Goal: Task Accomplishment & Management: Manage account settings

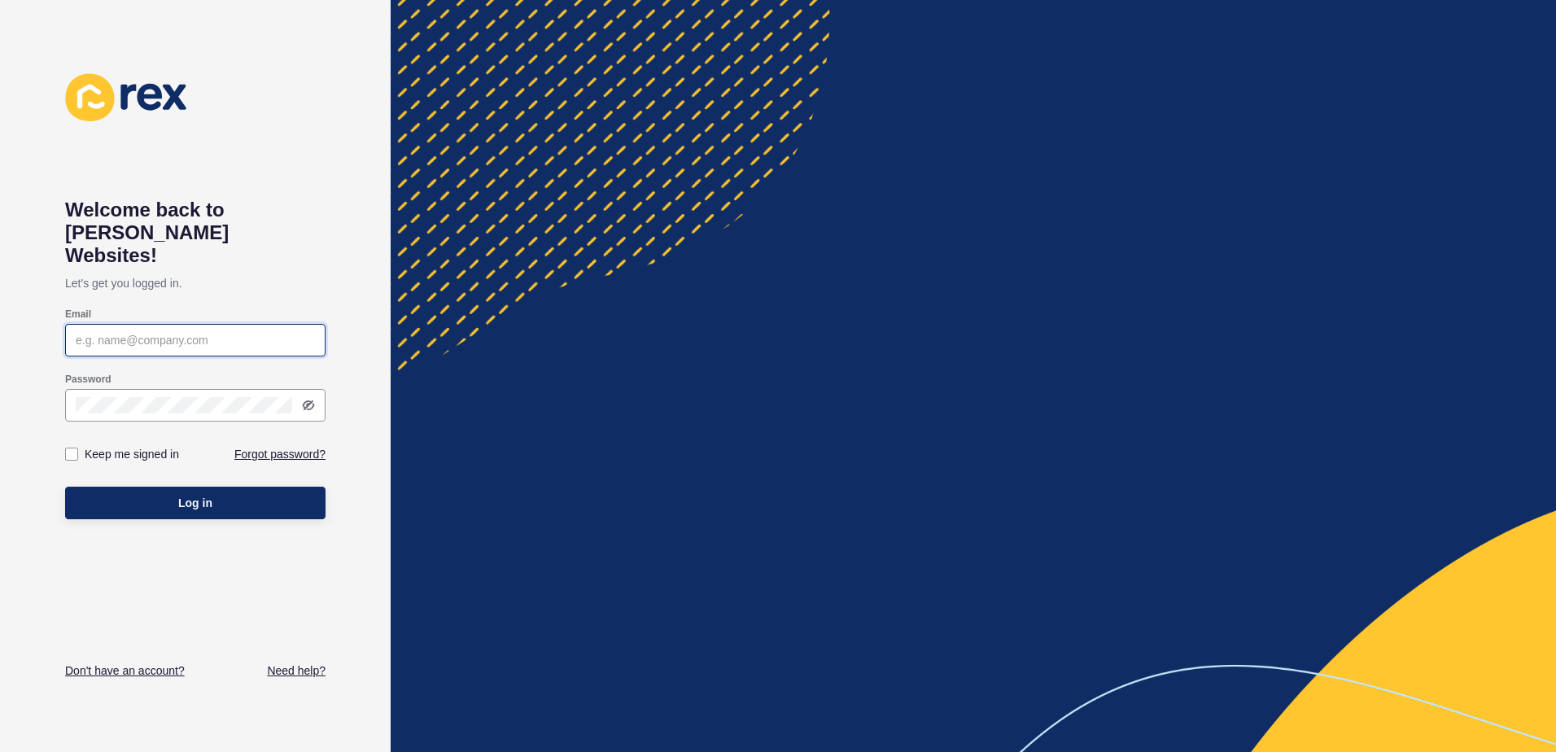
type input "[EMAIL_ADDRESS][DOMAIN_NAME]"
click at [186, 495] on span "Log in" at bounding box center [195, 503] width 34 height 16
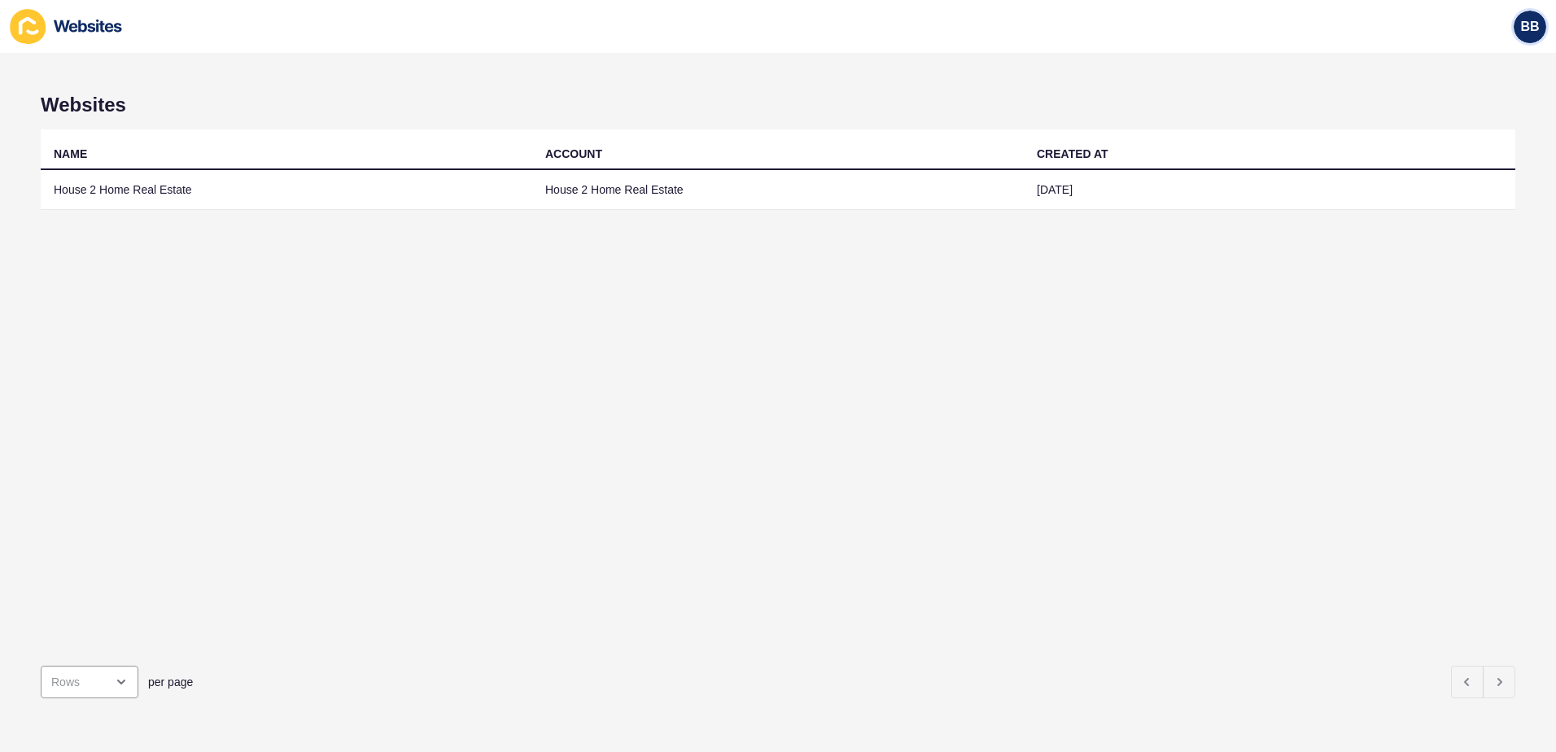
click at [1520, 24] on span "BB" at bounding box center [1529, 27] width 19 height 16
click at [1239, 38] on div "BB" at bounding box center [778, 26] width 1556 height 53
click at [71, 27] on icon at bounding box center [88, 26] width 68 height 13
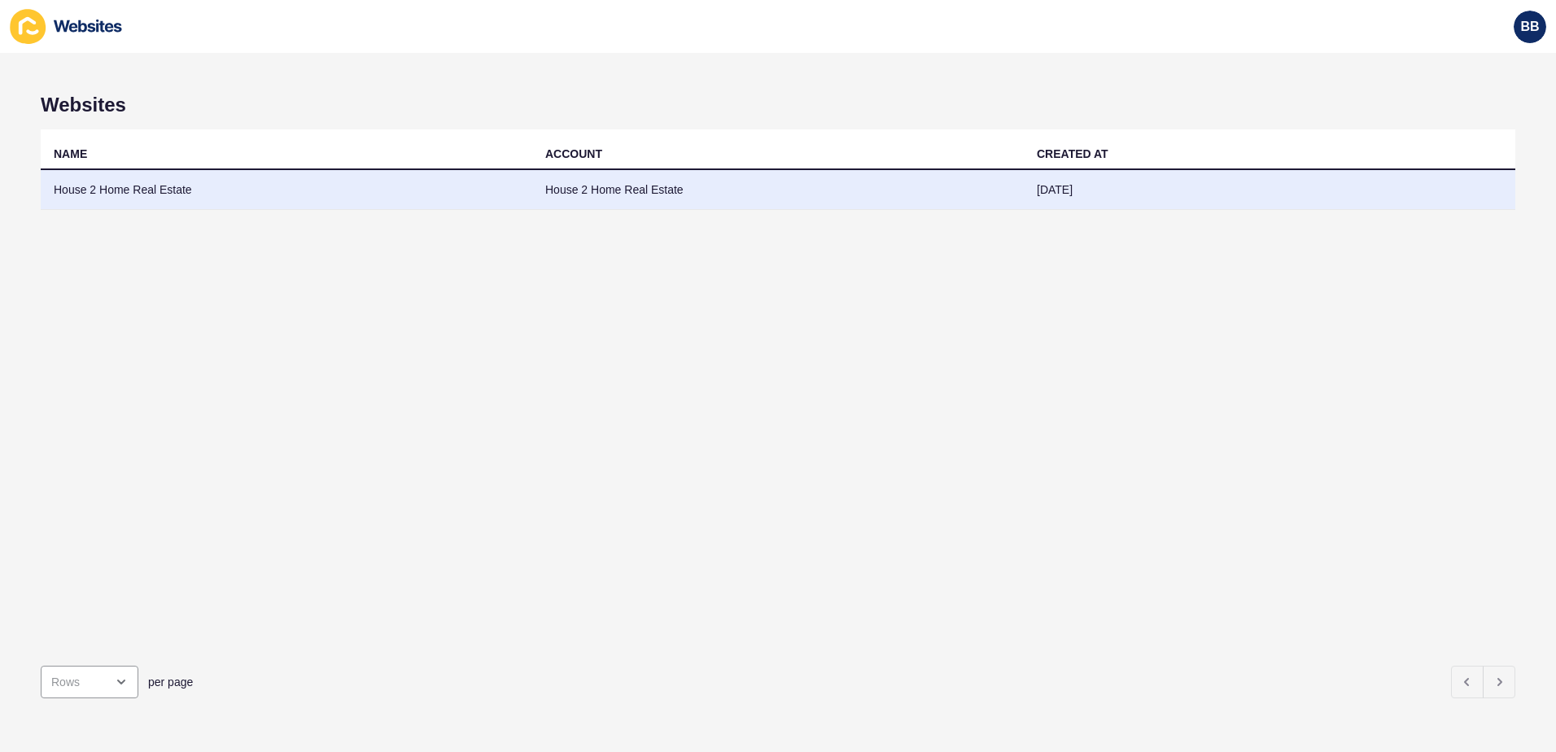
click at [127, 190] on td "House 2 Home Real Estate" at bounding box center [287, 190] width 492 height 40
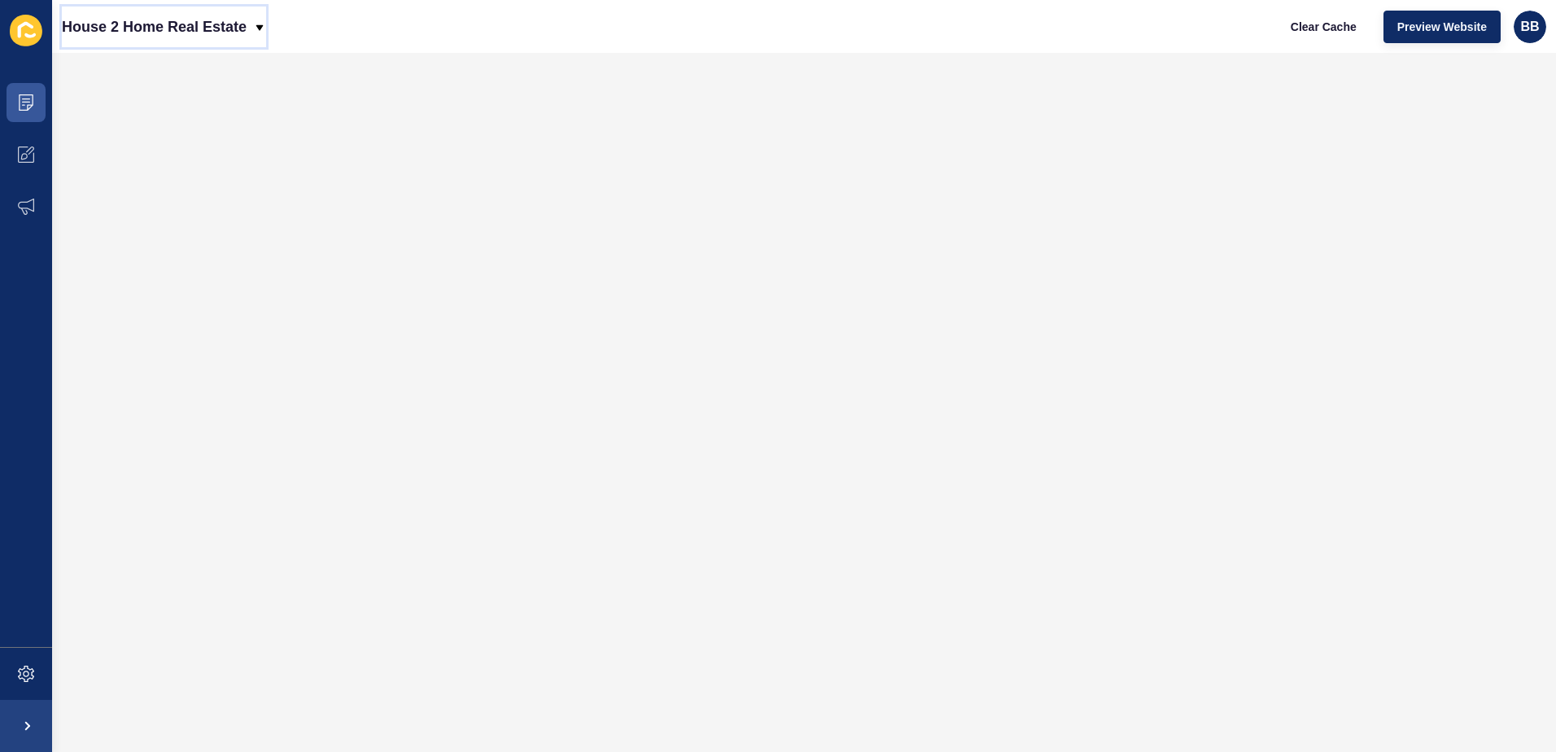
click at [260, 29] on icon at bounding box center [259, 27] width 7 height 6
click at [316, 26] on div "House 2 Home Real Estate Clear Cache Preview Website BB" at bounding box center [804, 26] width 1504 height 53
click at [38, 157] on span at bounding box center [26, 155] width 52 height 52
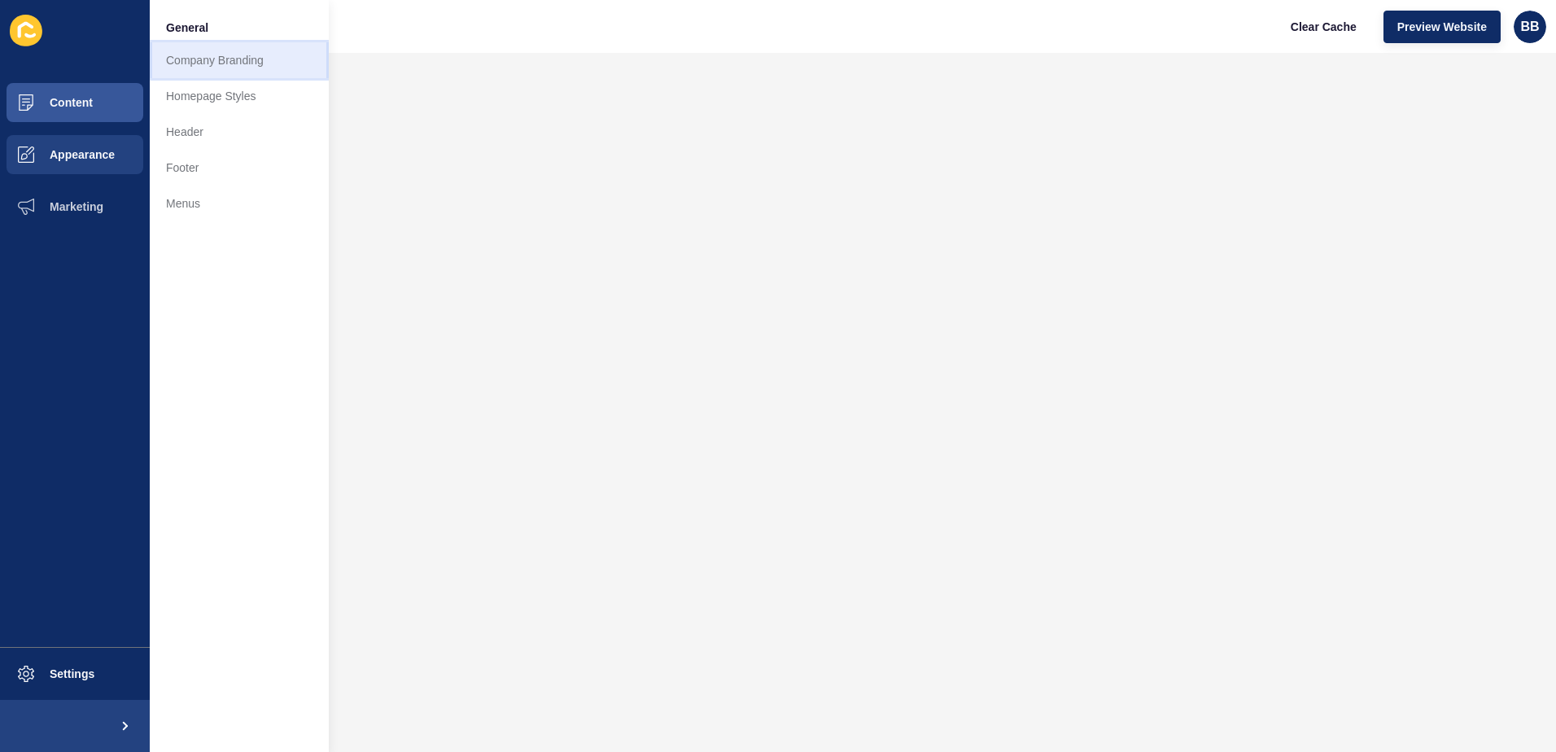
click at [220, 61] on link "Company Branding" at bounding box center [239, 60] width 179 height 36
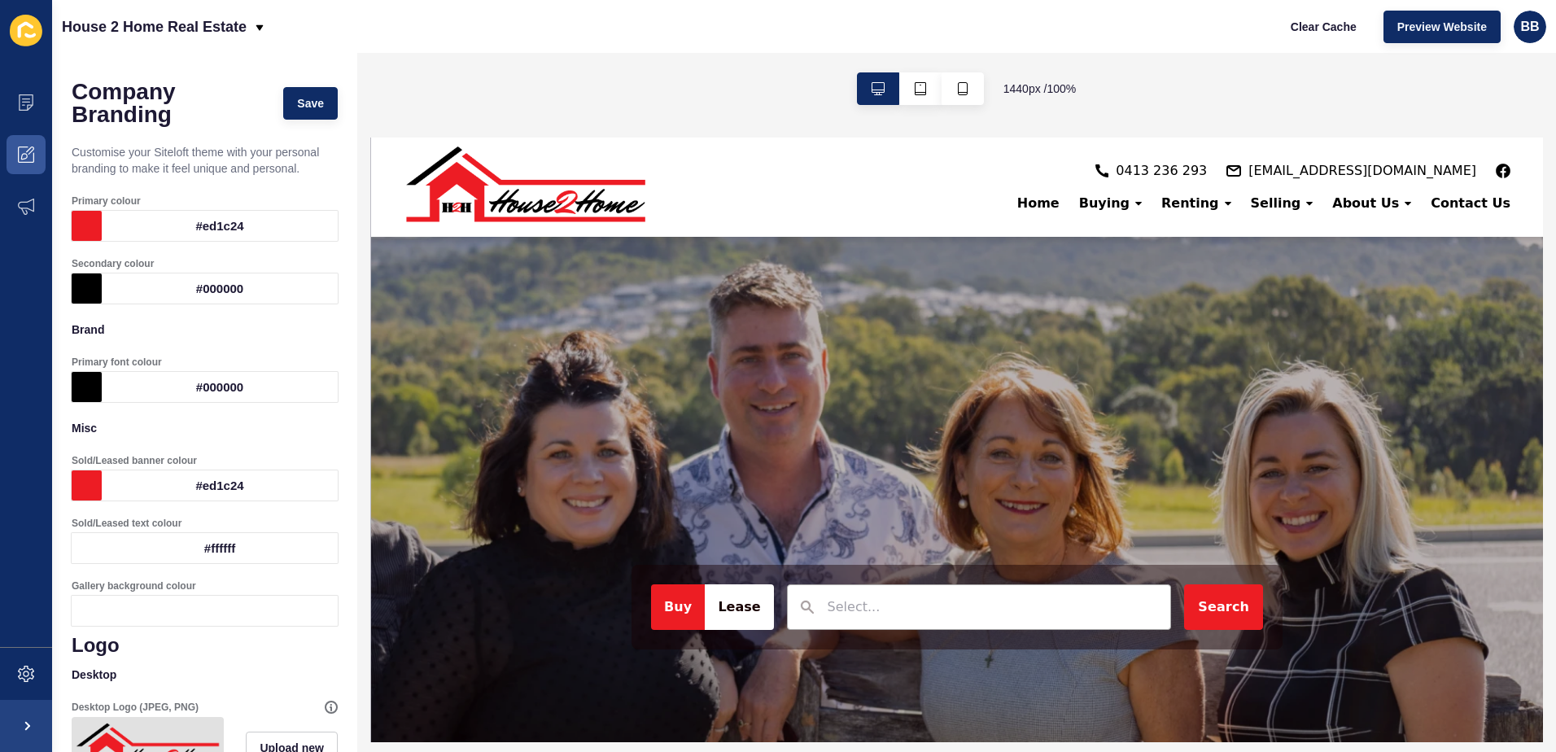
click at [599, 195] on img at bounding box center [525, 187] width 244 height 91
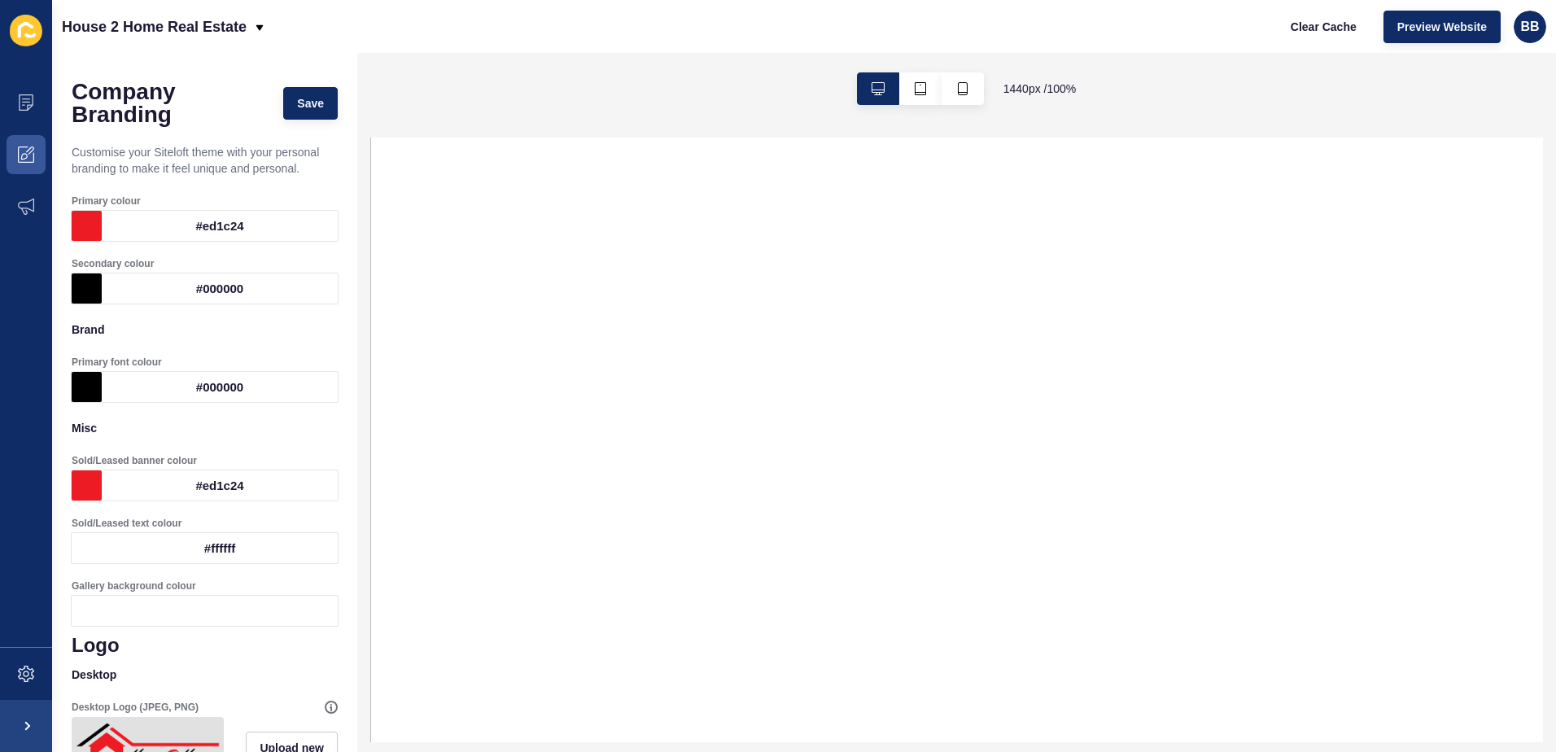
select select
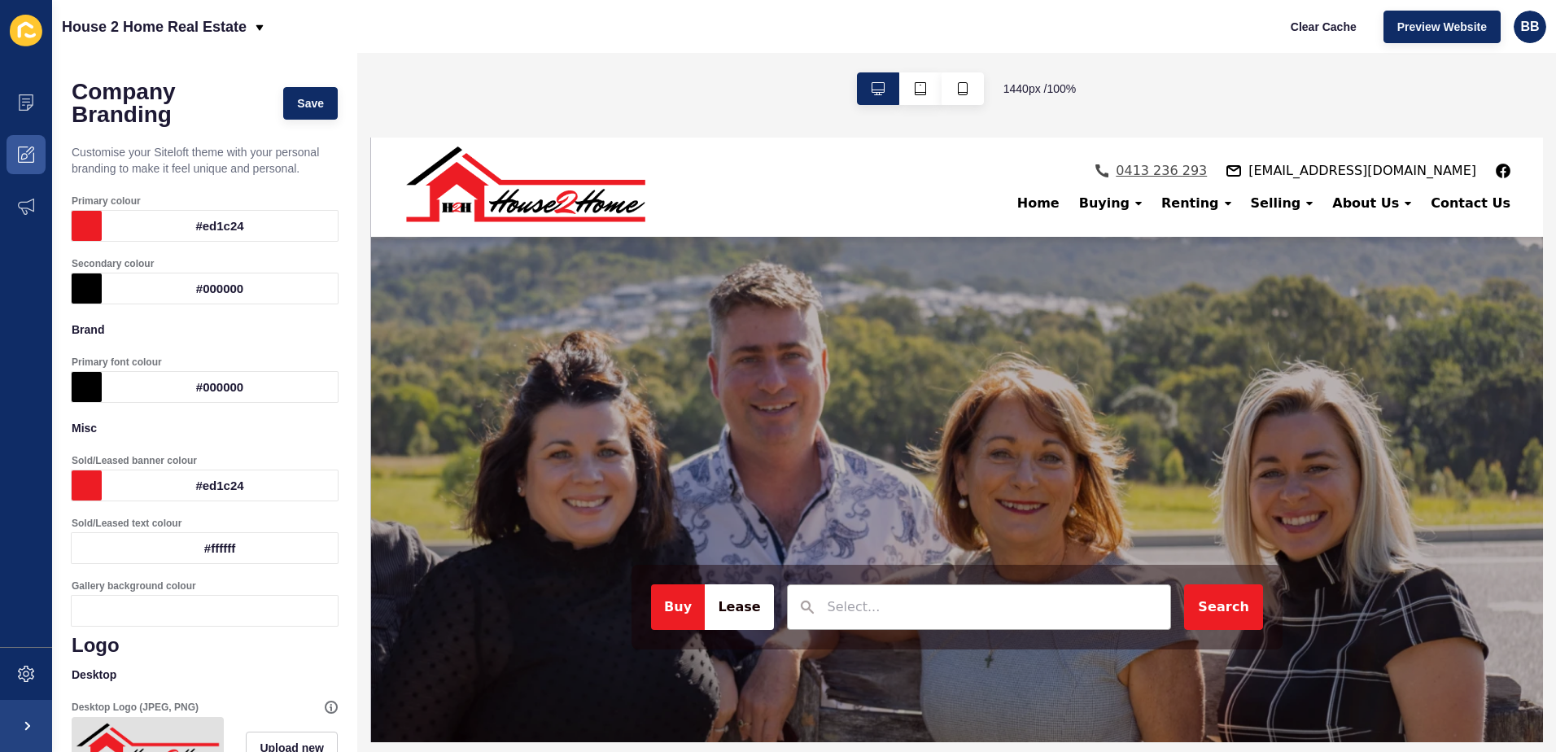
click at [1206, 181] on span "0413 236 293" at bounding box center [1160, 171] width 91 height 20
click at [1130, 154] on div "··· Home ··· Buying ··· Renting ··· Selling ··· About Us ··· Contact Us ··· [PH…" at bounding box center [956, 187] width 1107 height 99
click at [45, 729] on span at bounding box center [26, 726] width 52 height 52
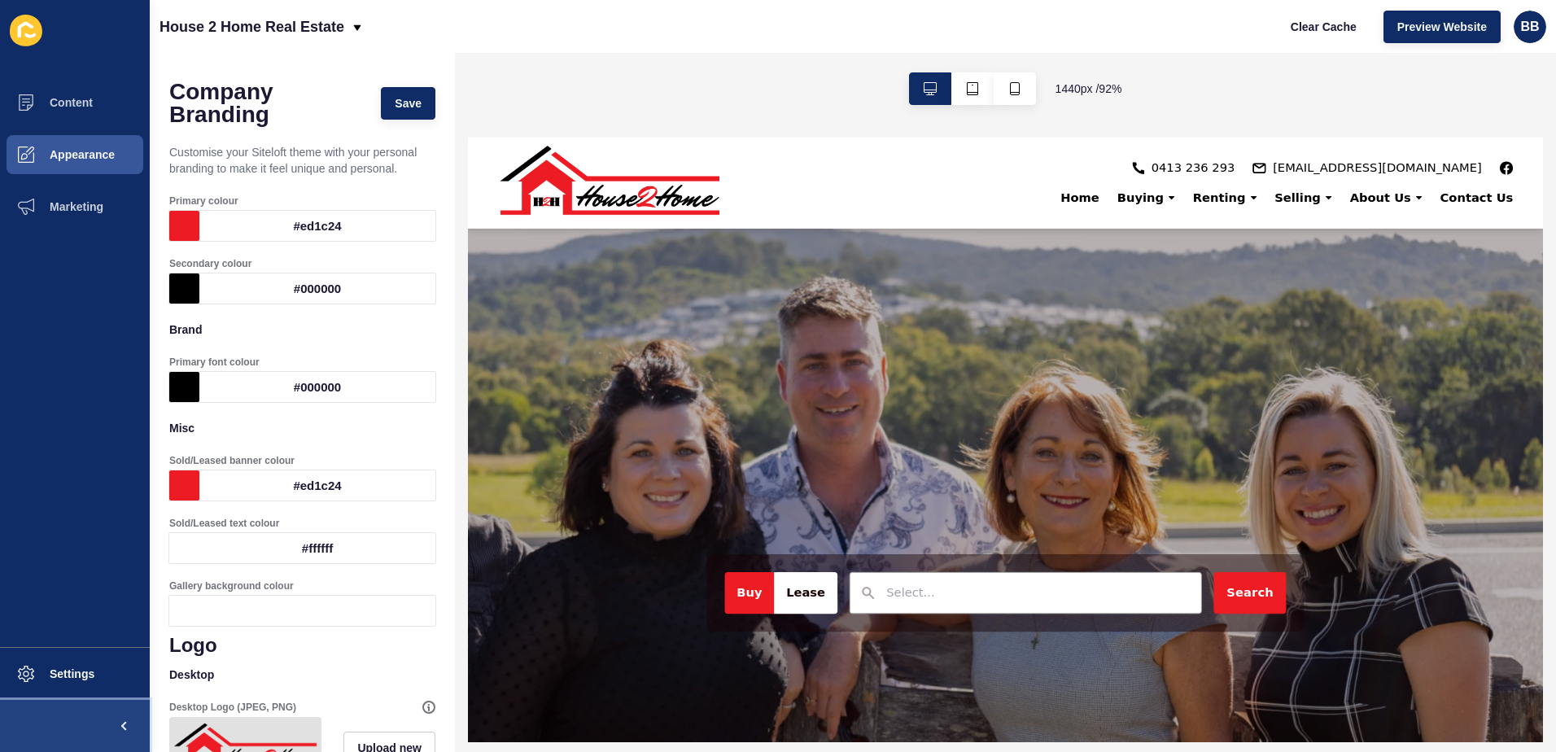
click at [45, 729] on button at bounding box center [75, 726] width 150 height 52
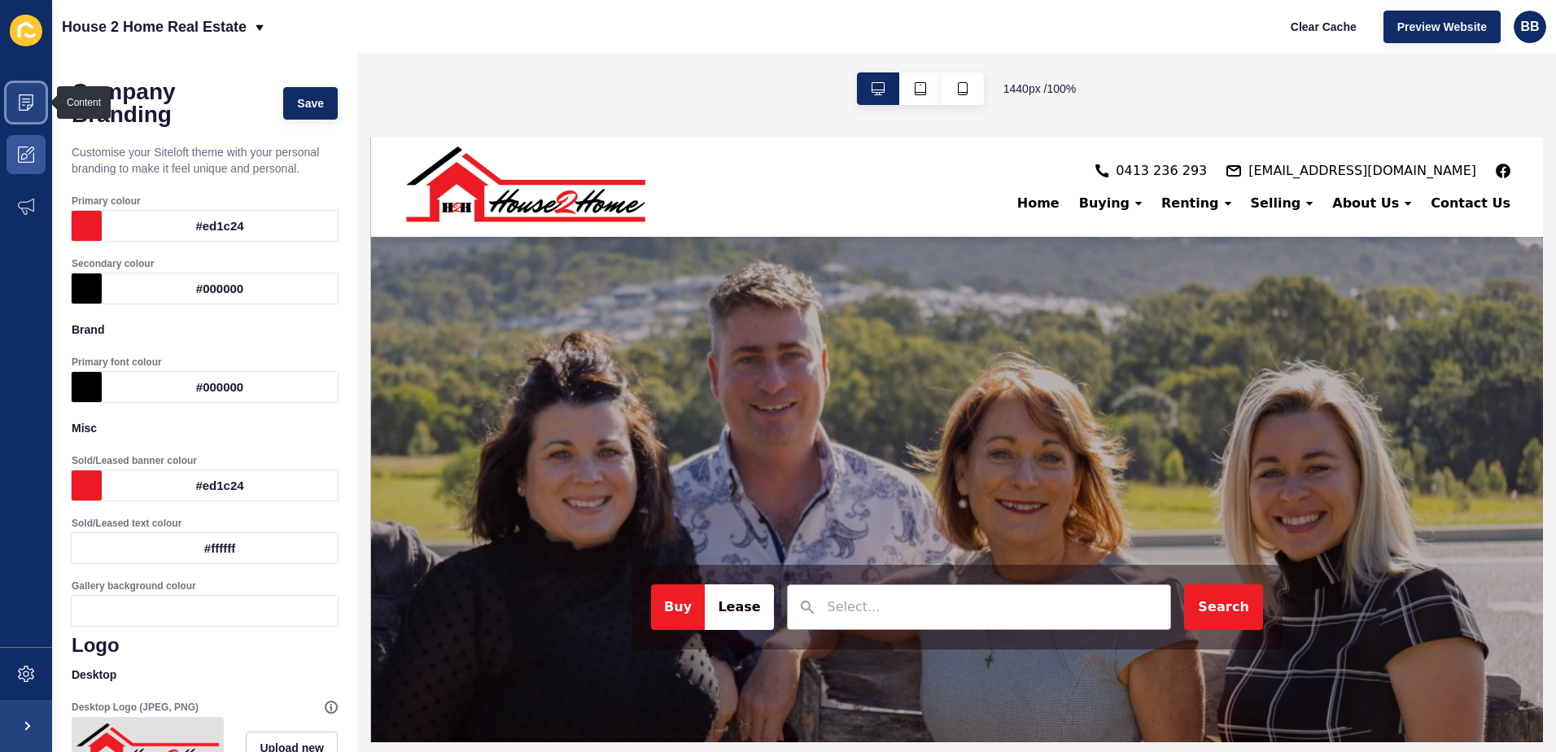
click at [28, 107] on icon at bounding box center [26, 102] width 15 height 16
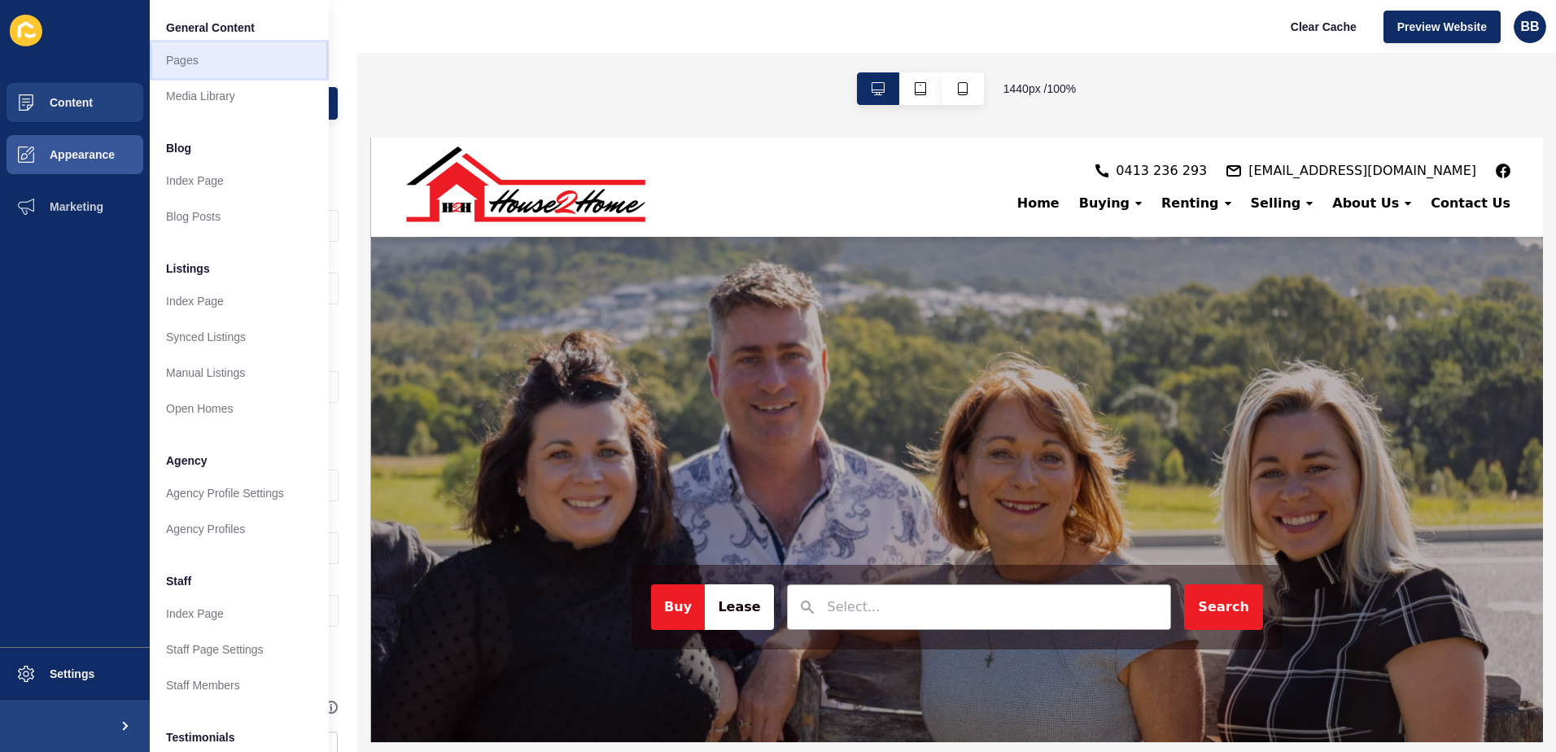
click at [216, 63] on link "Pages" at bounding box center [239, 60] width 179 height 36
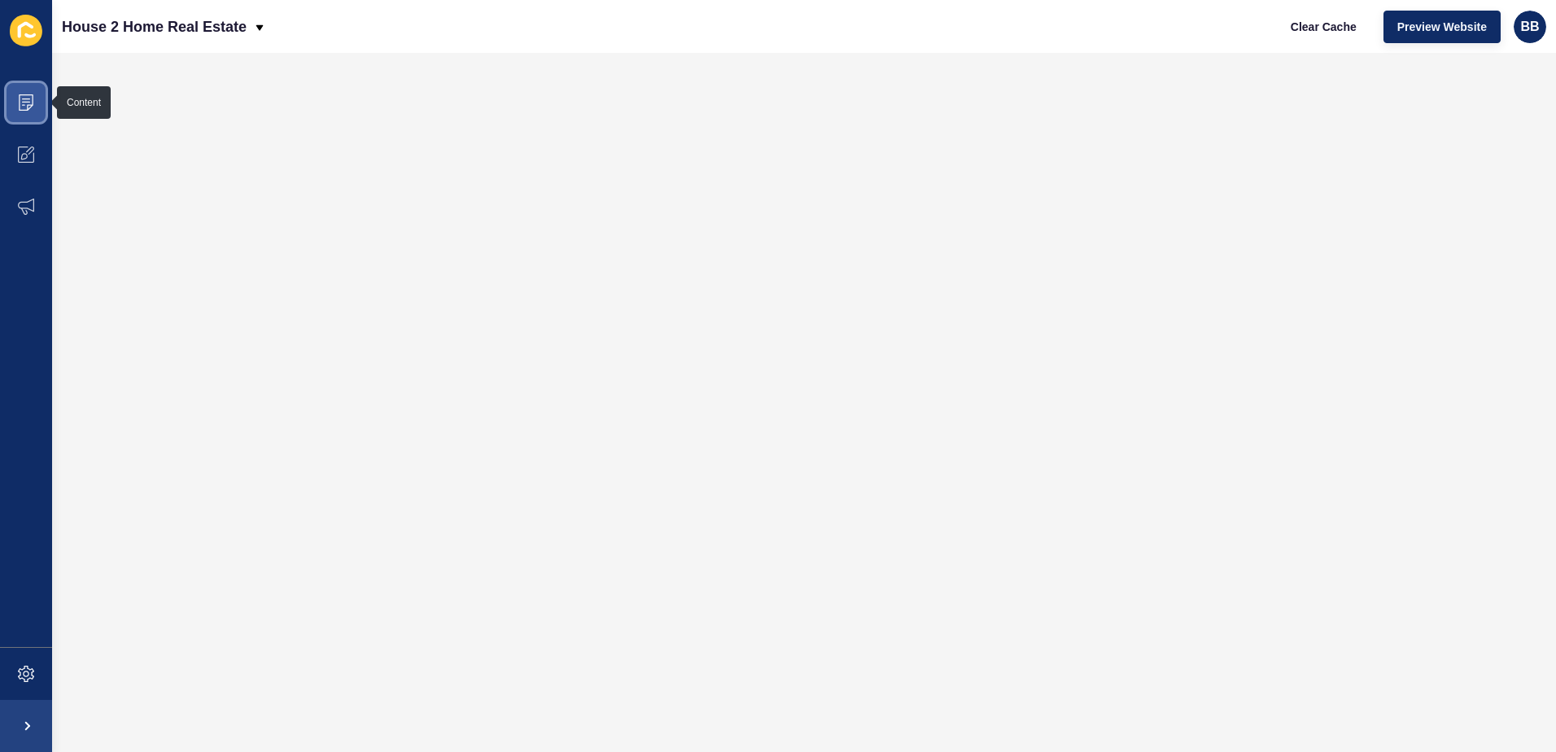
click at [24, 94] on icon at bounding box center [26, 102] width 15 height 16
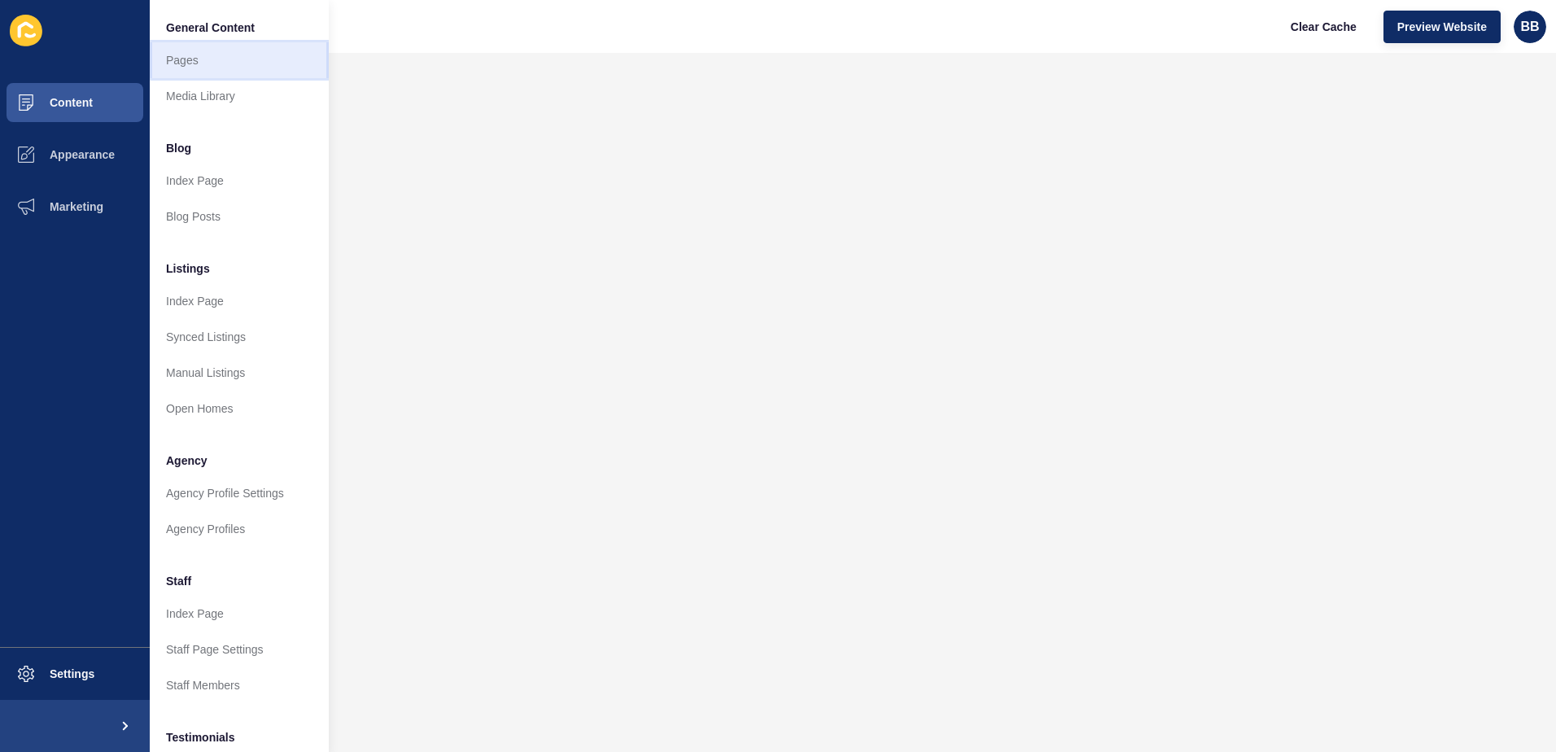
click at [216, 57] on link "Pages" at bounding box center [239, 60] width 179 height 36
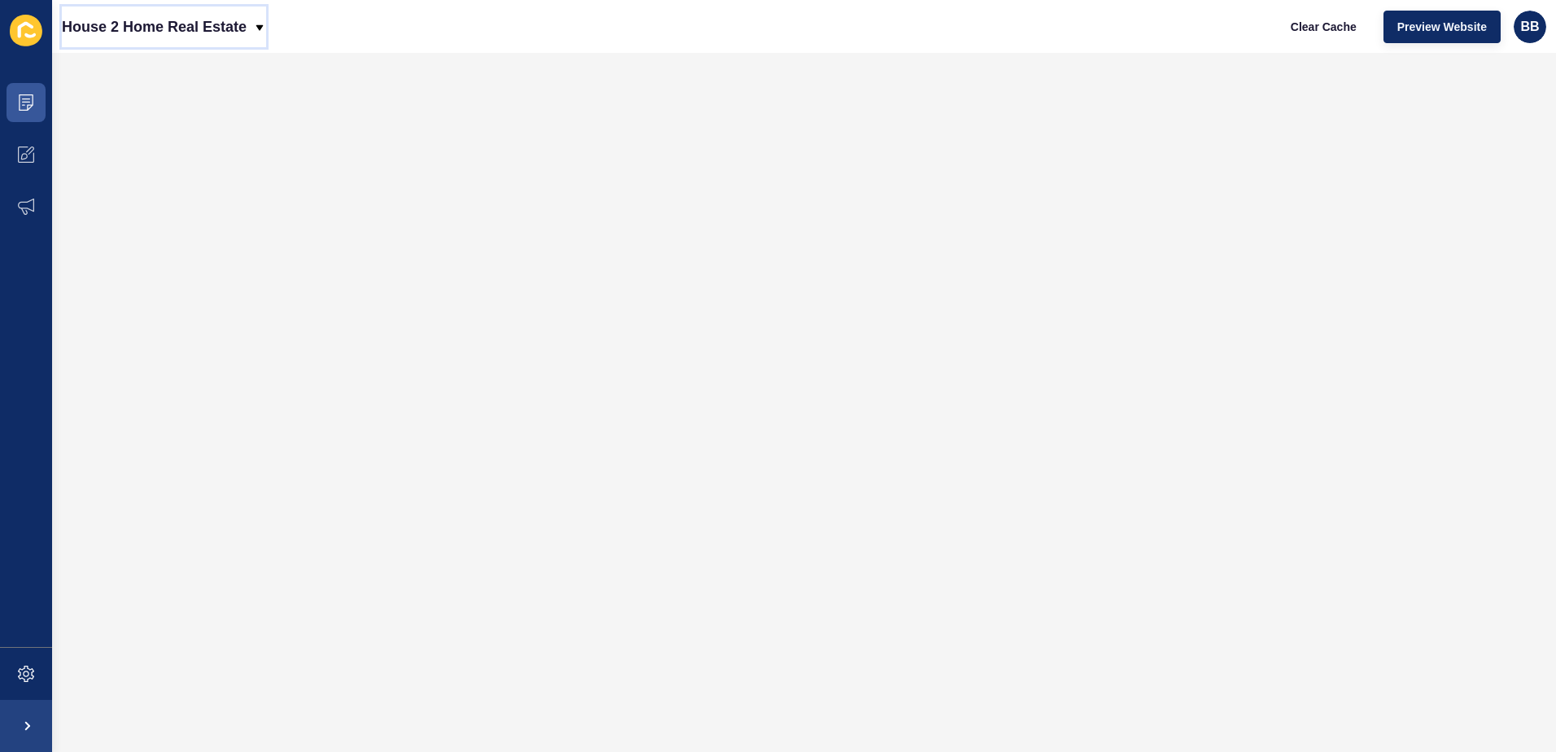
click at [212, 26] on p "House 2 Home Real Estate" at bounding box center [154, 27] width 185 height 41
click at [22, 156] on icon at bounding box center [24, 156] width 7 height 7
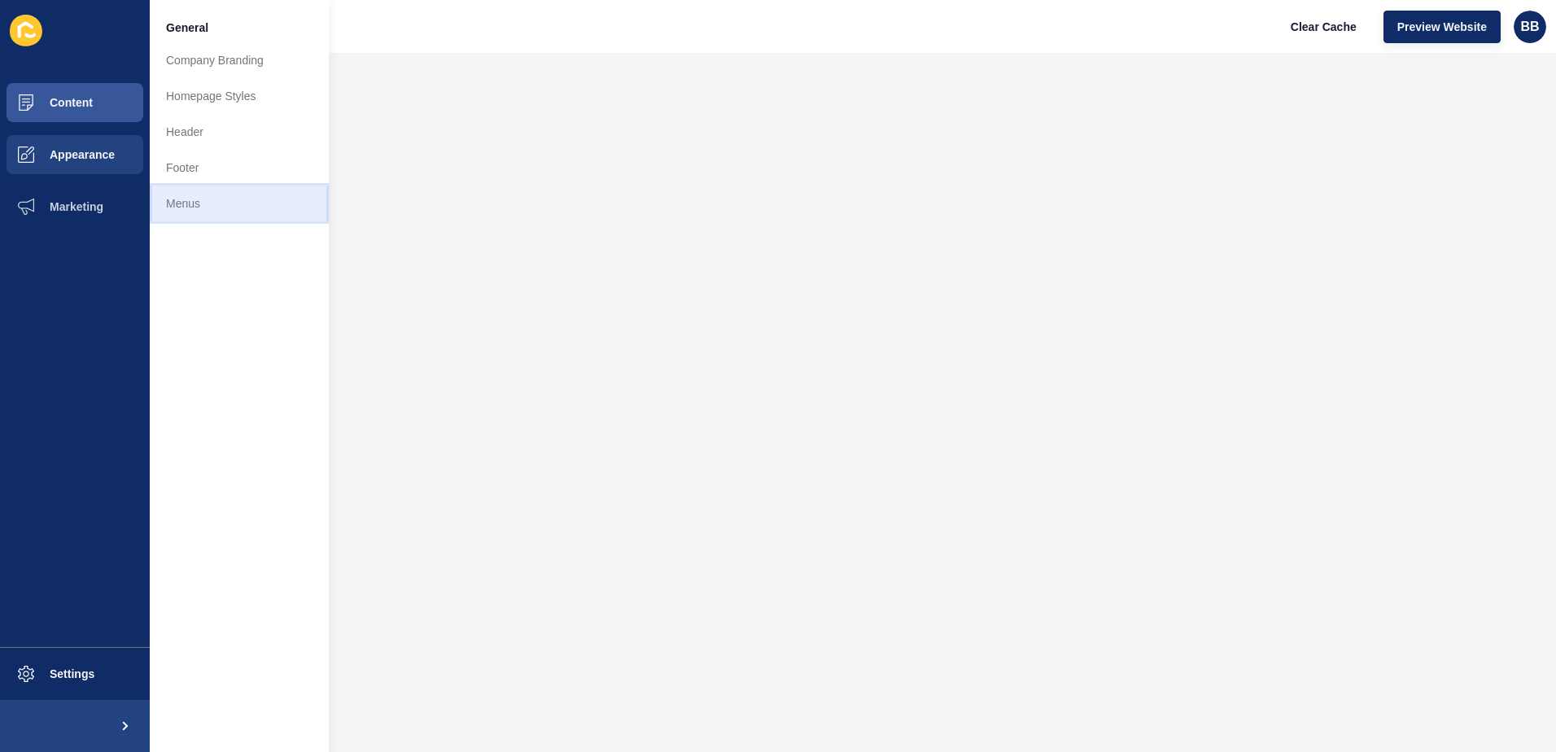
click at [198, 206] on link "Menus" at bounding box center [239, 204] width 179 height 36
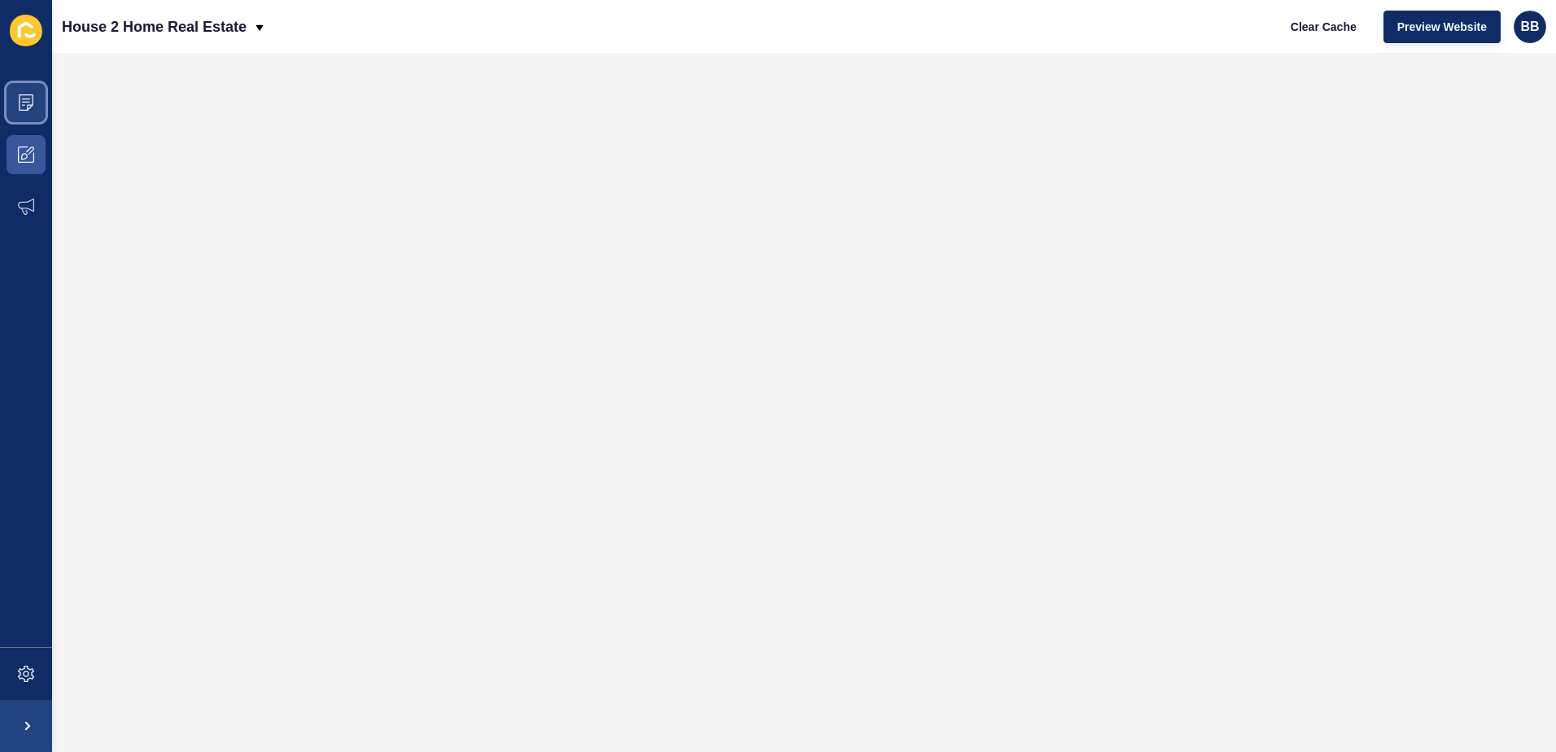
click at [21, 99] on icon at bounding box center [26, 102] width 16 height 16
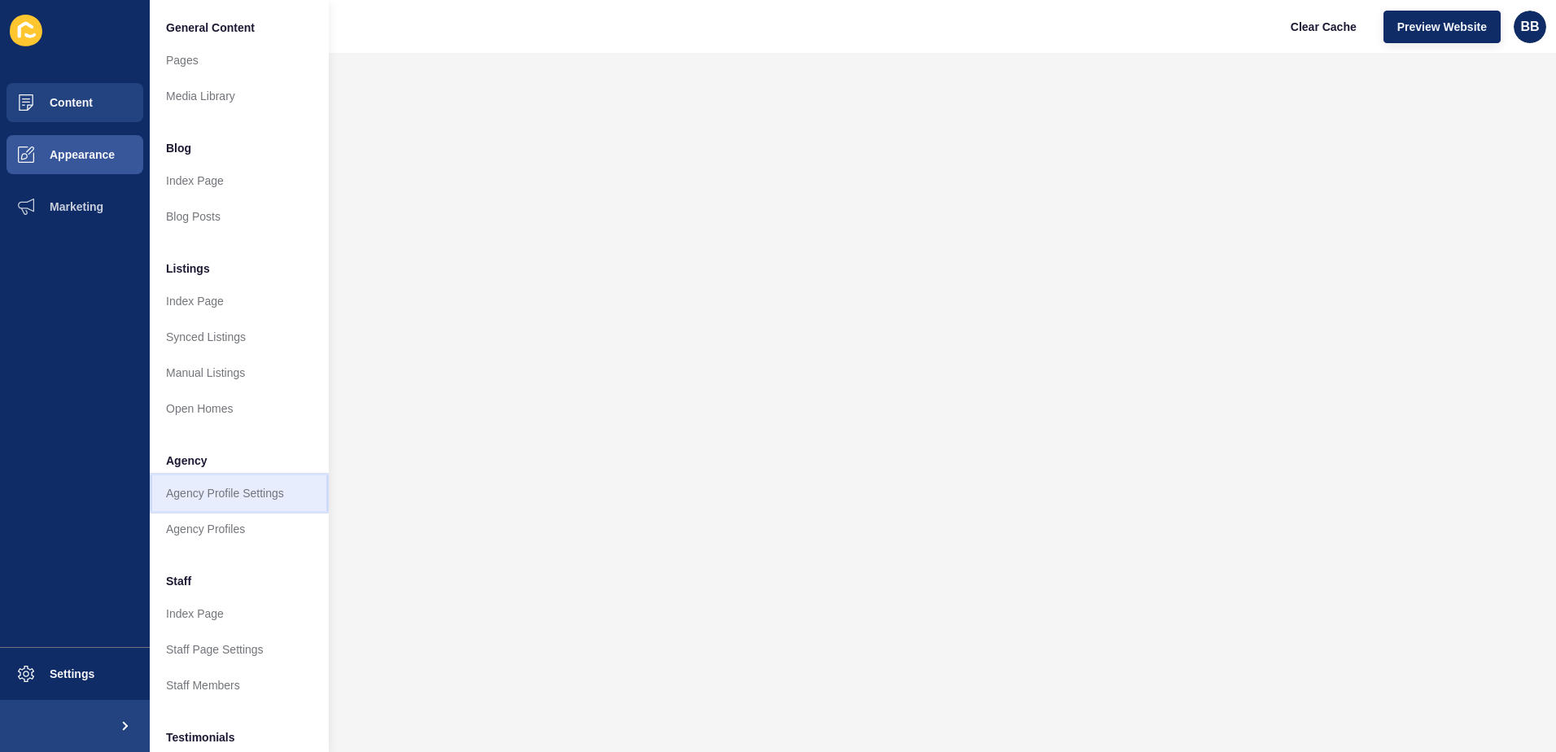
click at [221, 489] on link "Agency Profile Settings" at bounding box center [239, 493] width 179 height 36
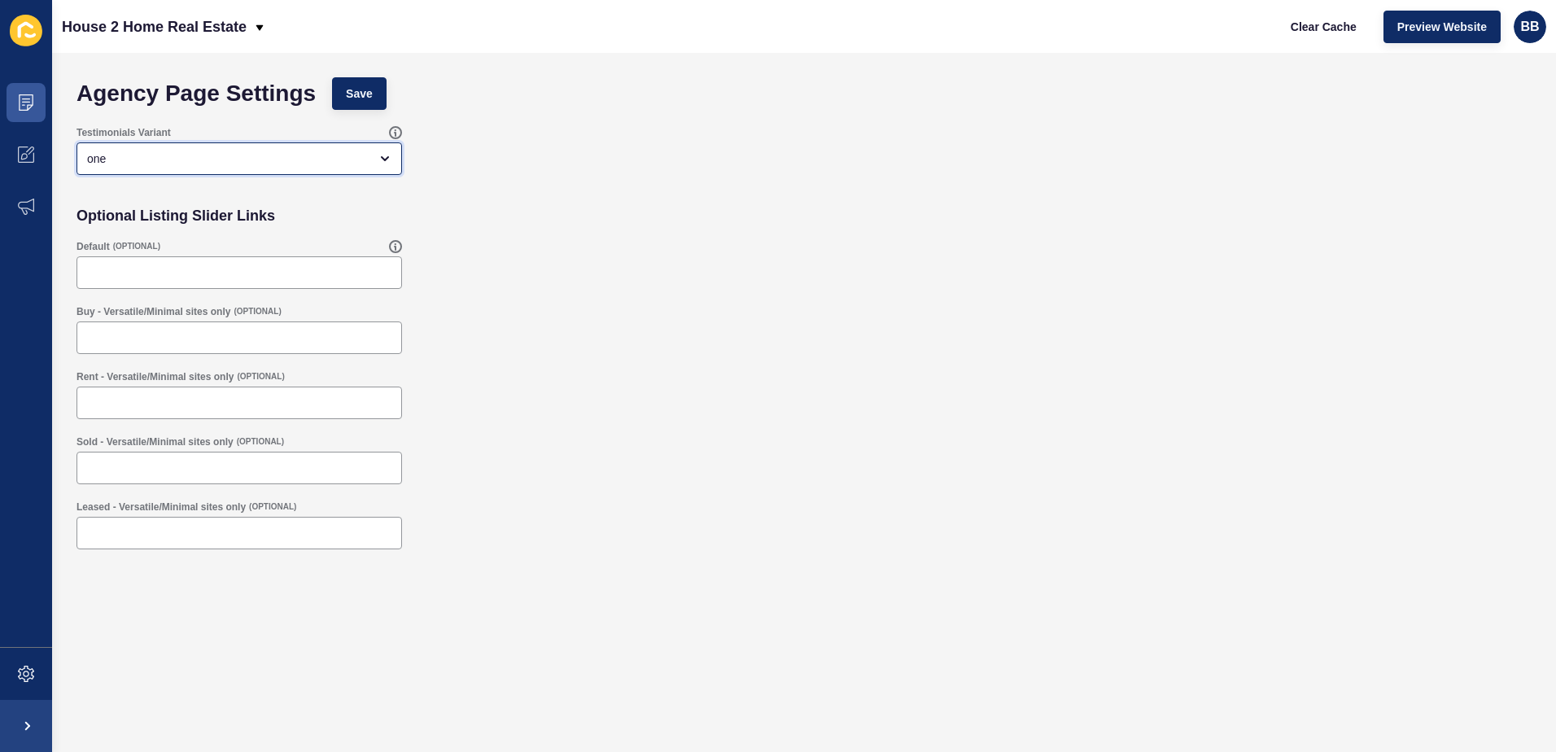
click at [335, 155] on div "one" at bounding box center [228, 159] width 282 height 16
click at [24, 103] on icon at bounding box center [26, 102] width 8 height 1
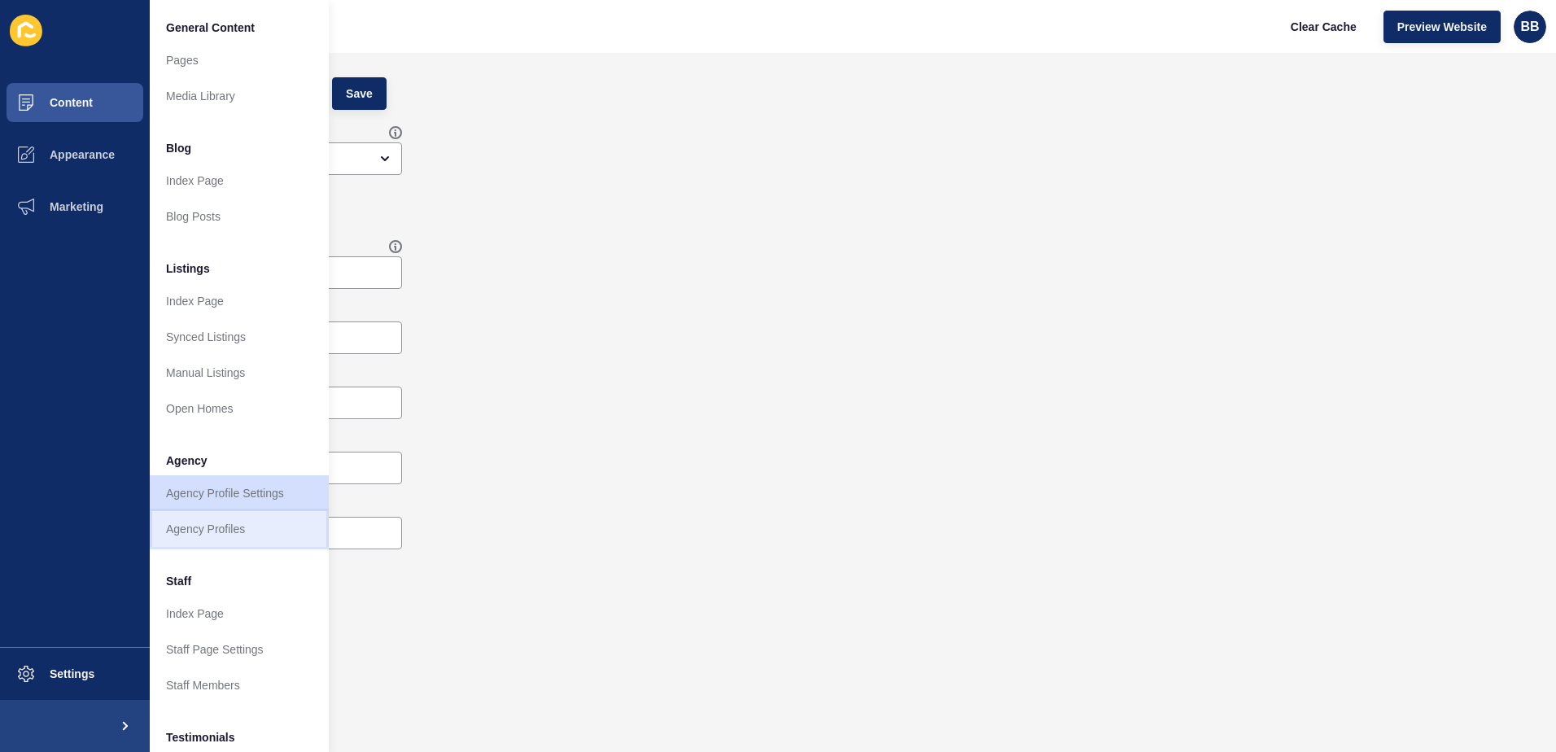
click at [254, 527] on link "Agency Profiles" at bounding box center [239, 529] width 179 height 36
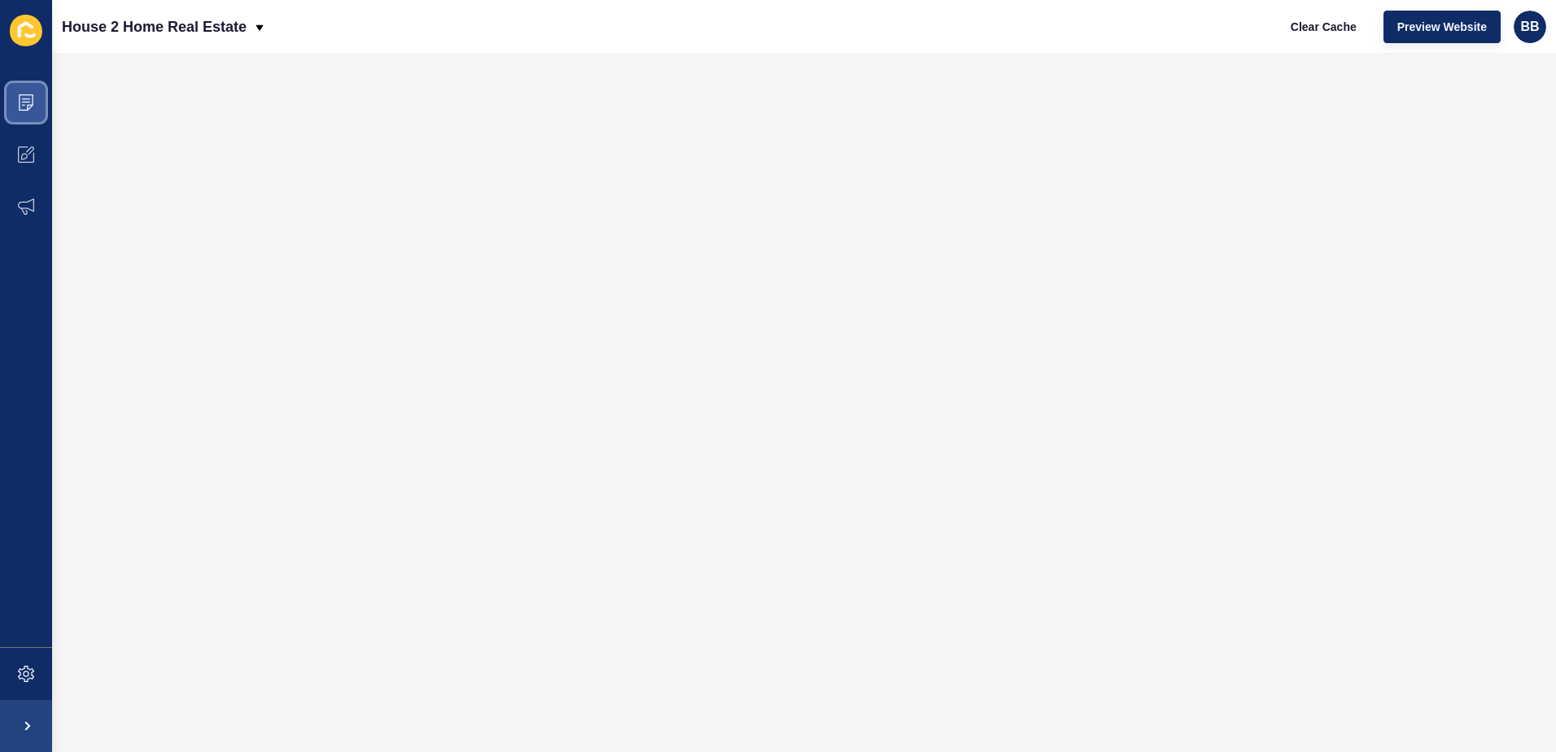
click at [33, 104] on icon at bounding box center [26, 102] width 16 height 16
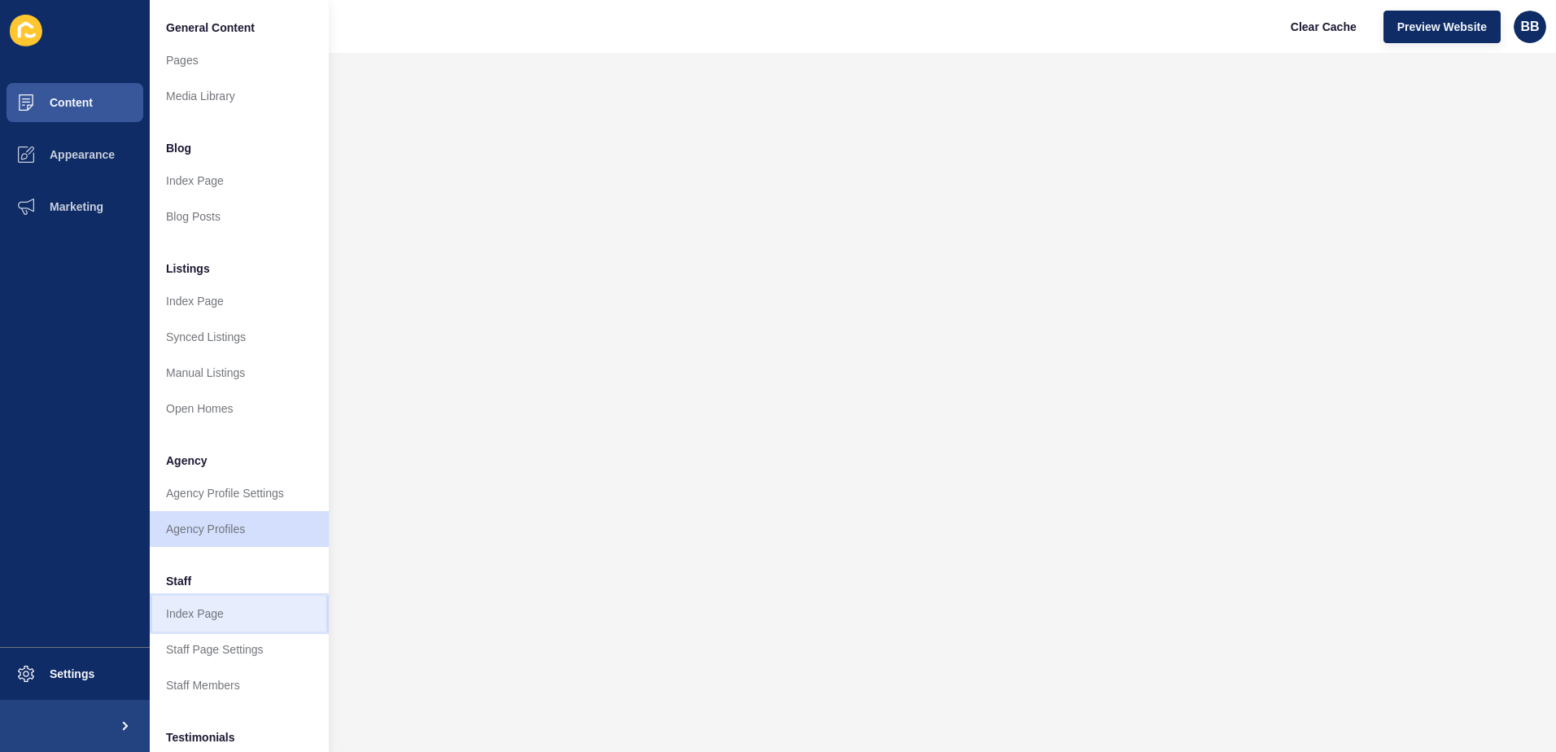
click at [209, 614] on link "Index Page" at bounding box center [239, 614] width 179 height 36
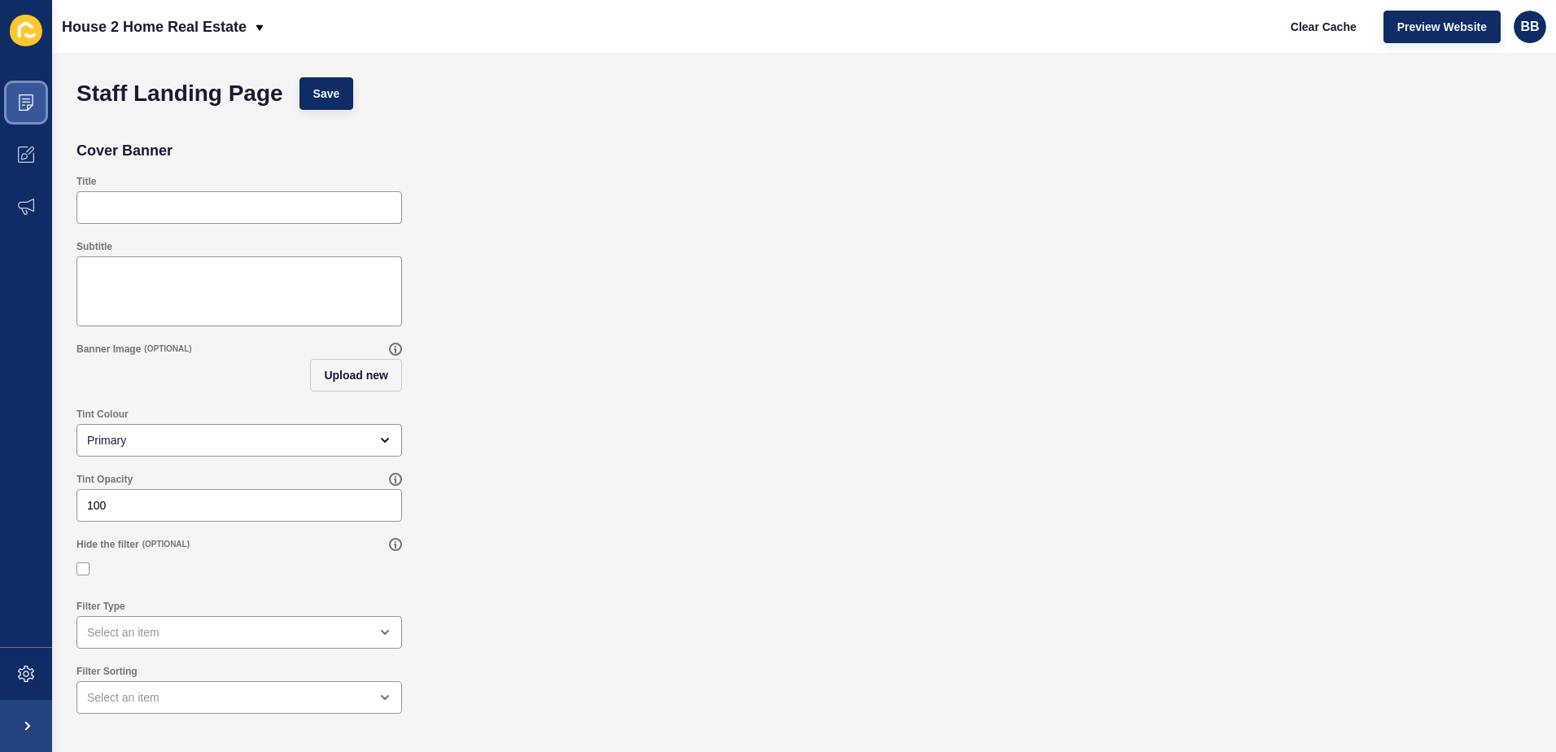
click at [37, 107] on span at bounding box center [26, 103] width 52 height 52
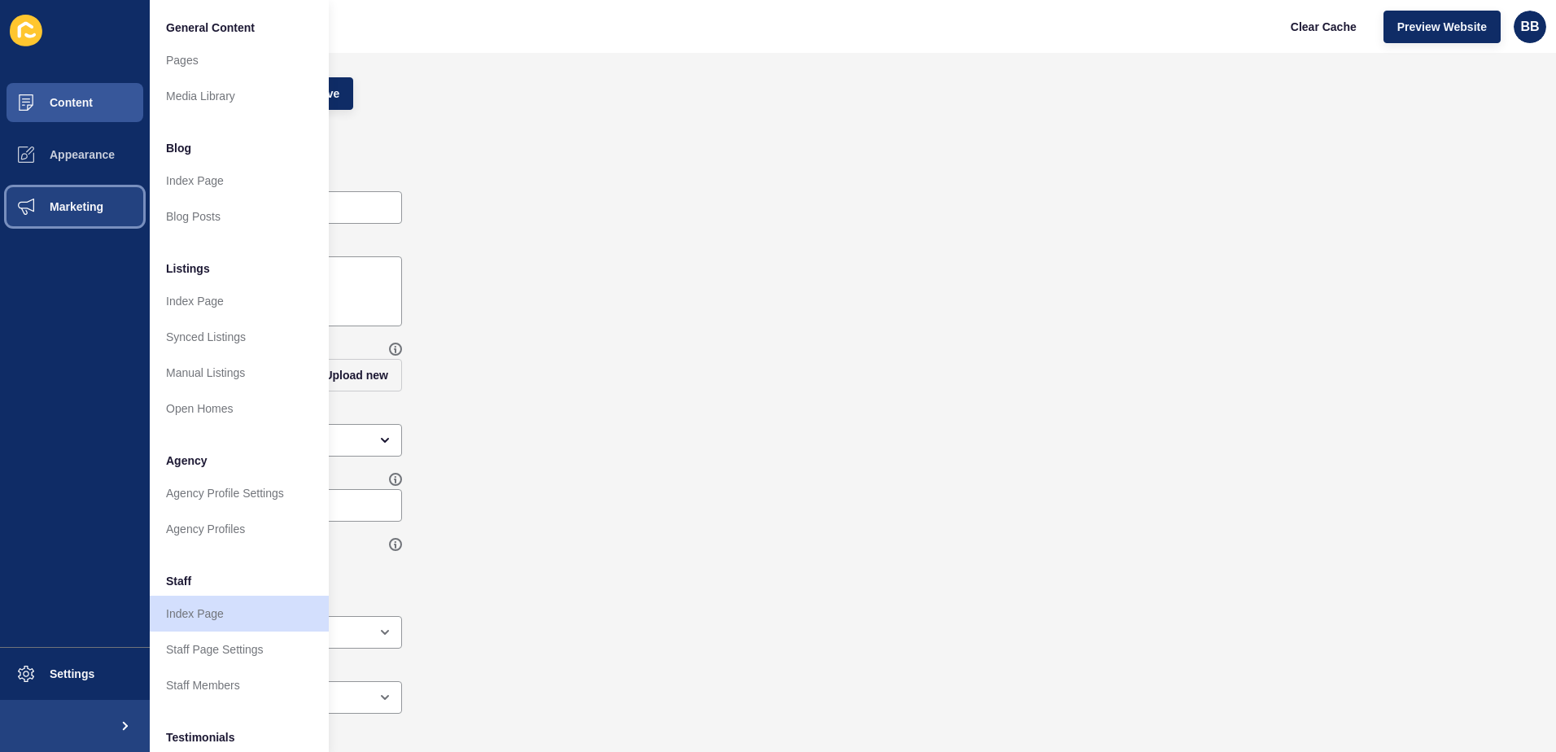
click at [80, 210] on span "Marketing" at bounding box center [51, 206] width 106 height 13
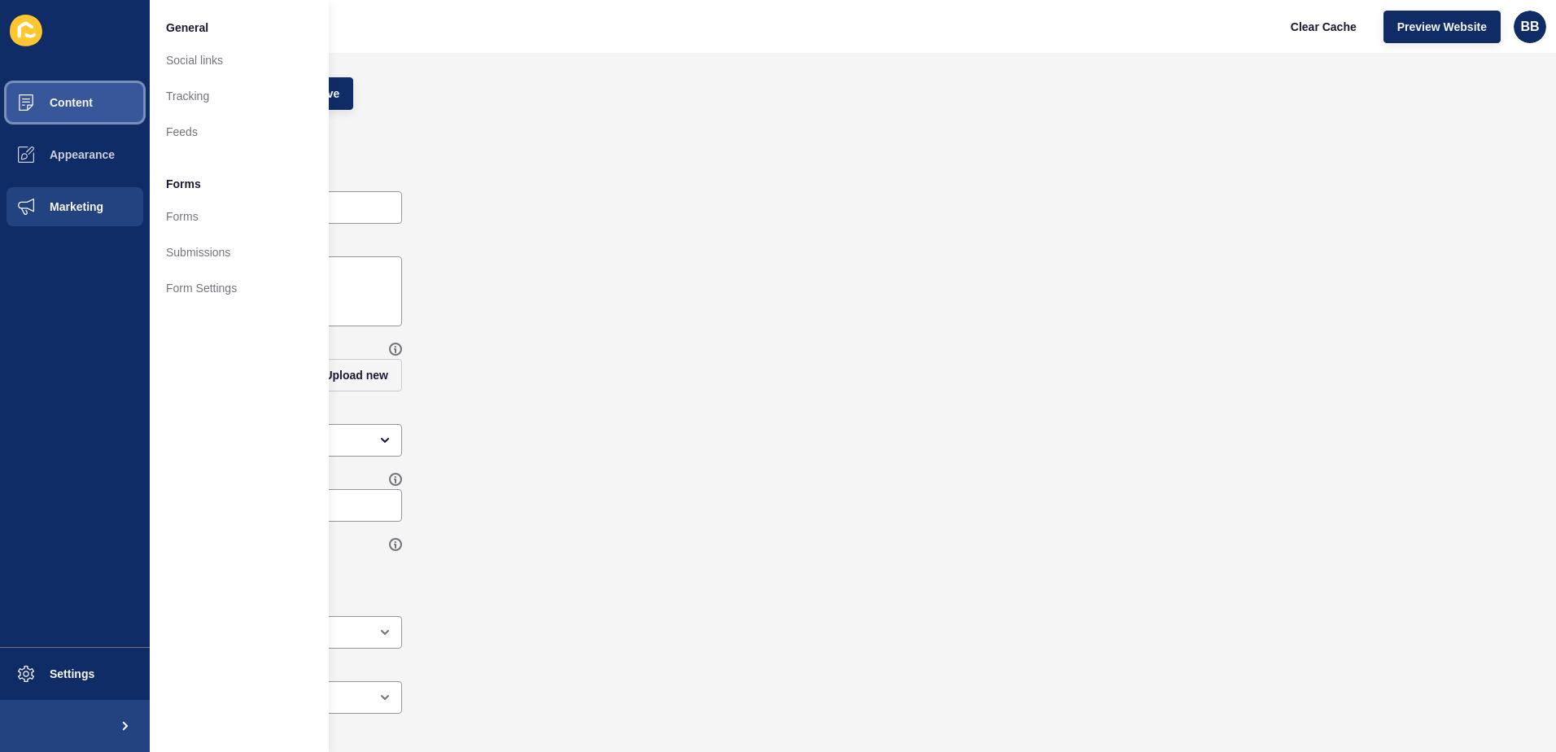
click at [63, 102] on span "Content" at bounding box center [45, 102] width 95 height 13
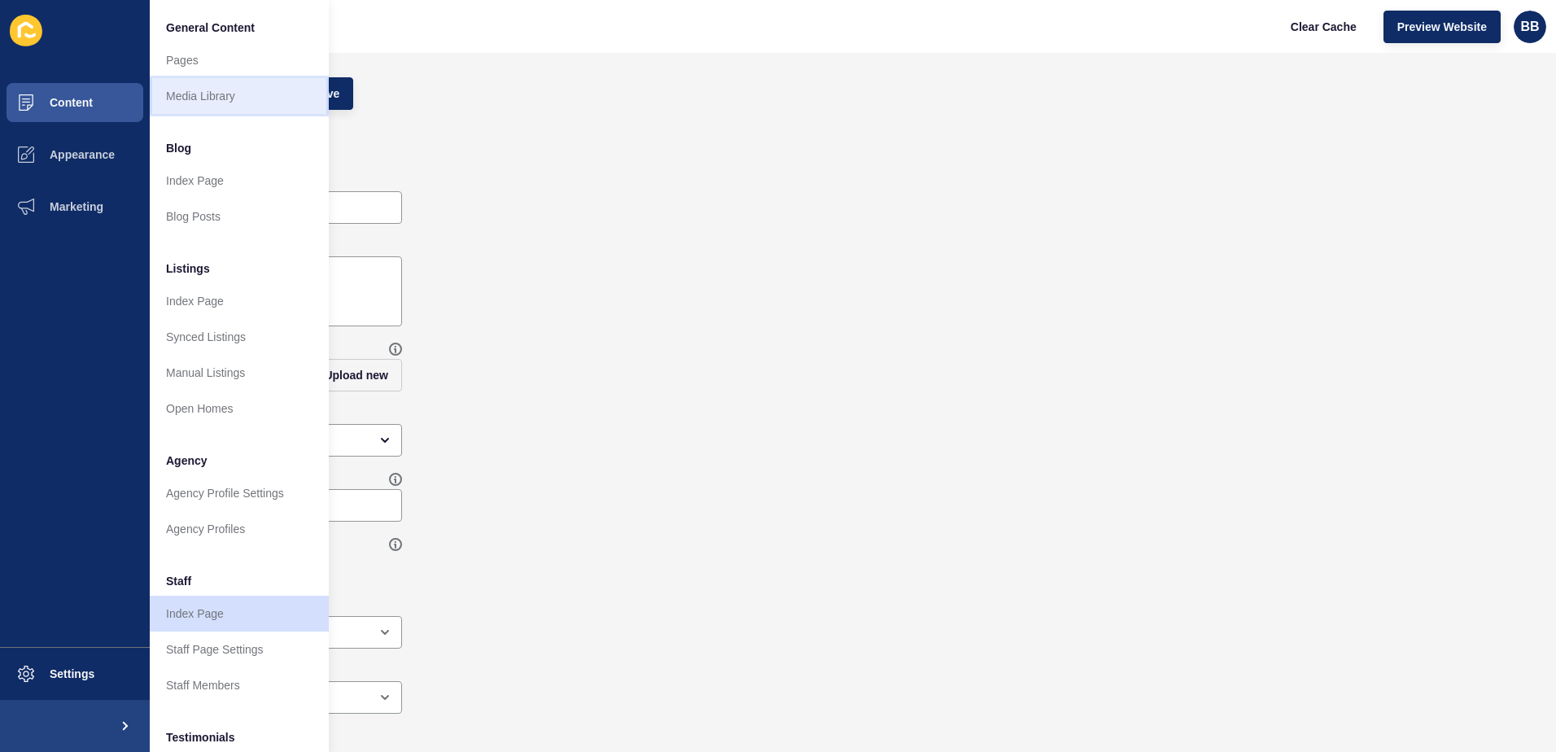
click at [208, 101] on link "Media Library" at bounding box center [239, 96] width 179 height 36
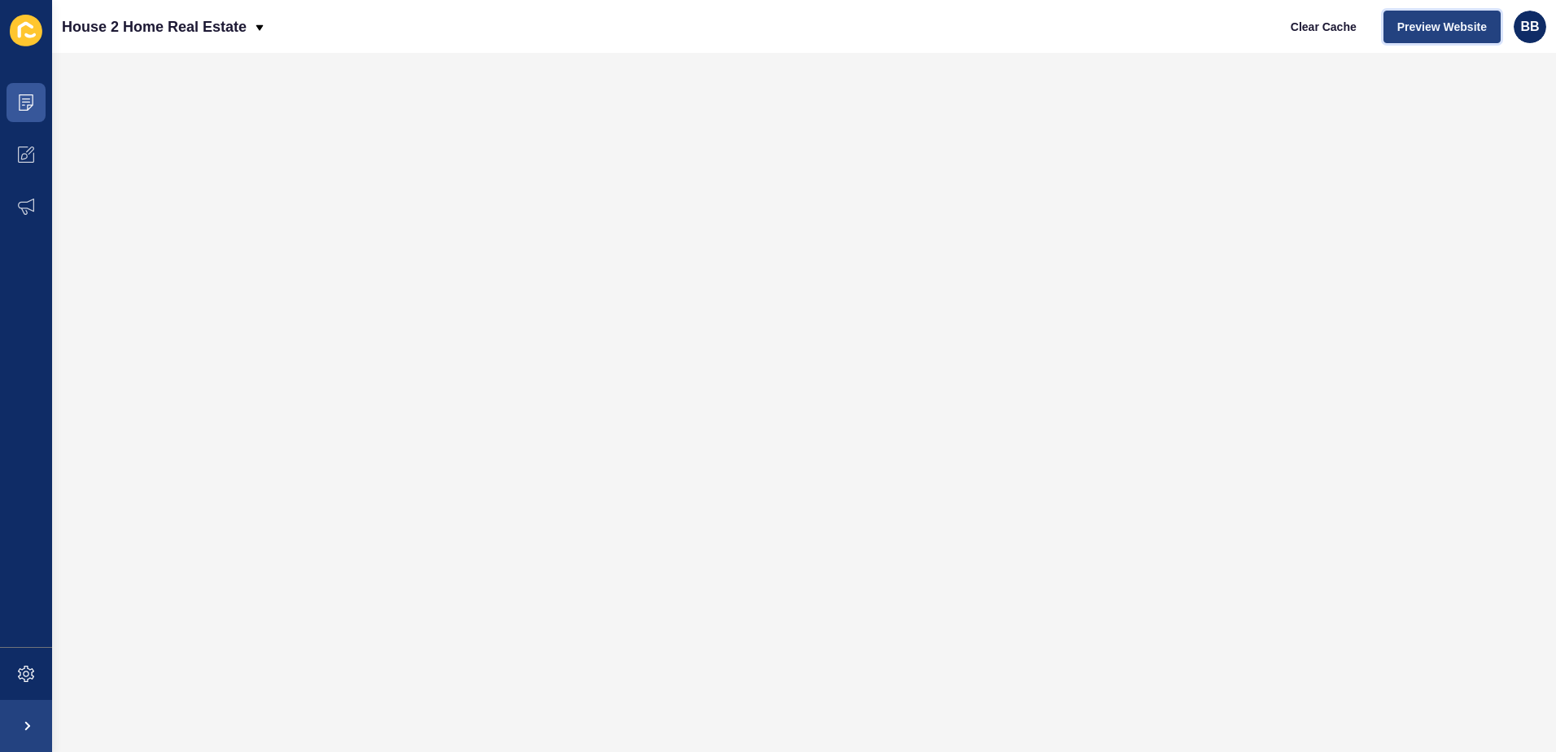
click at [1461, 30] on span "Preview Website" at bounding box center [1442, 27] width 90 height 16
click at [202, 21] on p "House 2 Home Real Estate" at bounding box center [154, 27] width 185 height 41
click at [140, 79] on div "Back to website list" at bounding box center [133, 74] width 116 height 29
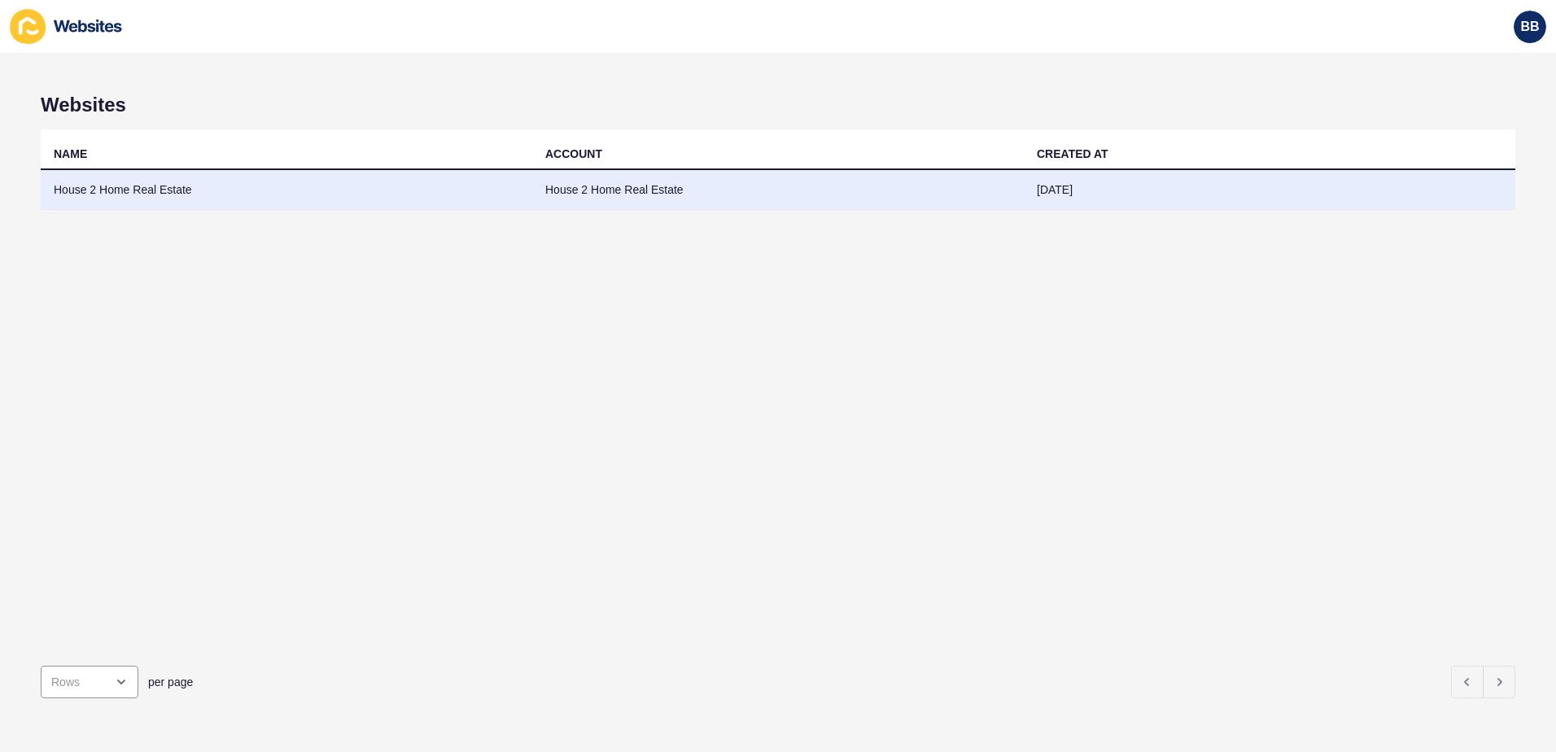
click at [227, 186] on td "House 2 Home Real Estate" at bounding box center [287, 190] width 492 height 40
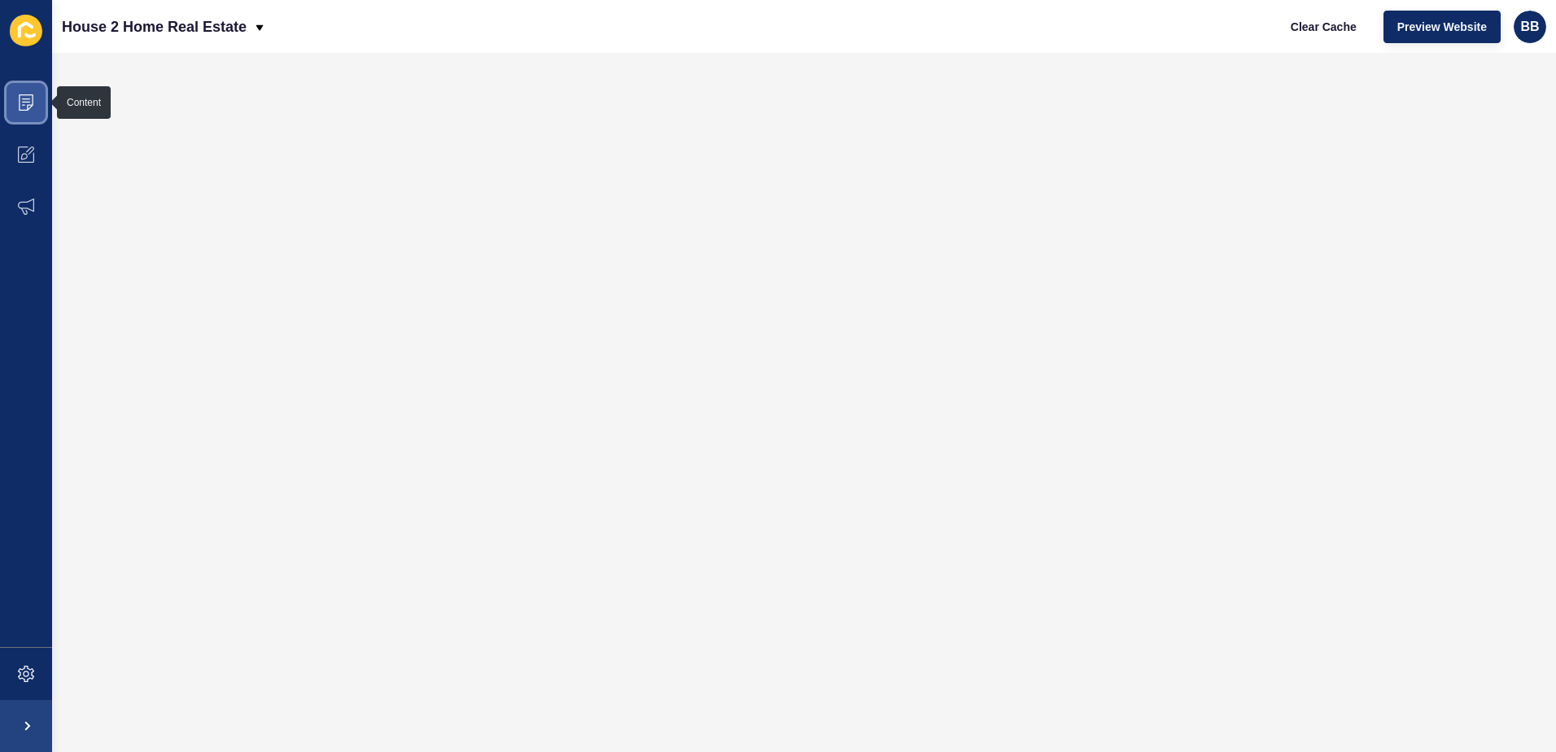
click at [28, 103] on icon at bounding box center [26, 102] width 8 height 1
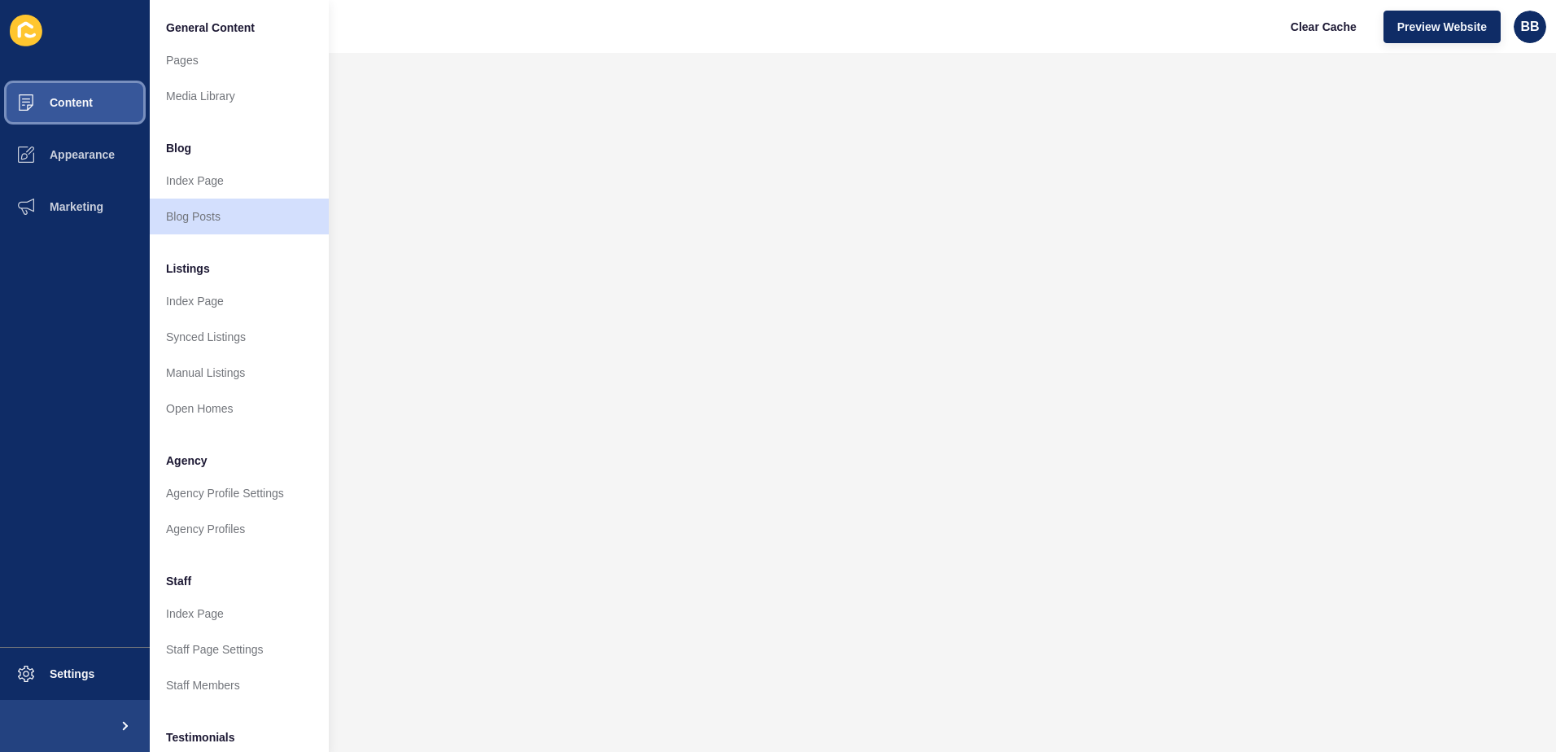
click at [28, 103] on span "Content" at bounding box center [45, 102] width 95 height 13
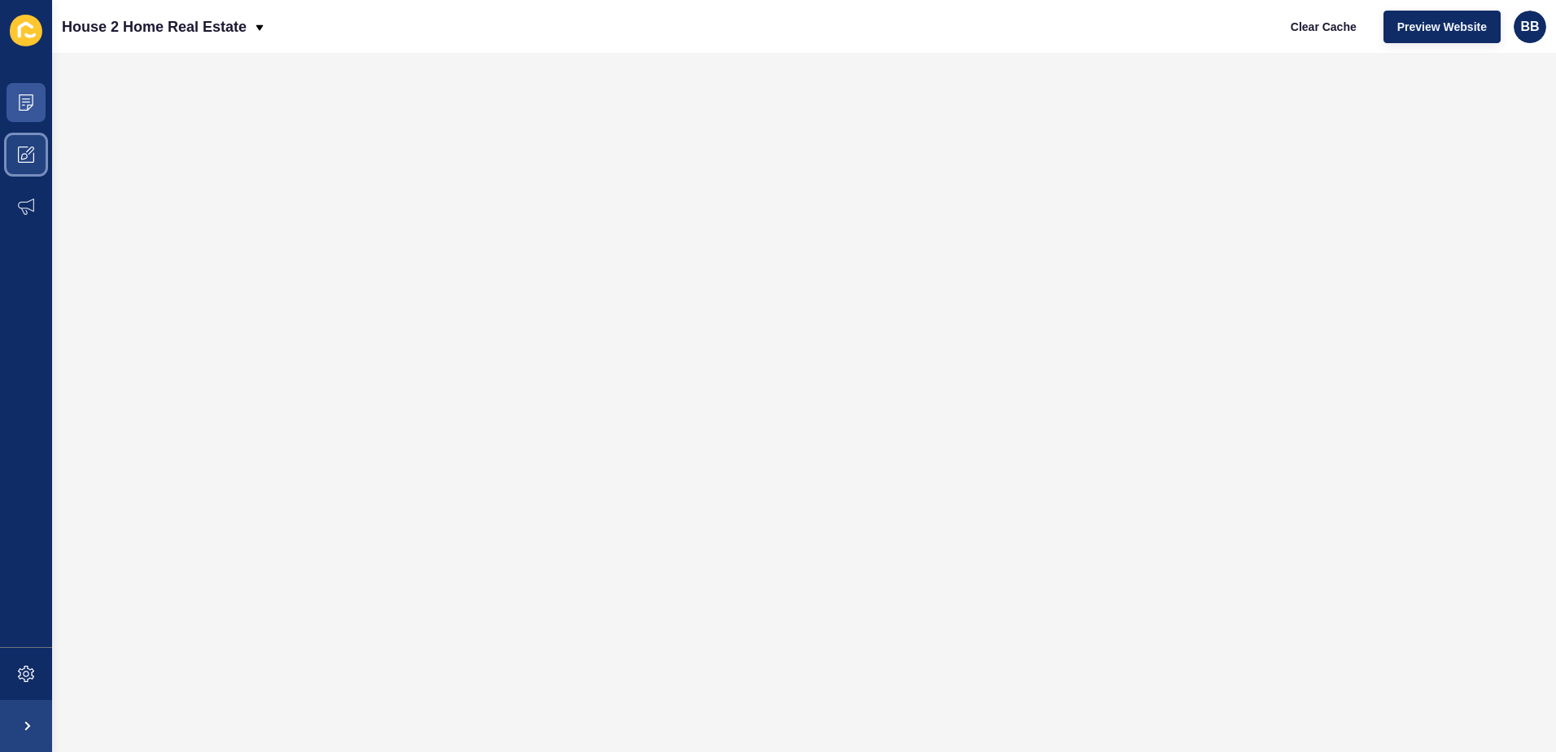
click at [30, 153] on icon at bounding box center [30, 150] width 8 height 8
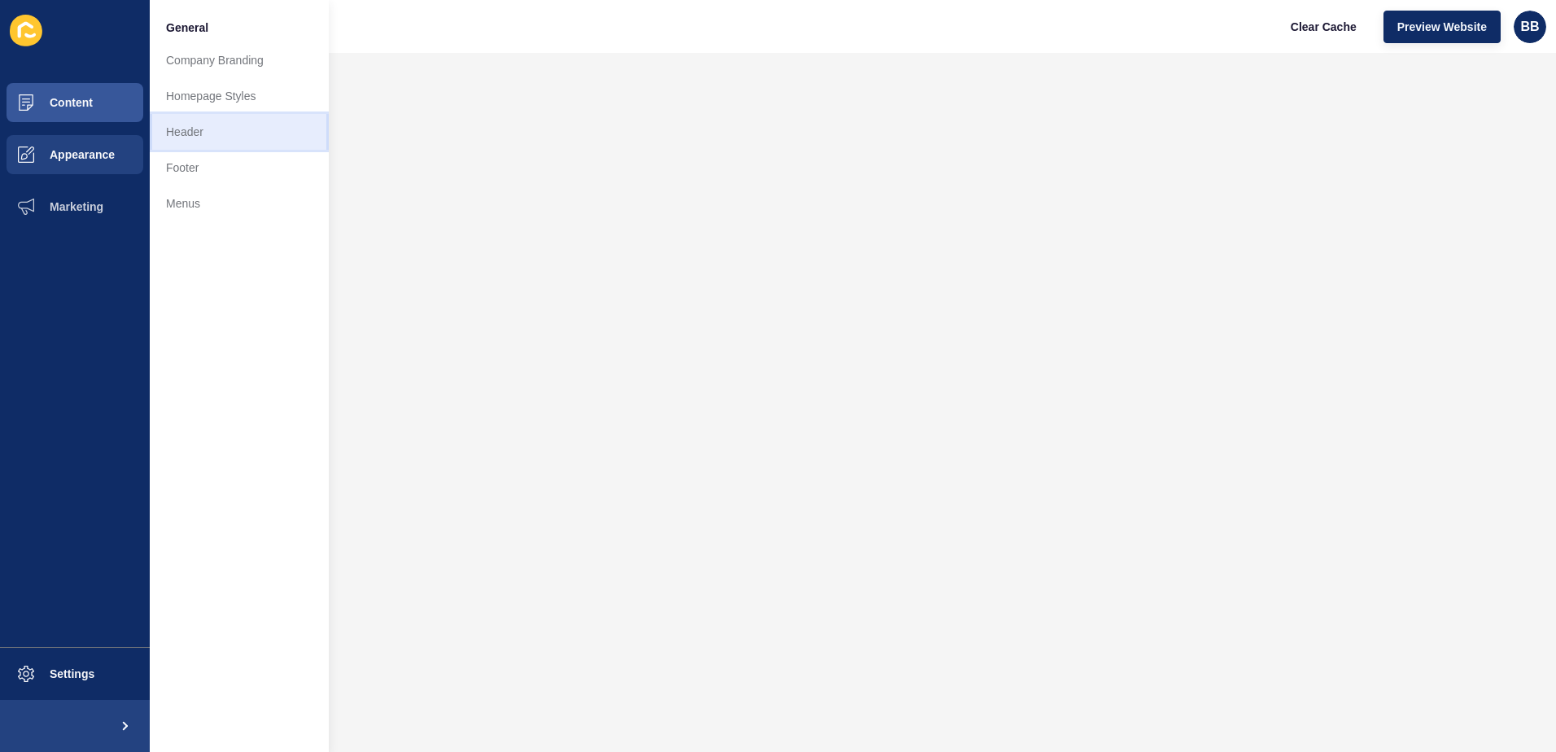
click at [176, 130] on link "Header" at bounding box center [239, 132] width 179 height 36
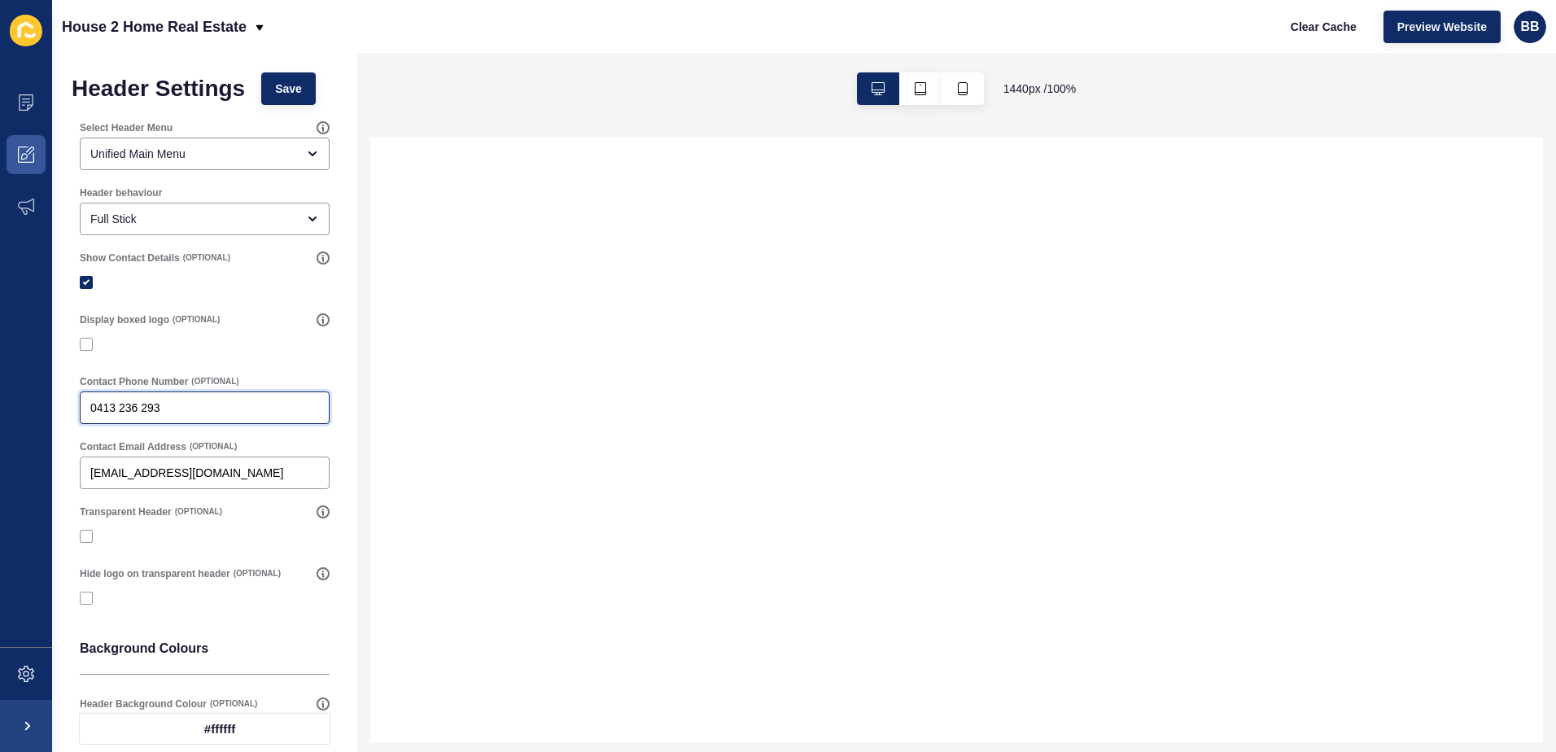
click at [189, 402] on input "0413 236 293" at bounding box center [204, 408] width 229 height 16
type input "0401838771"
select select
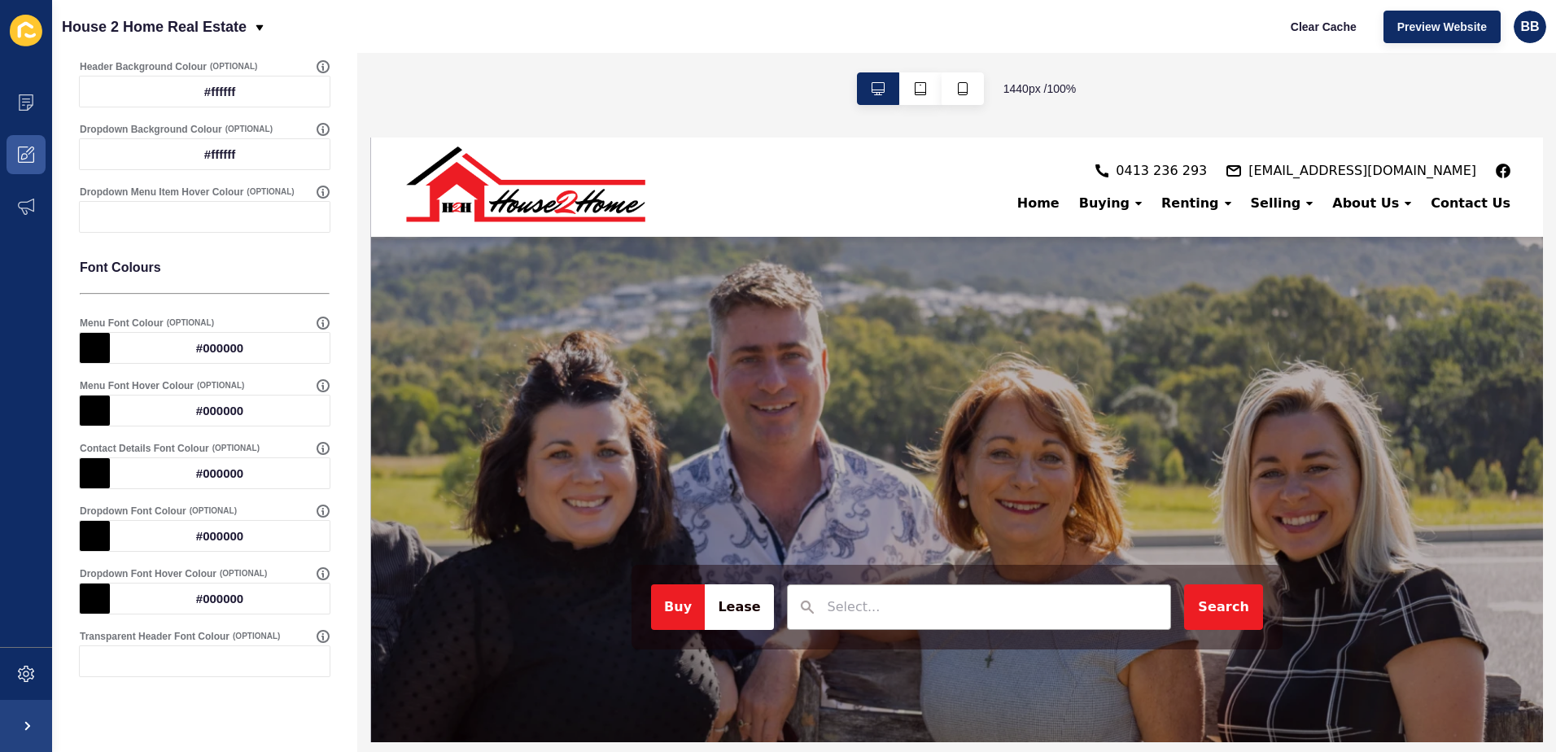
scroll to position [671, 0]
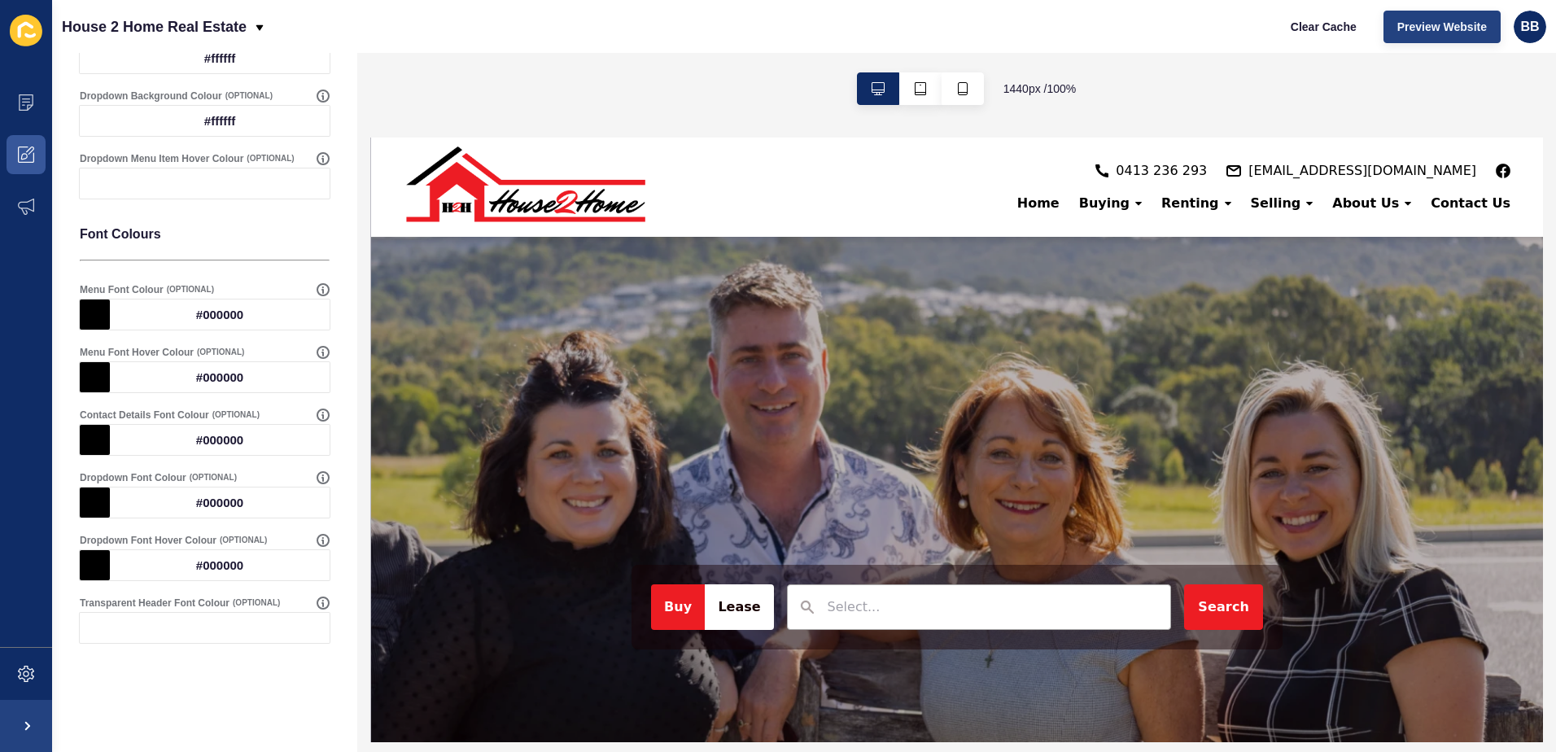
type input "0401838771"
click at [1464, 28] on span "Preview Website" at bounding box center [1442, 27] width 90 height 16
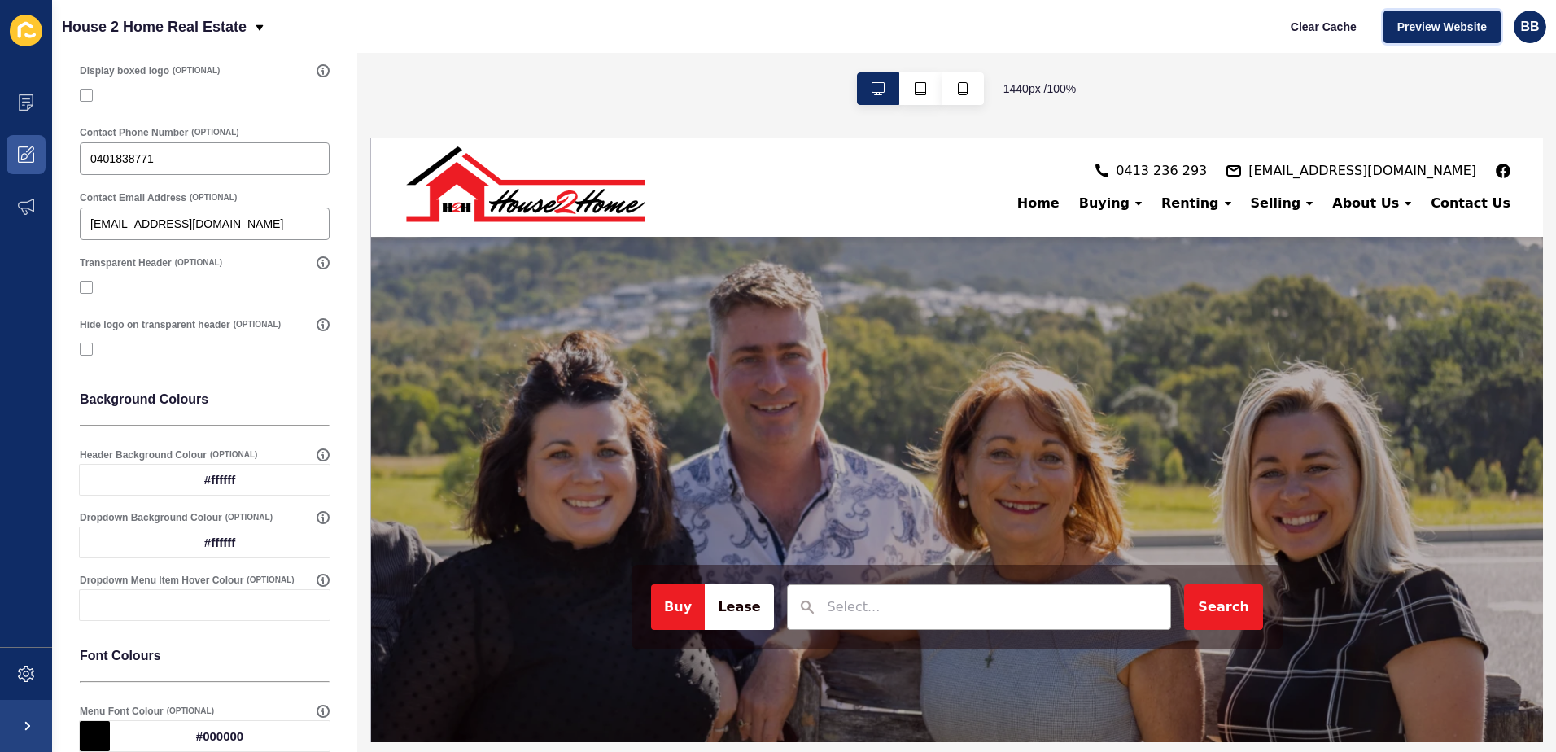
scroll to position [0, 0]
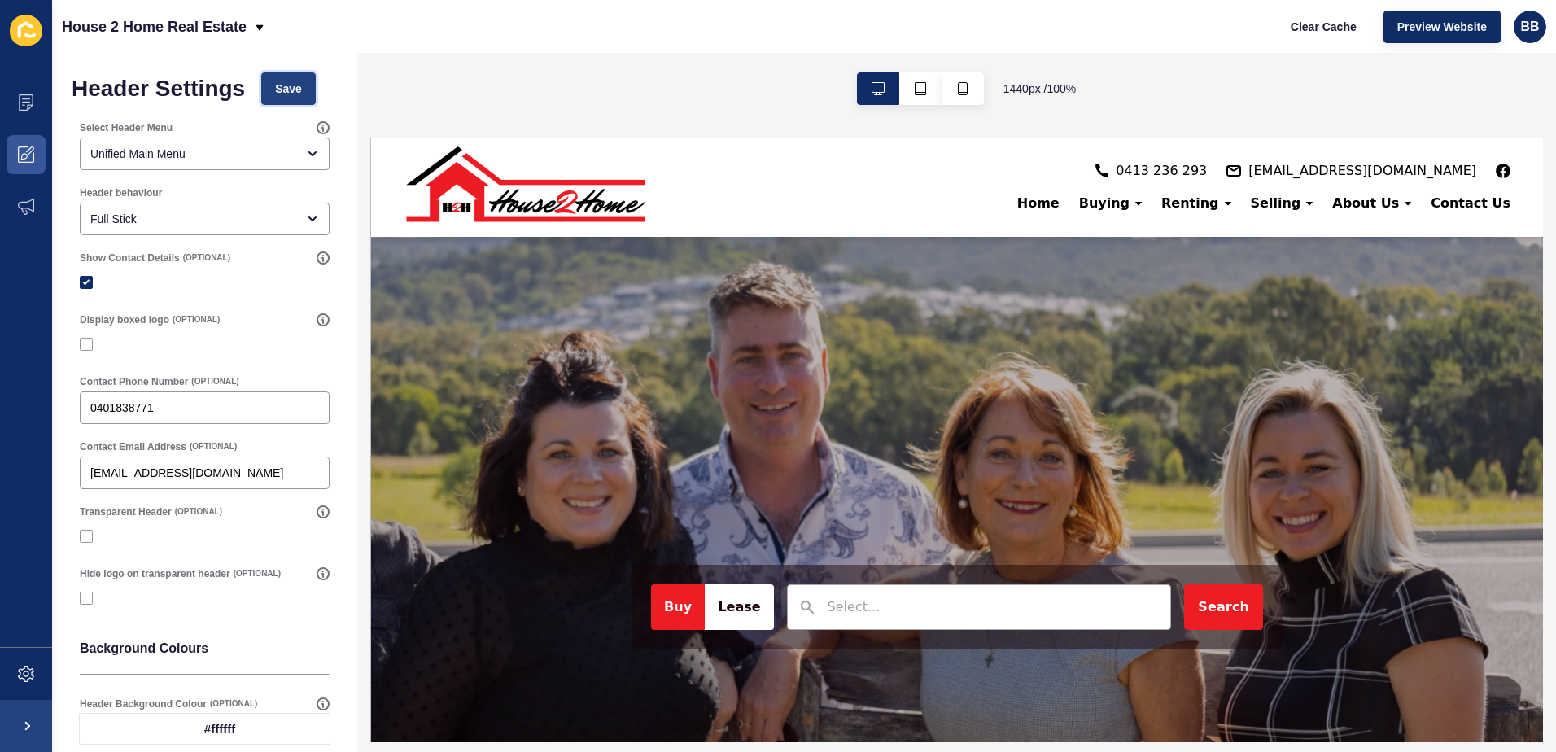
click at [300, 93] on span "Save" at bounding box center [288, 89] width 27 height 16
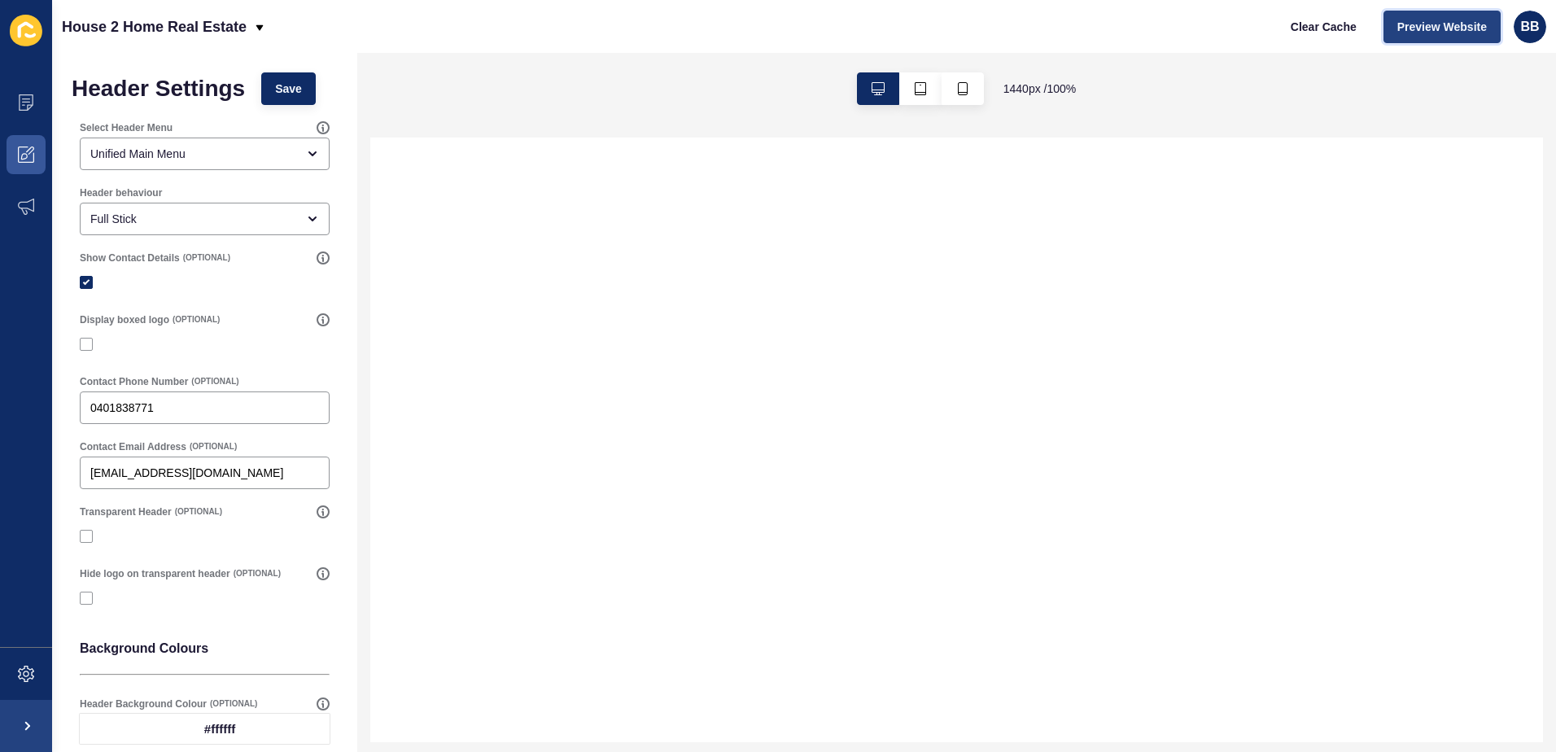
click at [1463, 28] on span "Preview Website" at bounding box center [1442, 27] width 90 height 16
select select
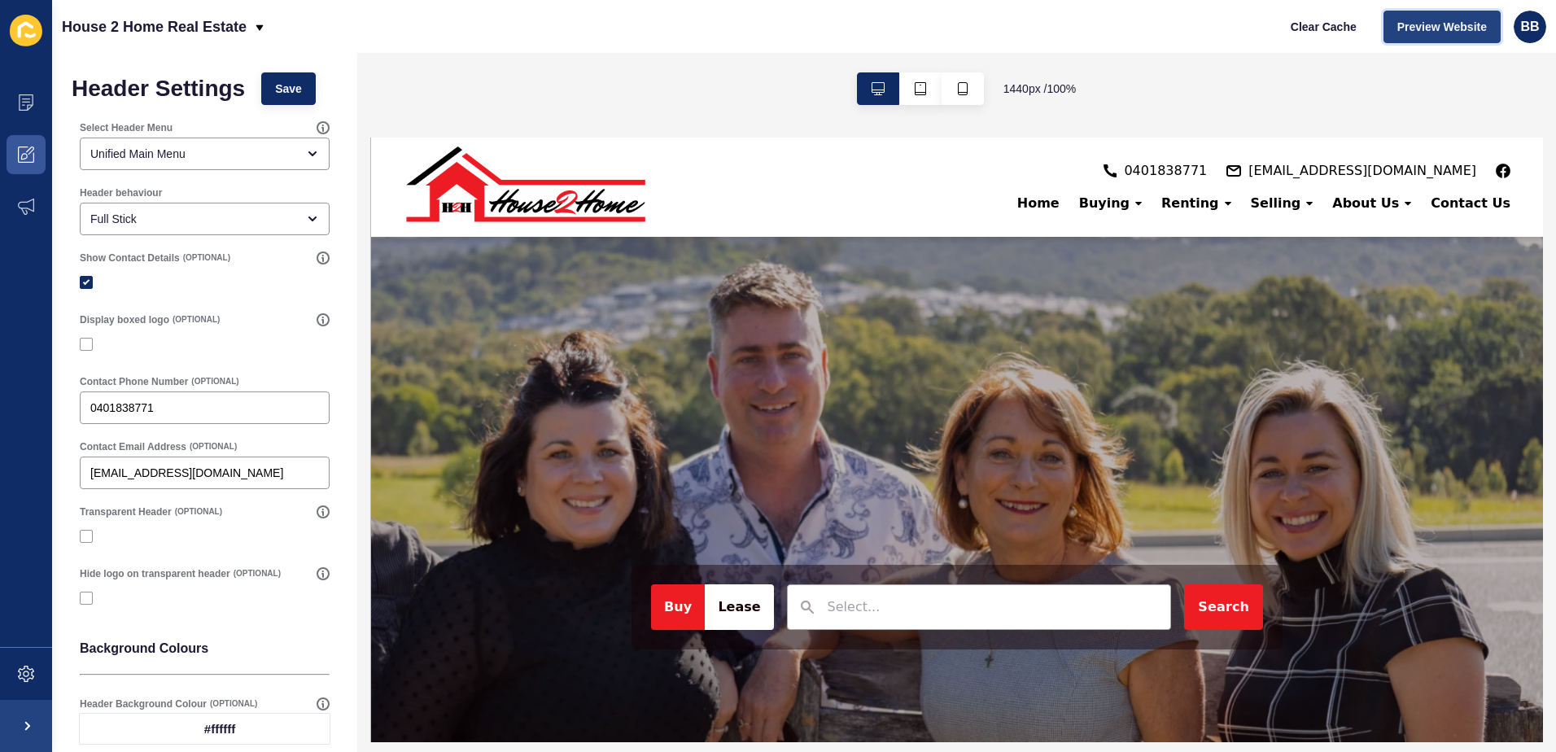
click at [1436, 12] on button "Preview Website" at bounding box center [1442, 27] width 117 height 33
click at [24, 150] on icon at bounding box center [26, 154] width 16 height 16
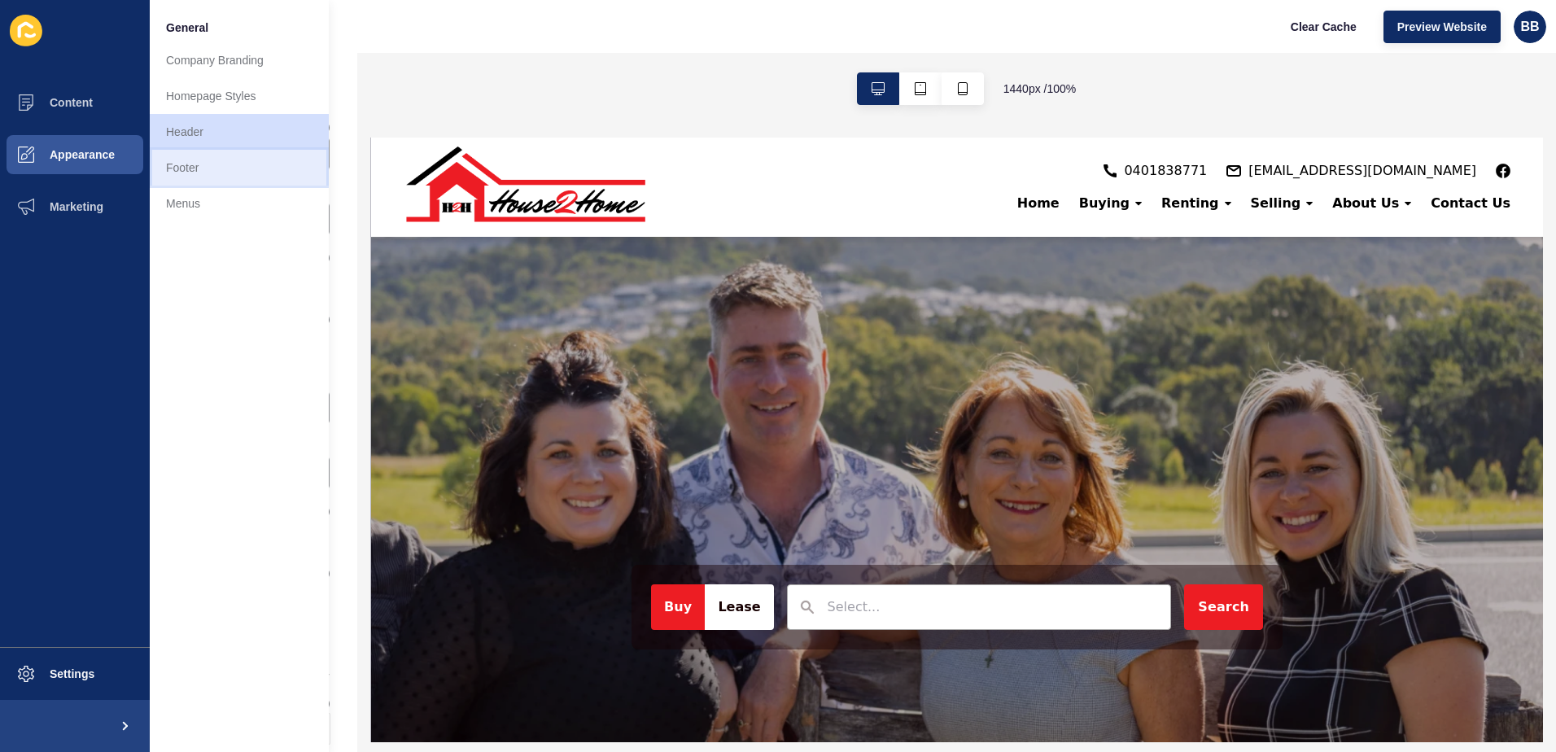
click at [203, 168] on link "Footer" at bounding box center [239, 168] width 179 height 36
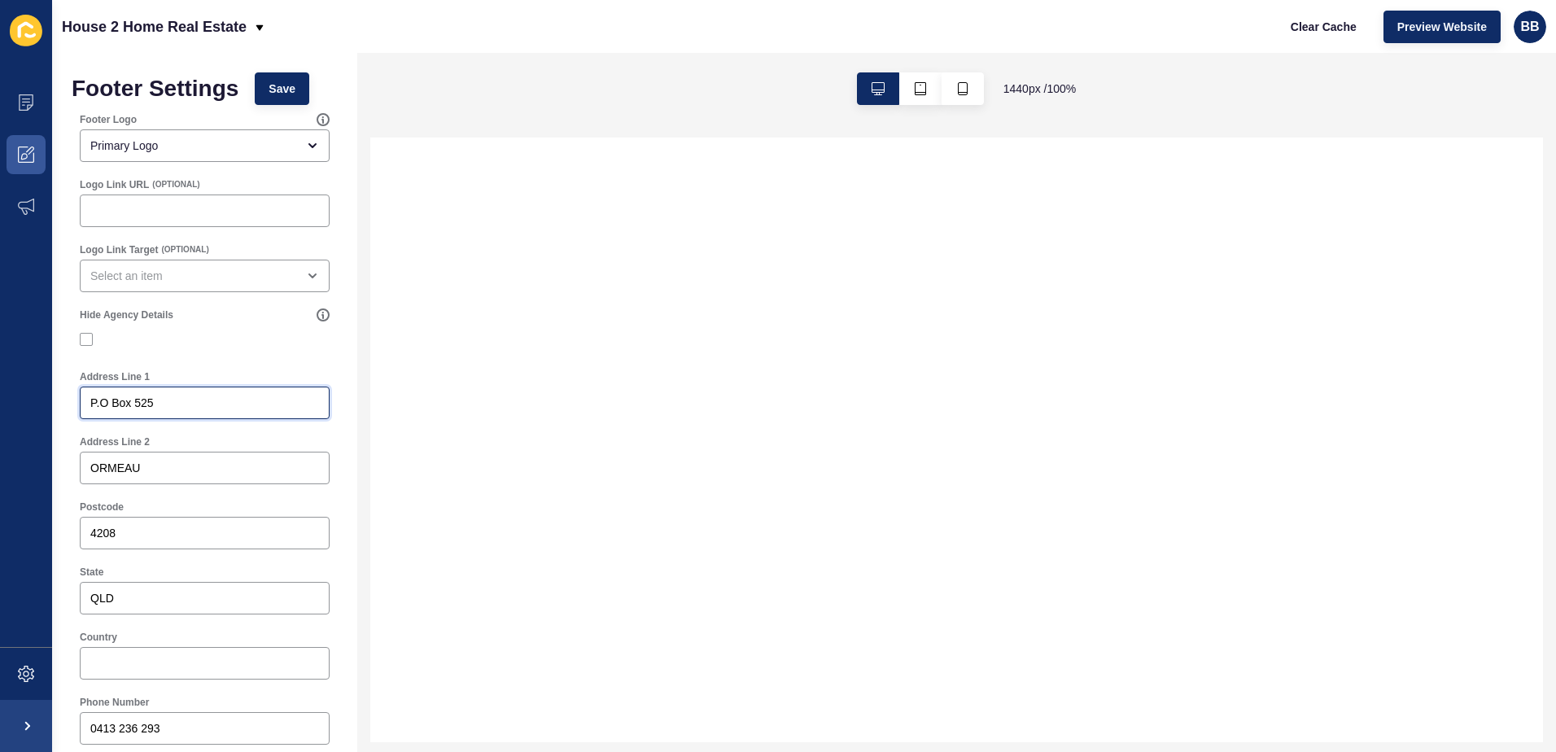
drag, startPoint x: 189, startPoint y: 398, endPoint x: 66, endPoint y: 401, distance: 122.9
click at [66, 401] on div "Footer Settings Save Footer Logo Primary Logo Logo Link URL (OPTIONAL) Logo Lin…" at bounding box center [204, 709] width 305 height 1312
type input "159"
select select
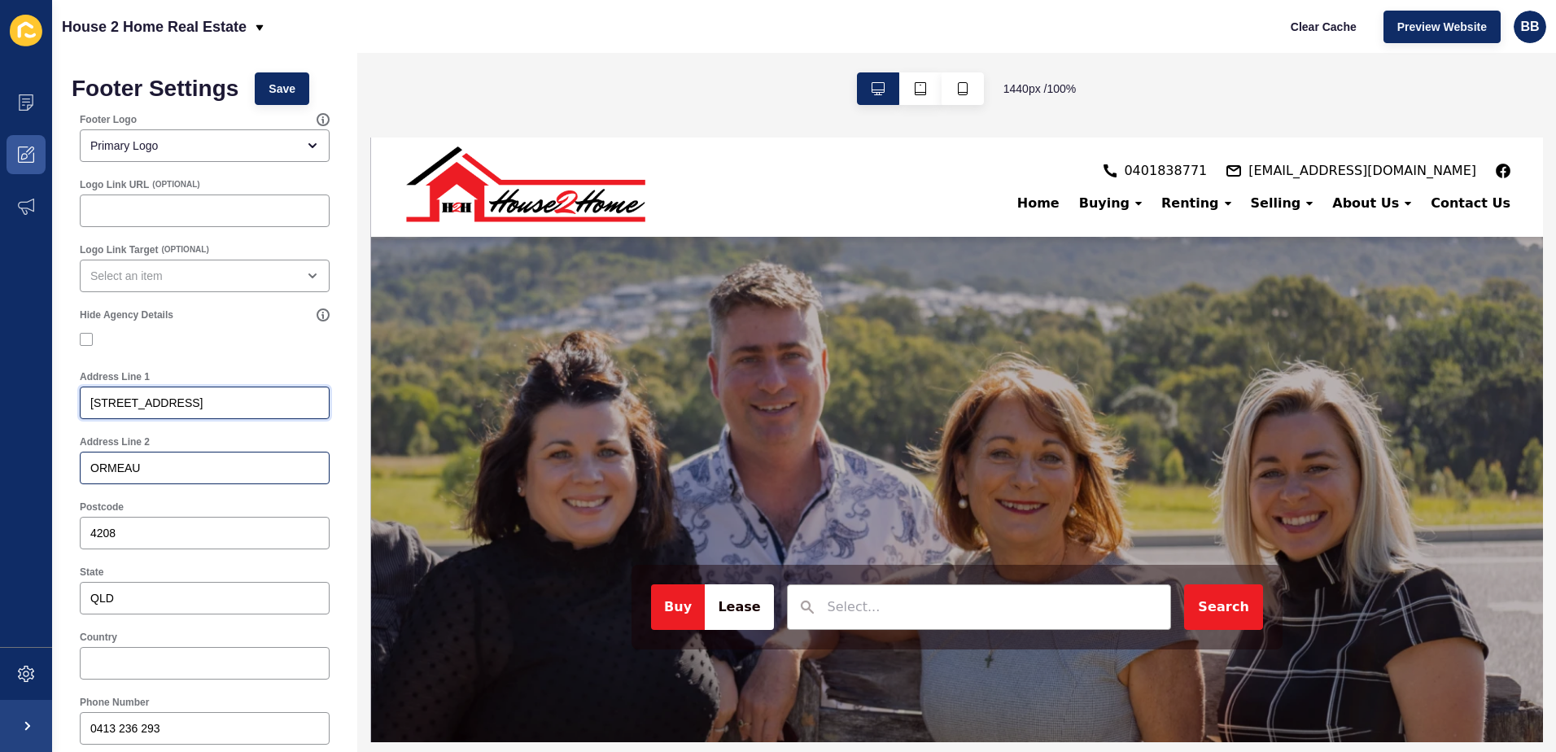
type input "[STREET_ADDRESS]"
click at [106, 468] on input "ORMEAU" at bounding box center [204, 468] width 229 height 16
type input "STANTHORPE"
click at [115, 523] on div "4208" at bounding box center [205, 533] width 250 height 33
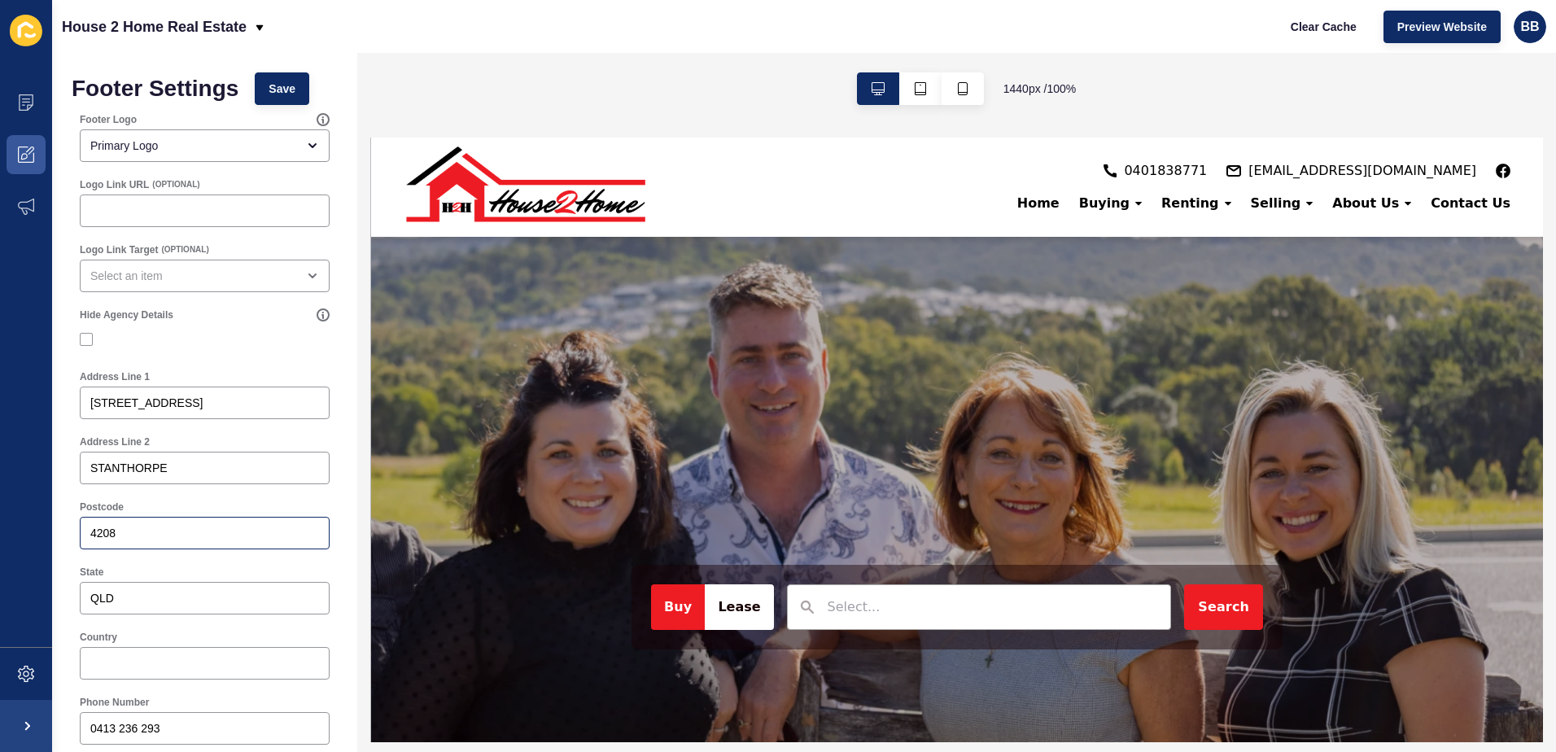
click at [115, 523] on div "4208" at bounding box center [205, 533] width 250 height 33
click at [85, 545] on div "4208" at bounding box center [205, 533] width 250 height 33
click at [101, 525] on input "4208" at bounding box center [204, 533] width 229 height 16
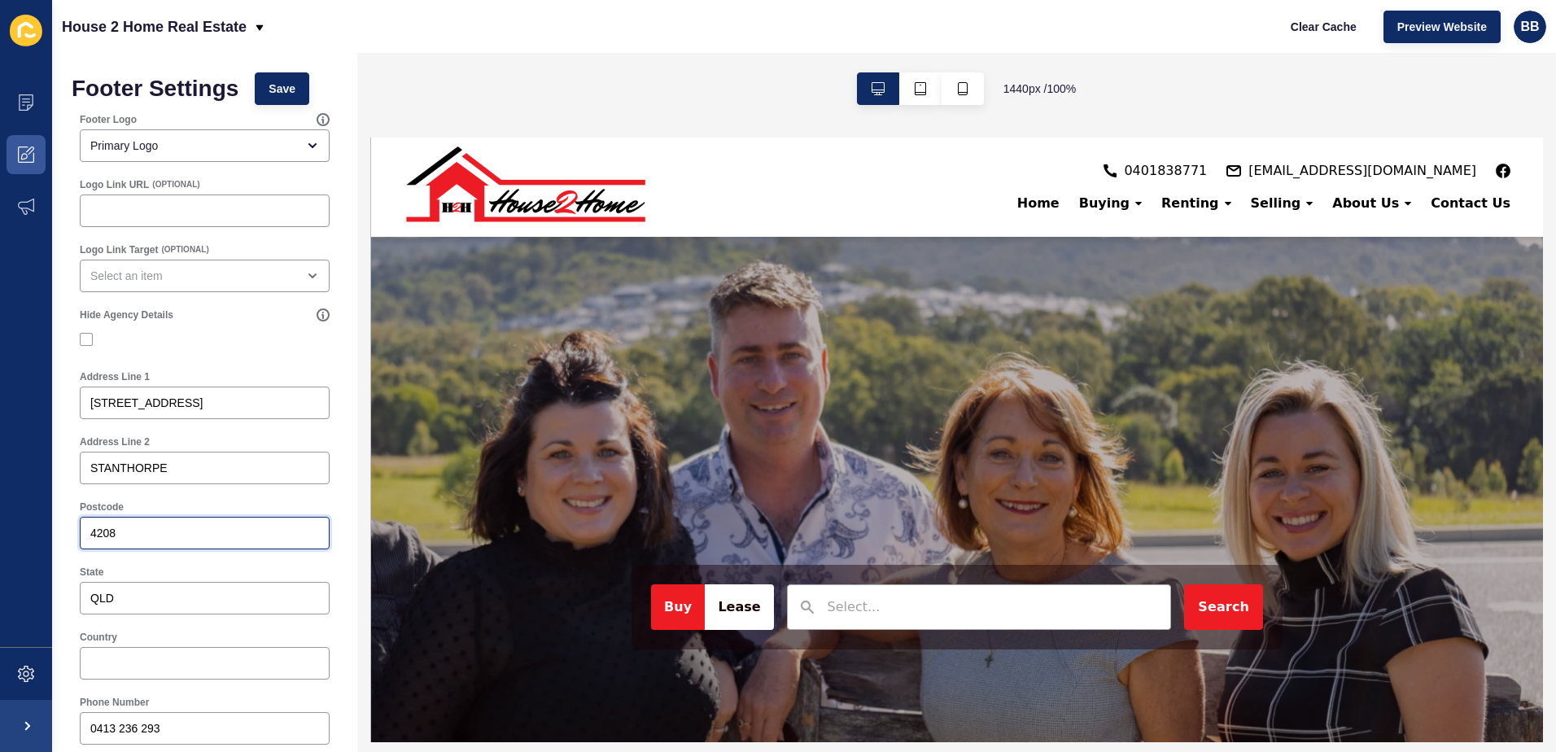
click at [101, 525] on input "4208" at bounding box center [204, 533] width 229 height 16
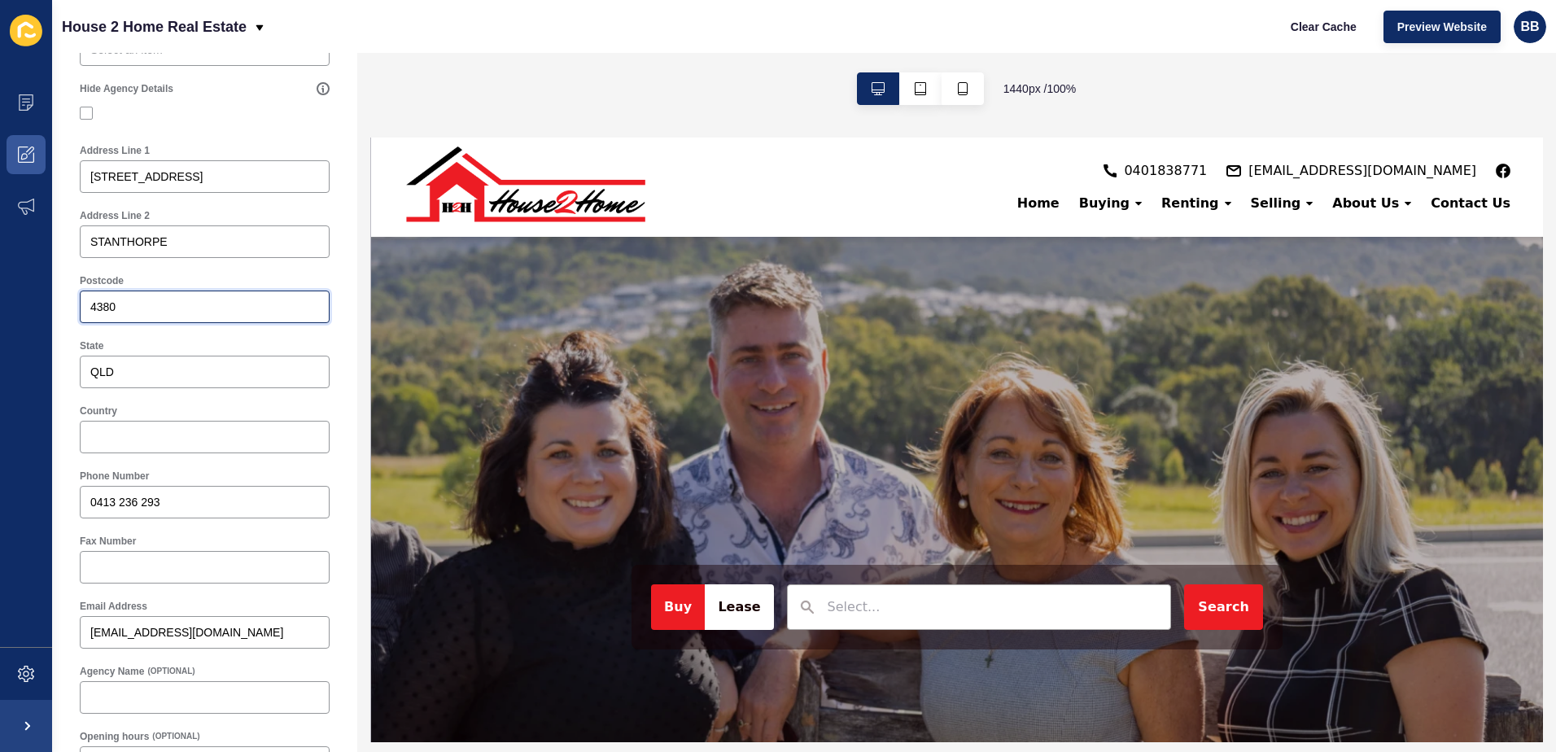
scroll to position [244, 0]
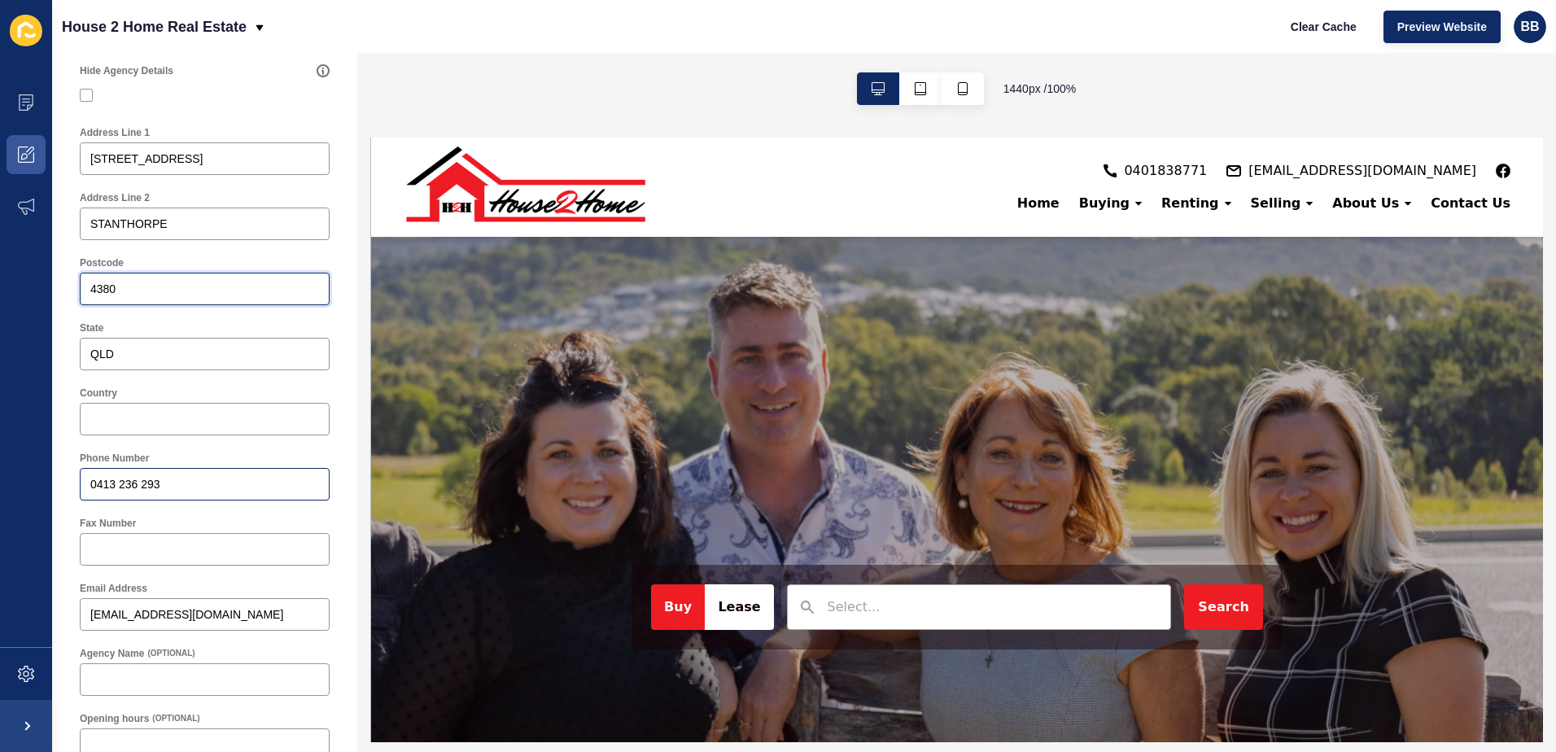
type input "4380"
click at [129, 479] on input "0413 236 293" at bounding box center [204, 484] width 229 height 16
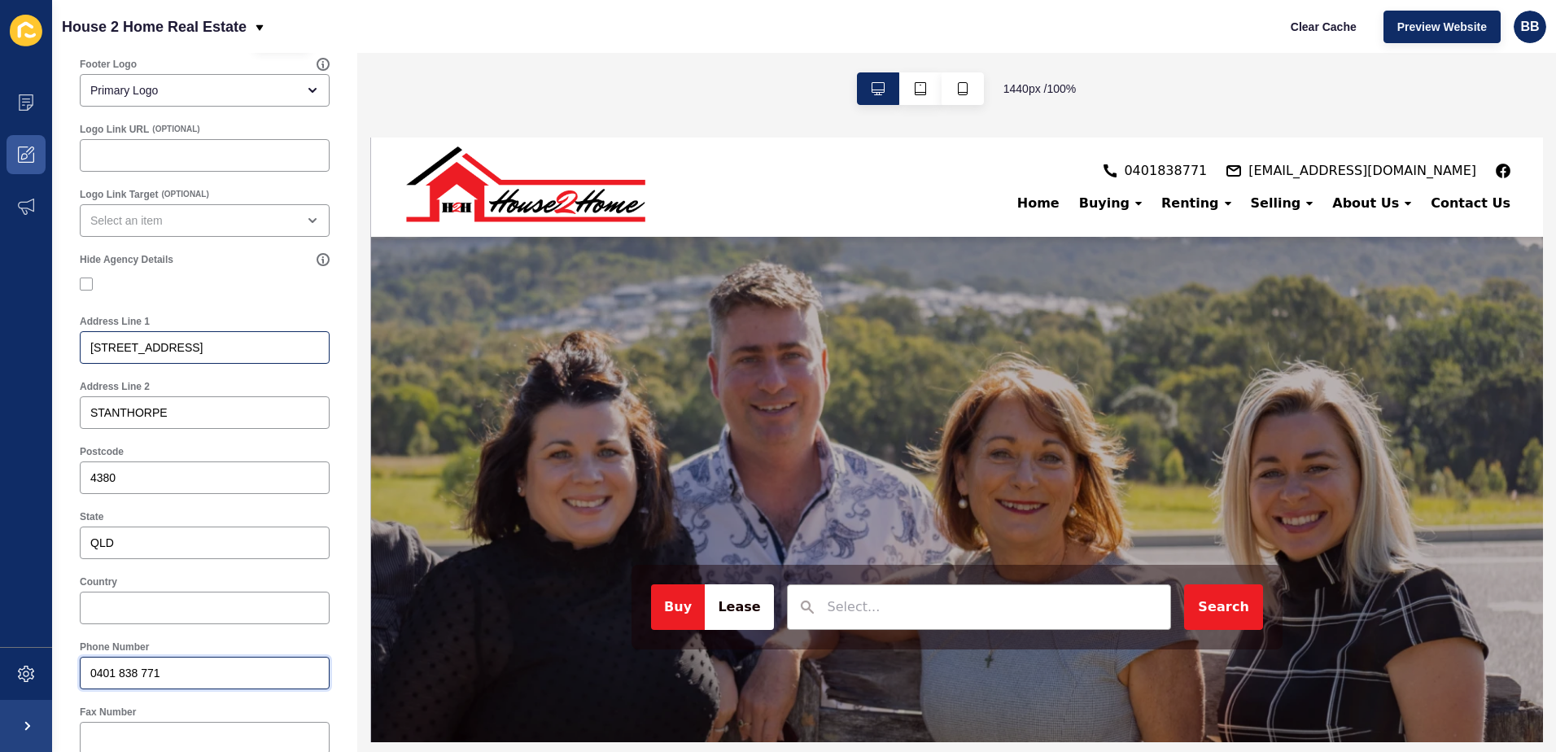
scroll to position [0, 0]
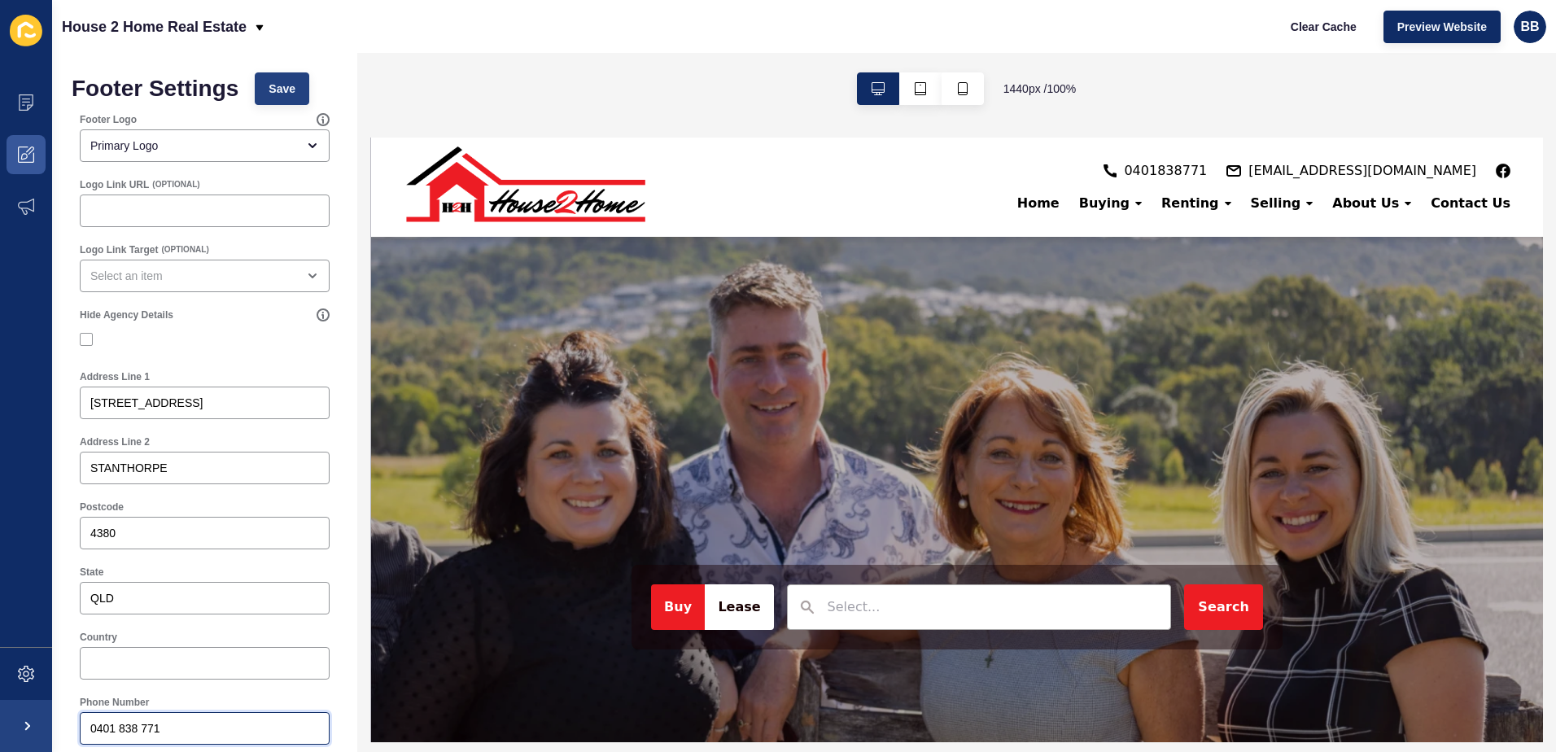
type input "0401 838 771"
click at [268, 82] on button "Save" at bounding box center [282, 88] width 55 height 33
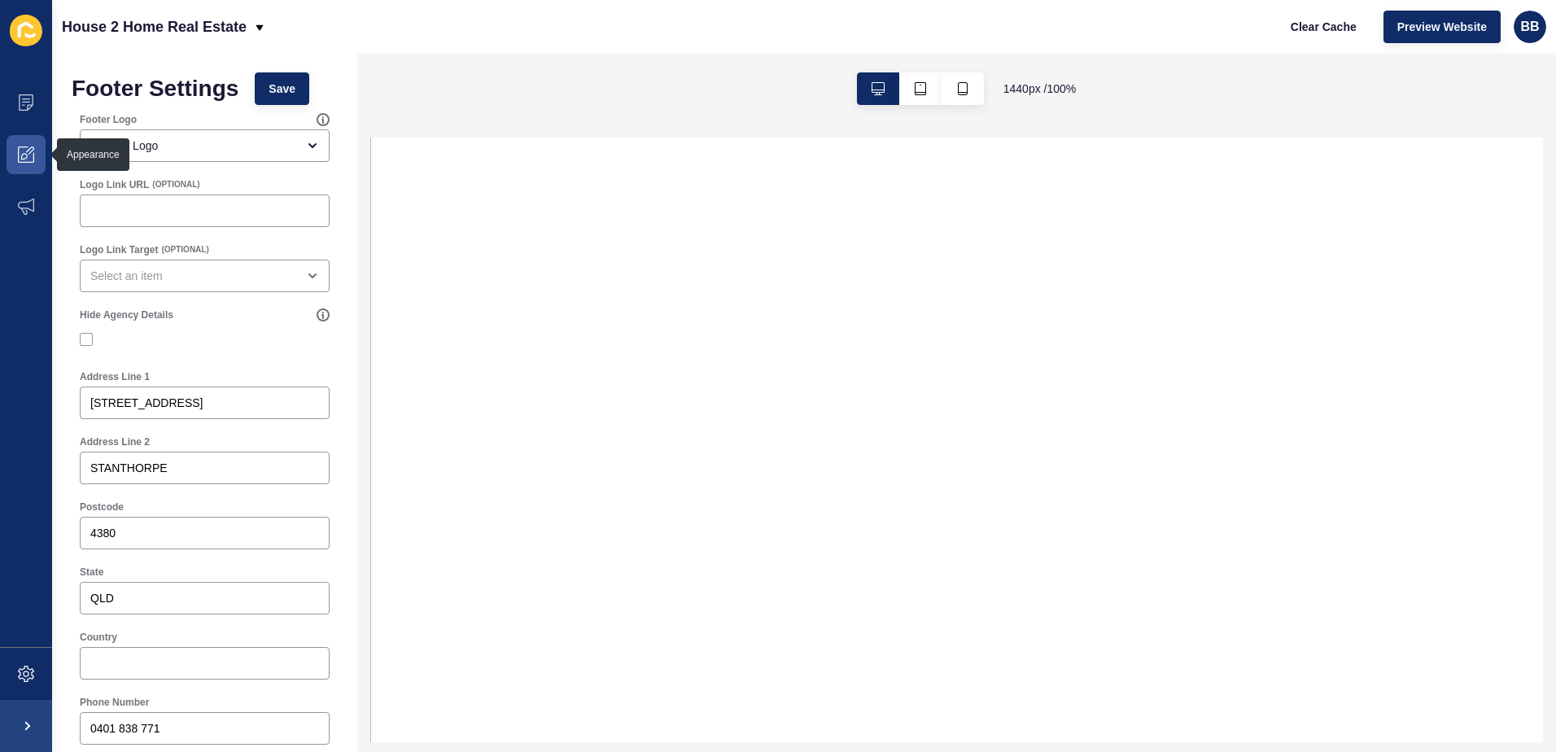
select select
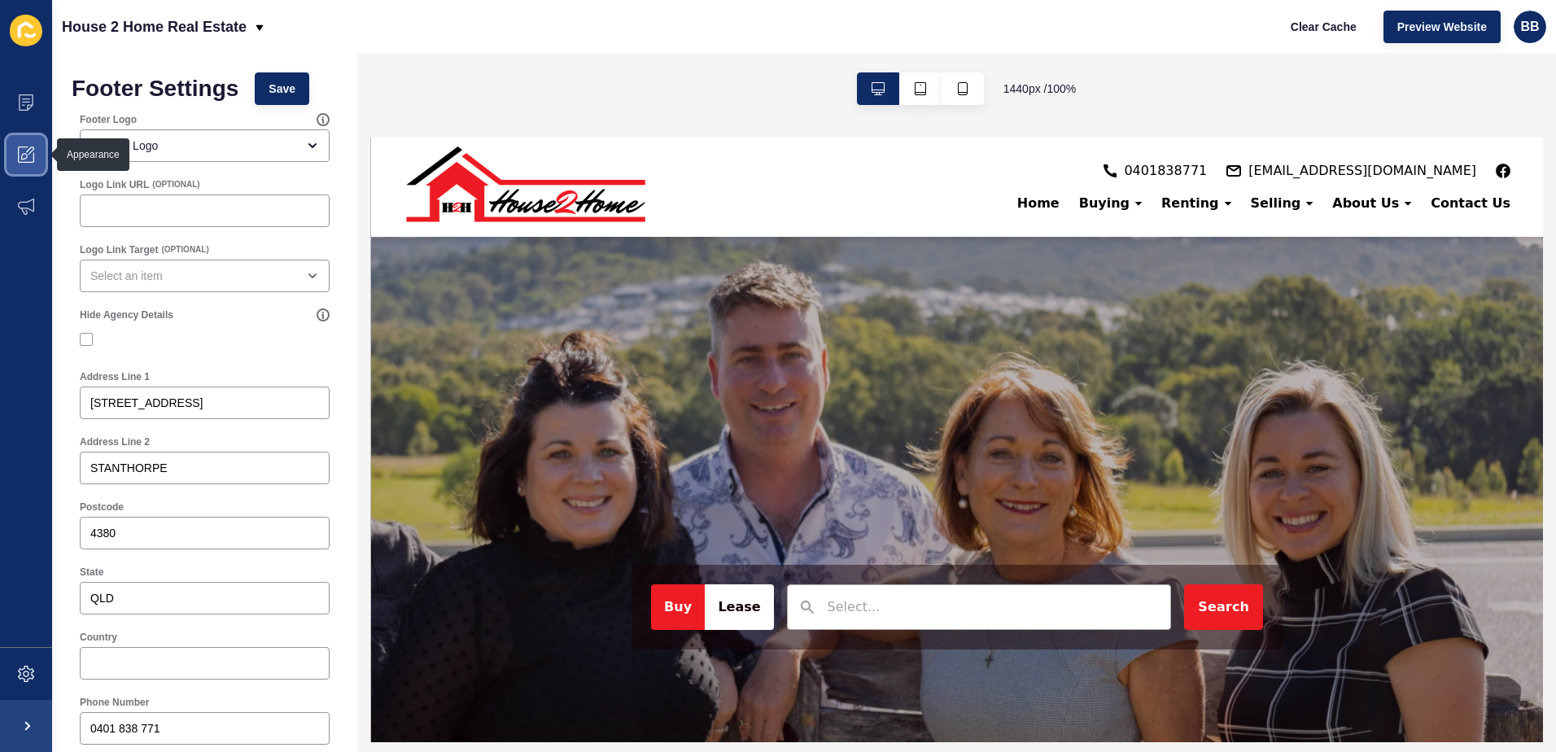
click at [29, 154] on icon at bounding box center [30, 150] width 8 height 8
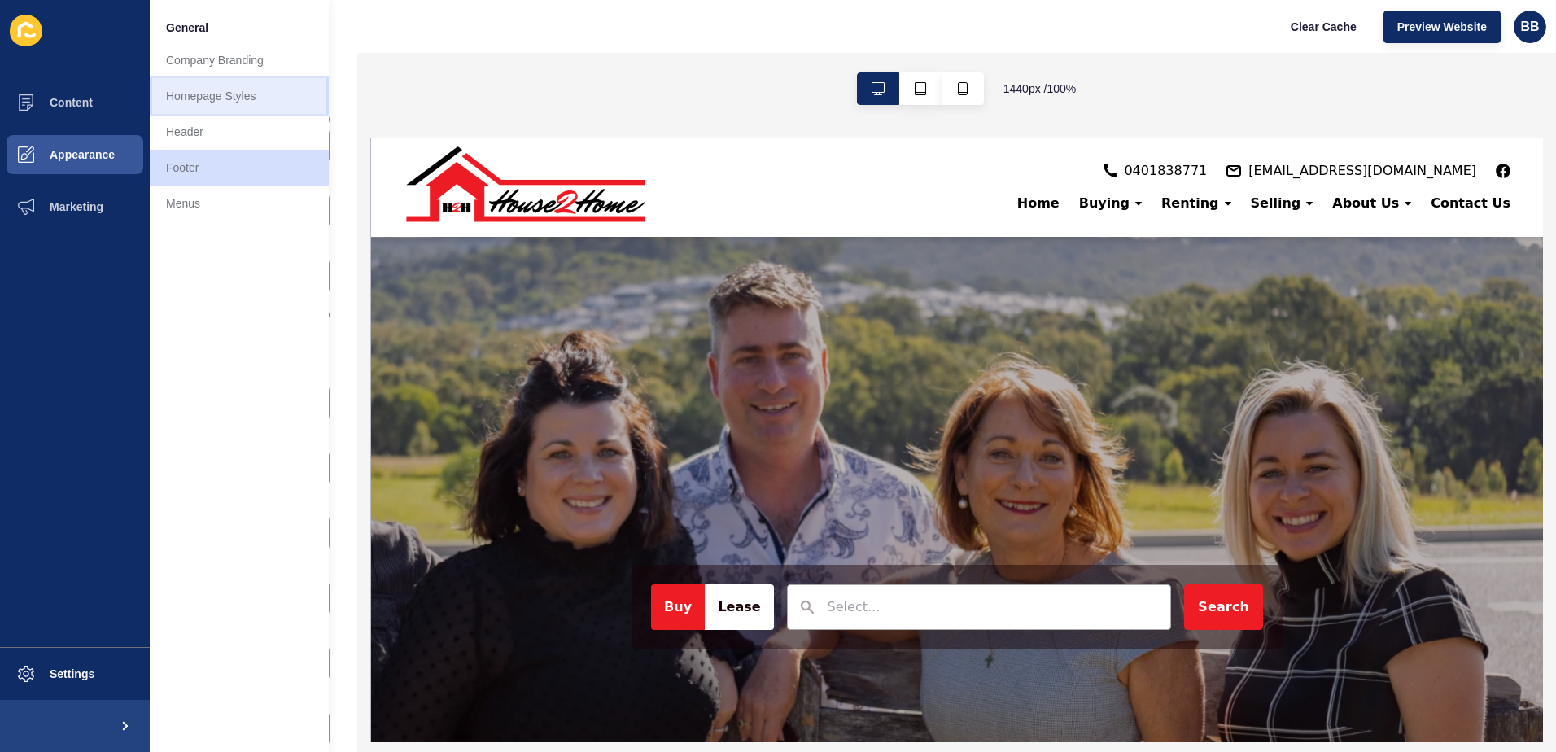
click at [222, 93] on link "Homepage Styles" at bounding box center [239, 96] width 179 height 36
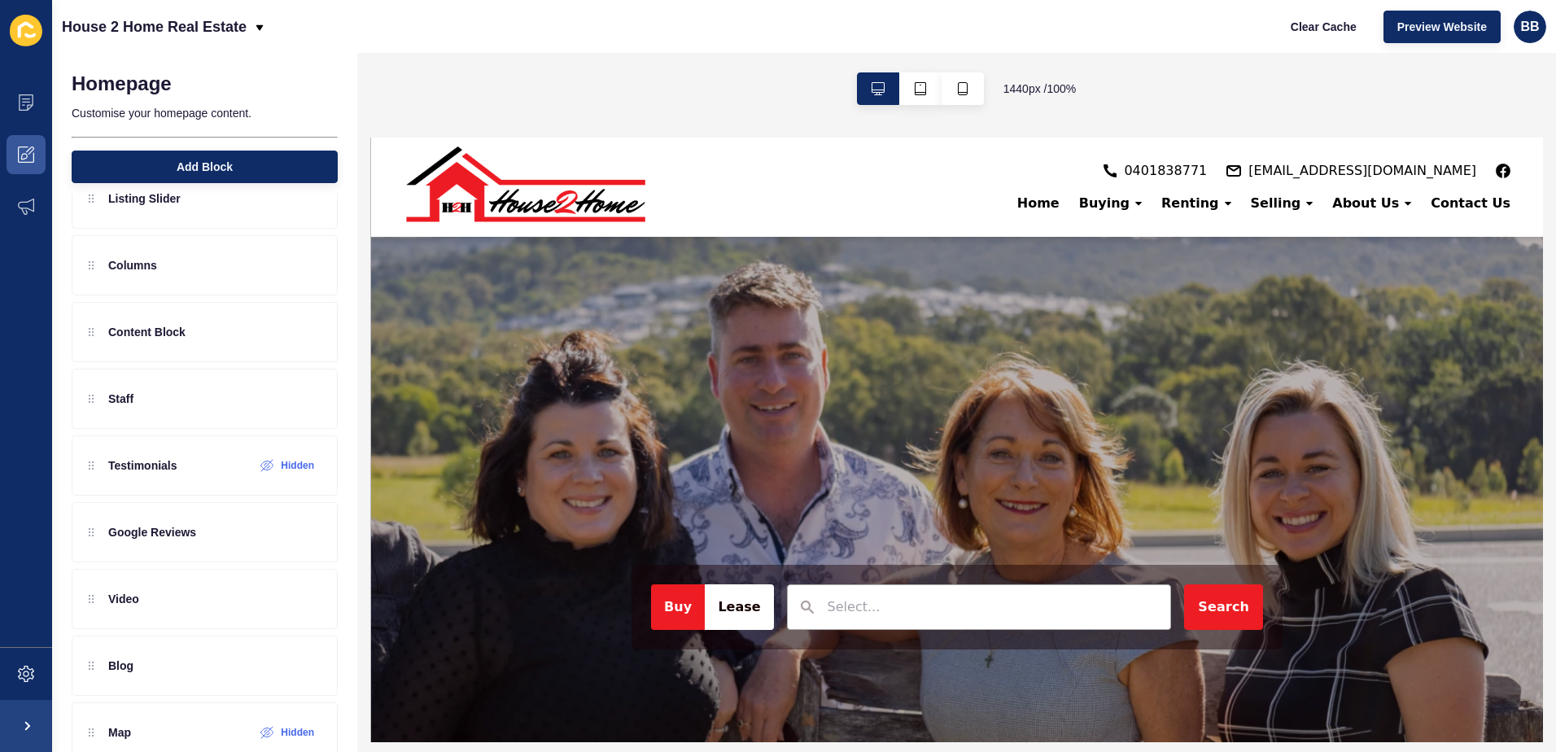
scroll to position [91, 0]
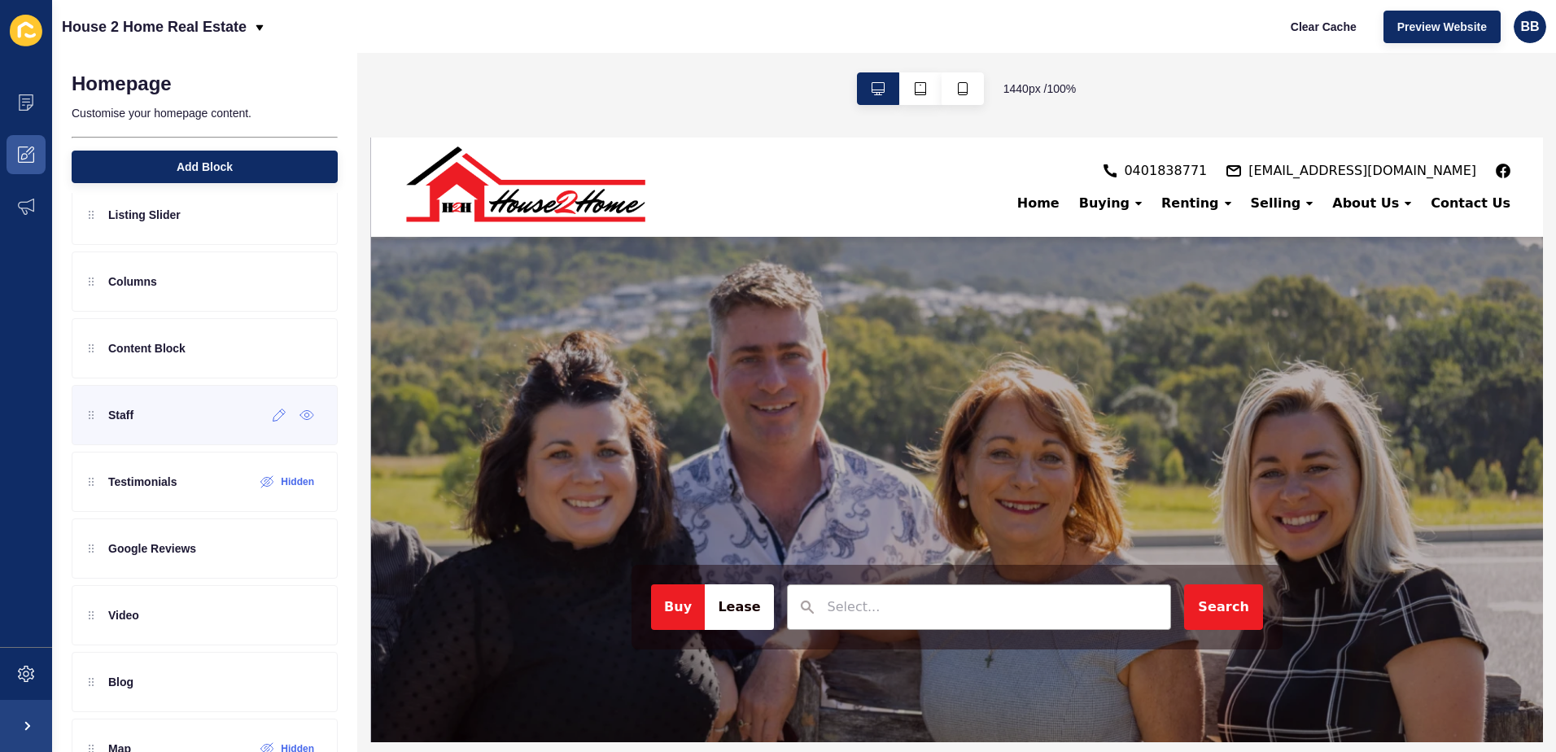
click at [135, 424] on div "Staff" at bounding box center [205, 415] width 266 height 60
click at [304, 416] on icon at bounding box center [306, 415] width 4 height 4
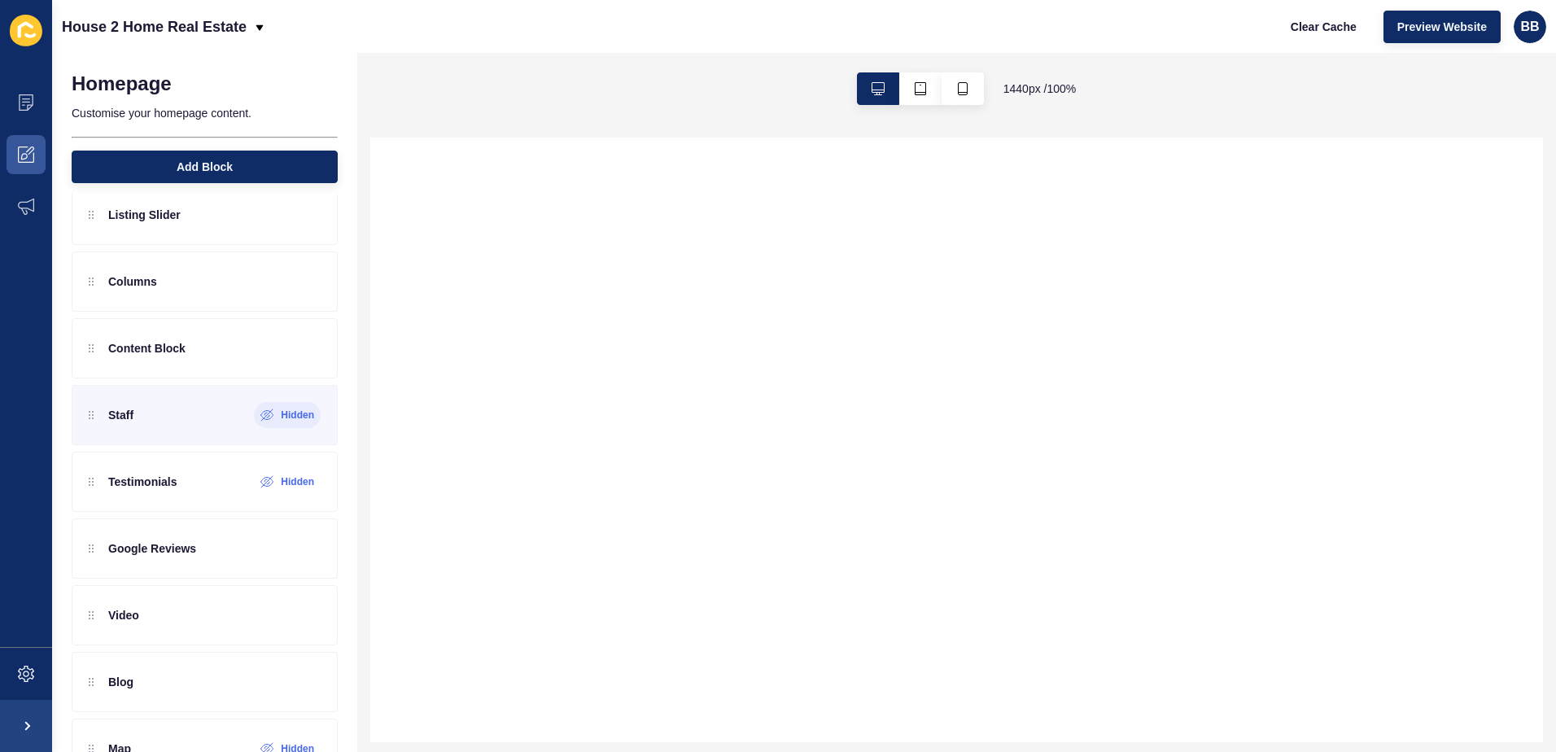
select select
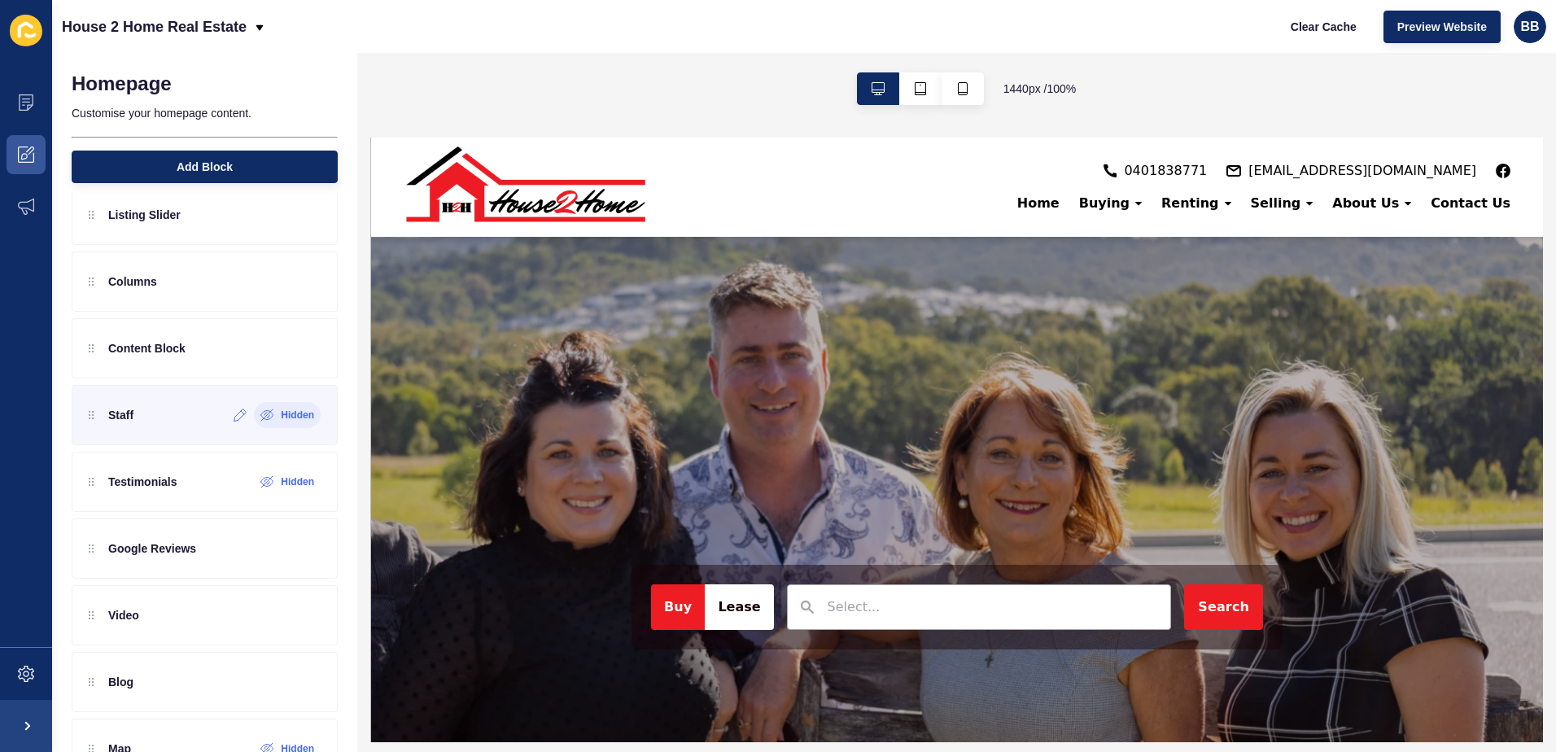
click at [288, 416] on label "Hidden" at bounding box center [297, 415] width 33 height 13
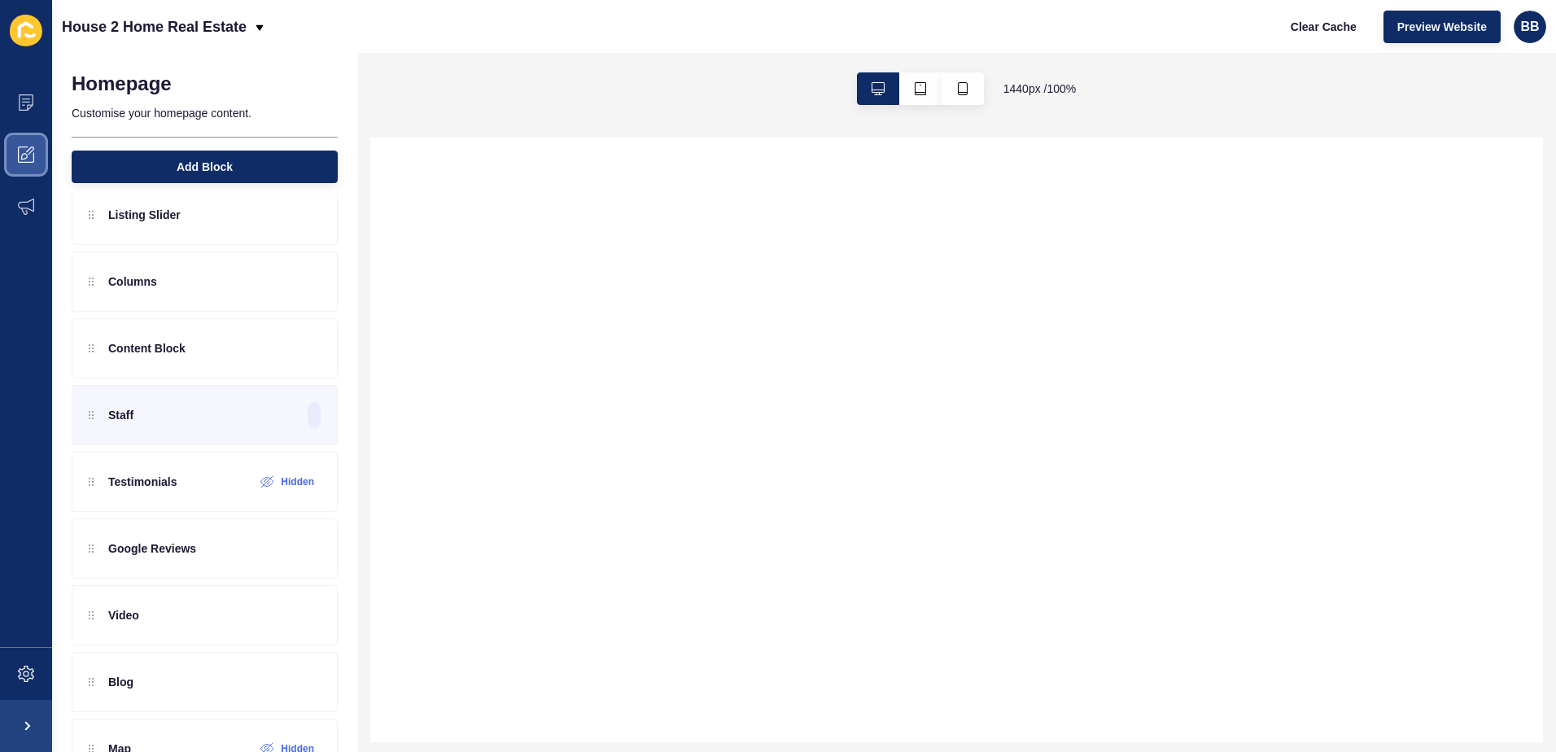
click at [19, 161] on icon at bounding box center [26, 154] width 16 height 16
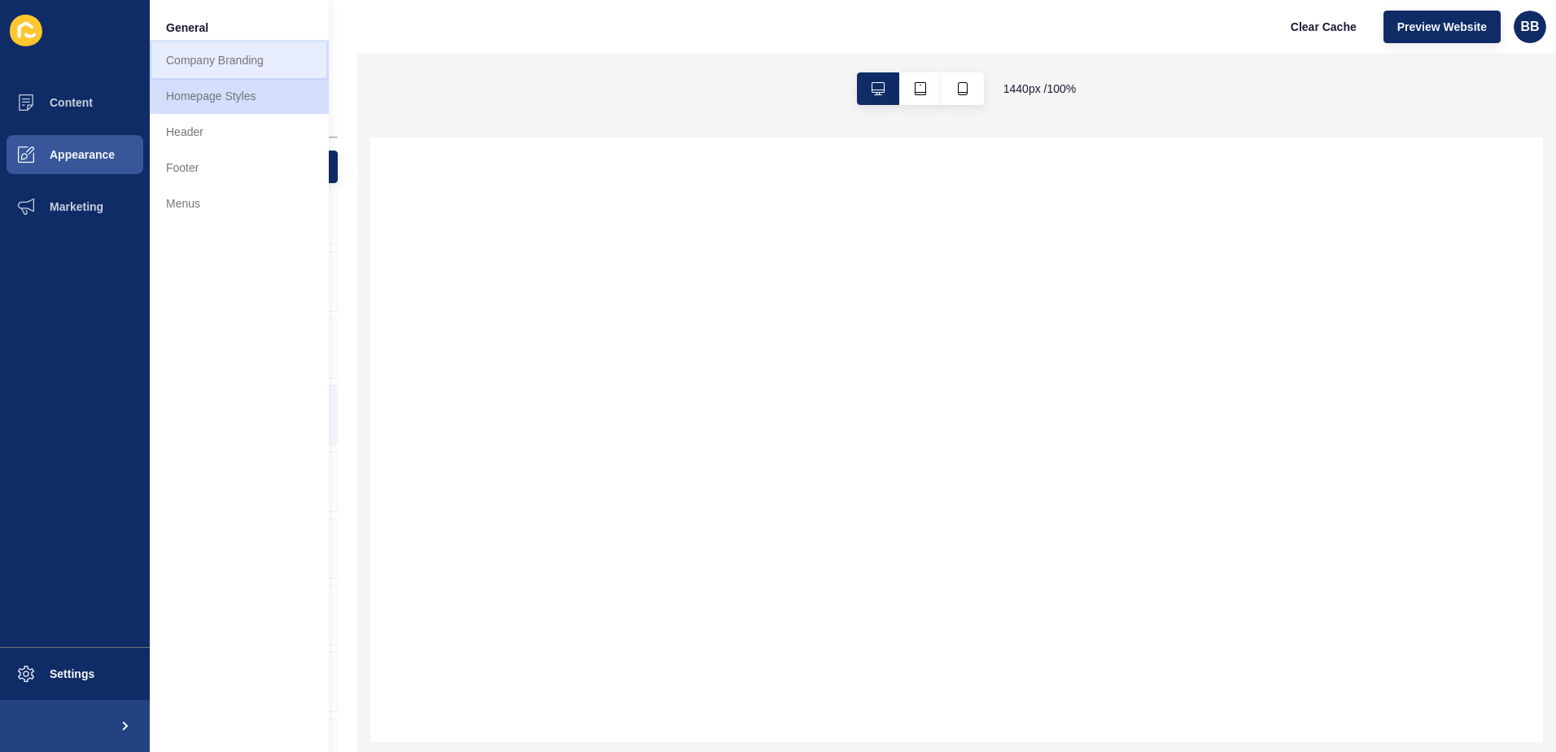
click at [242, 60] on link "Company Branding" at bounding box center [239, 60] width 179 height 36
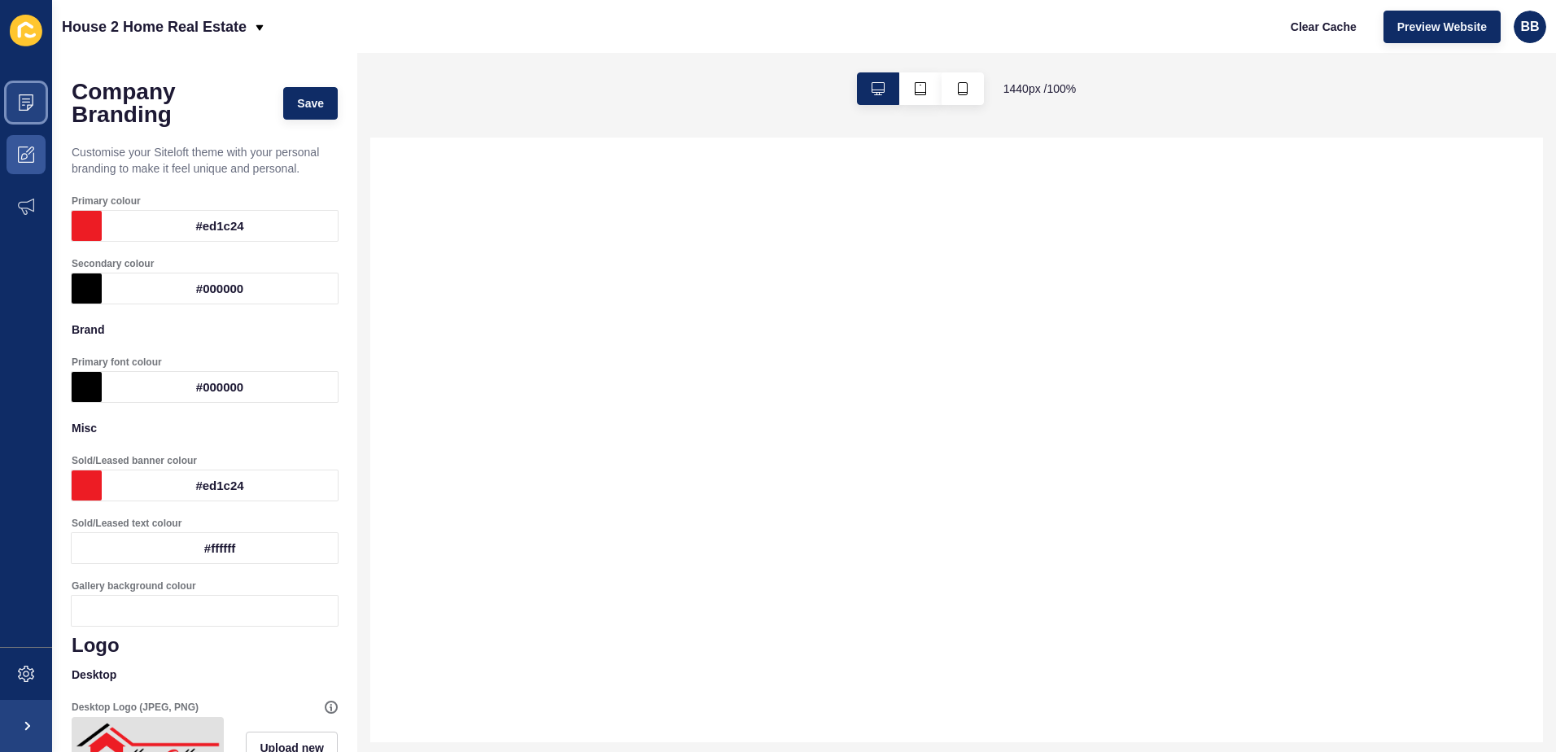
click at [25, 101] on icon at bounding box center [26, 102] width 16 height 16
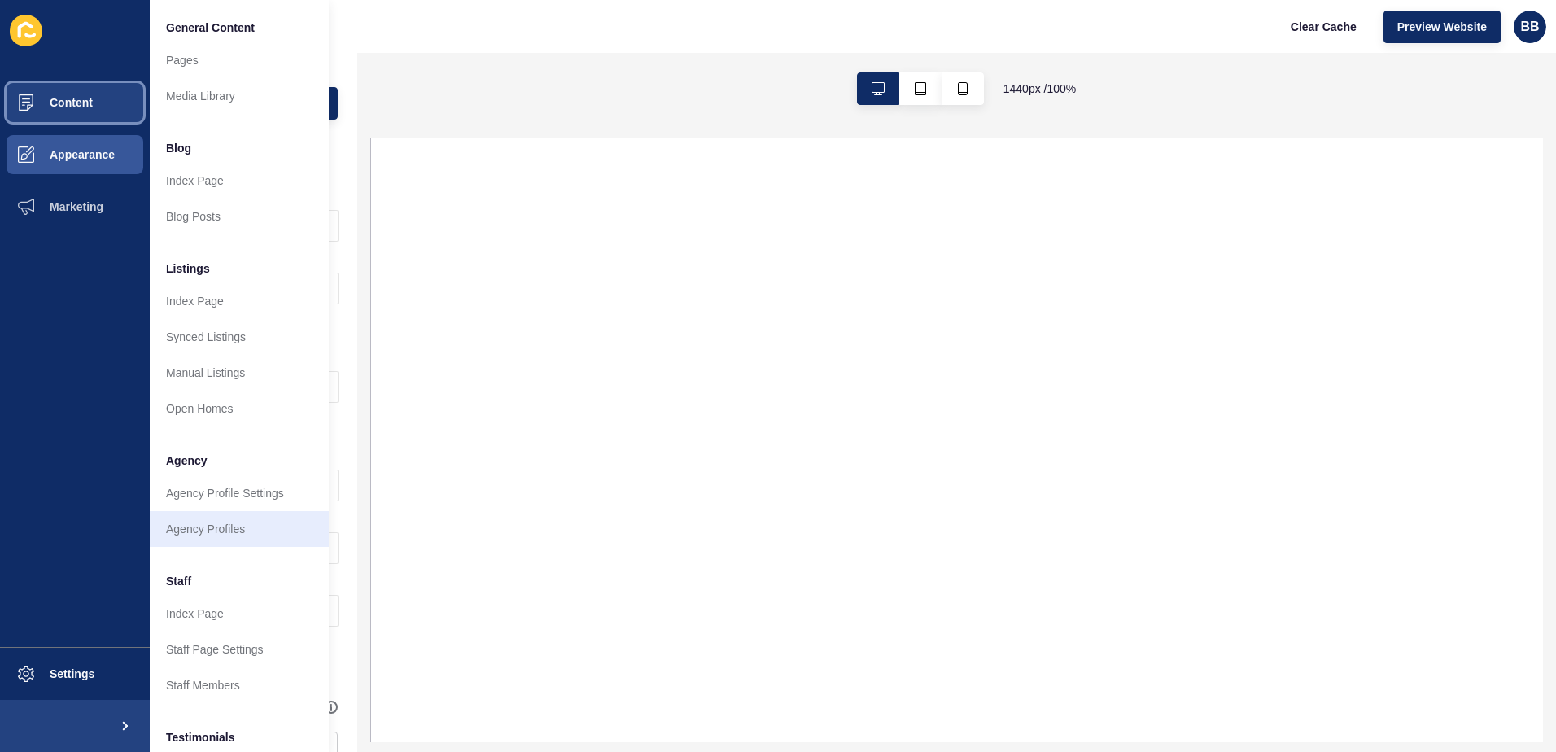
select select
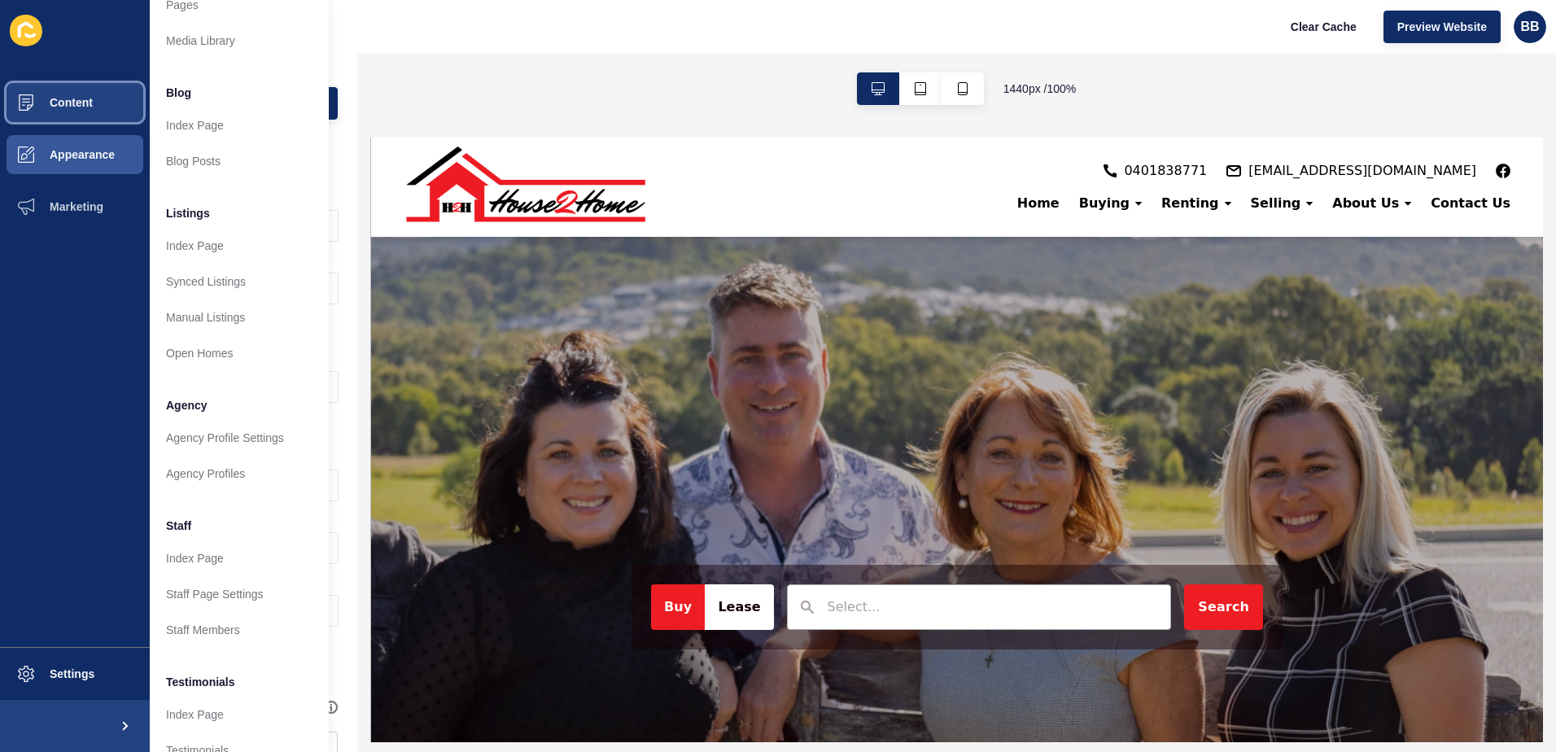
scroll to position [81, 0]
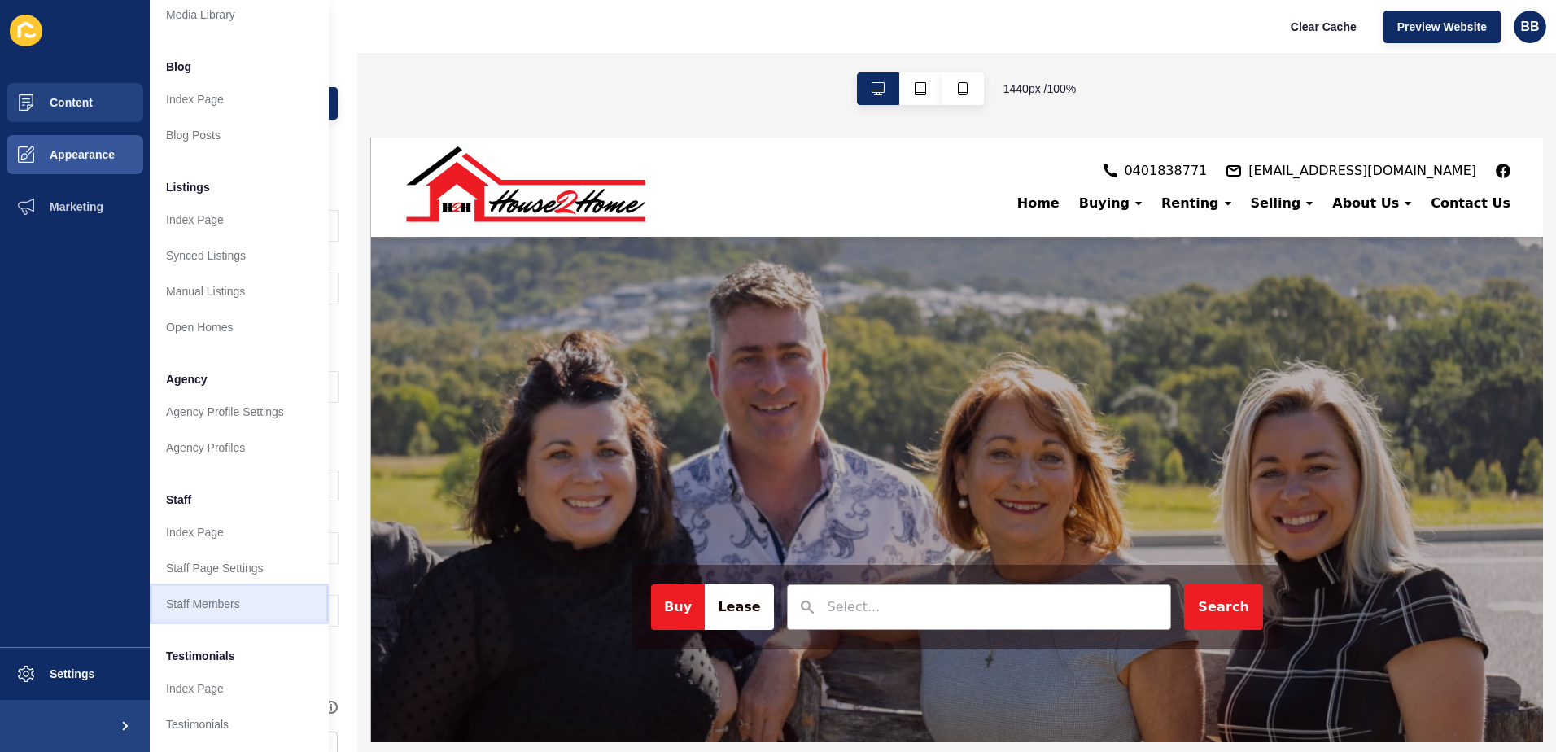
click at [225, 601] on link "Staff Members" at bounding box center [239, 604] width 179 height 36
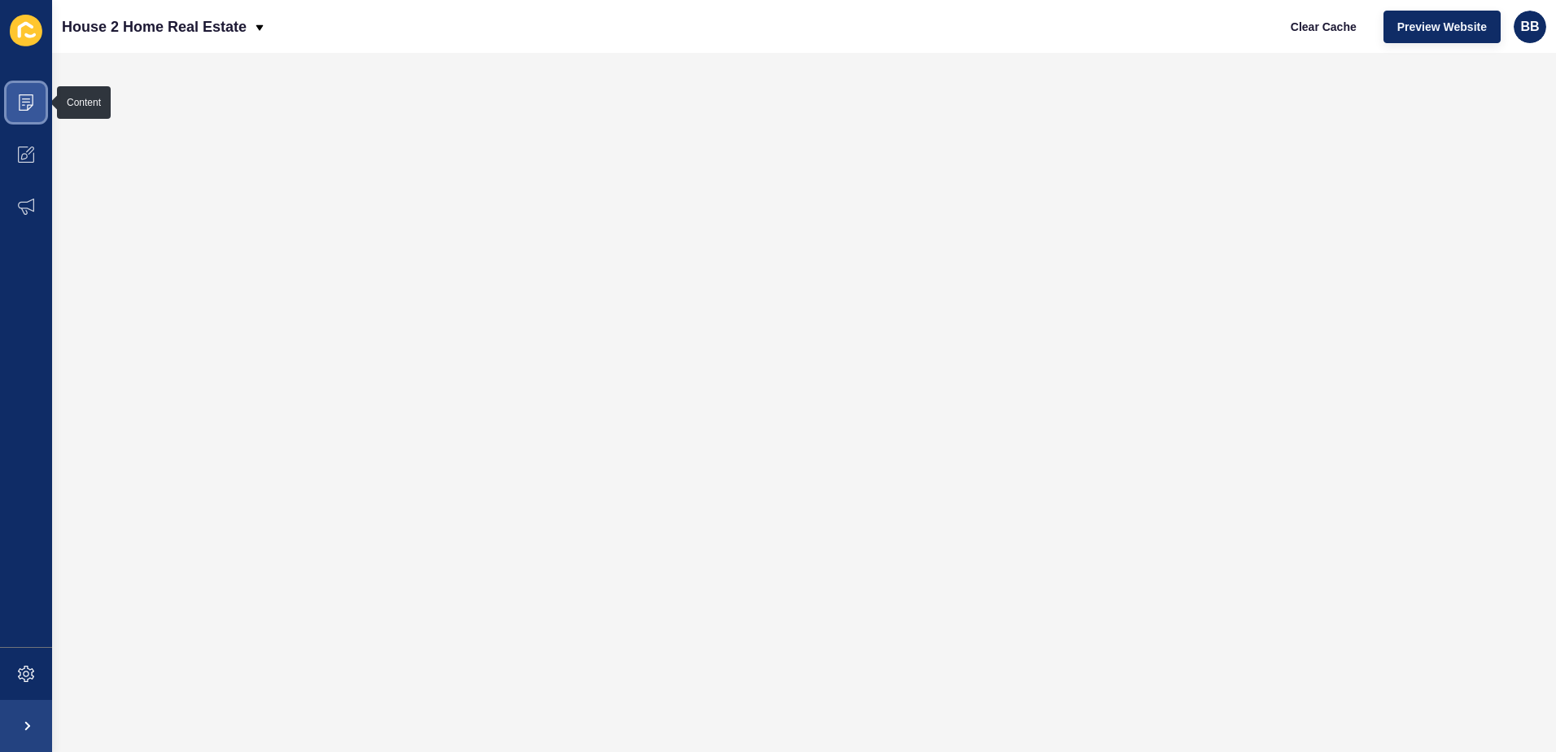
click at [24, 105] on icon at bounding box center [23, 105] width 3 height 1
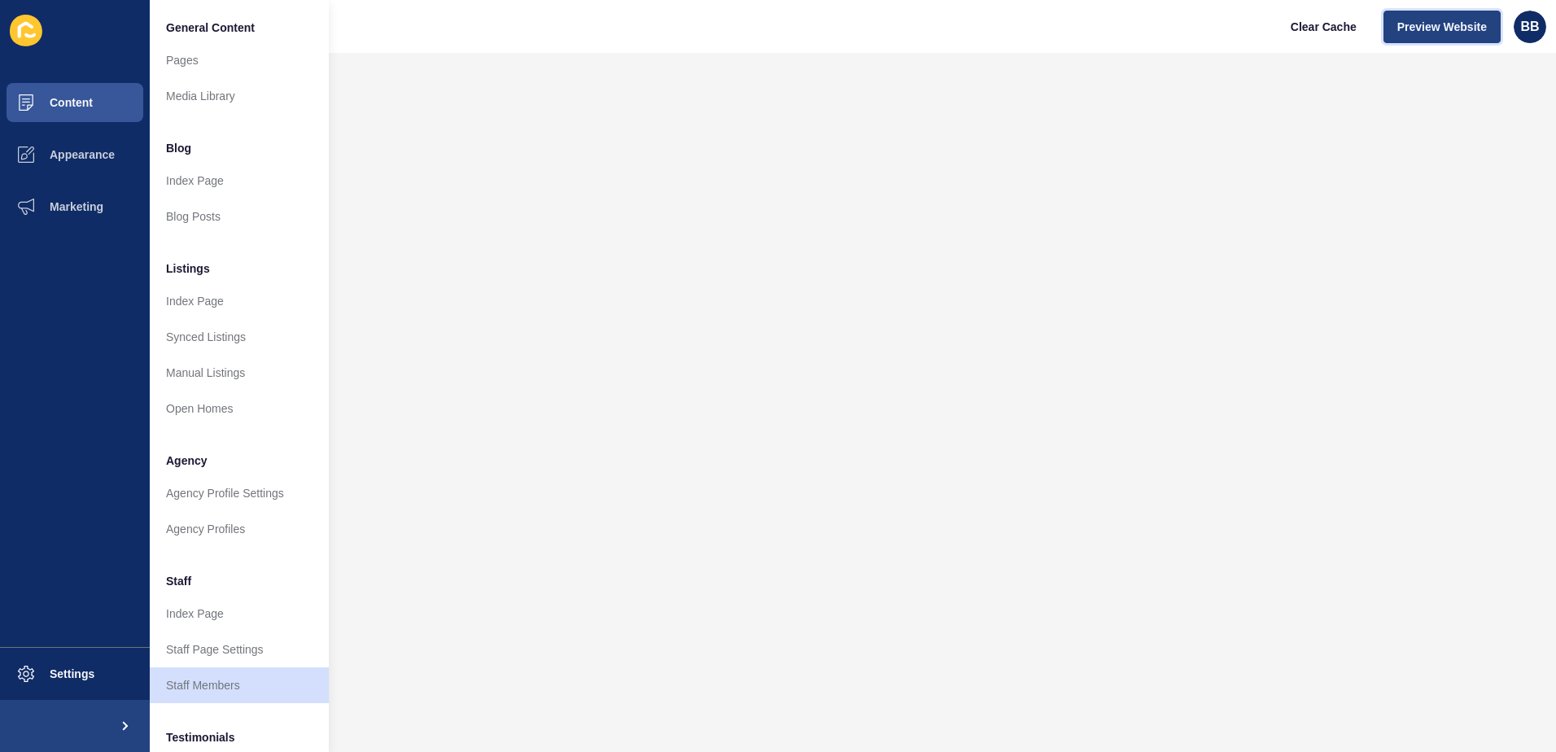
click at [1434, 33] on span "Preview Website" at bounding box center [1442, 27] width 90 height 16
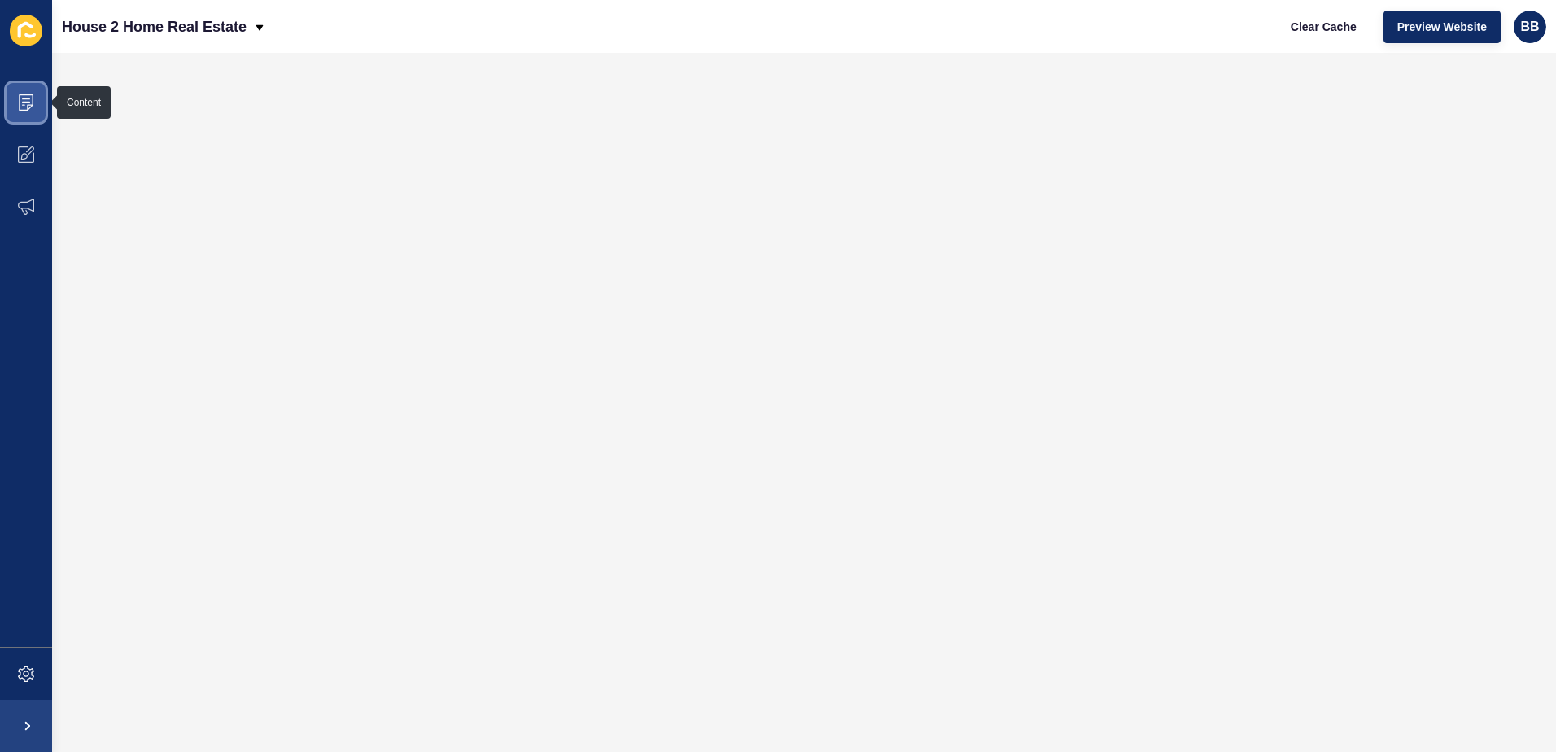
click at [32, 104] on icon at bounding box center [26, 102] width 16 height 16
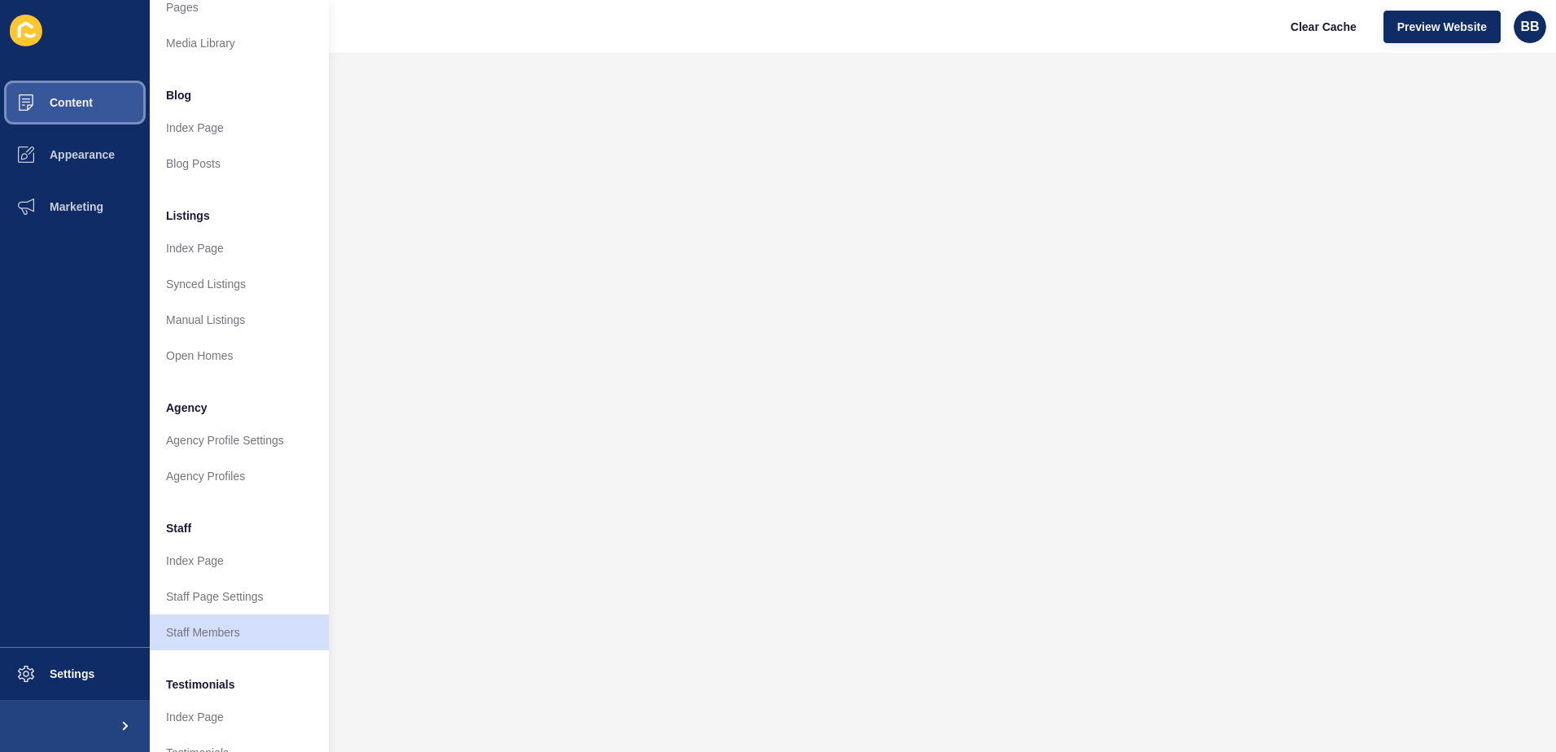
scroll to position [81, 0]
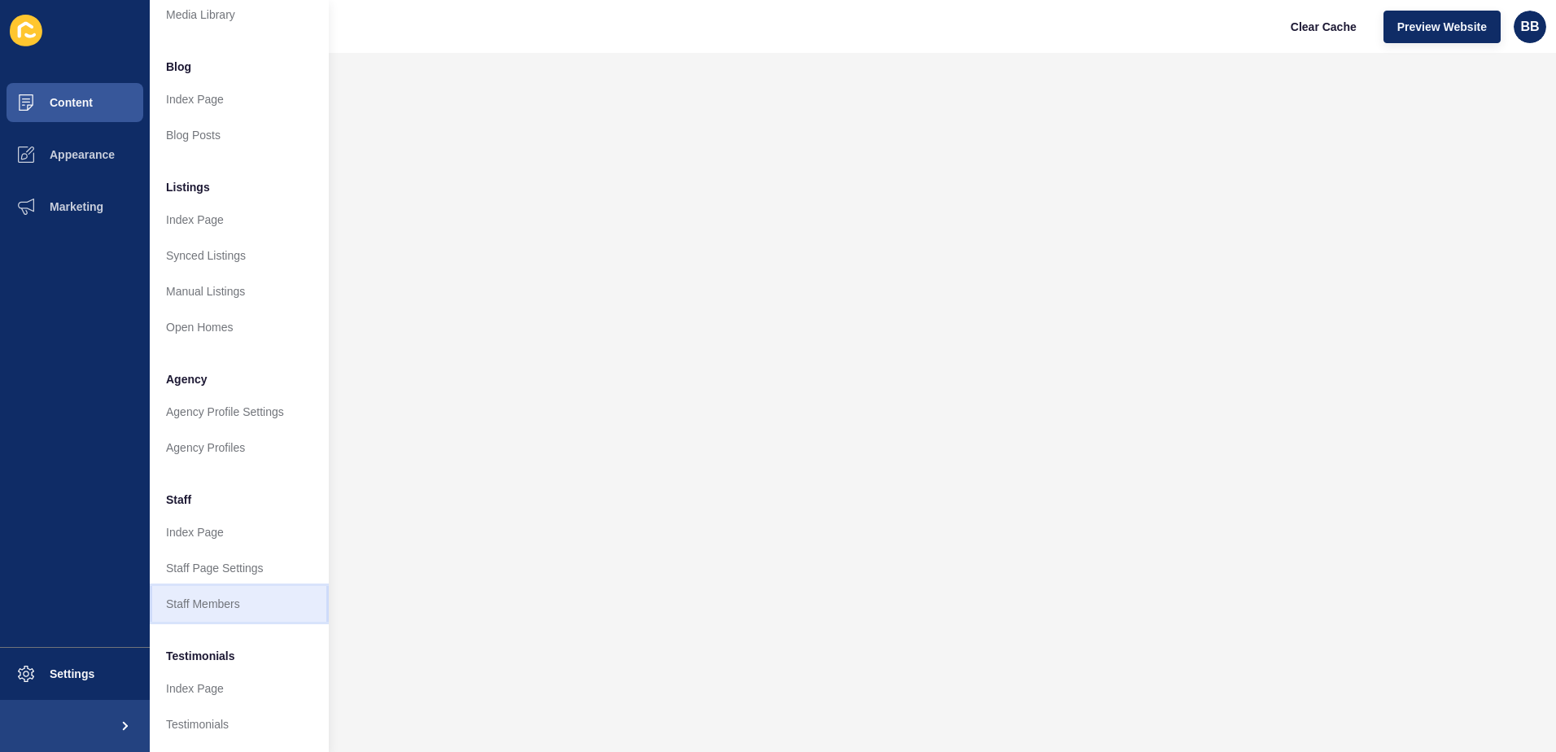
click at [215, 600] on link "Staff Members" at bounding box center [239, 604] width 179 height 36
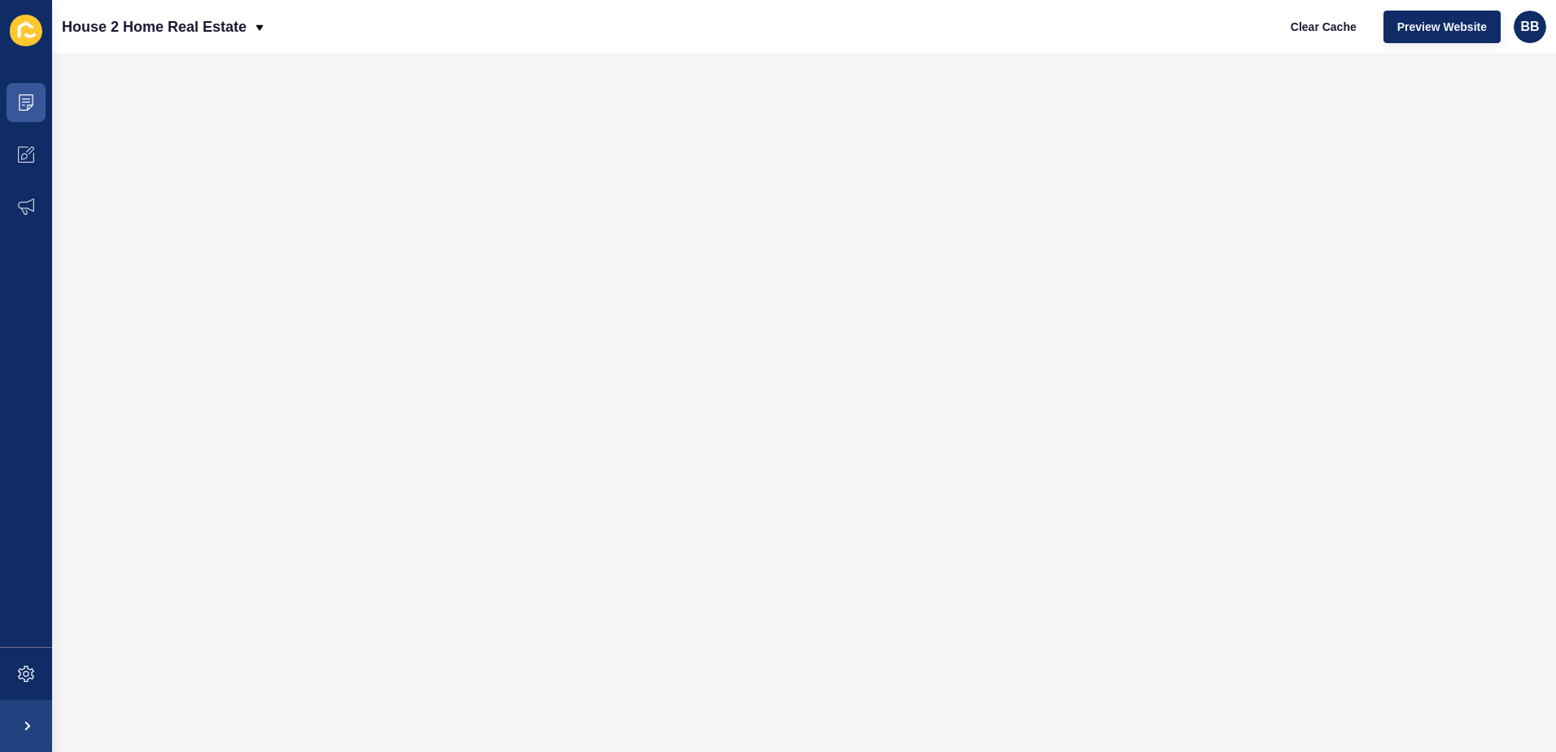
scroll to position [0, 0]
click at [454, 51] on div "House 2 Home Real Estate Clear Cache Preview Website BB" at bounding box center [804, 26] width 1504 height 53
click at [33, 115] on span at bounding box center [26, 103] width 52 height 52
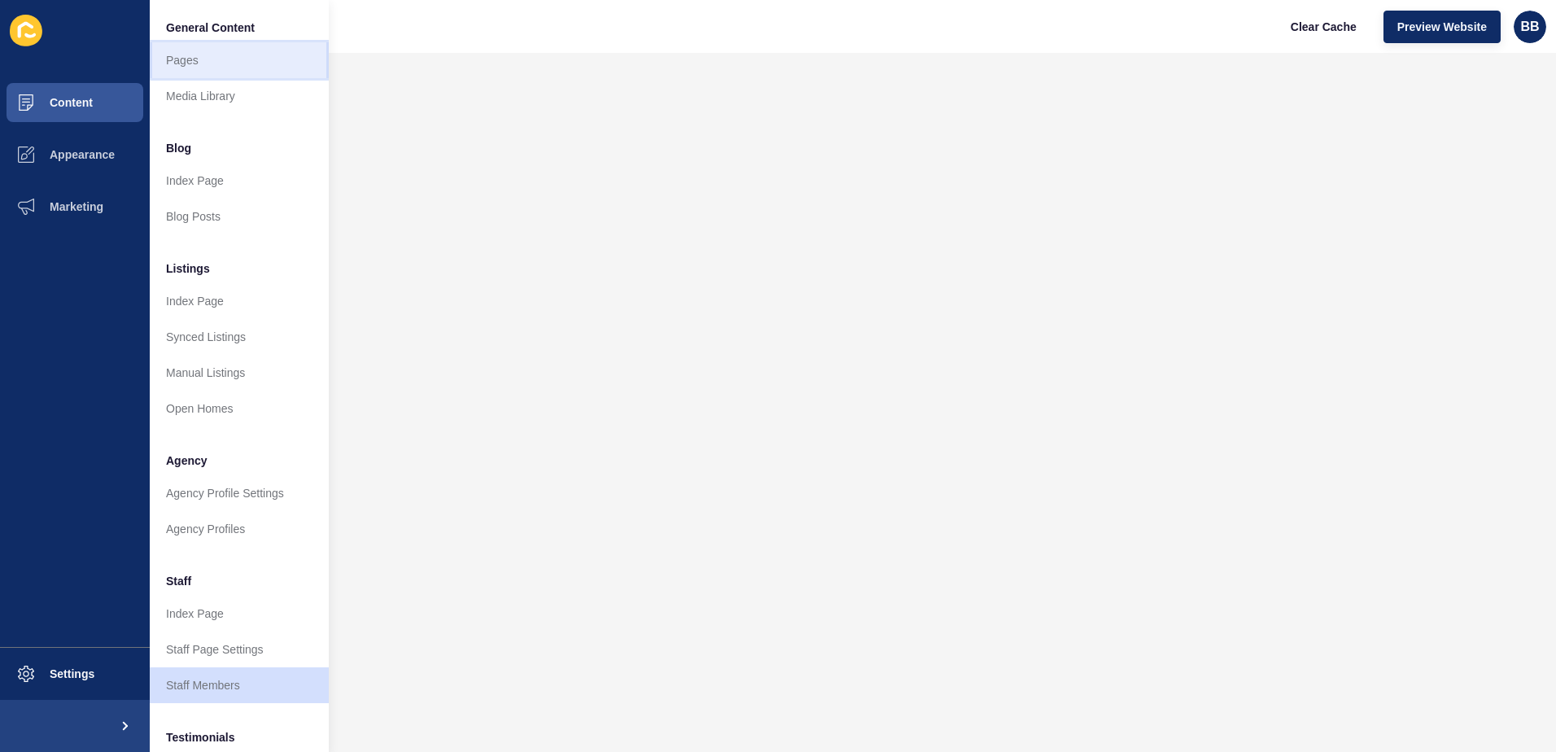
click at [197, 52] on link "Pages" at bounding box center [239, 60] width 179 height 36
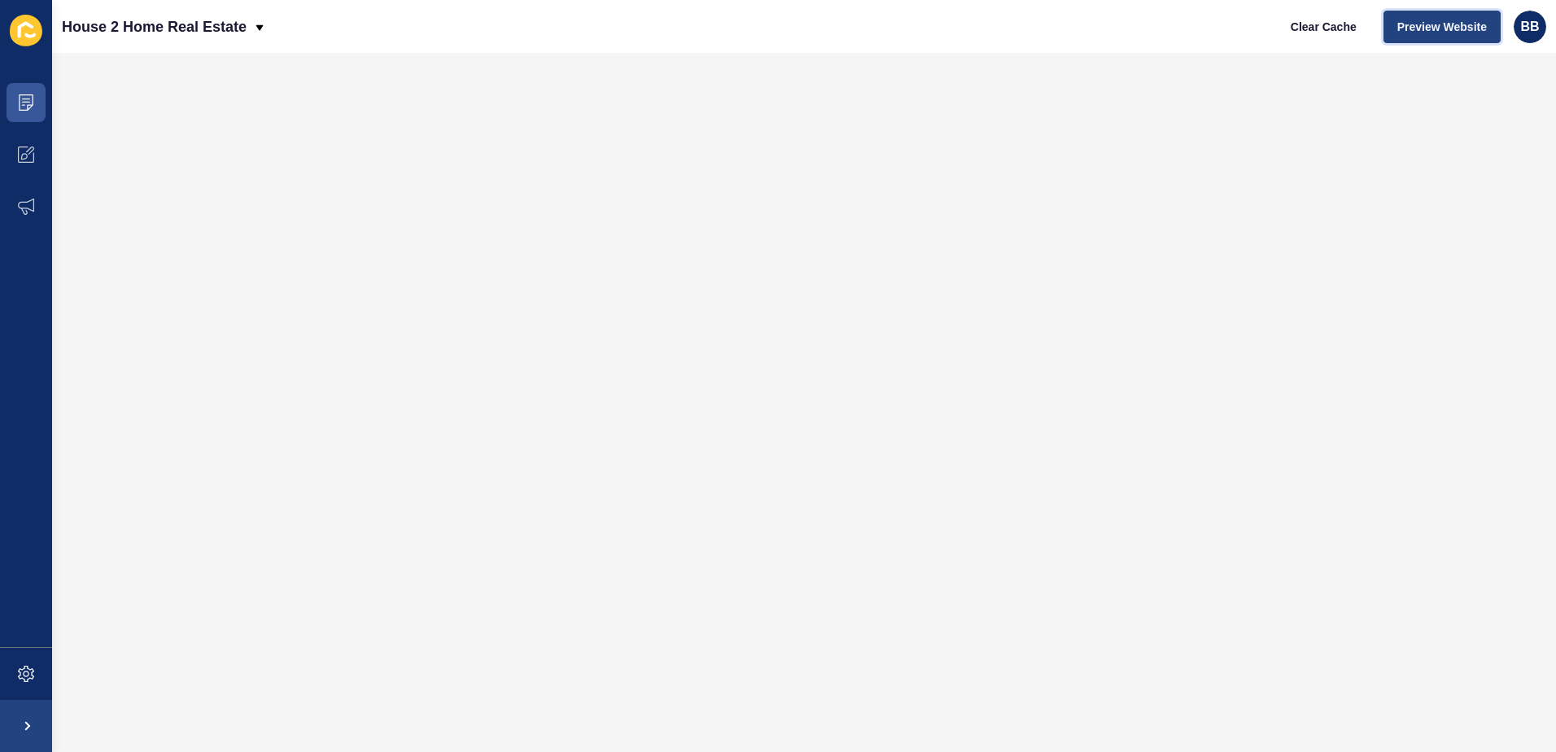
click at [1456, 19] on span "Preview Website" at bounding box center [1442, 27] width 90 height 16
click at [37, 149] on span at bounding box center [26, 155] width 52 height 52
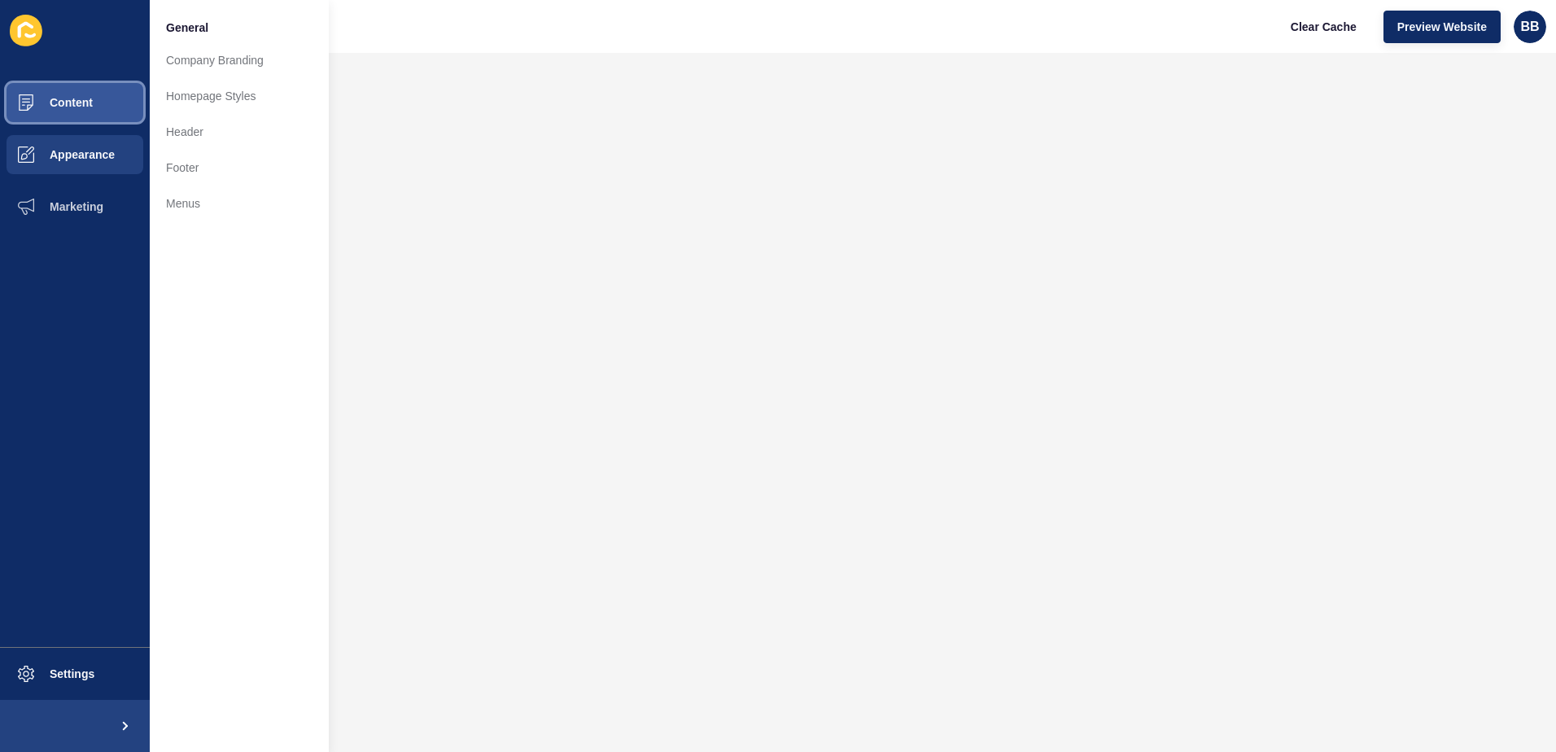
click at [81, 96] on span "Content" at bounding box center [45, 102] width 95 height 13
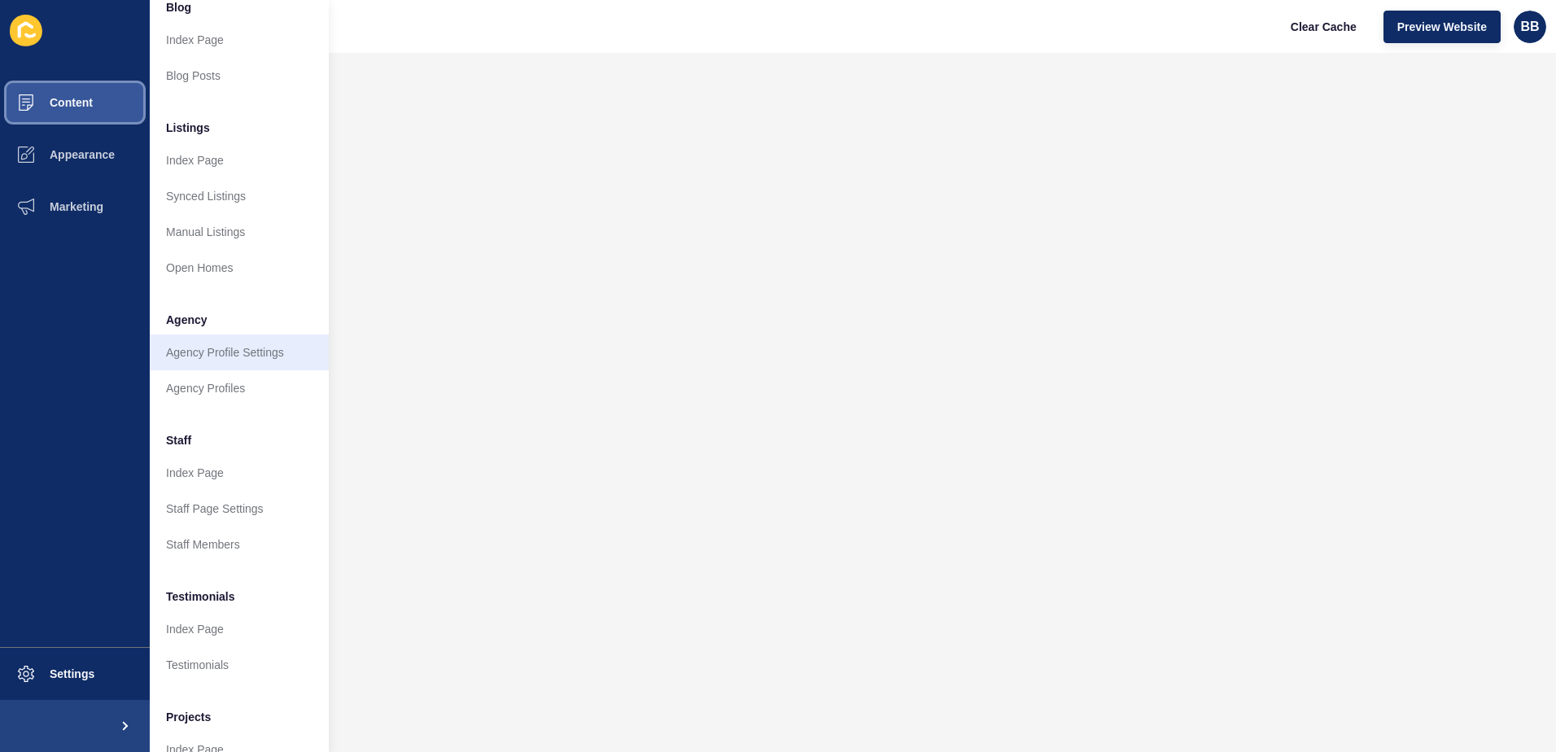
scroll to position [163, 0]
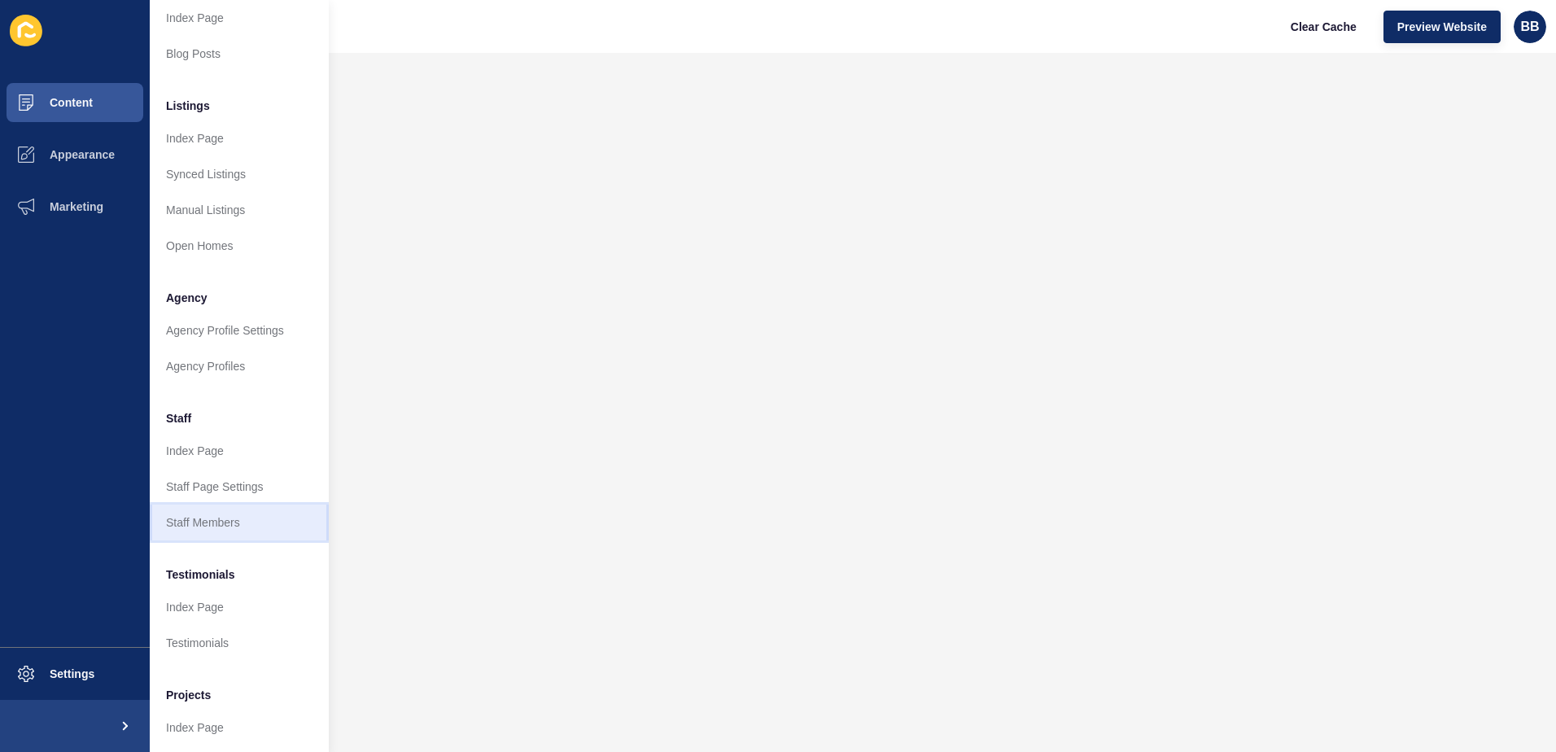
click at [228, 516] on link "Staff Members" at bounding box center [239, 523] width 179 height 36
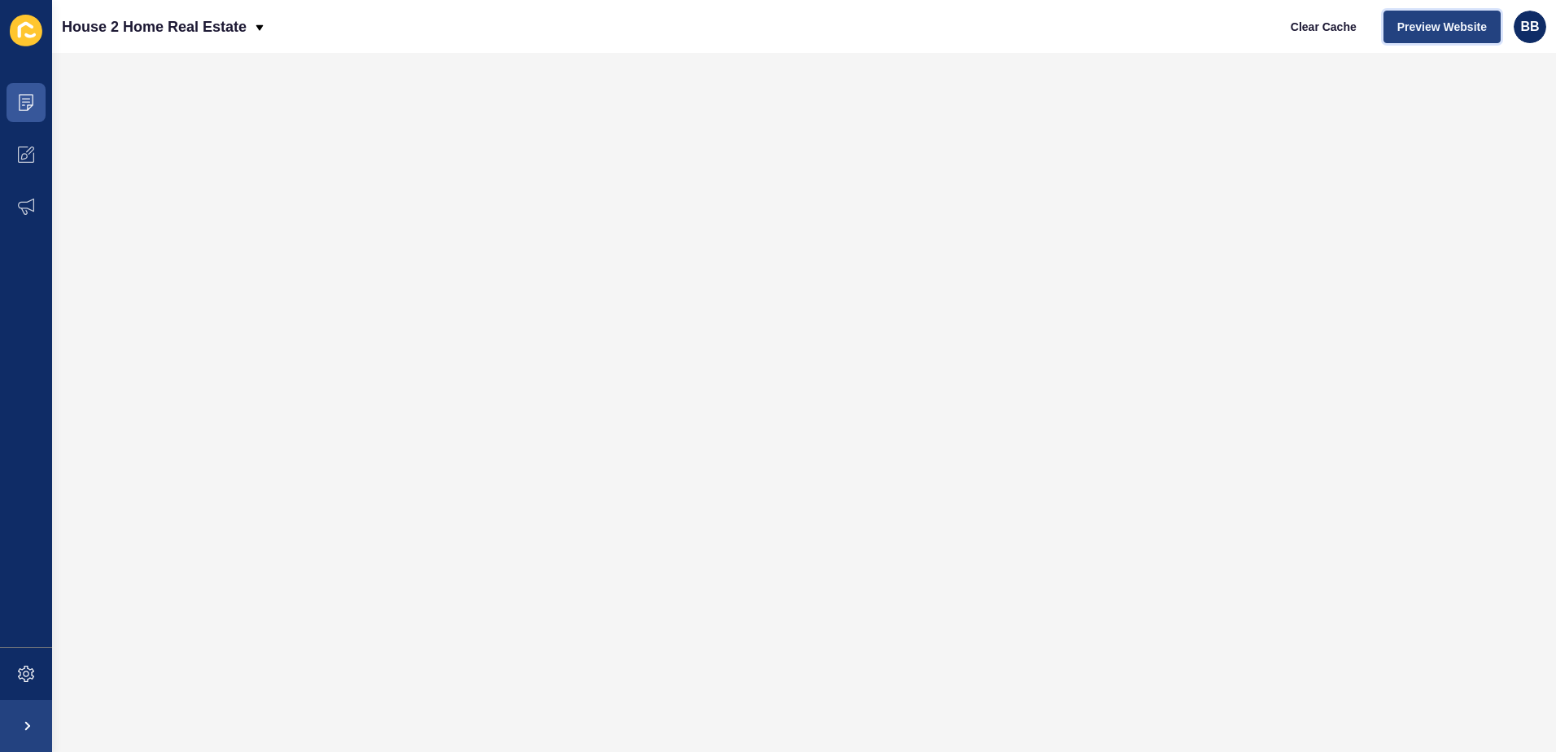
click at [1419, 27] on span "Preview Website" at bounding box center [1442, 27] width 90 height 16
click at [33, 98] on icon at bounding box center [26, 102] width 15 height 16
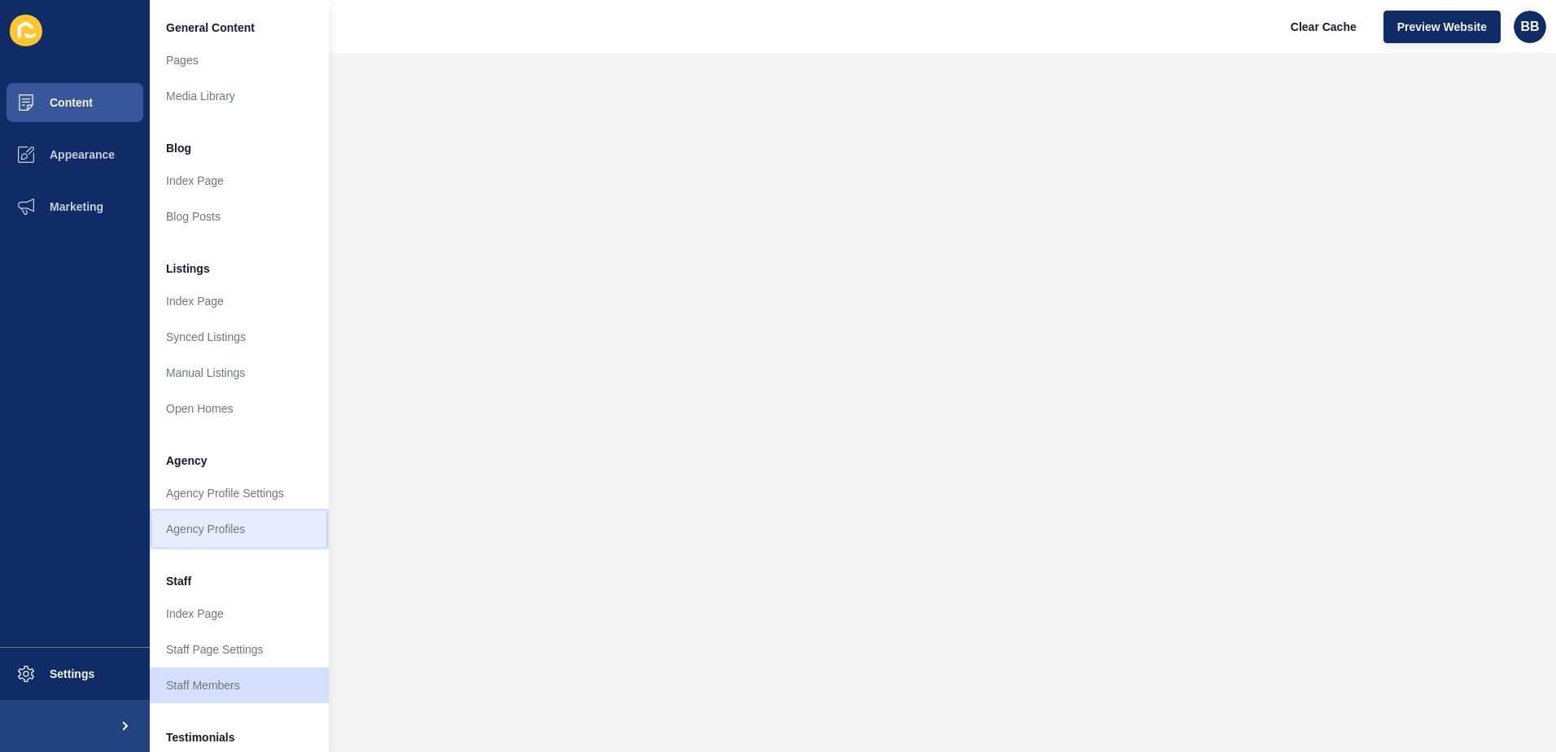
click at [232, 525] on link "Agency Profiles" at bounding box center [239, 529] width 179 height 36
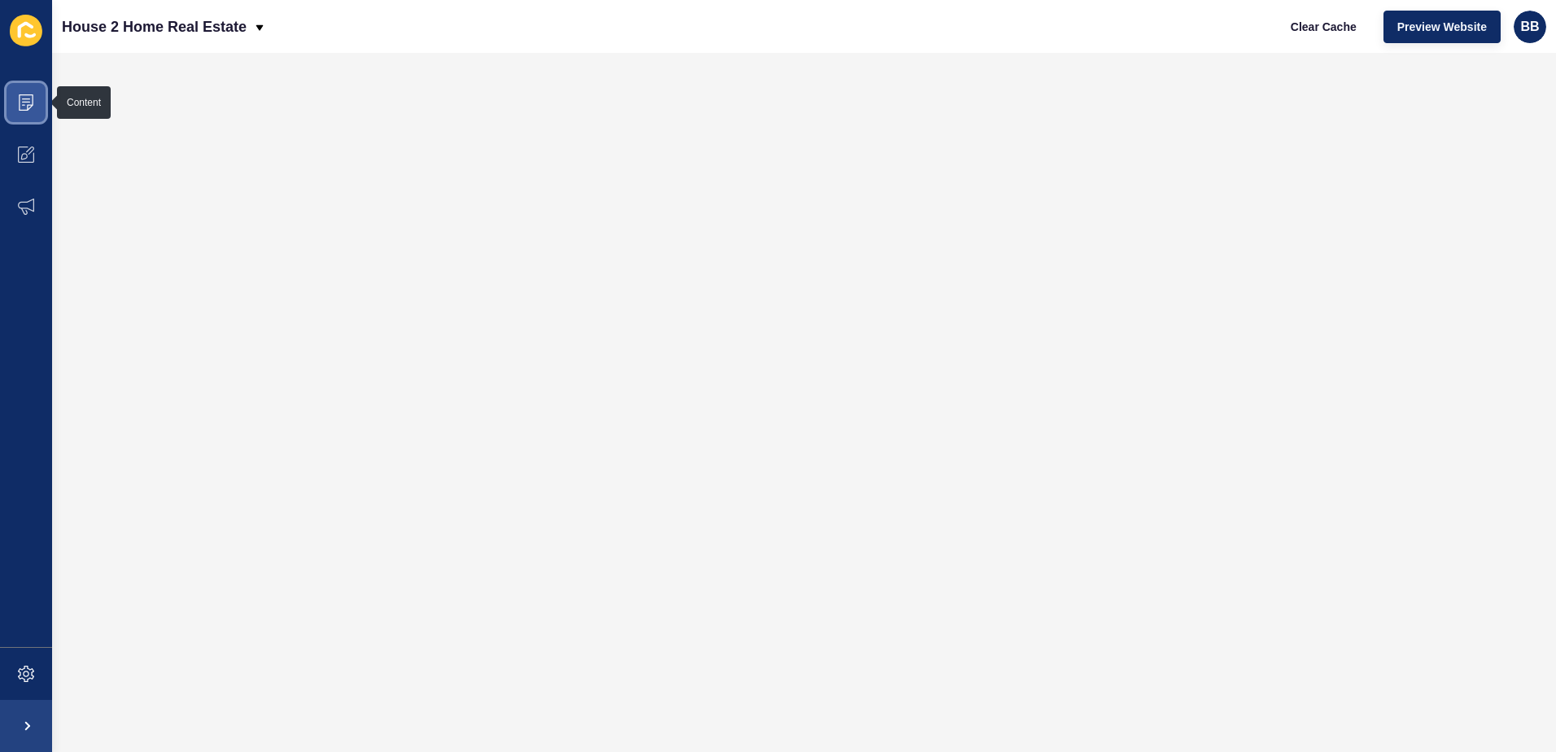
click at [31, 98] on icon at bounding box center [26, 102] width 16 height 16
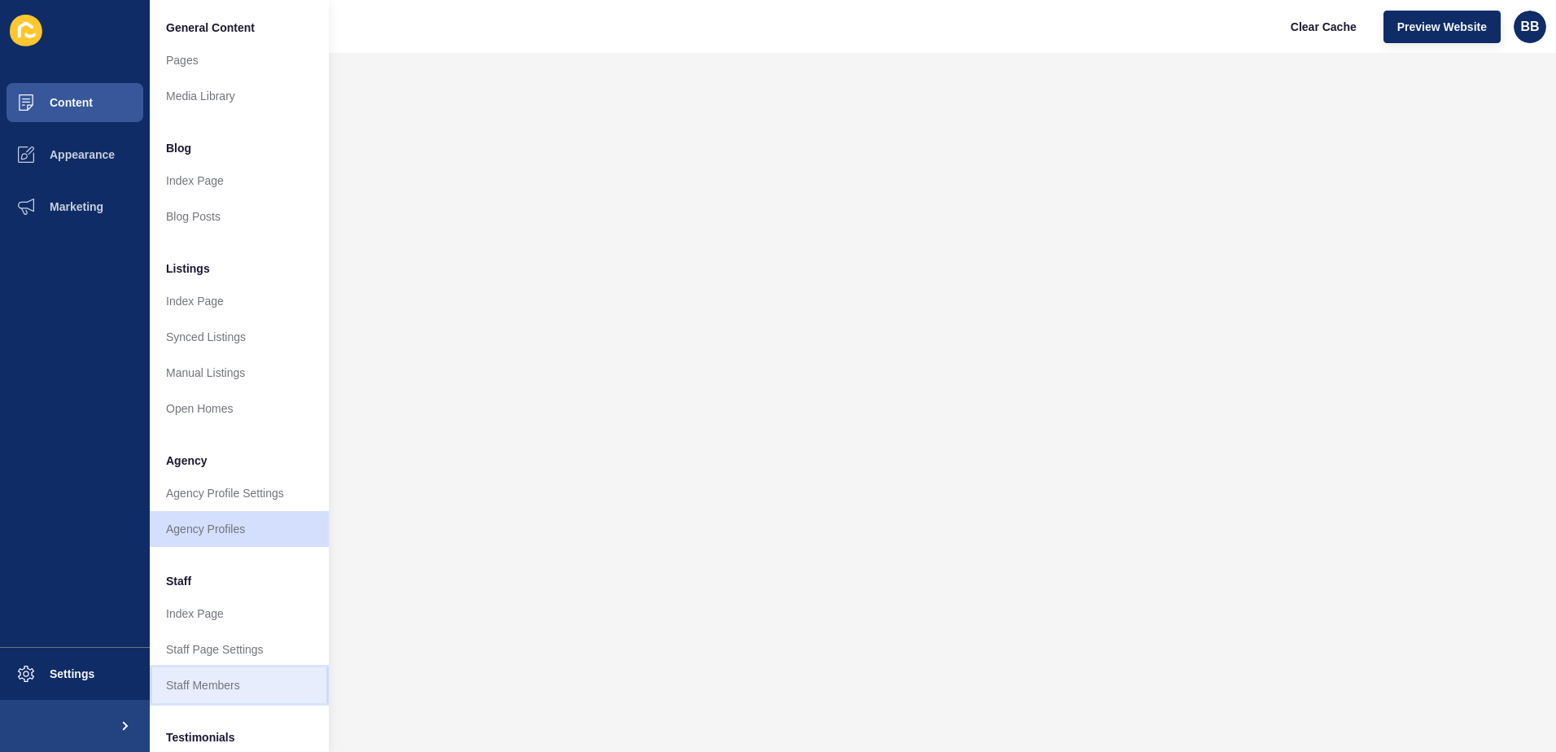
click at [204, 683] on link "Staff Members" at bounding box center [239, 685] width 179 height 36
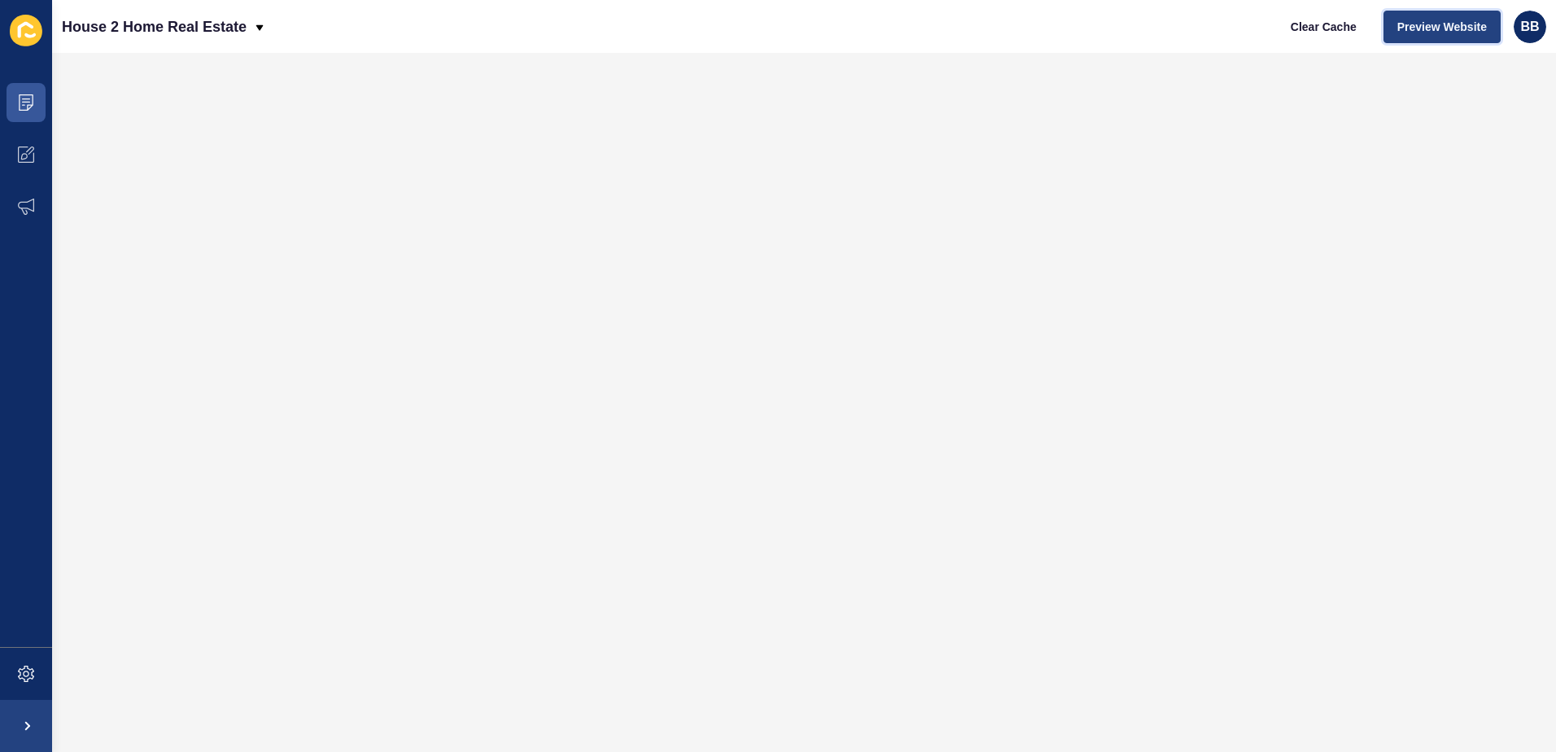
click at [1413, 33] on span "Preview Website" at bounding box center [1442, 27] width 90 height 16
click at [27, 102] on icon at bounding box center [26, 102] width 8 height 1
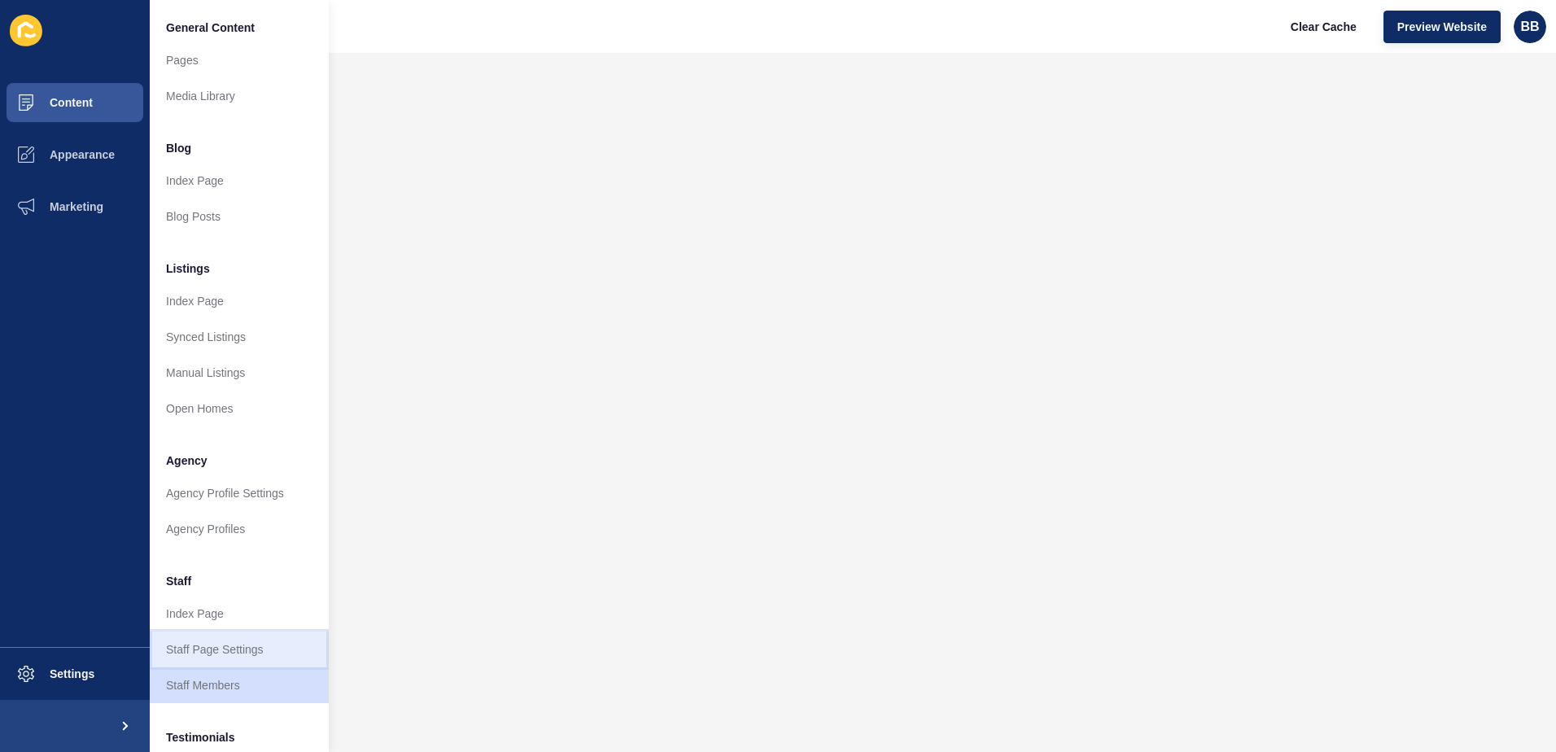
click at [260, 653] on link "Staff Page Settings" at bounding box center [239, 650] width 179 height 36
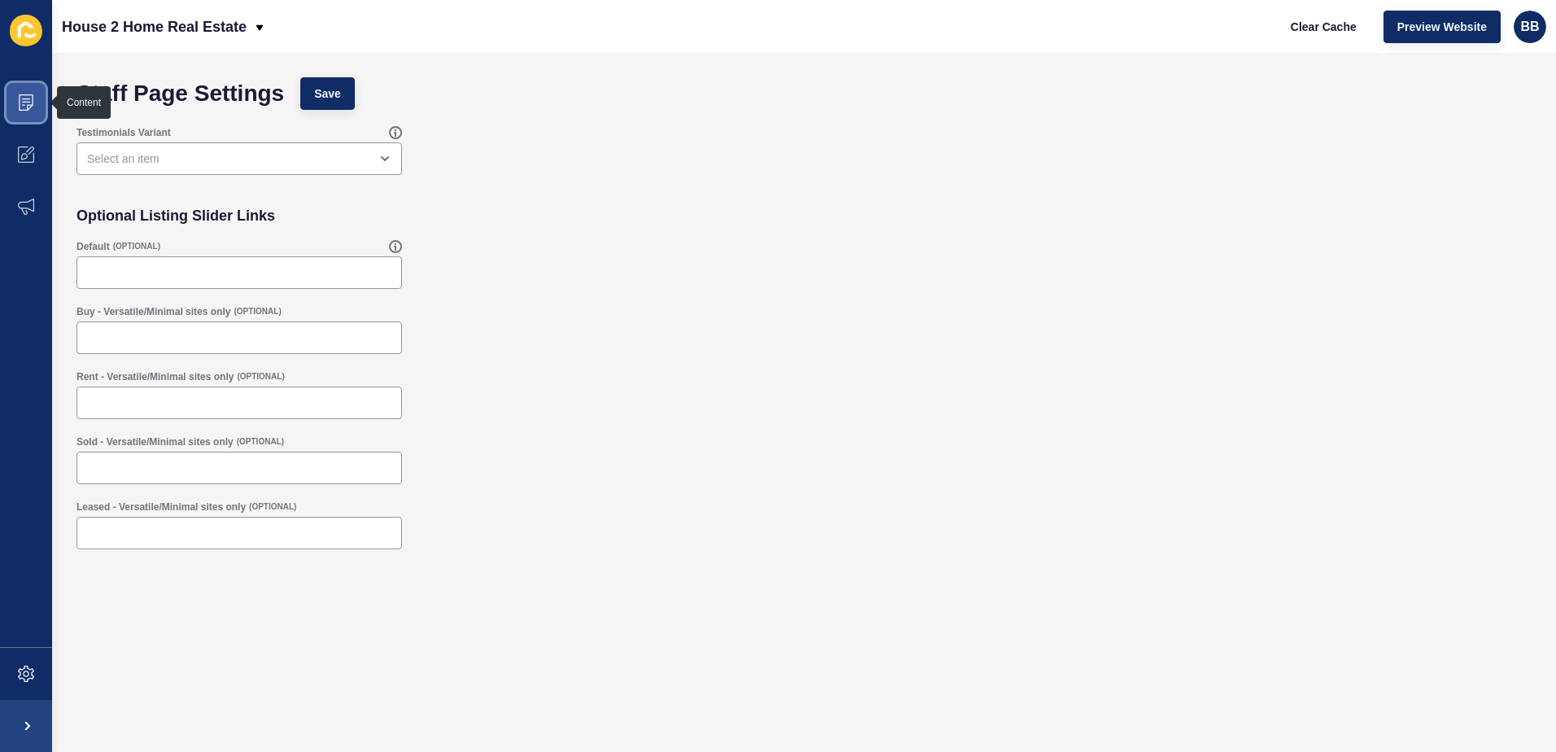
click at [25, 108] on icon at bounding box center [26, 102] width 16 height 16
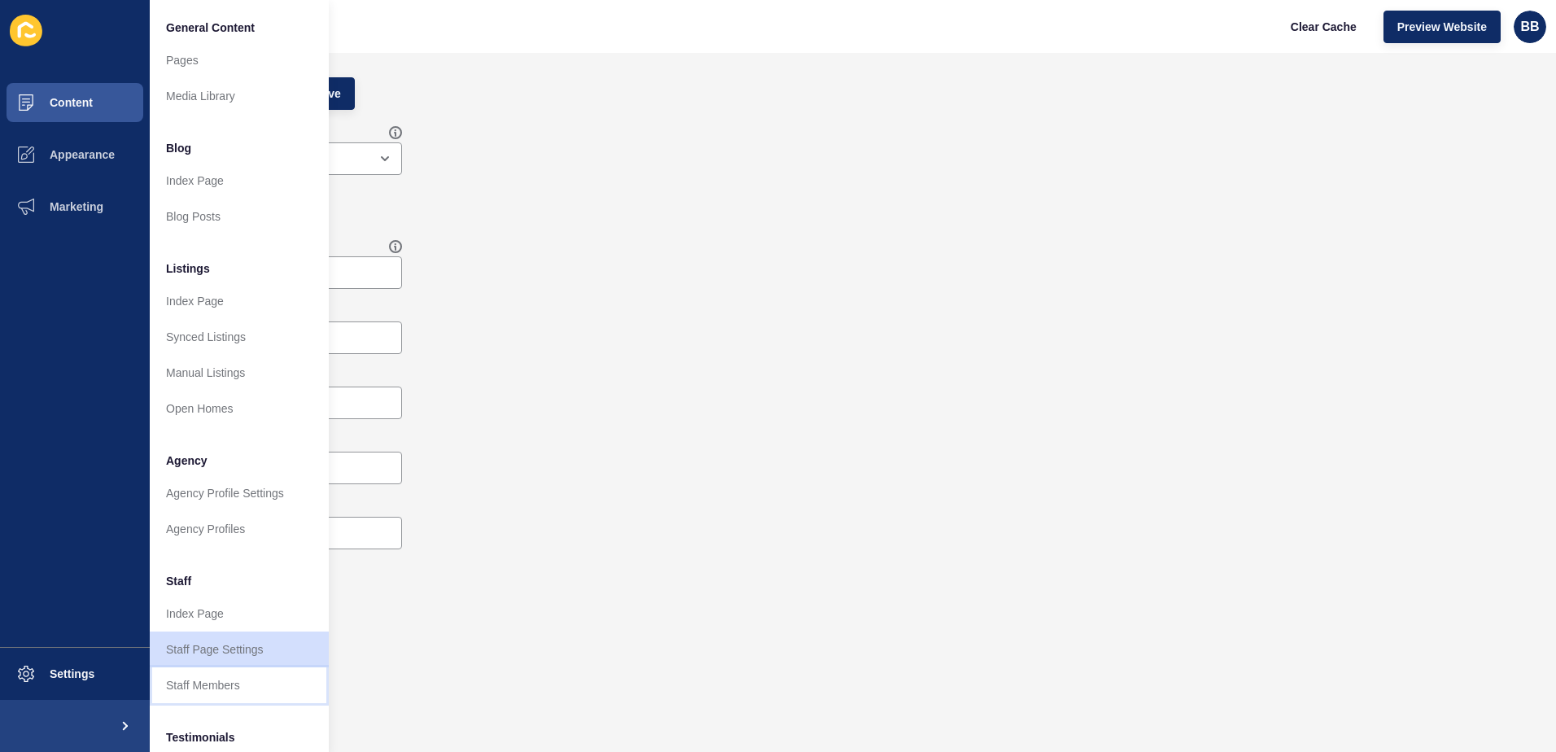
click at [213, 679] on link "Staff Members" at bounding box center [239, 685] width 179 height 36
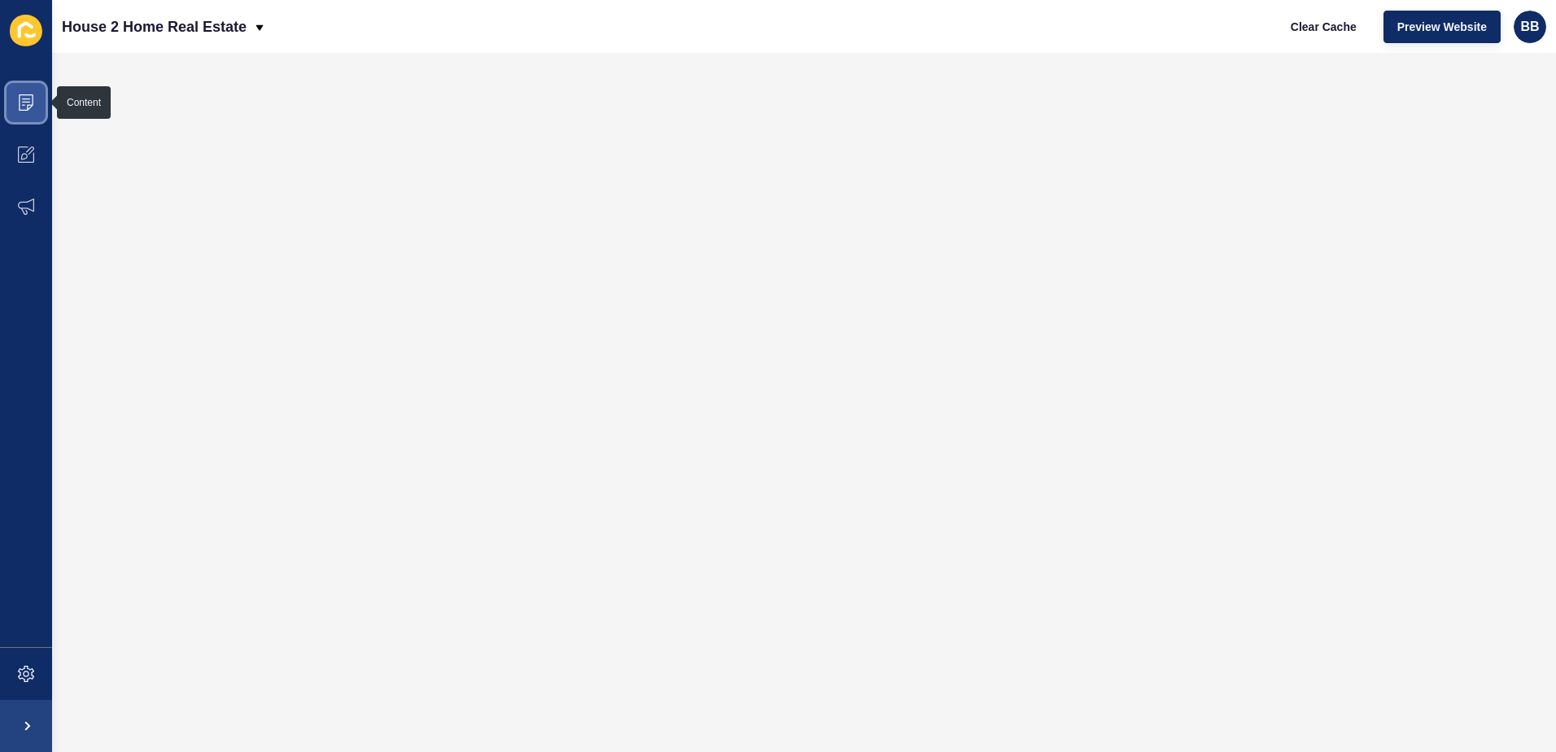
click at [29, 101] on icon at bounding box center [26, 102] width 16 height 16
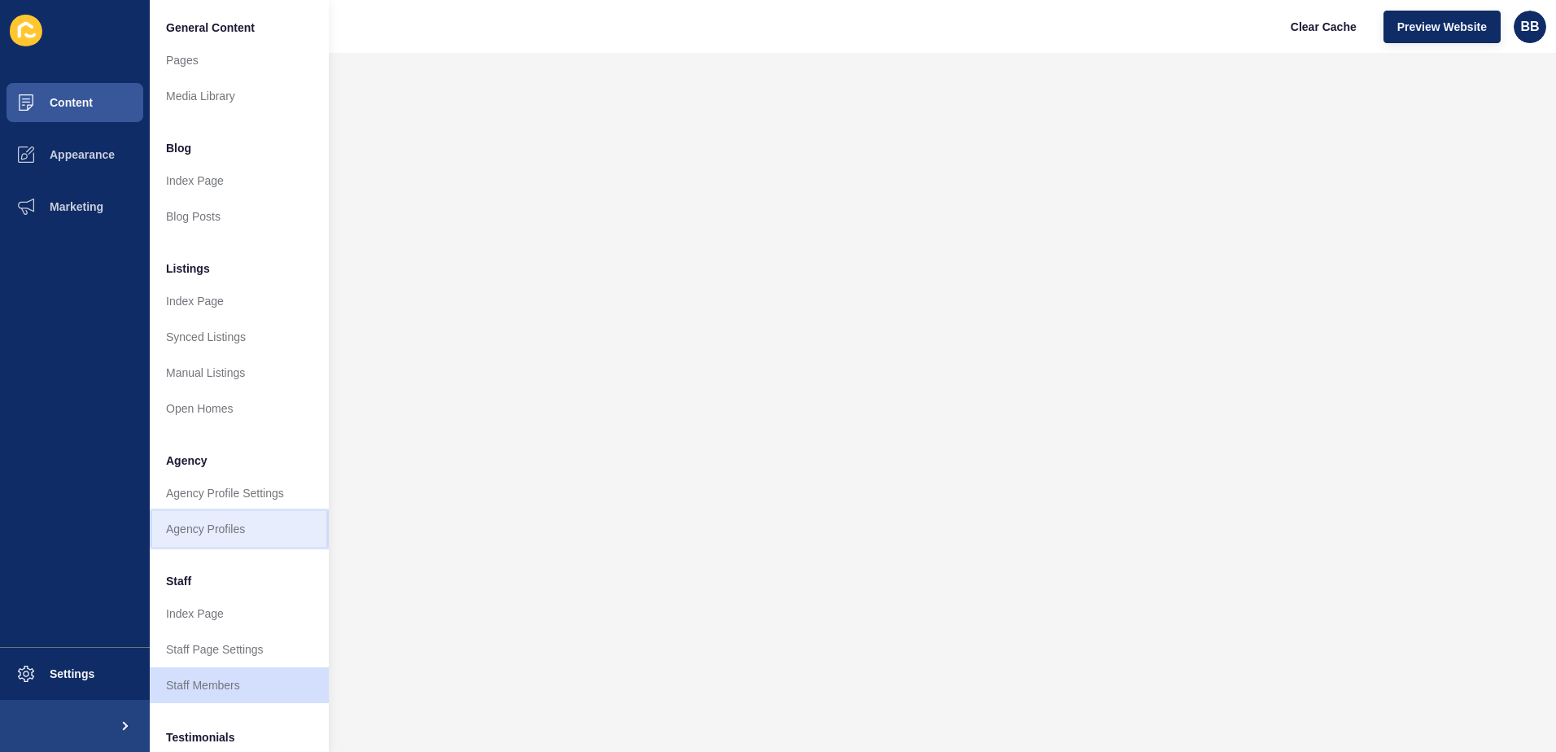
click at [203, 531] on link "Agency Profiles" at bounding box center [239, 529] width 179 height 36
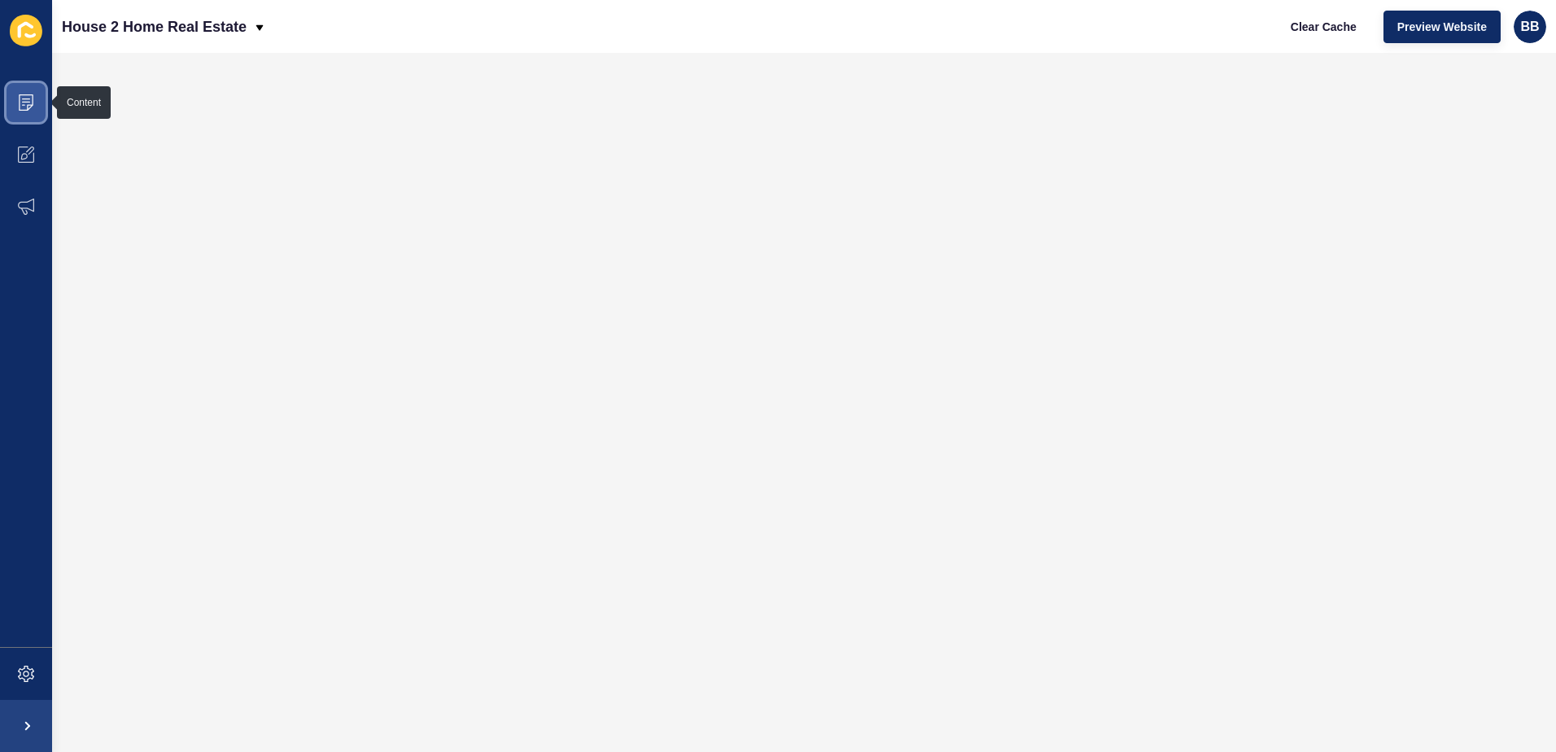
click at [32, 100] on icon at bounding box center [26, 102] width 16 height 16
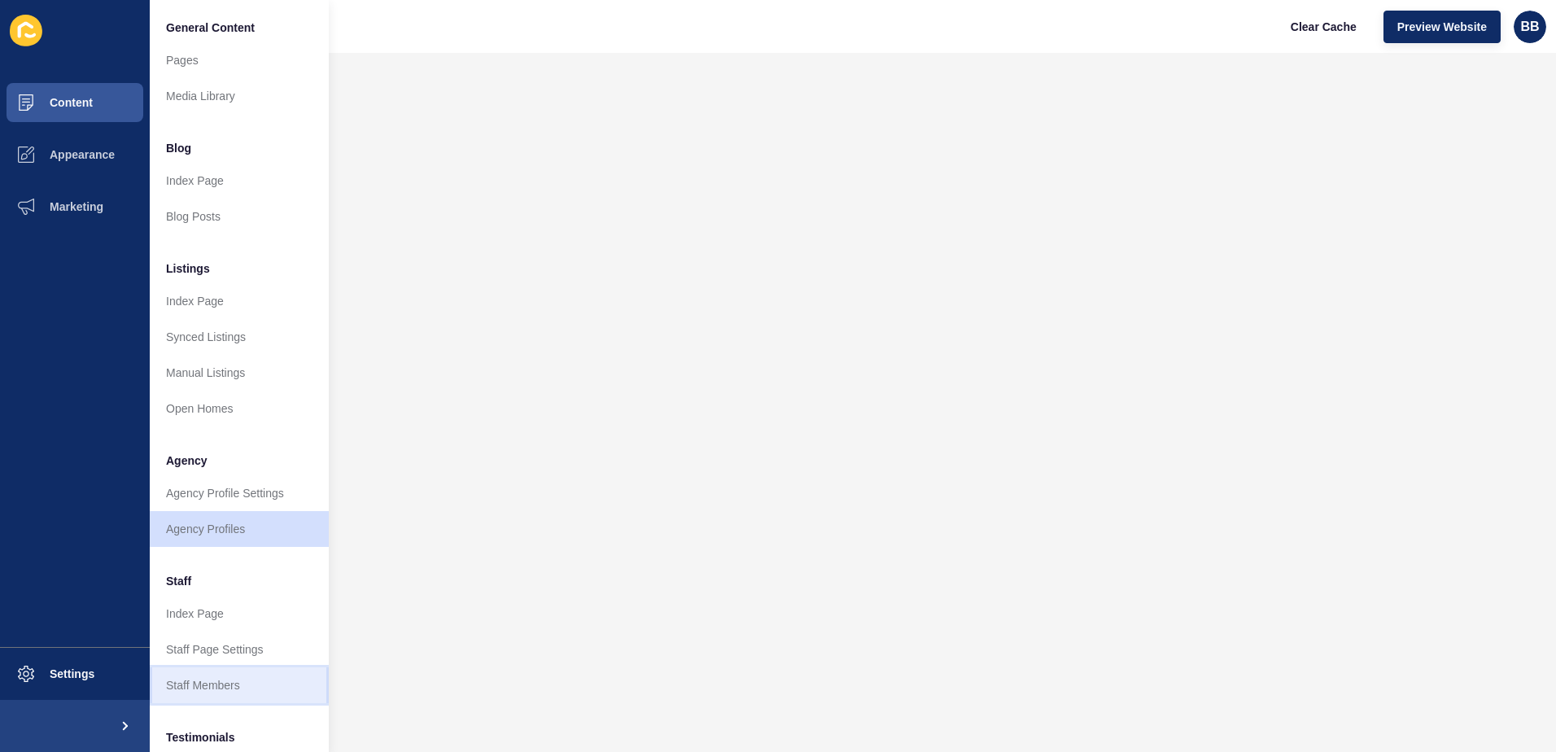
click at [211, 688] on link "Staff Members" at bounding box center [239, 685] width 179 height 36
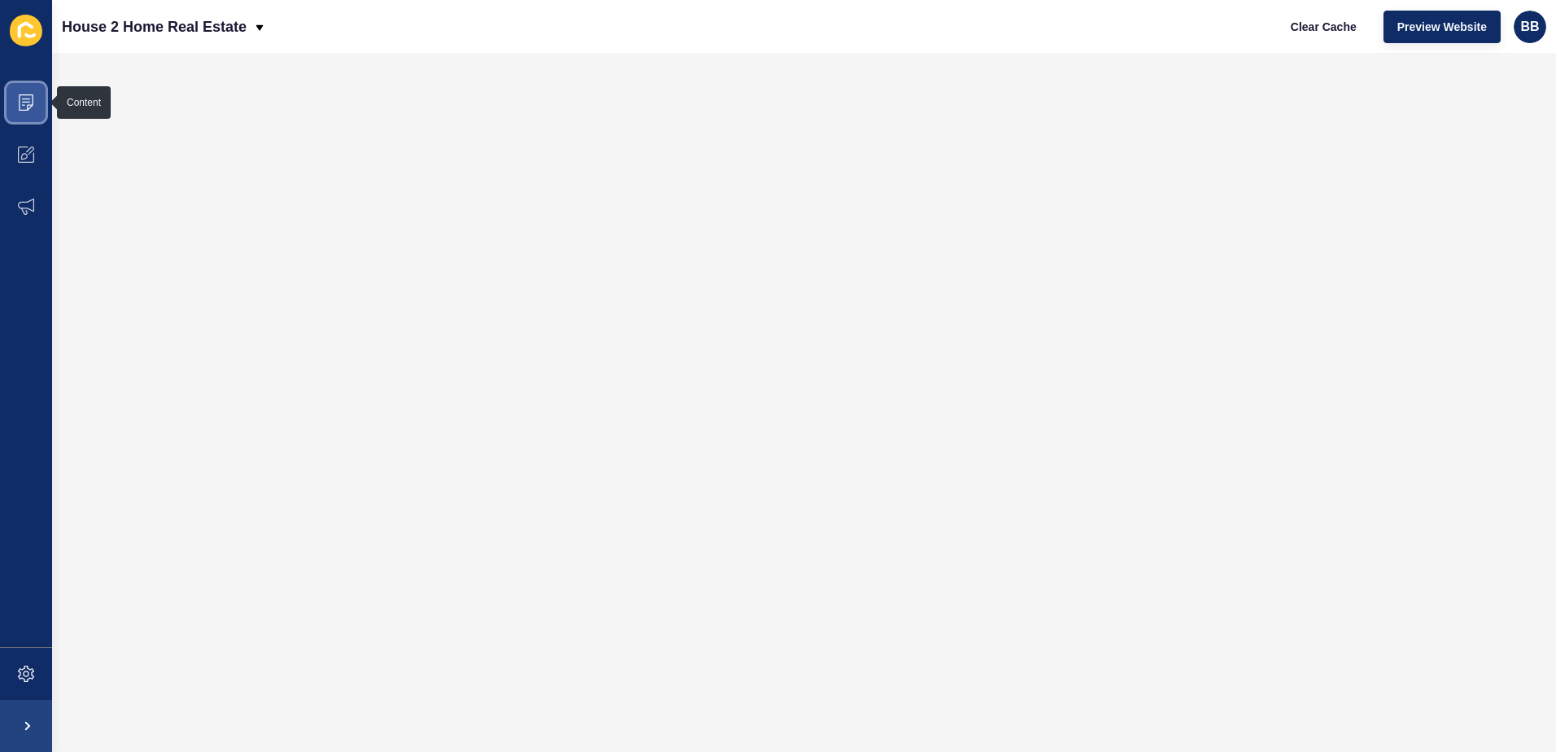
click at [31, 103] on icon at bounding box center [26, 102] width 16 height 16
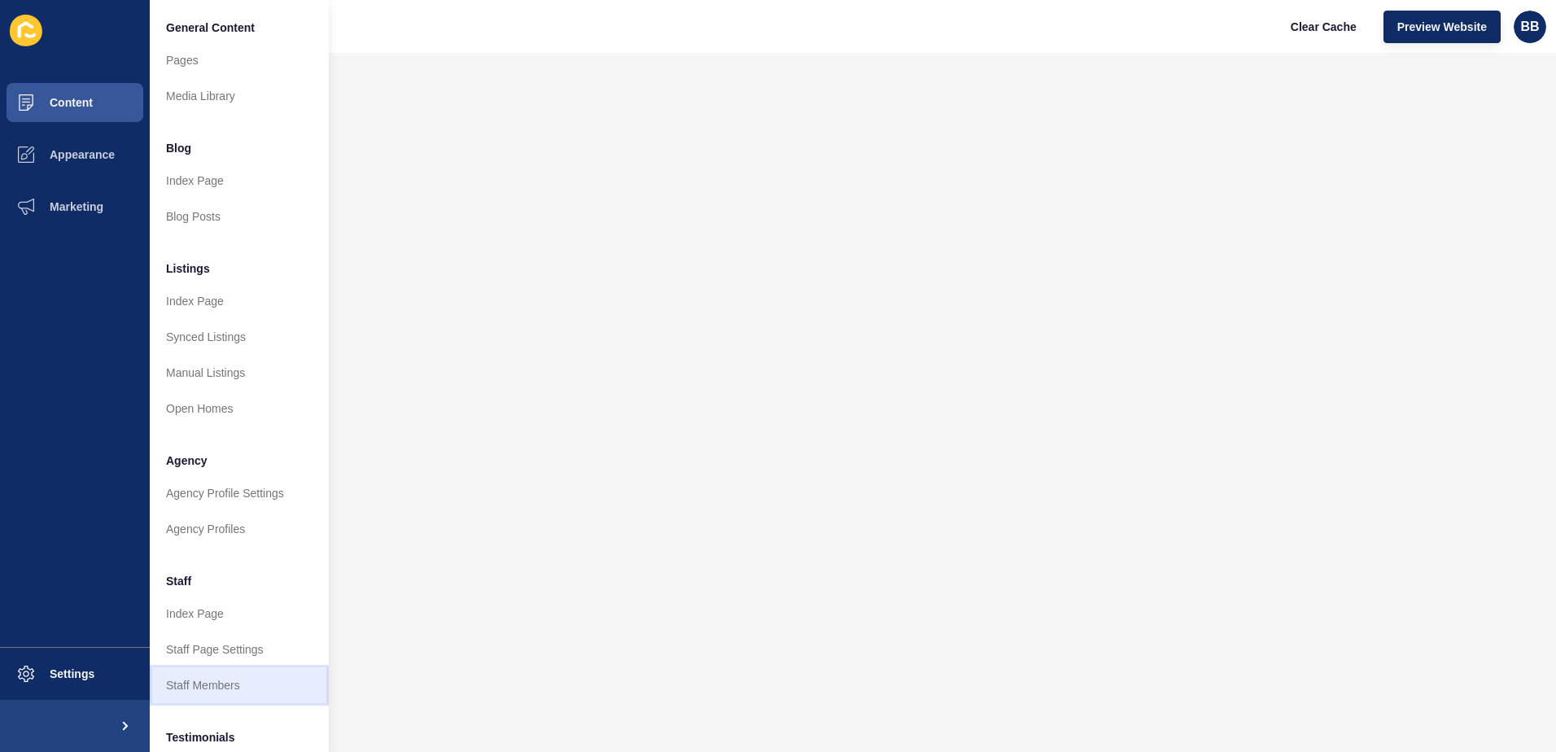
click at [227, 686] on link "Staff Members" at bounding box center [239, 685] width 179 height 36
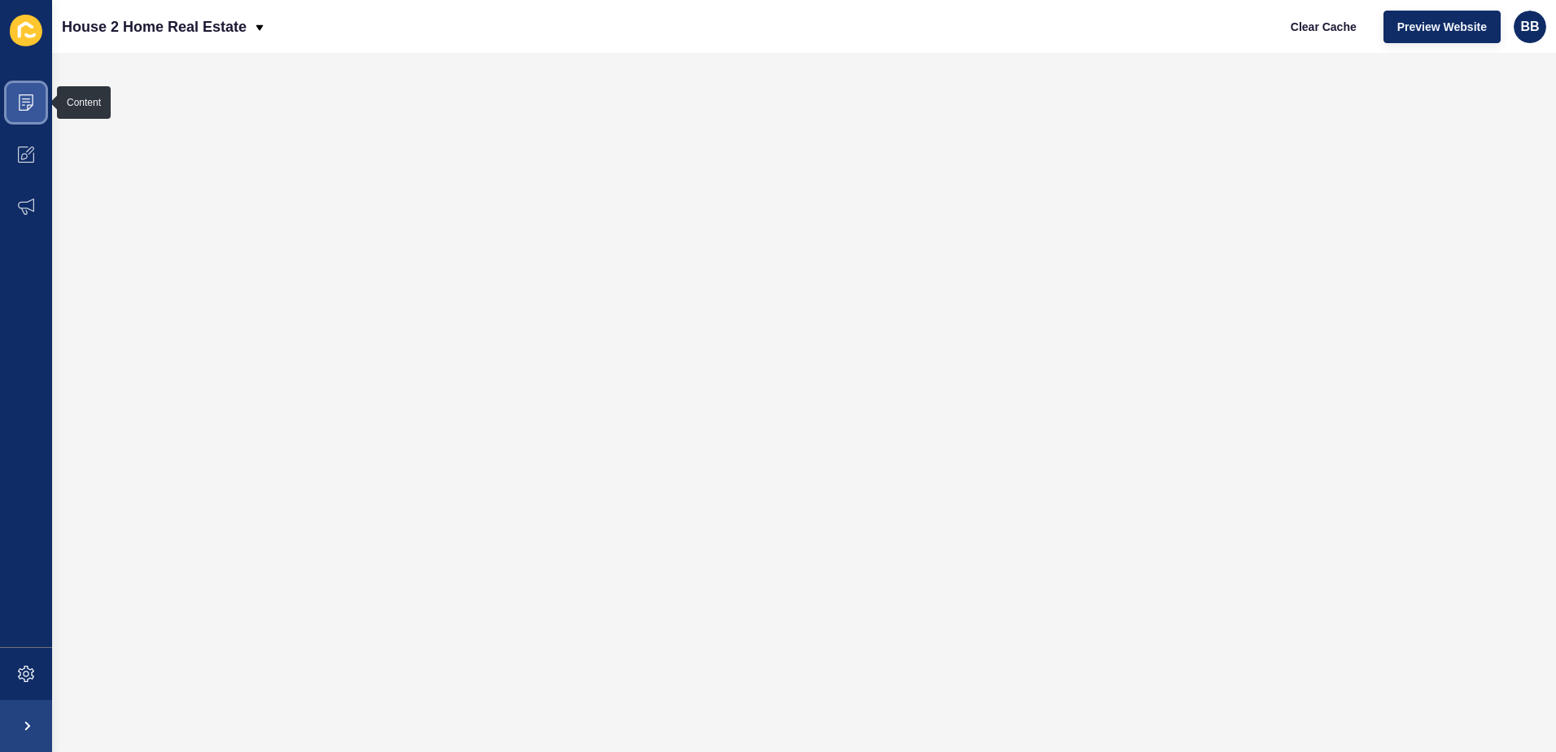
click at [20, 103] on icon at bounding box center [26, 102] width 15 height 16
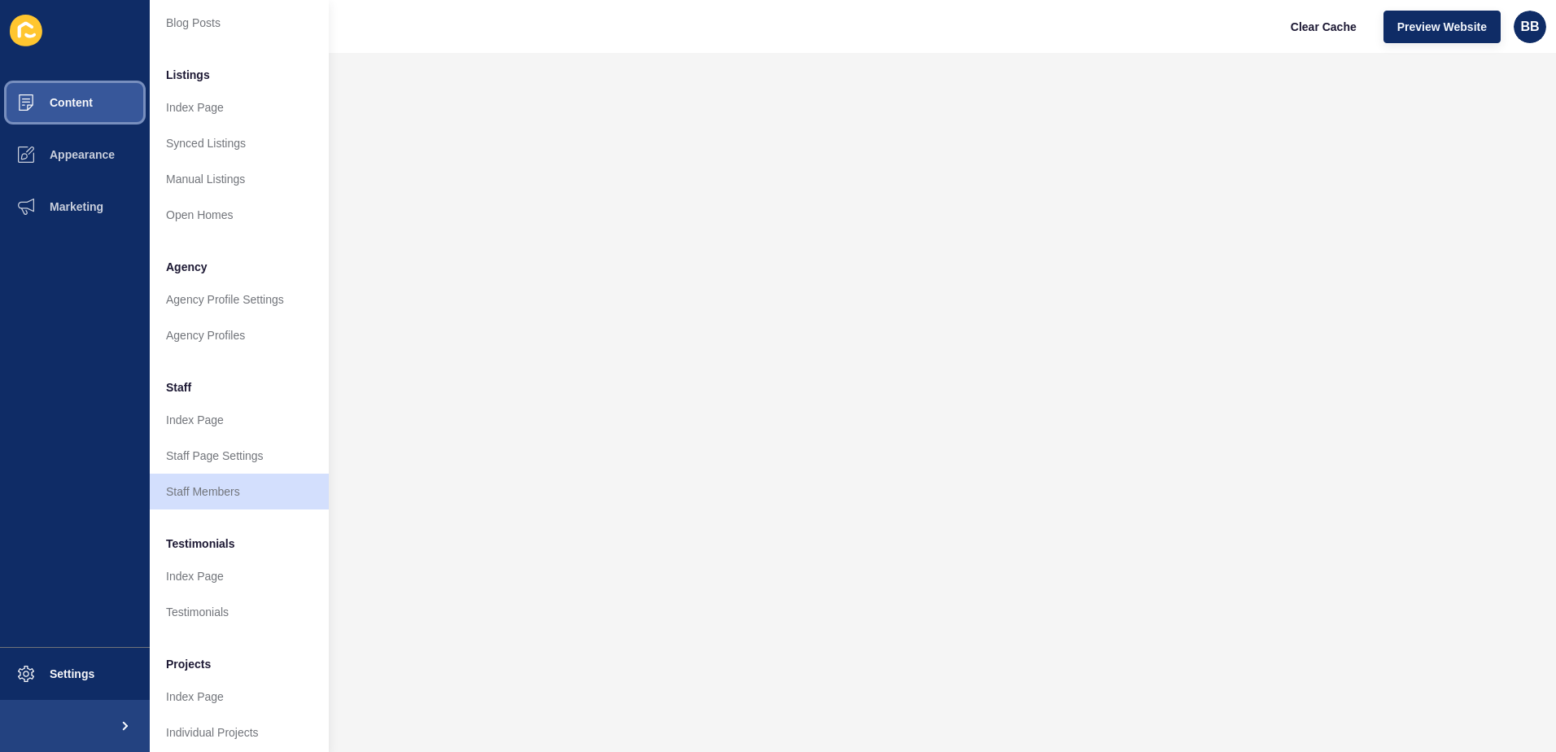
scroll to position [214, 0]
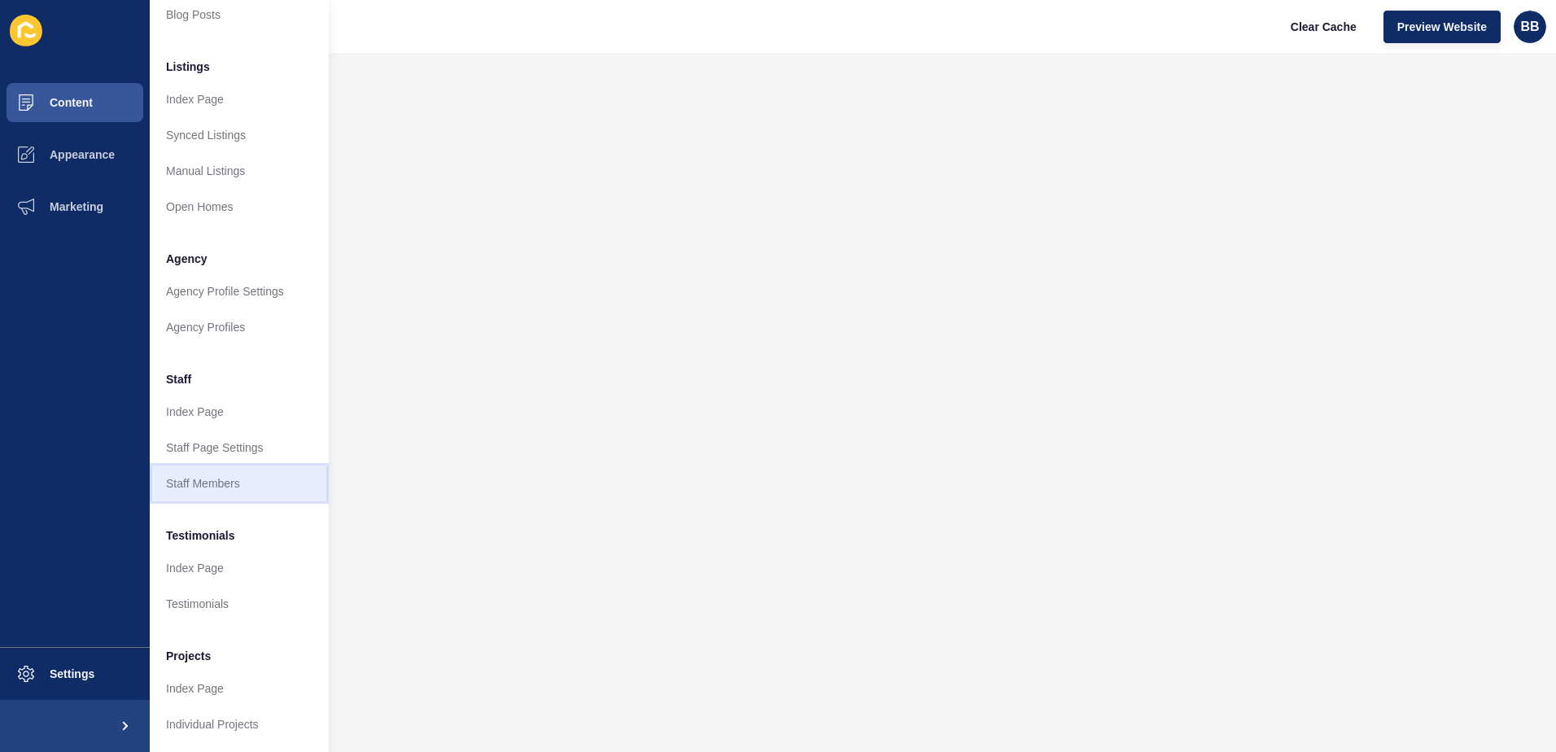
click at [225, 473] on link "Staff Members" at bounding box center [239, 484] width 179 height 36
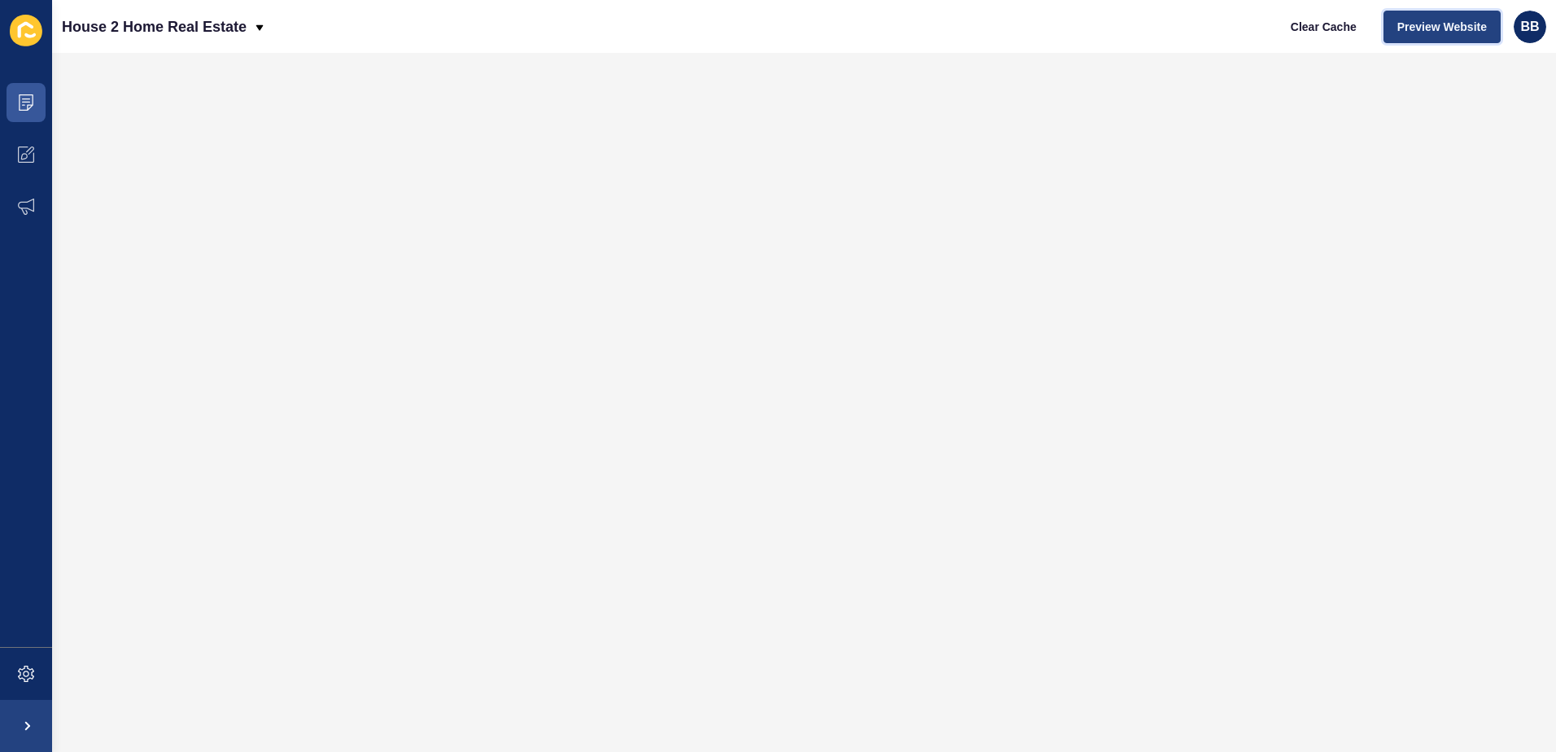
click at [1439, 25] on span "Preview Website" at bounding box center [1442, 27] width 90 height 16
click at [37, 102] on span at bounding box center [26, 103] width 52 height 52
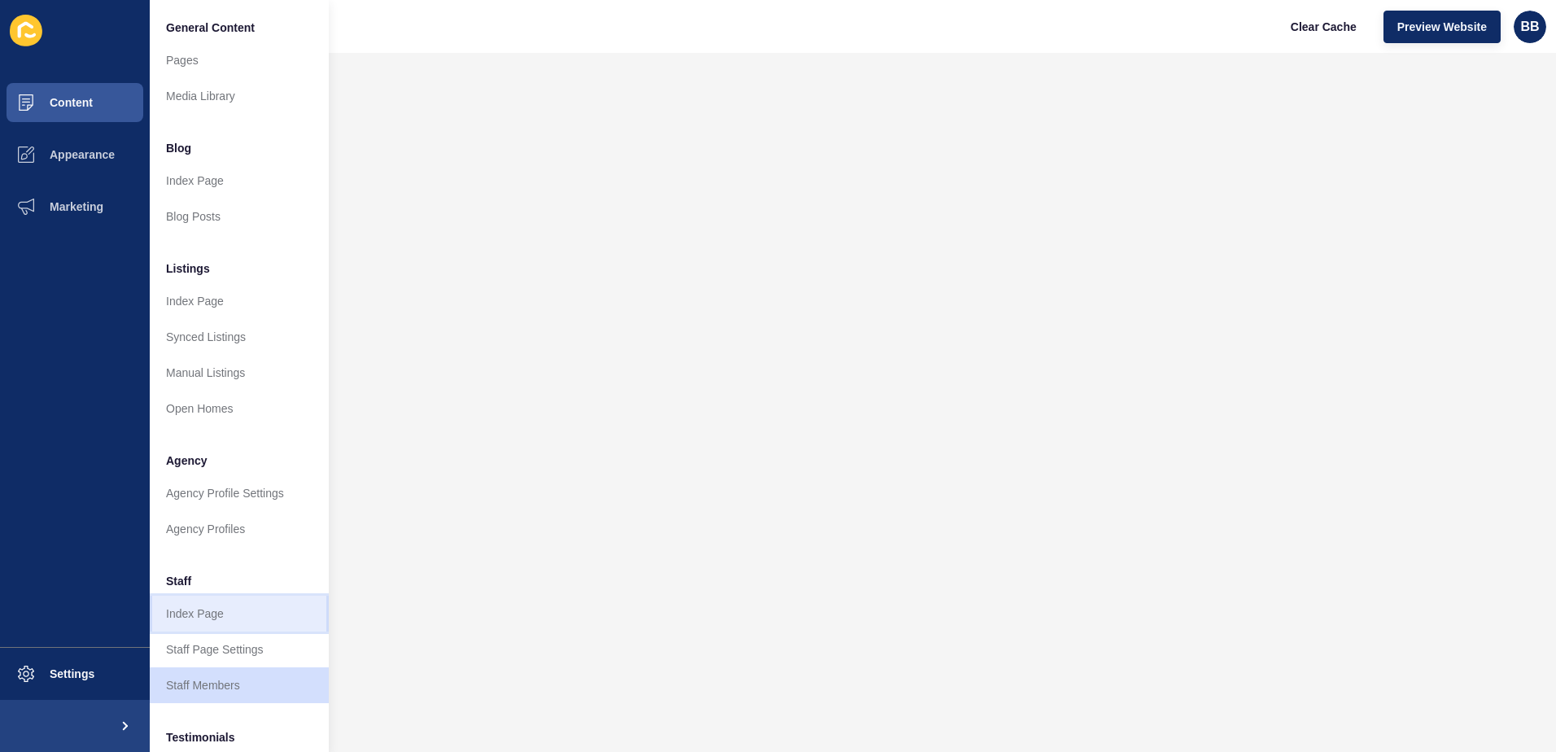
click at [203, 619] on link "Index Page" at bounding box center [239, 614] width 179 height 36
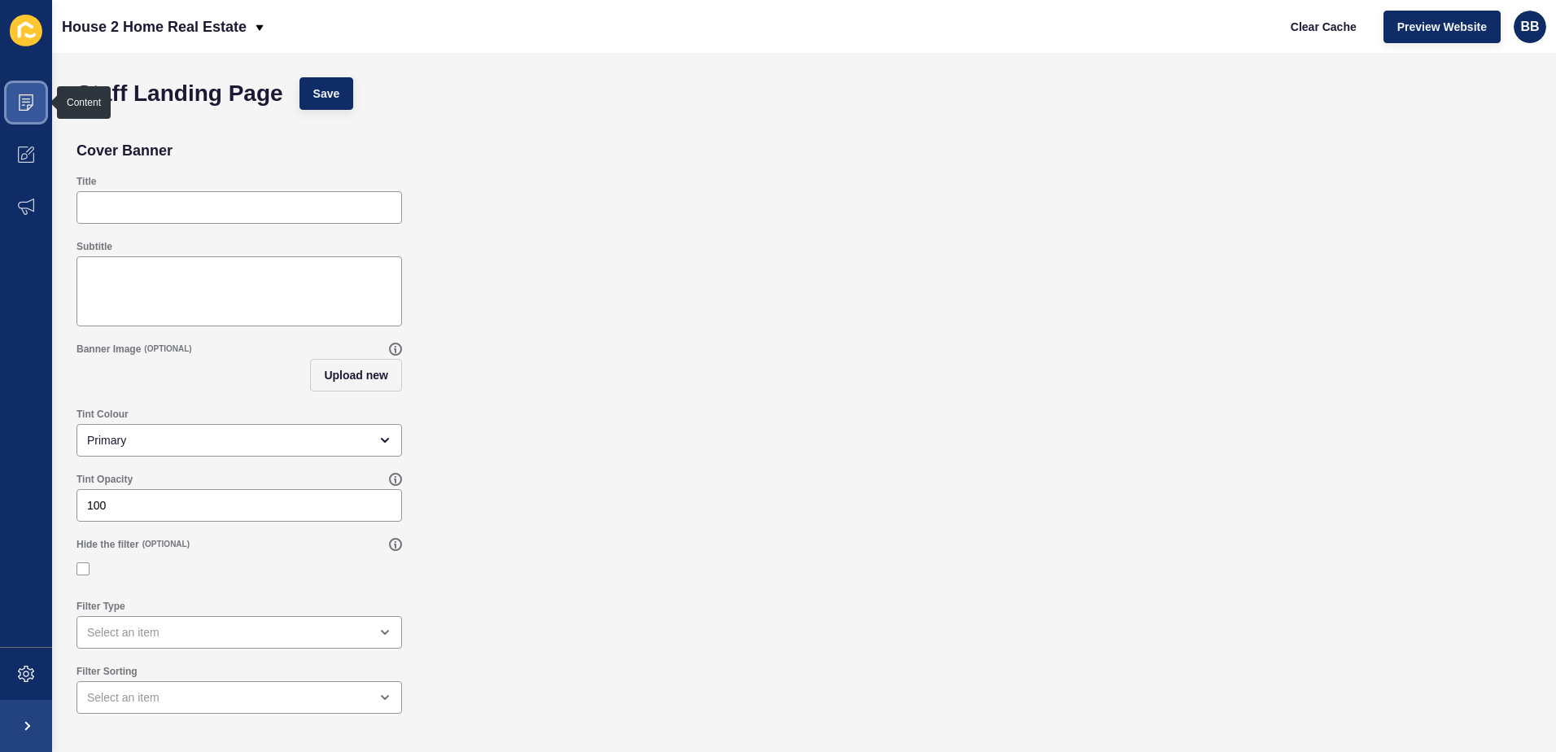
click at [25, 94] on icon at bounding box center [26, 102] width 15 height 16
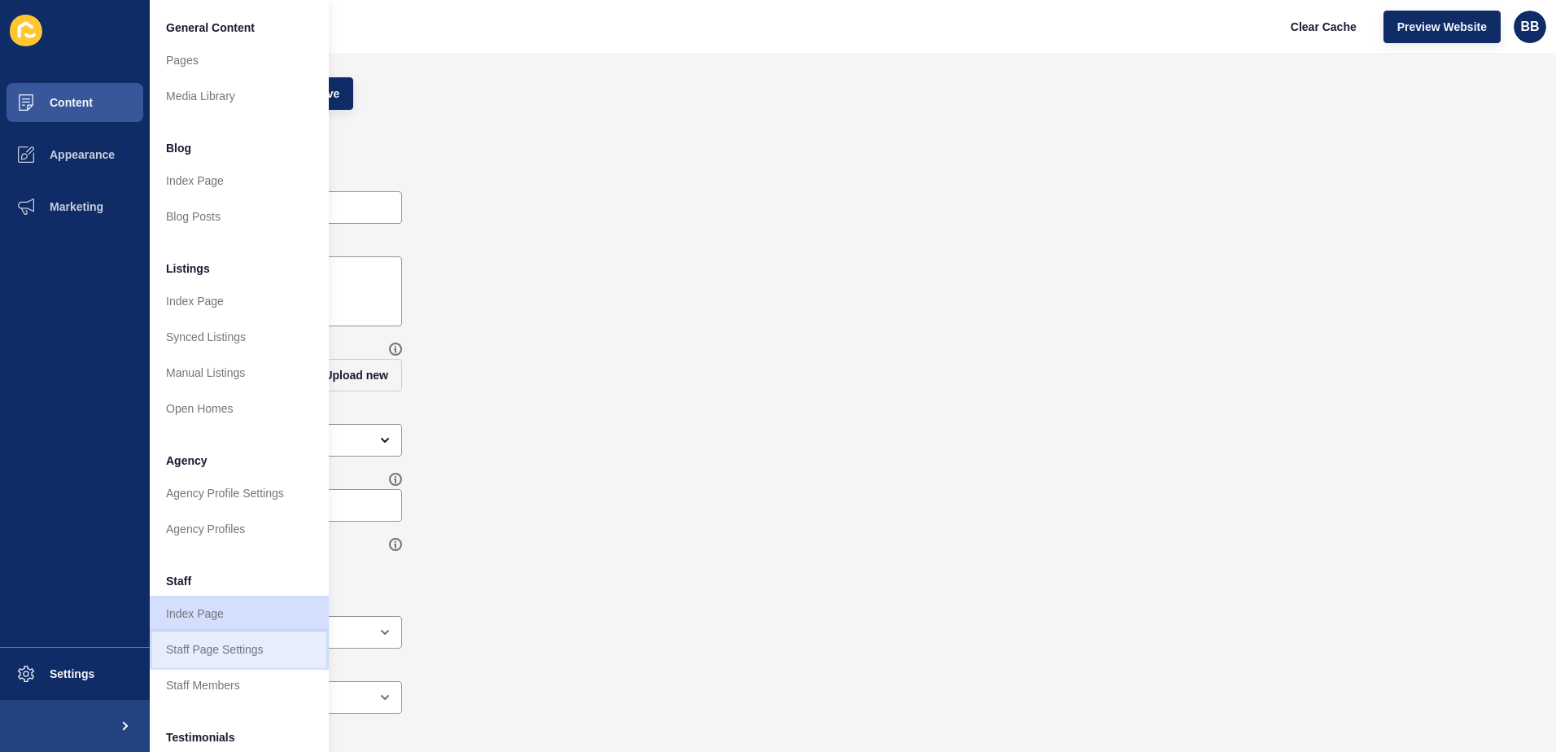
click at [260, 652] on link "Staff Page Settings" at bounding box center [239, 650] width 179 height 36
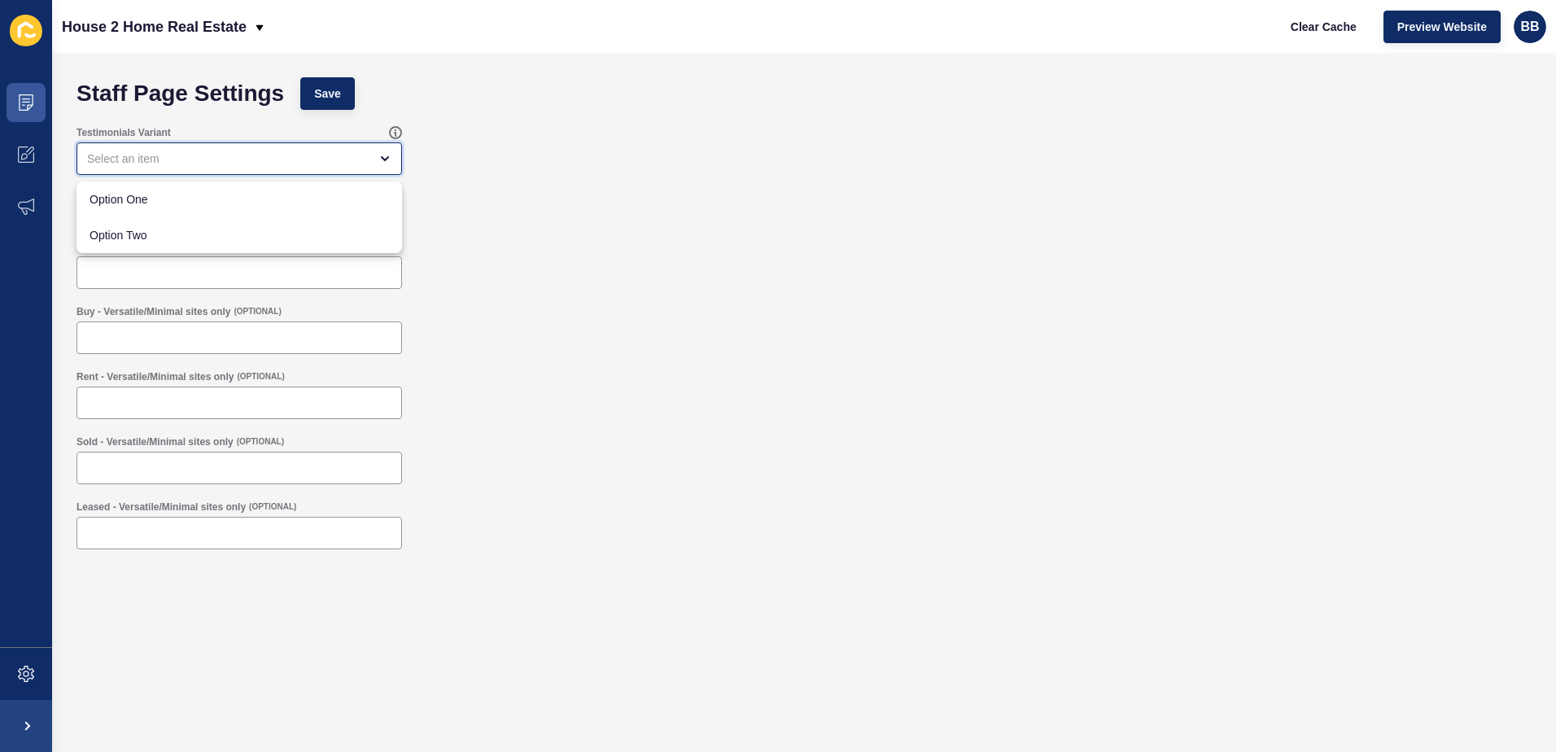
click at [383, 163] on icon "close menu" at bounding box center [384, 158] width 13 height 13
click at [707, 183] on form "Staff Page Settings Save Testimonials Variant Optional Listing Slider Links Def…" at bounding box center [803, 369] width 1471 height 601
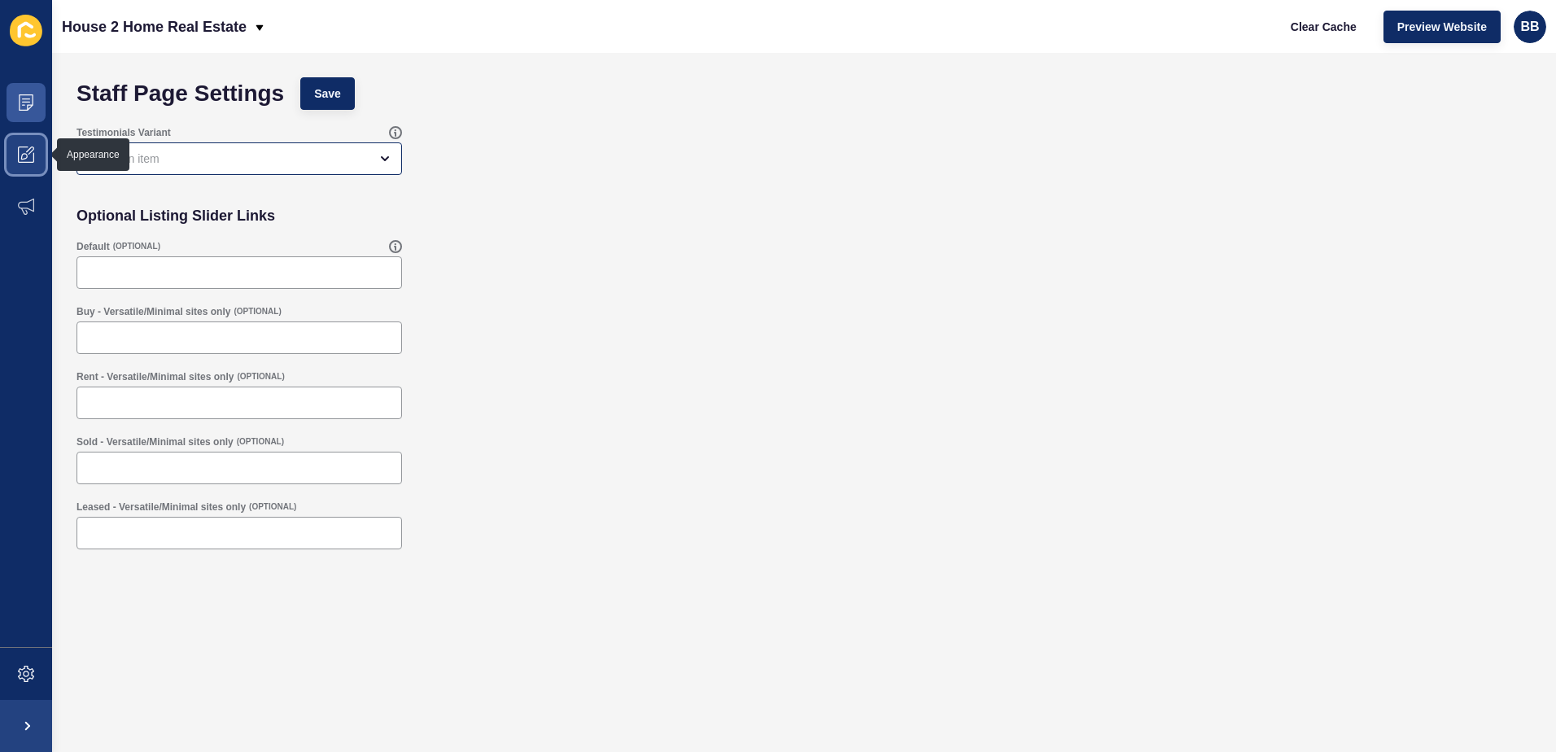
click at [28, 145] on span at bounding box center [26, 155] width 52 height 52
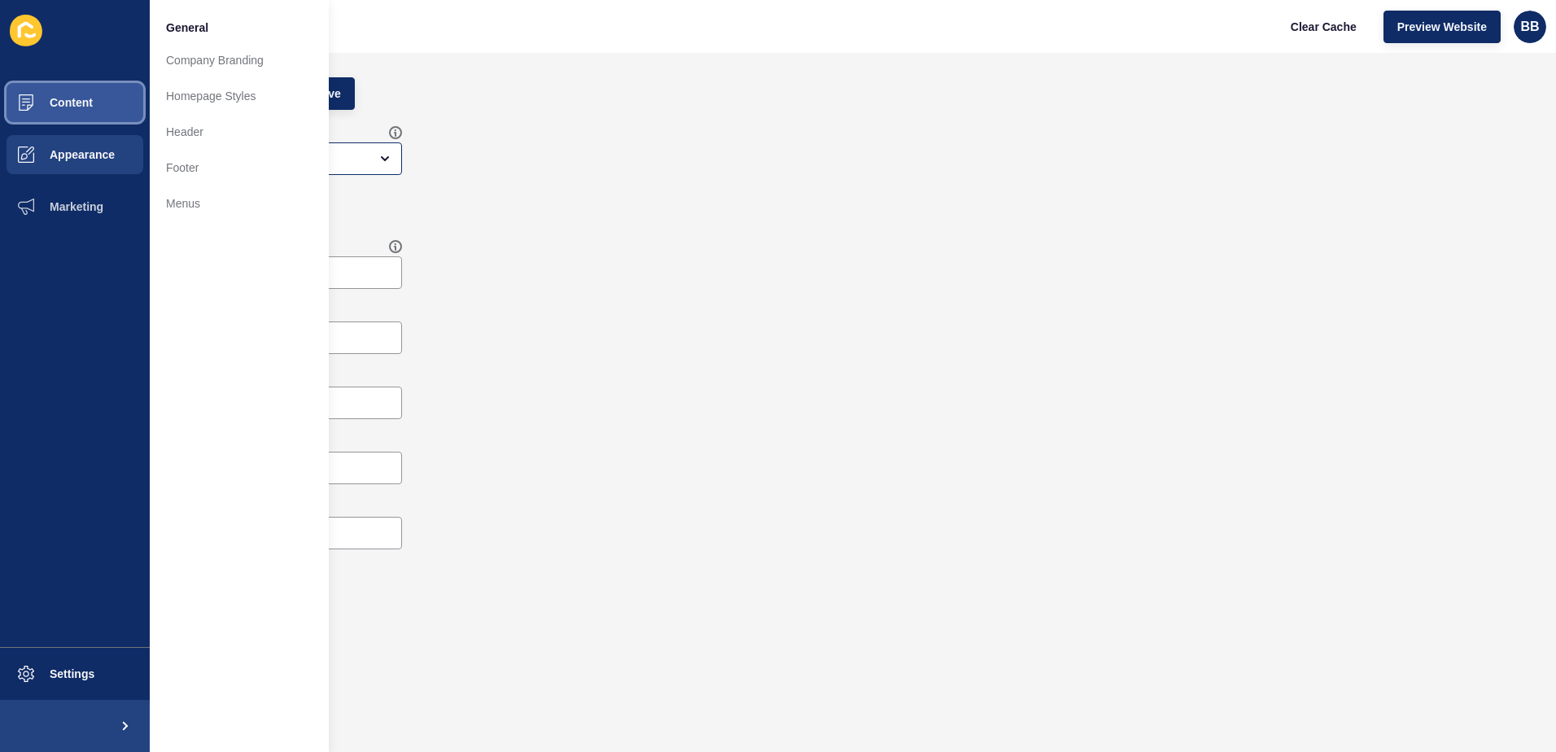
click at [85, 92] on button "Content" at bounding box center [75, 103] width 150 height 52
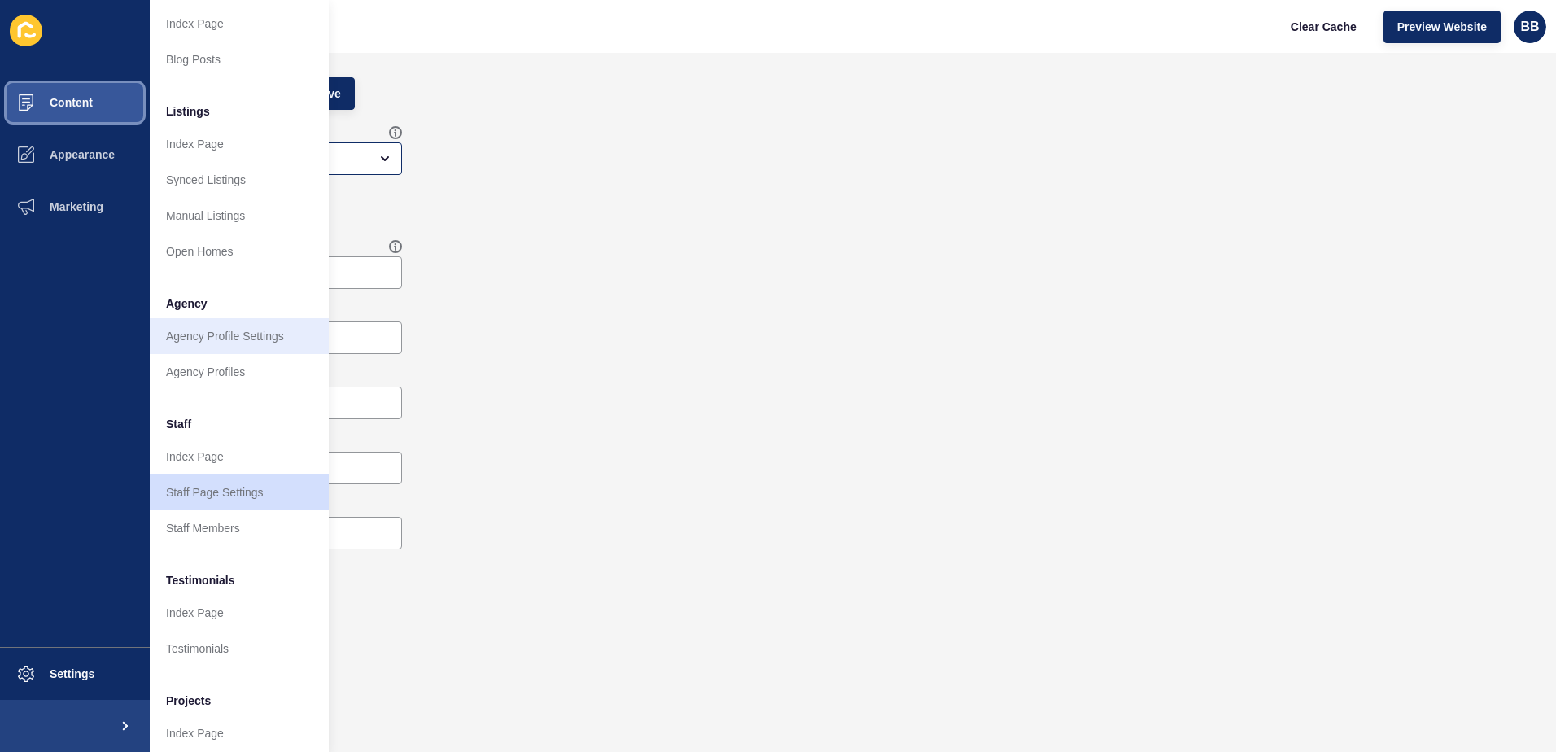
scroll to position [214, 0]
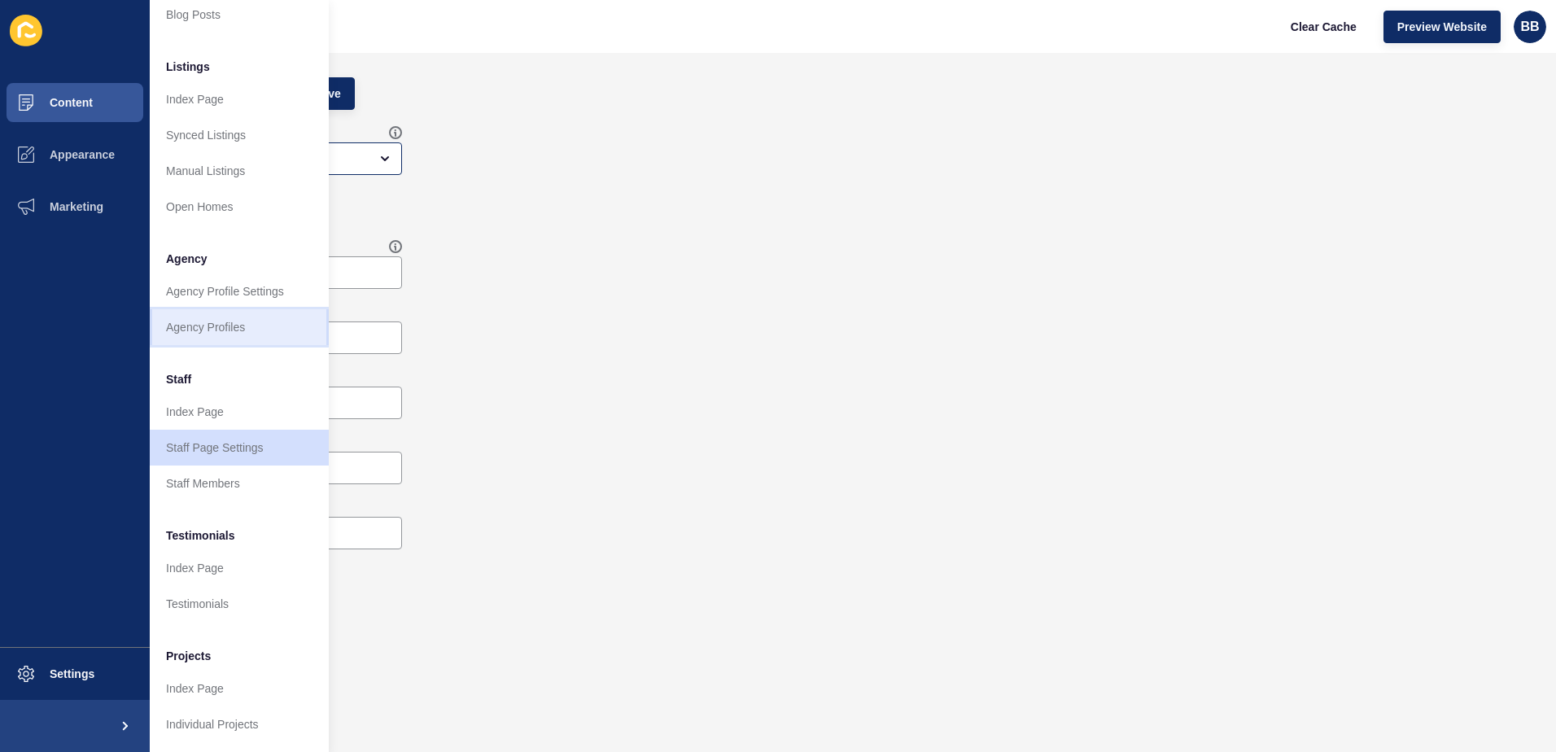
click at [231, 309] on link "Agency Profiles" at bounding box center [239, 327] width 179 height 36
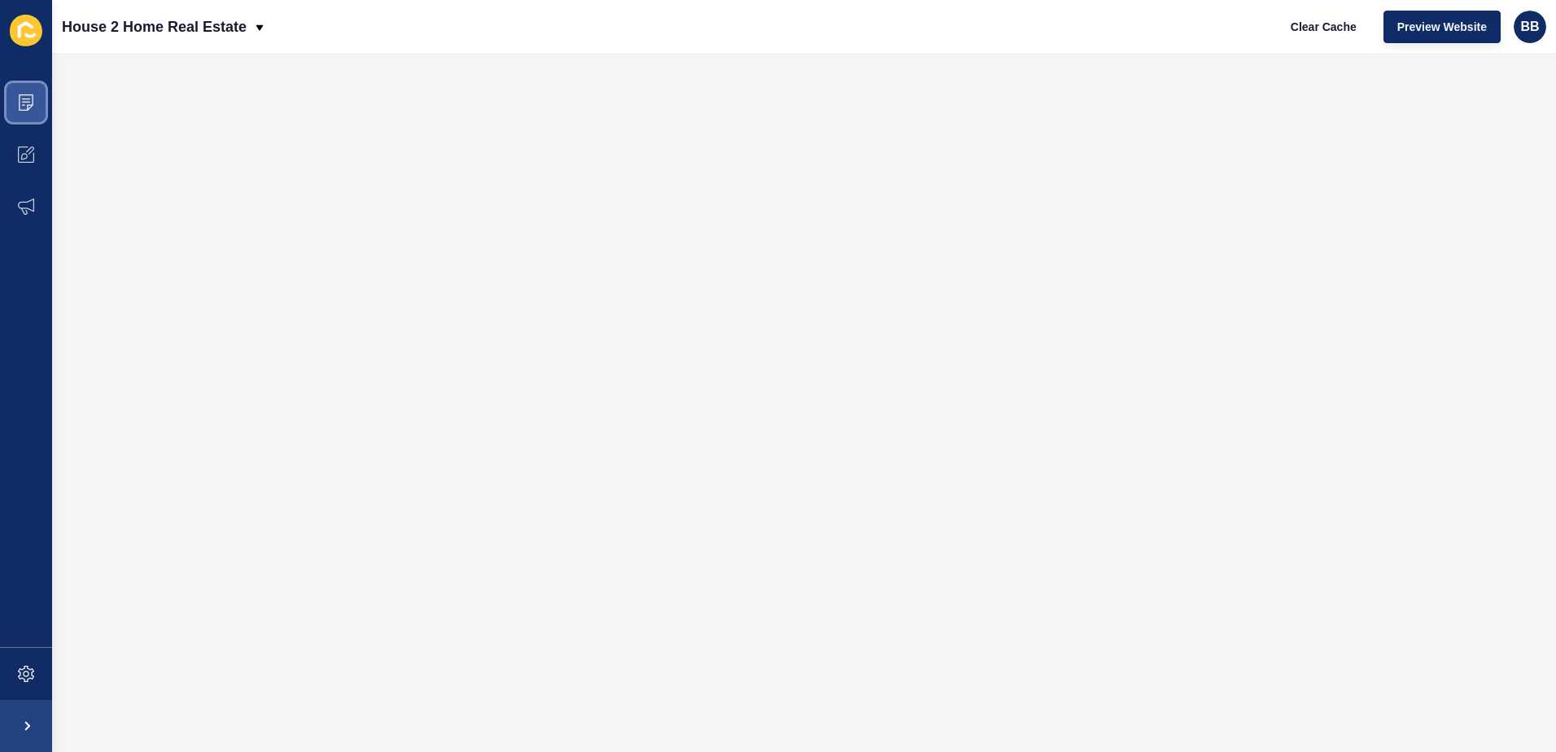
click at [26, 101] on icon at bounding box center [26, 102] width 16 height 16
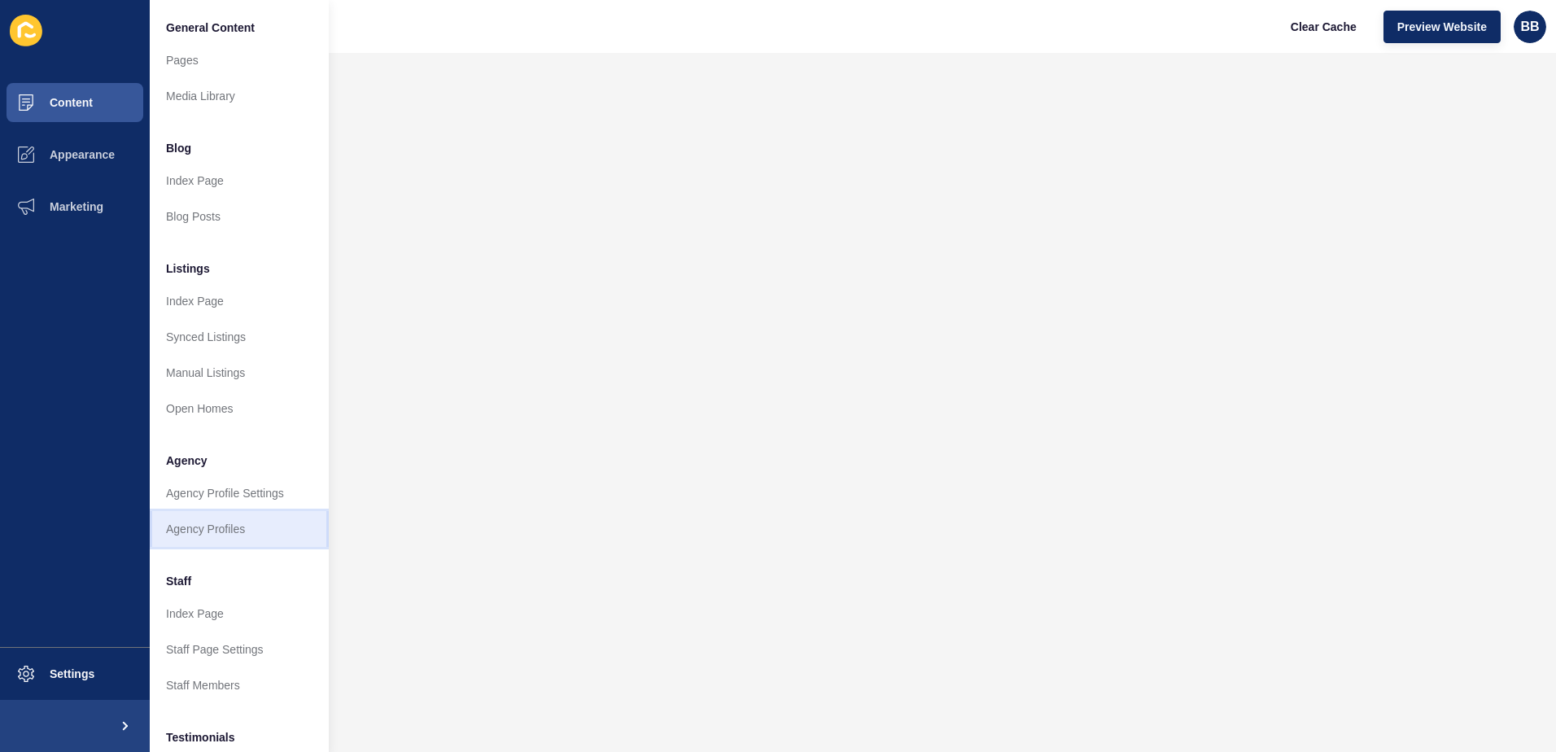
click at [211, 529] on link "Agency Profiles" at bounding box center [239, 529] width 179 height 36
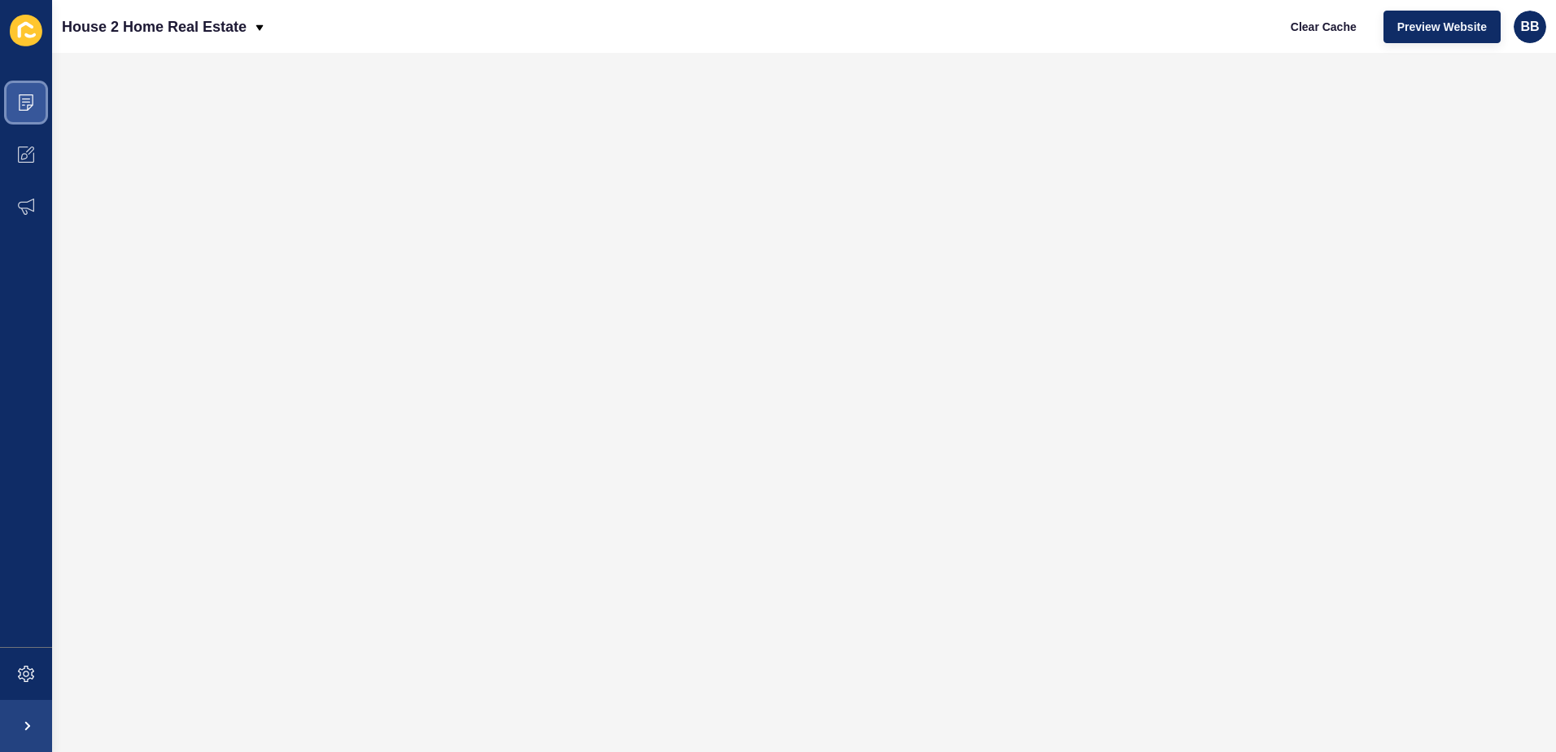
click at [24, 99] on icon at bounding box center [26, 98] width 8 height 1
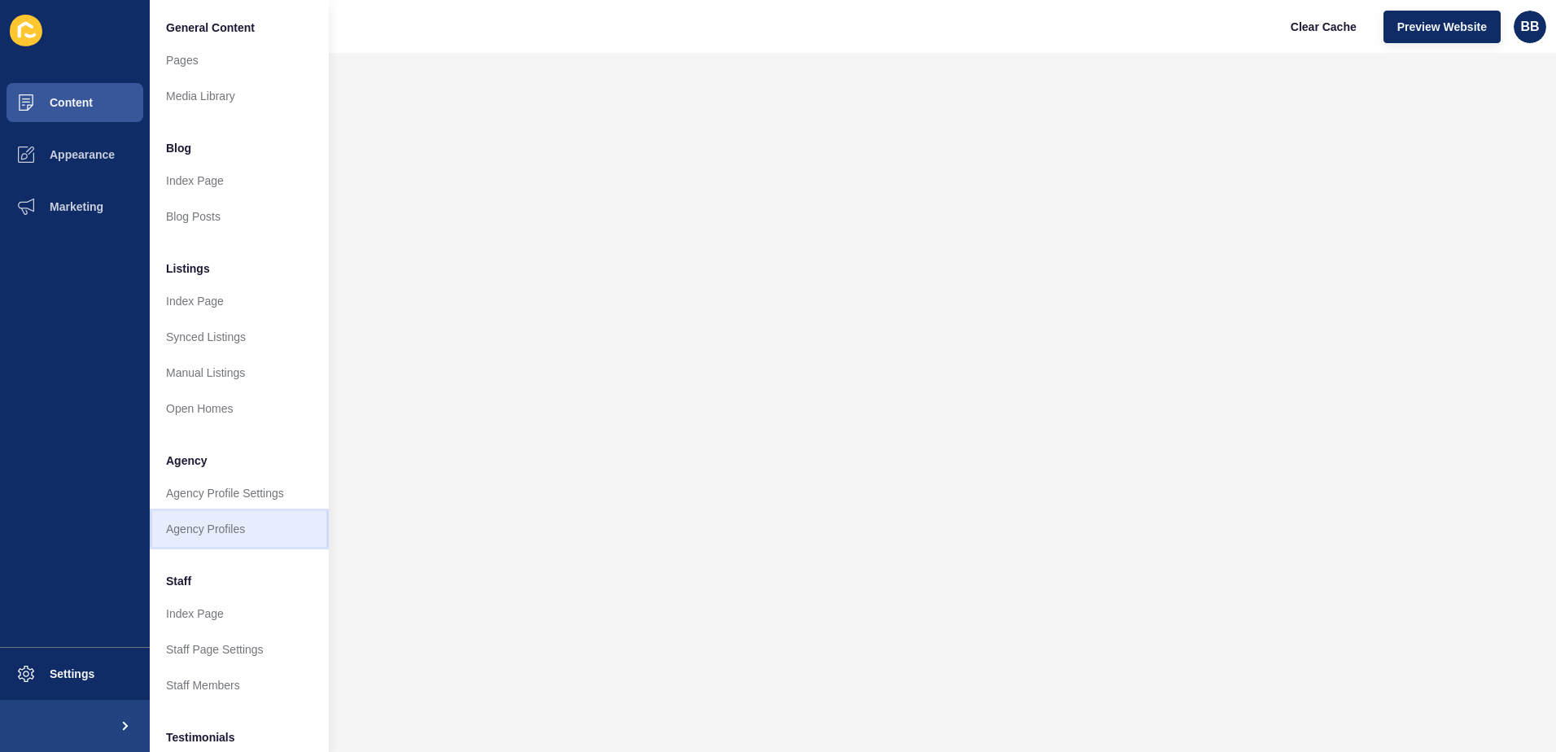
click at [208, 524] on link "Agency Profiles" at bounding box center [239, 529] width 179 height 36
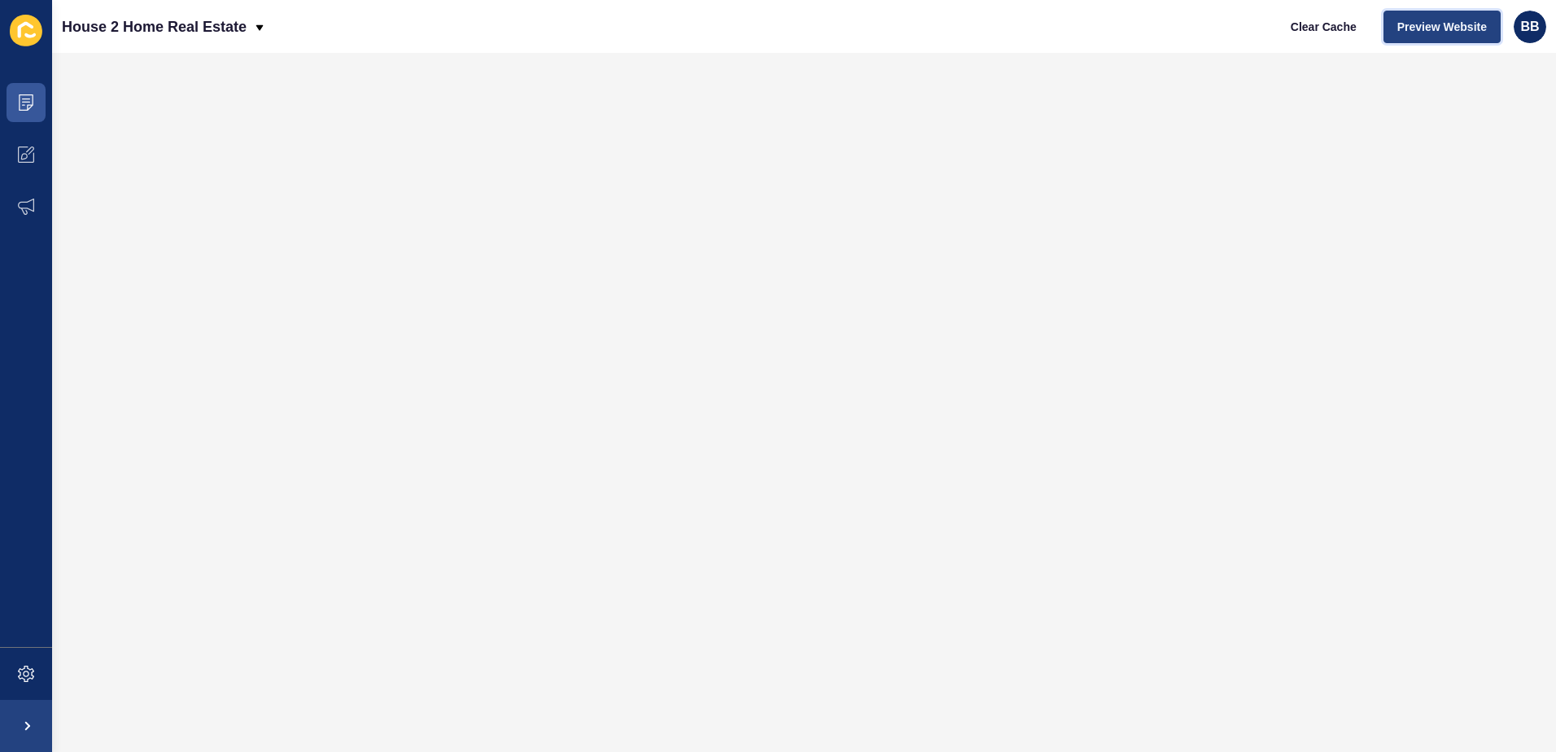
click at [1421, 29] on span "Preview Website" at bounding box center [1442, 27] width 90 height 16
click at [28, 103] on icon at bounding box center [26, 102] width 16 height 16
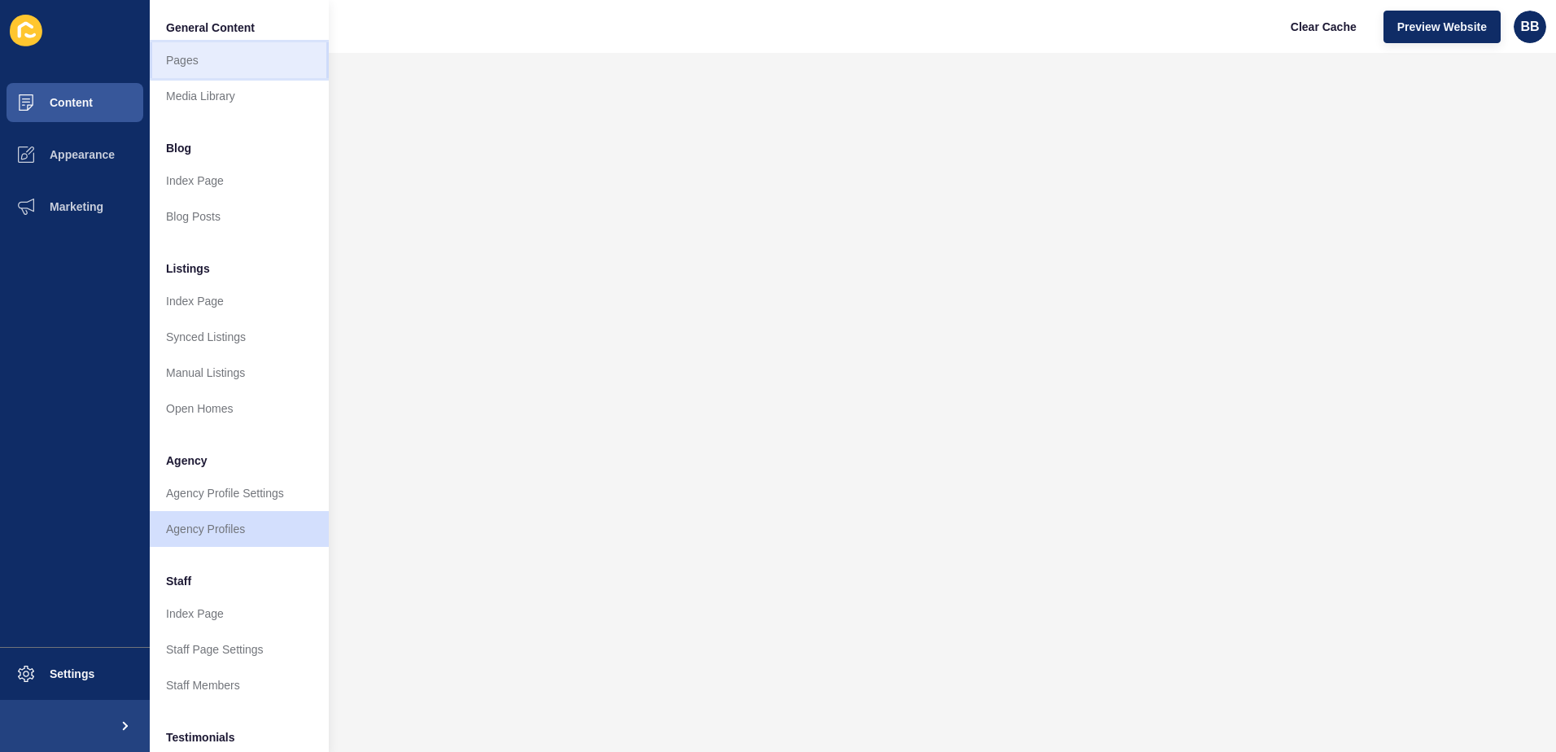
click at [203, 61] on link "Pages" at bounding box center [239, 60] width 179 height 36
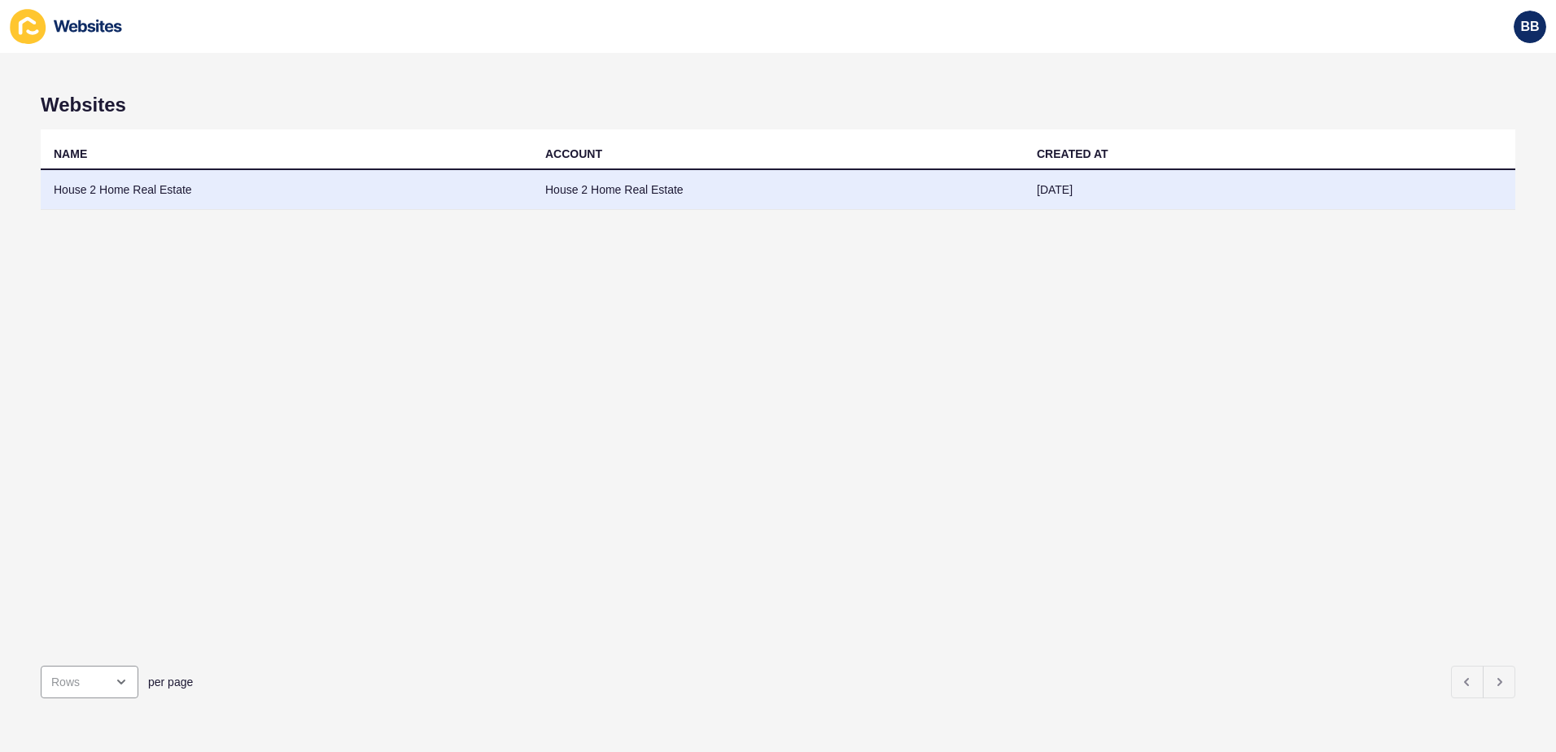
click at [356, 177] on td "House 2 Home Real Estate" at bounding box center [287, 190] width 492 height 40
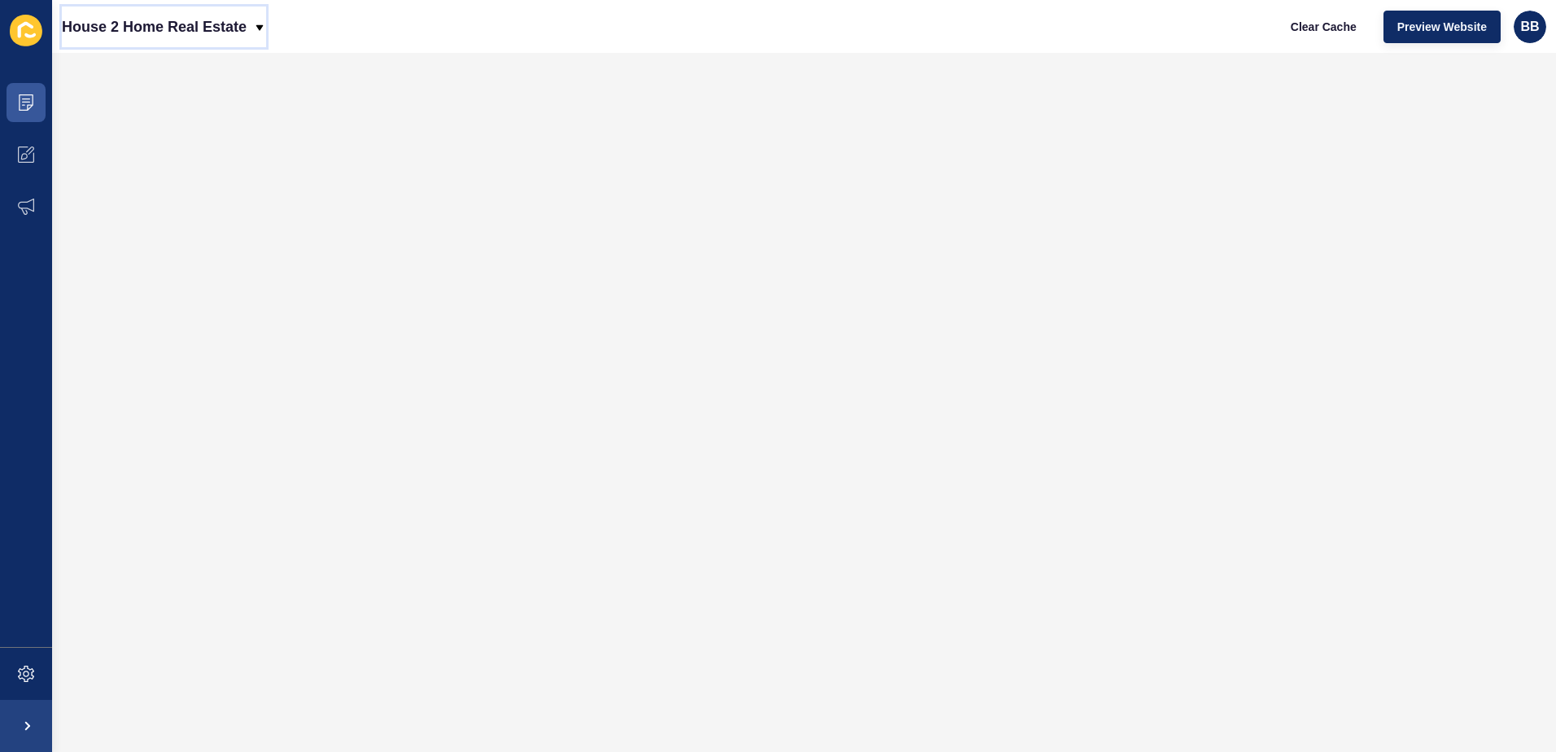
click at [255, 31] on icon at bounding box center [259, 27] width 13 height 13
click at [37, 96] on span at bounding box center [26, 103] width 52 height 52
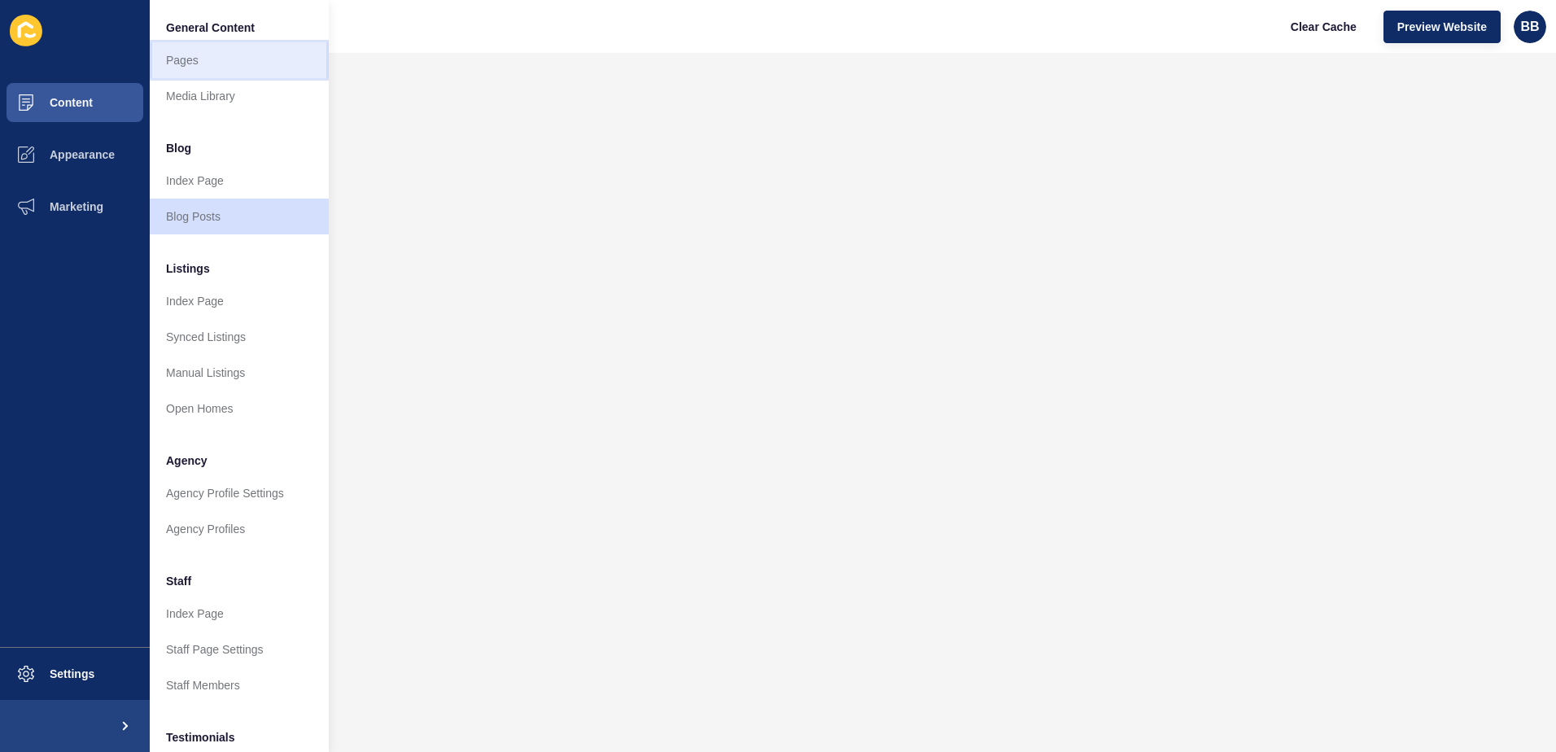
click at [242, 52] on link "Pages" at bounding box center [239, 60] width 179 height 36
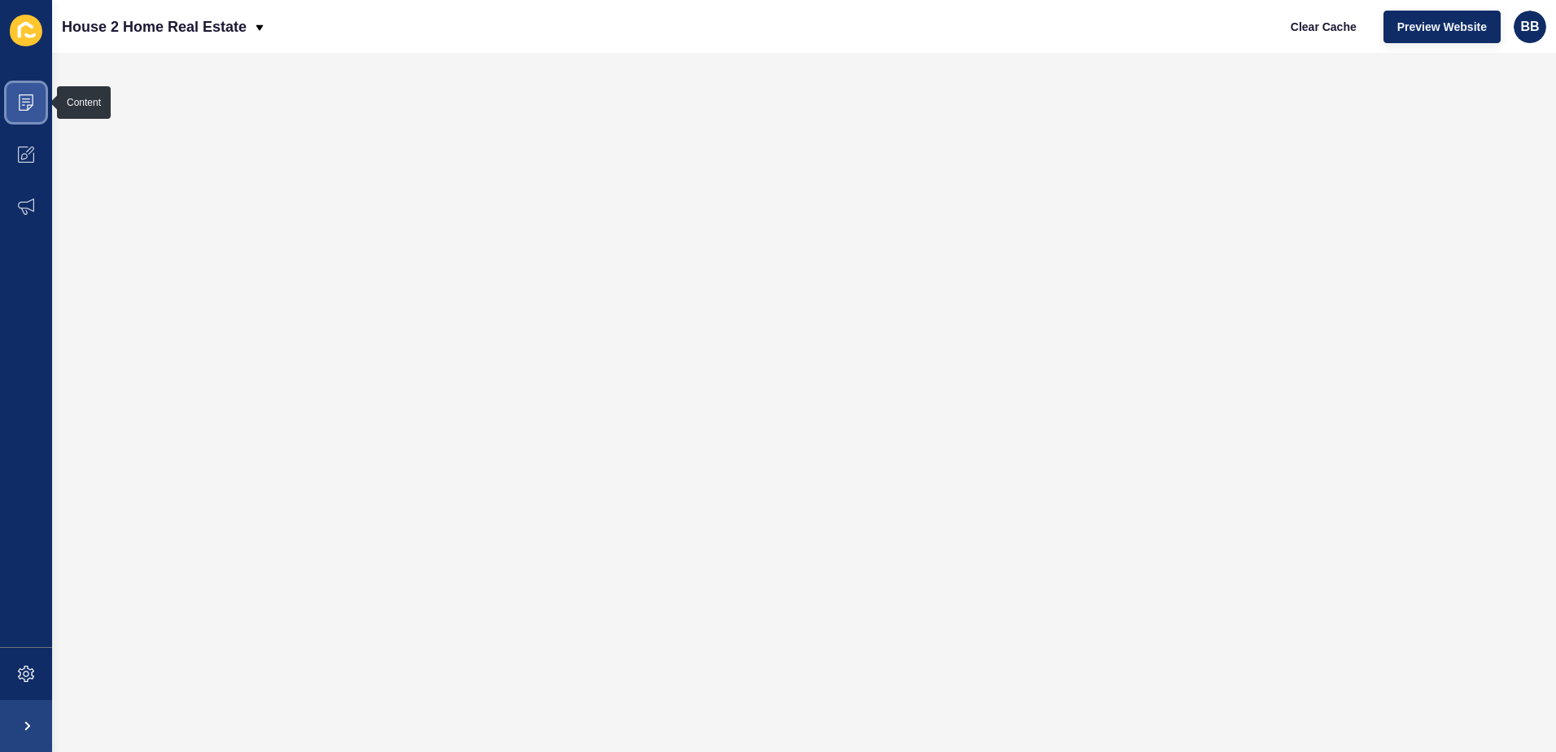
click at [29, 105] on icon at bounding box center [26, 102] width 15 height 16
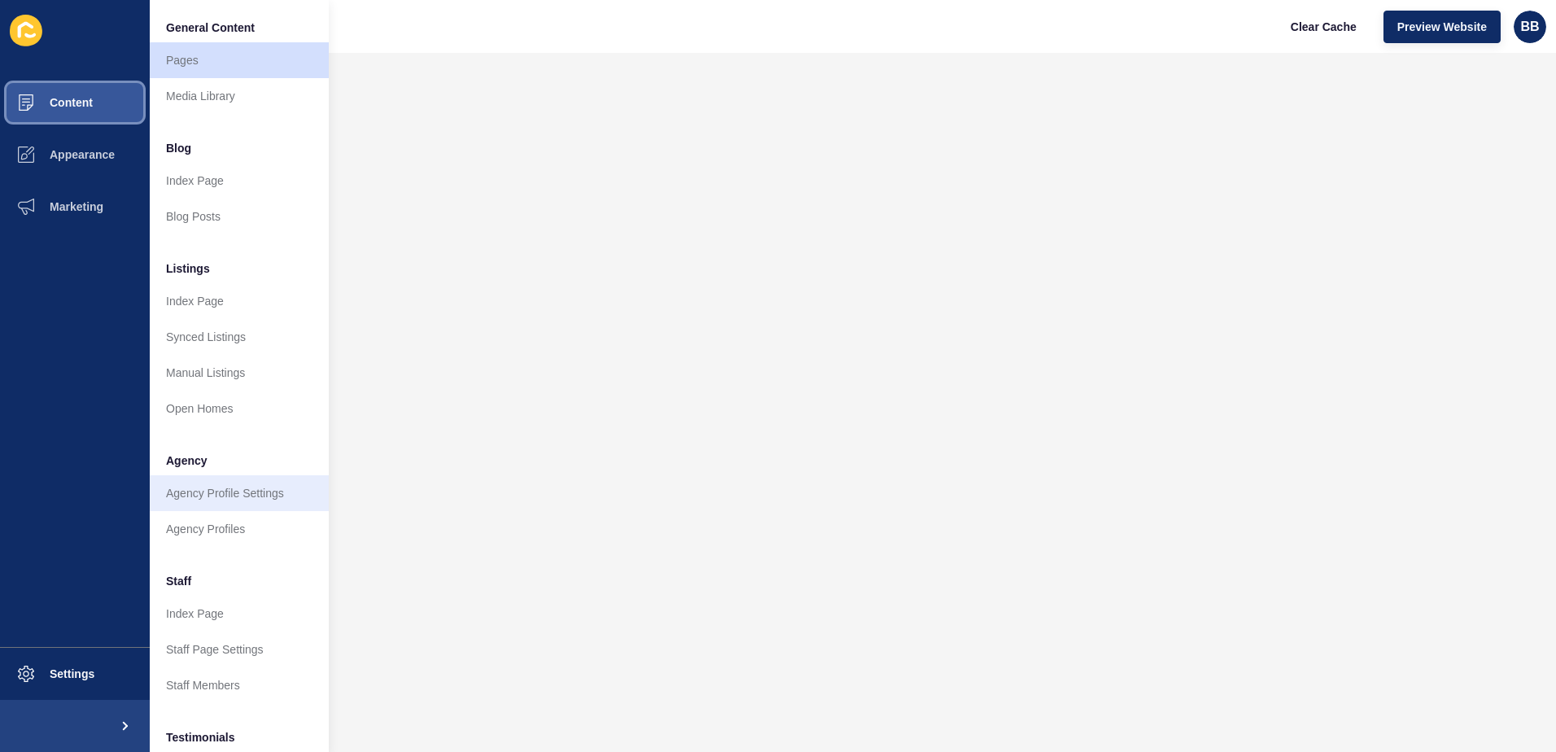
scroll to position [81, 0]
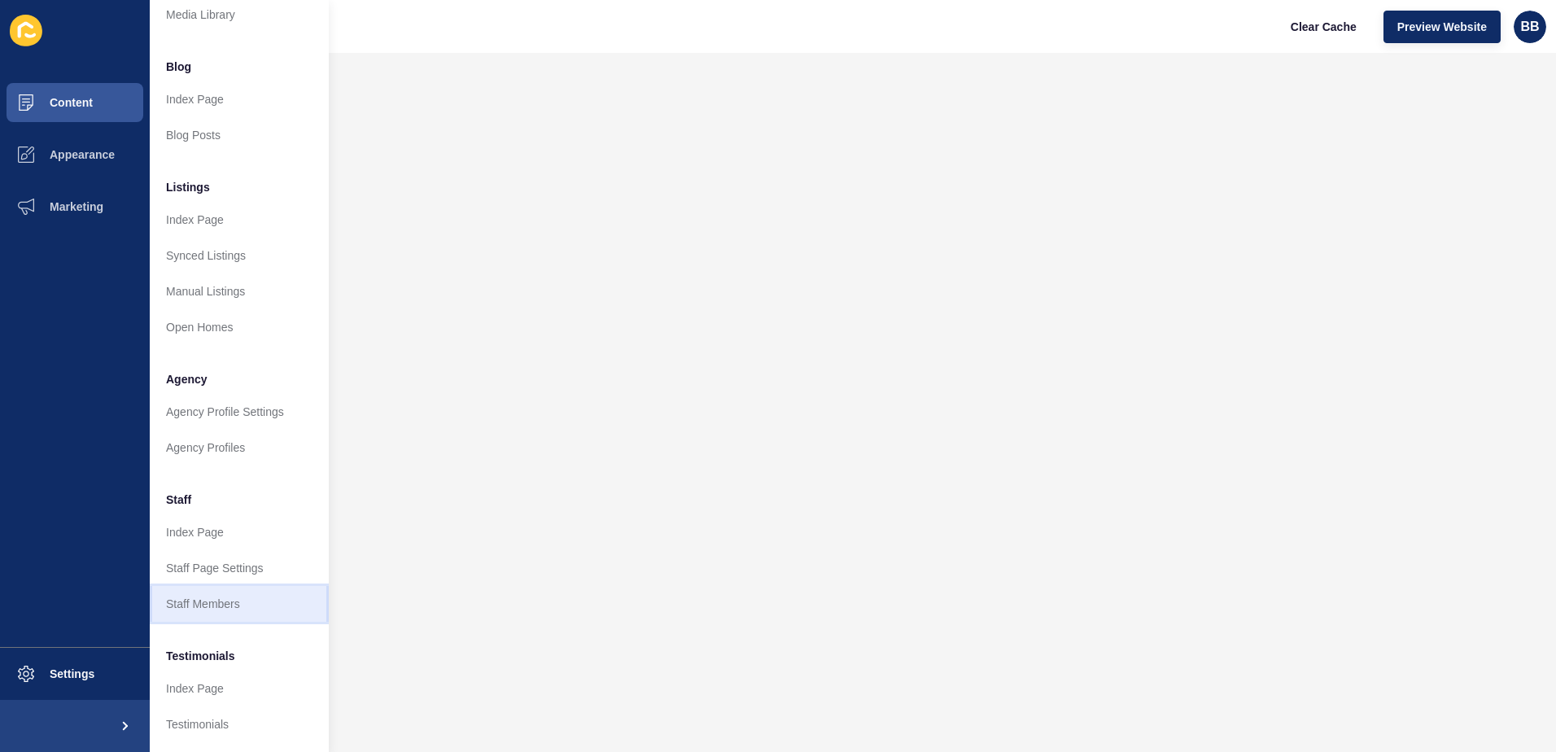
click at [222, 603] on link "Staff Members" at bounding box center [239, 604] width 179 height 36
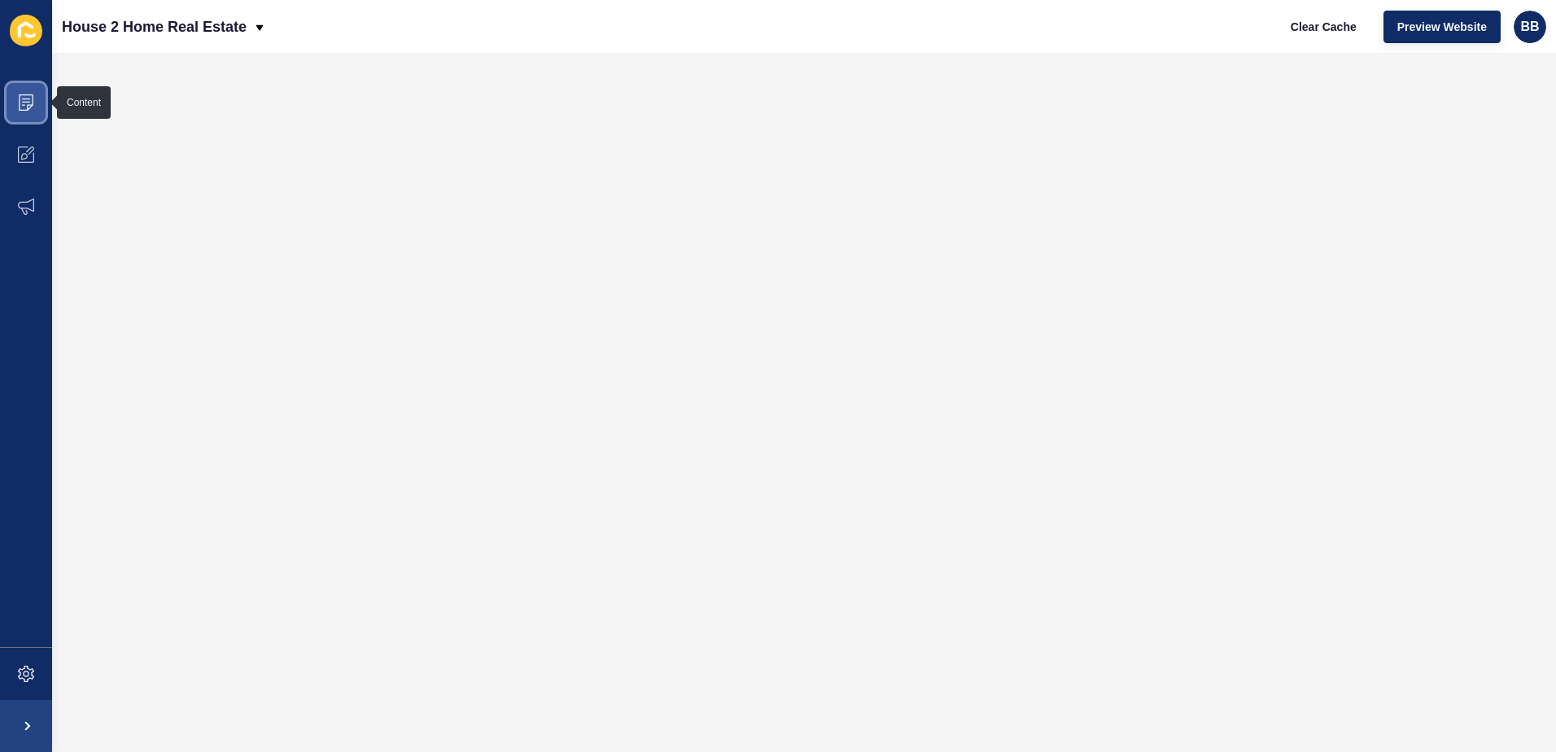
click at [36, 103] on span at bounding box center [26, 103] width 52 height 52
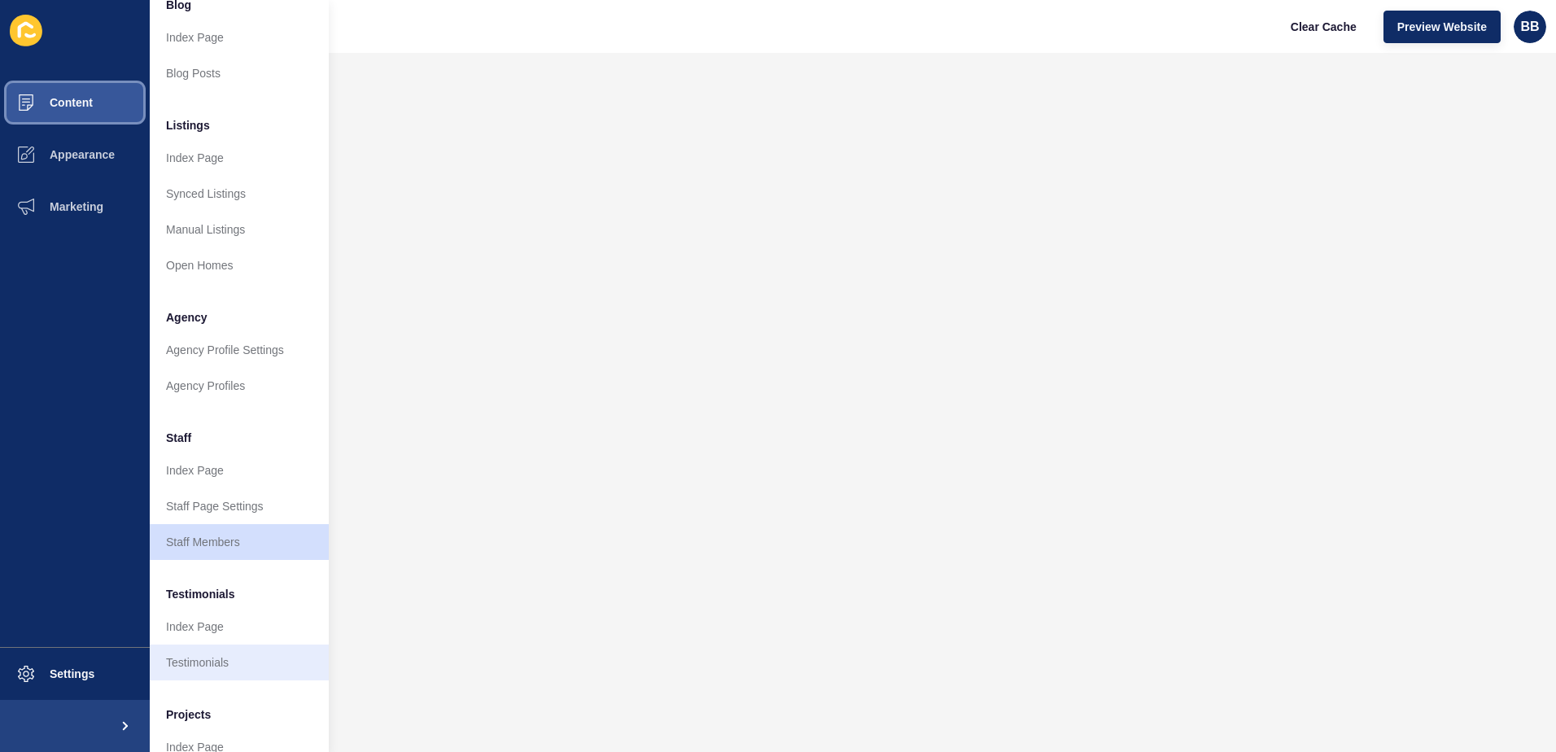
scroll to position [163, 0]
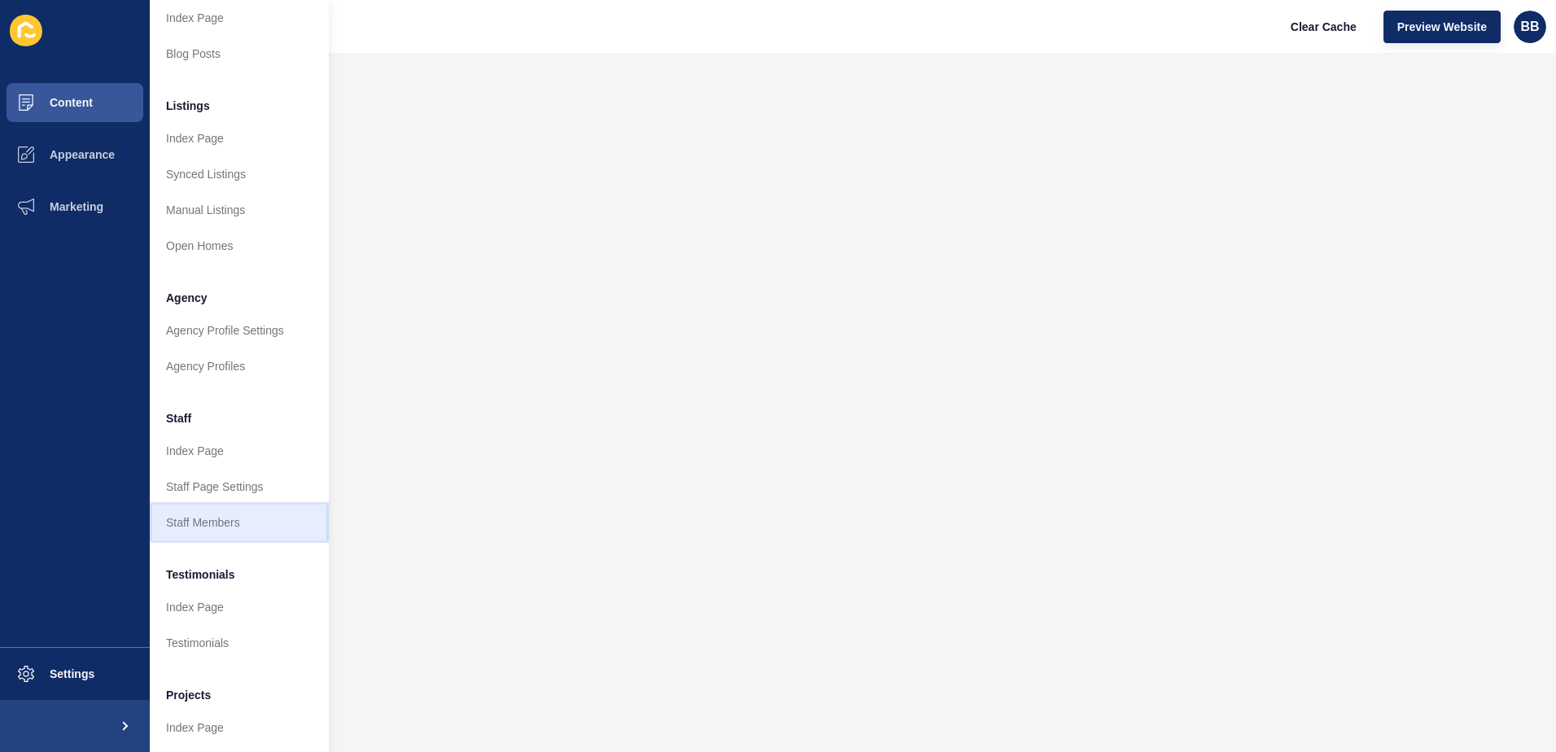
click at [219, 519] on link "Staff Members" at bounding box center [239, 523] width 179 height 36
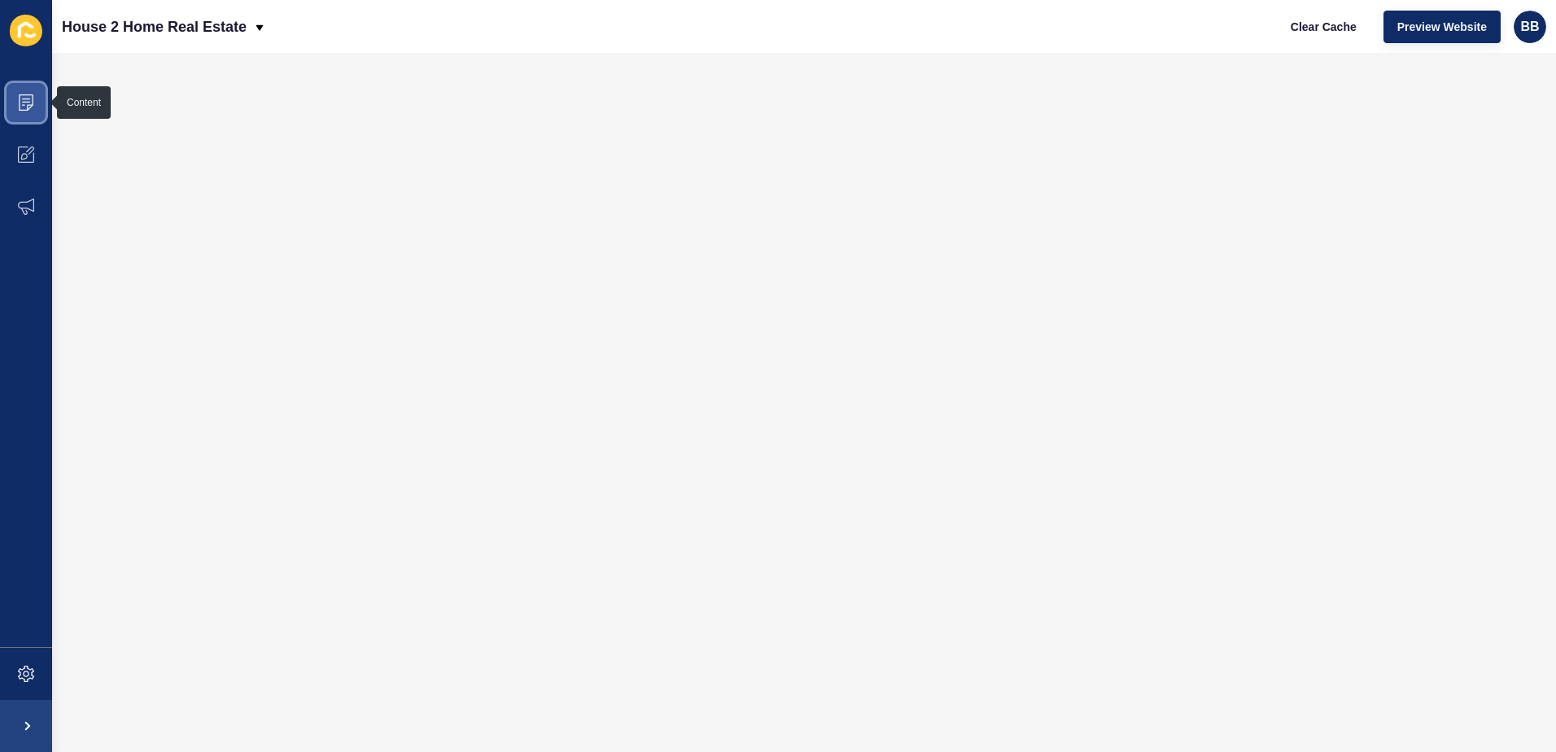
click at [32, 101] on icon at bounding box center [26, 102] width 16 height 16
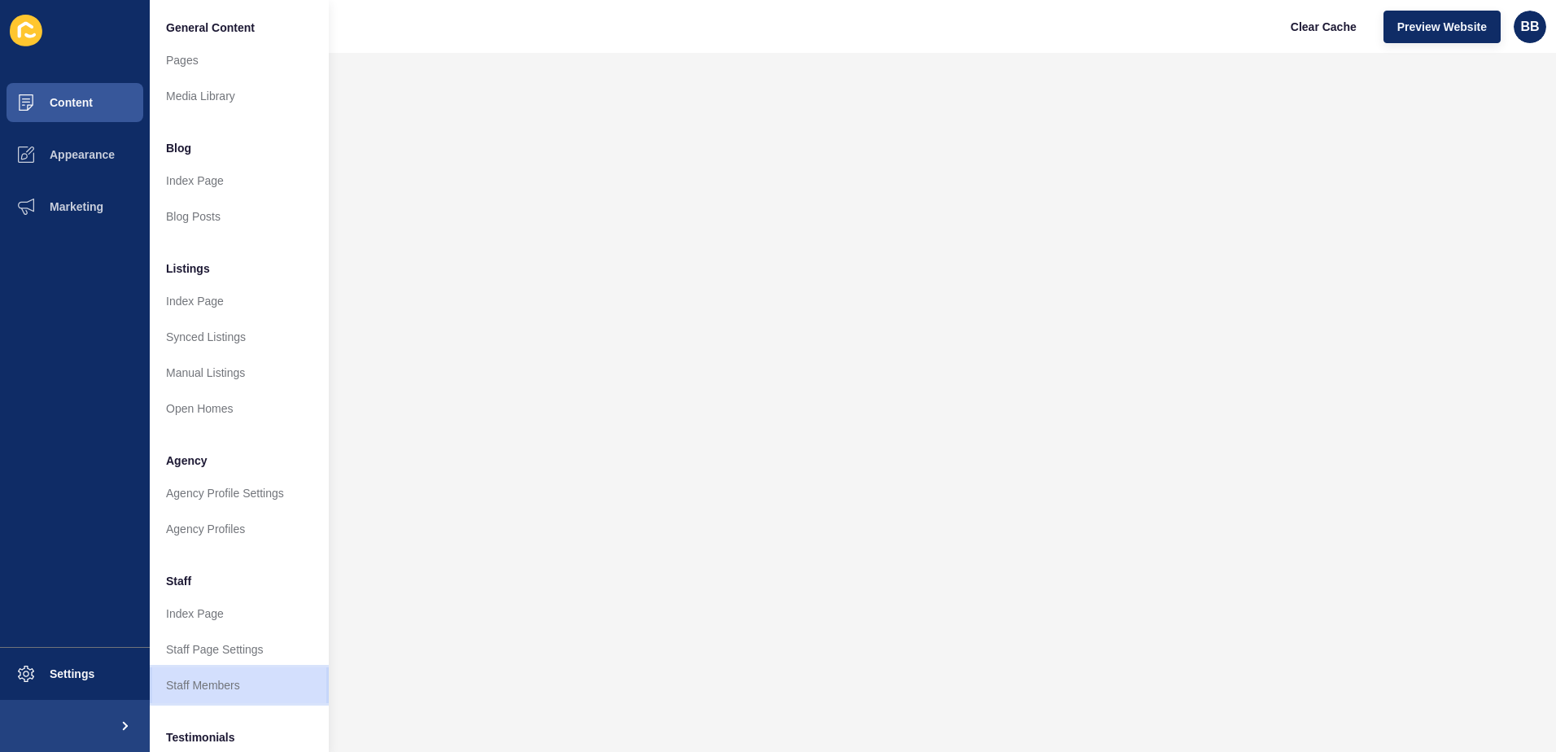
click at [219, 684] on link "Staff Members" at bounding box center [239, 685] width 179 height 36
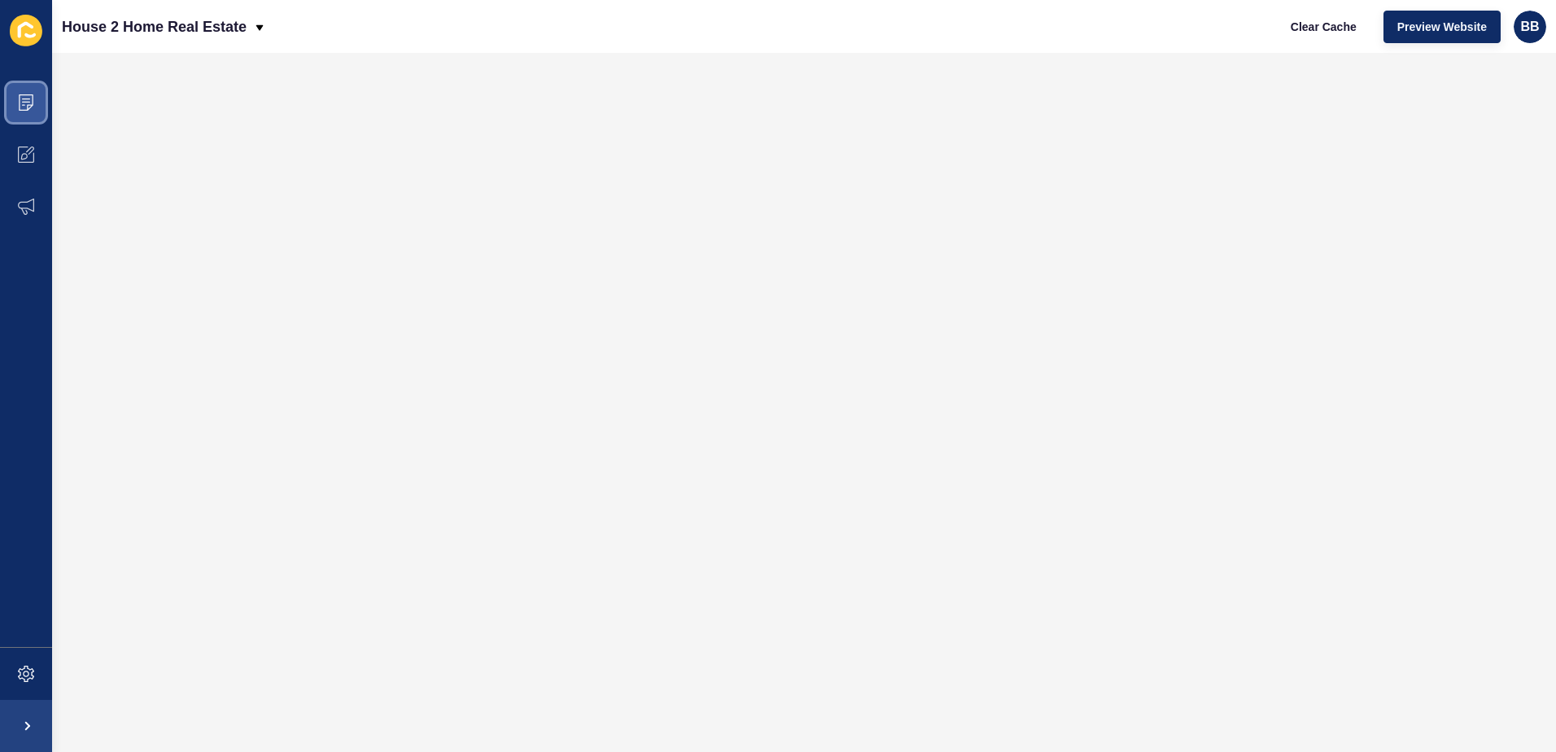
click at [28, 99] on icon at bounding box center [26, 98] width 8 height 1
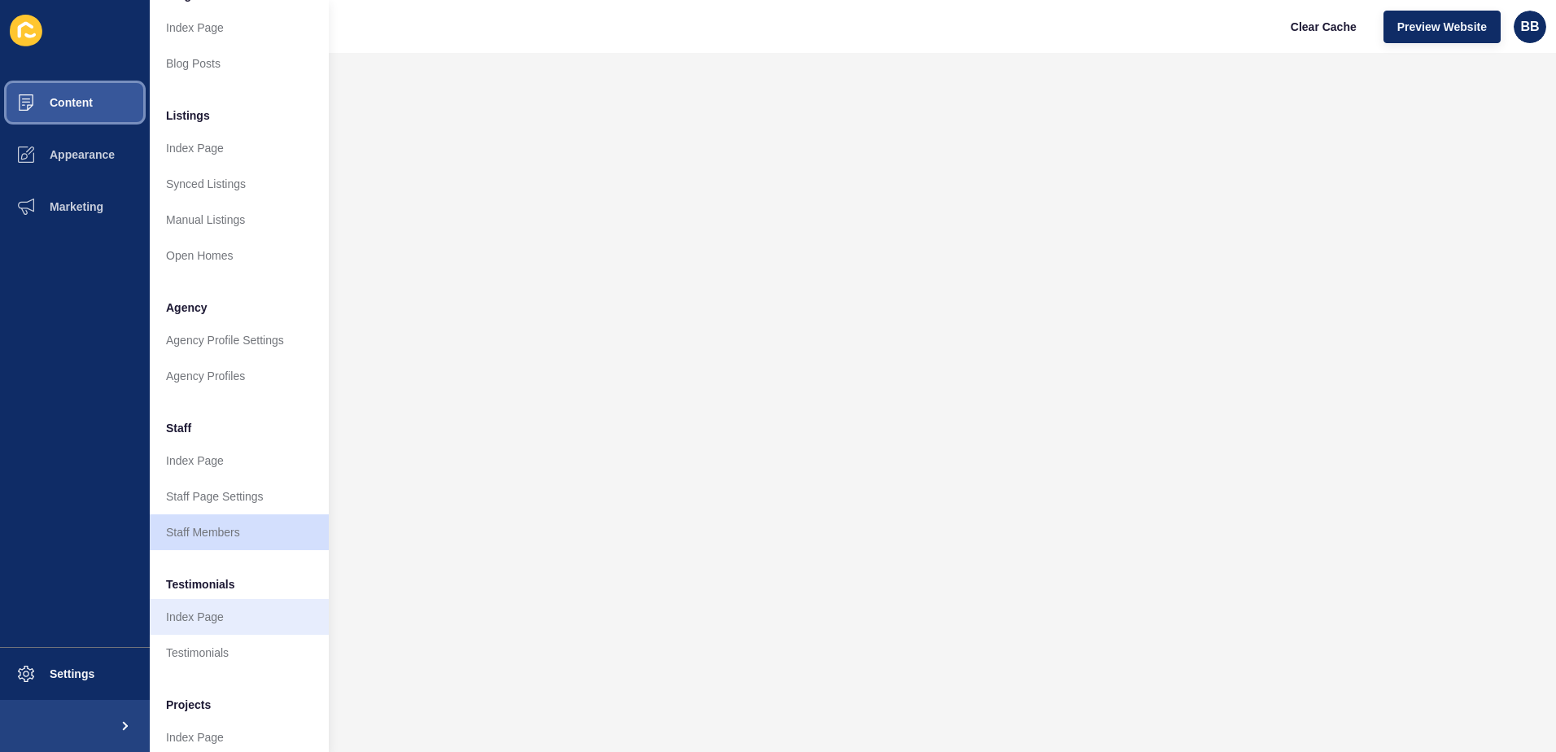
scroll to position [163, 0]
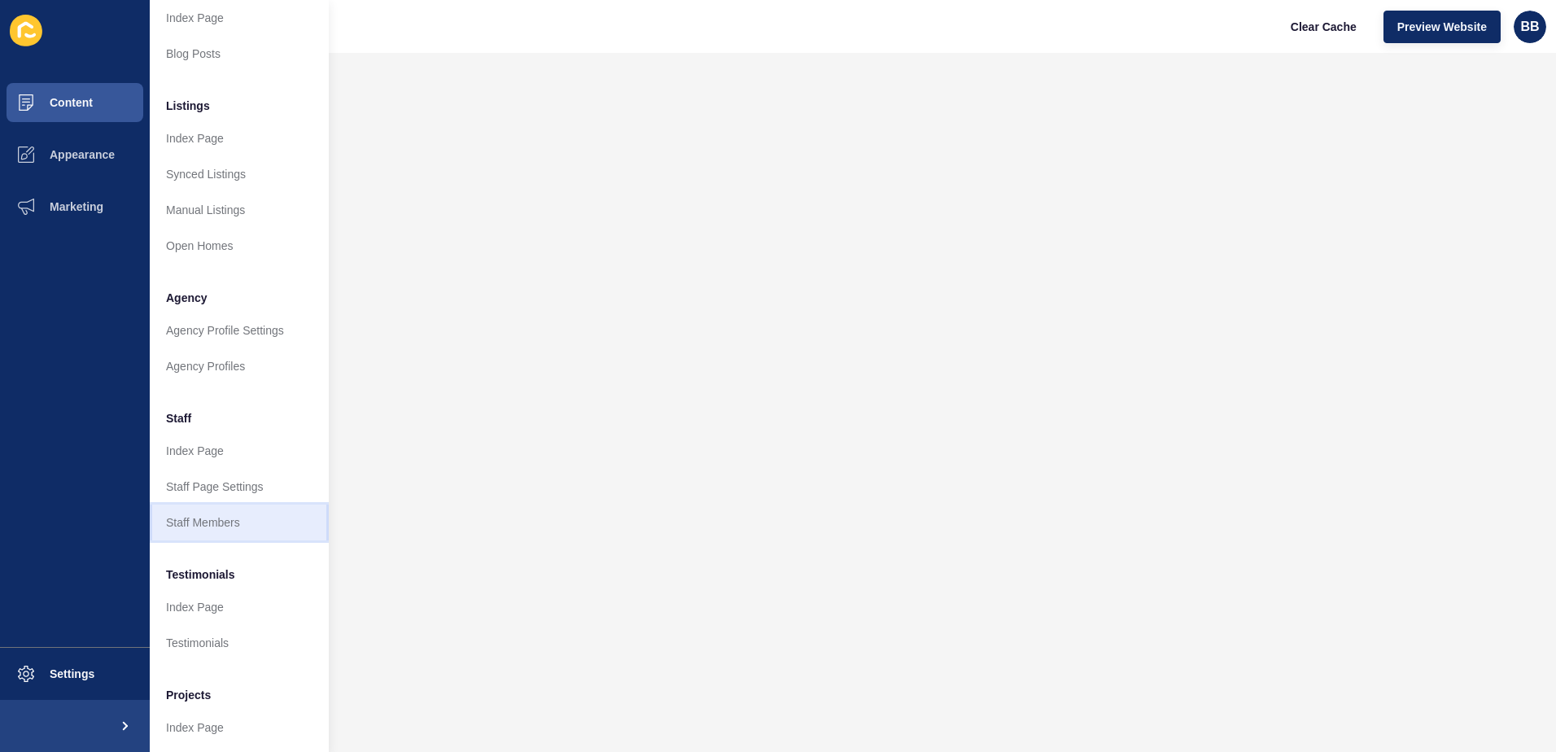
click at [225, 517] on link "Staff Members" at bounding box center [239, 523] width 179 height 36
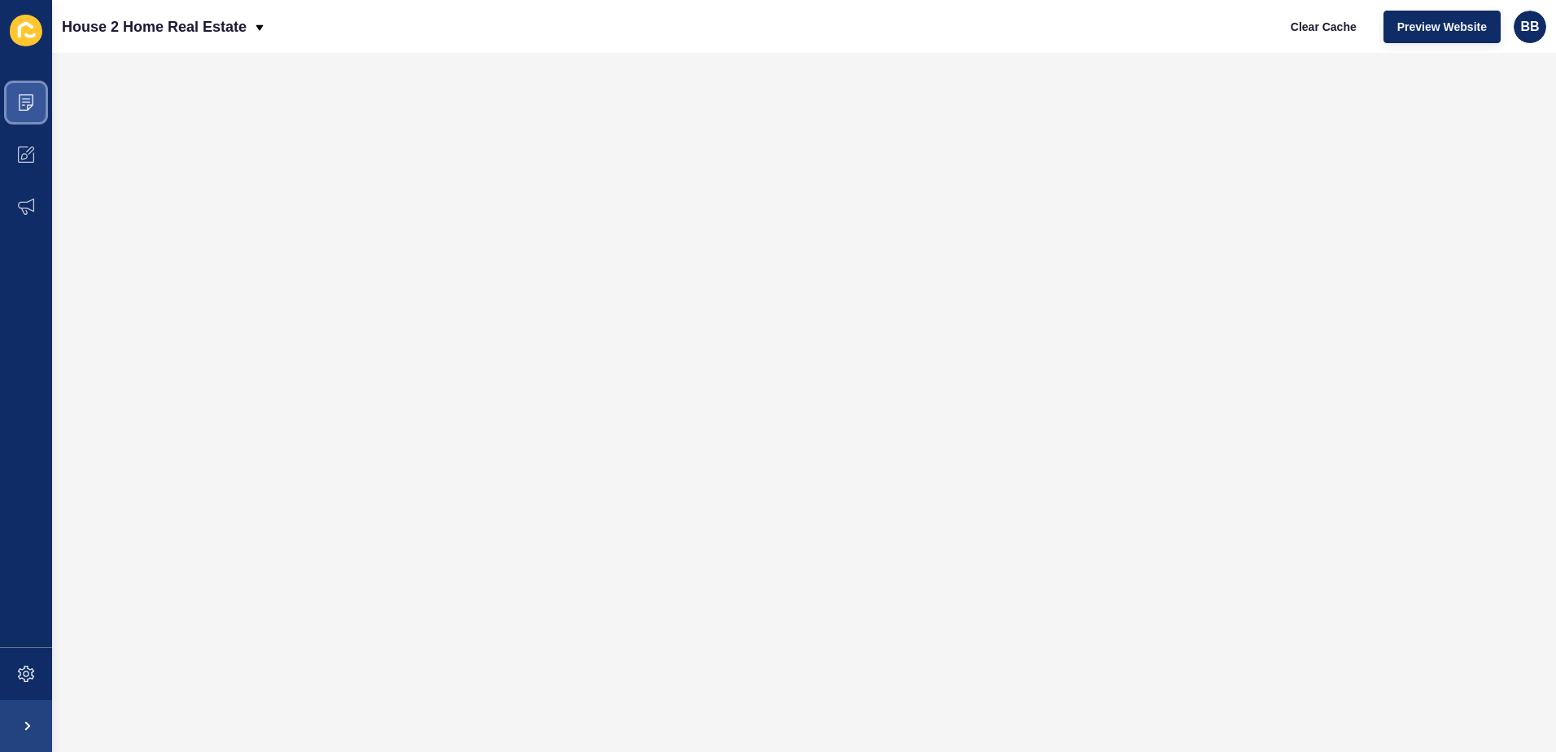
click at [28, 107] on icon at bounding box center [26, 102] width 16 height 16
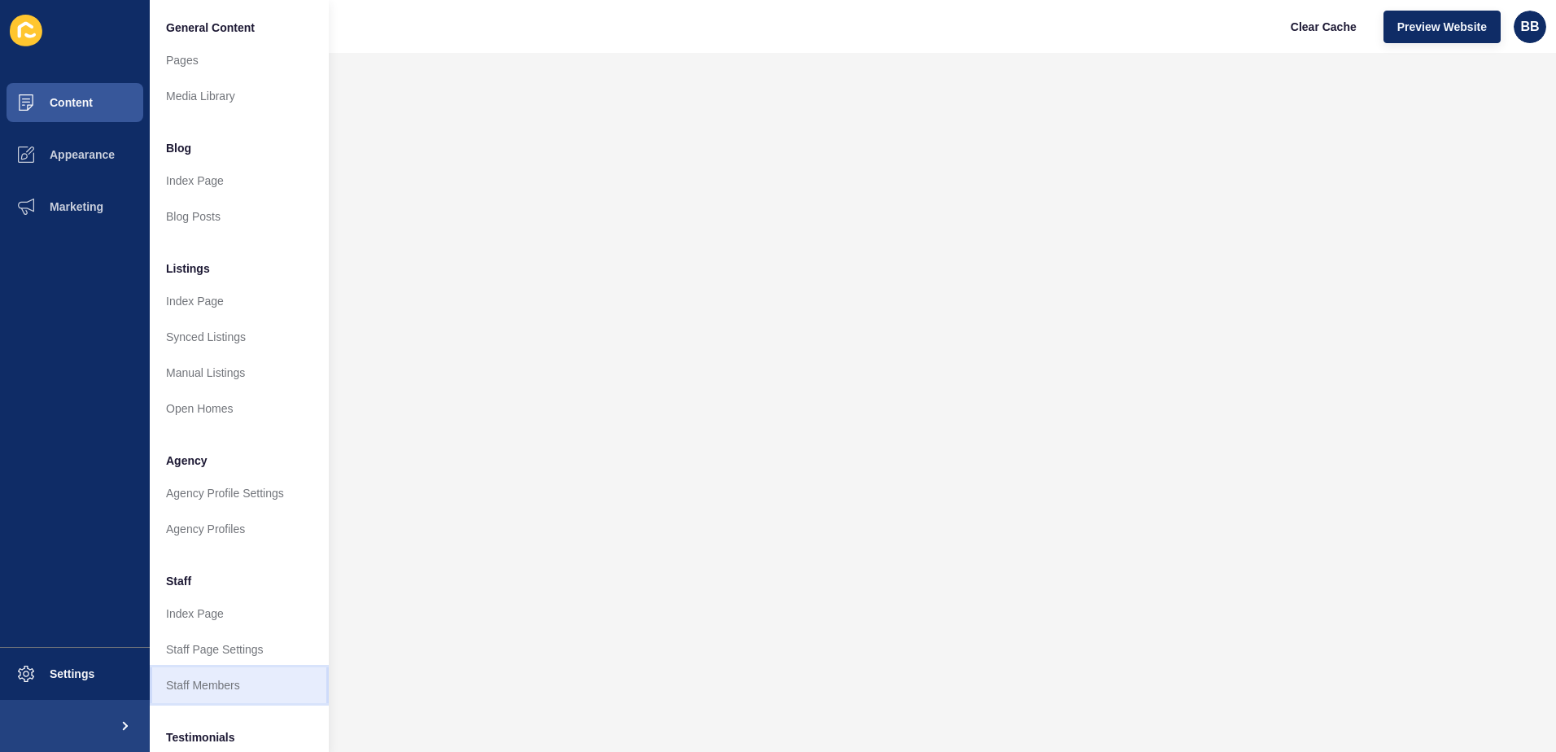
click at [234, 697] on link "Staff Members" at bounding box center [239, 685] width 179 height 36
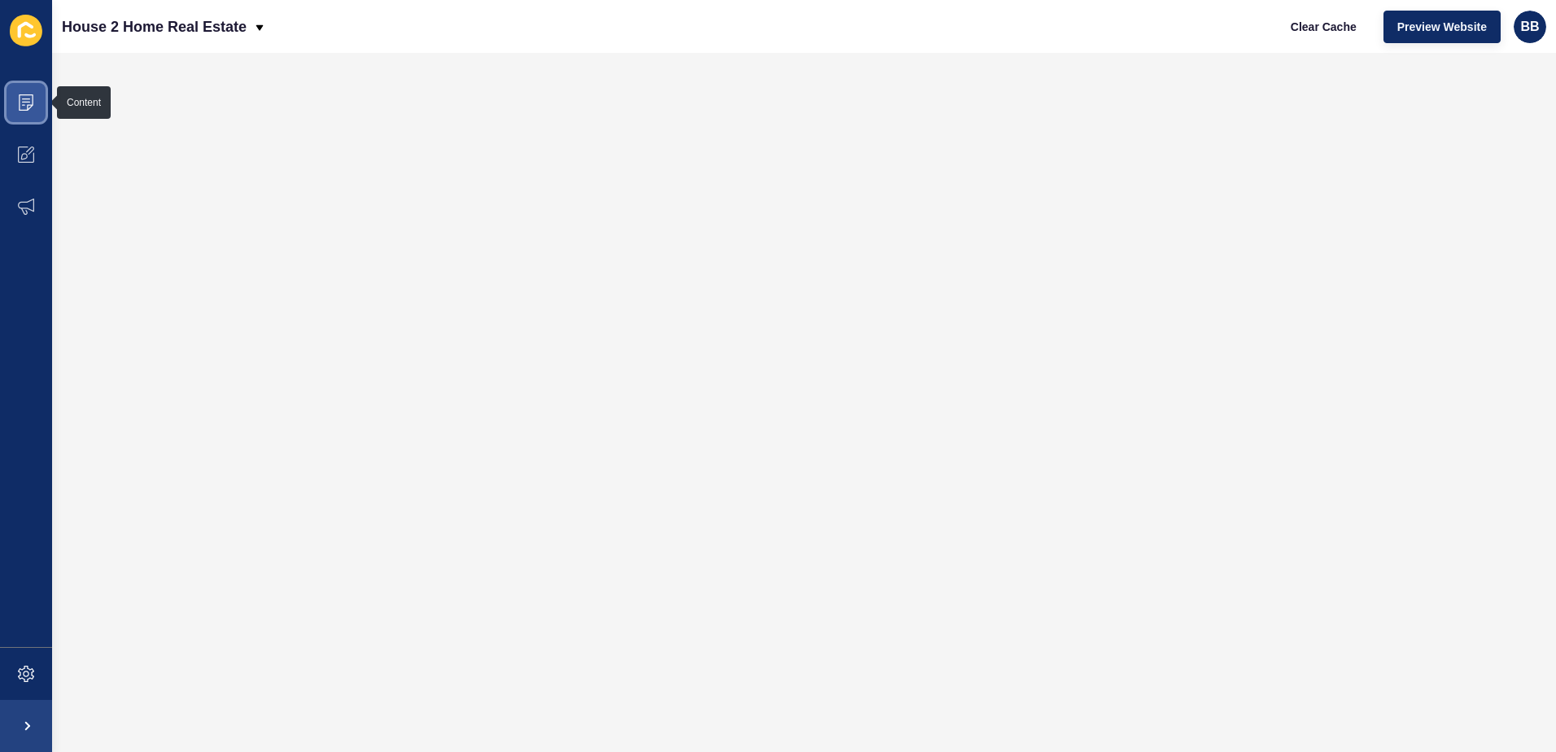
click at [32, 98] on icon at bounding box center [26, 102] width 16 height 16
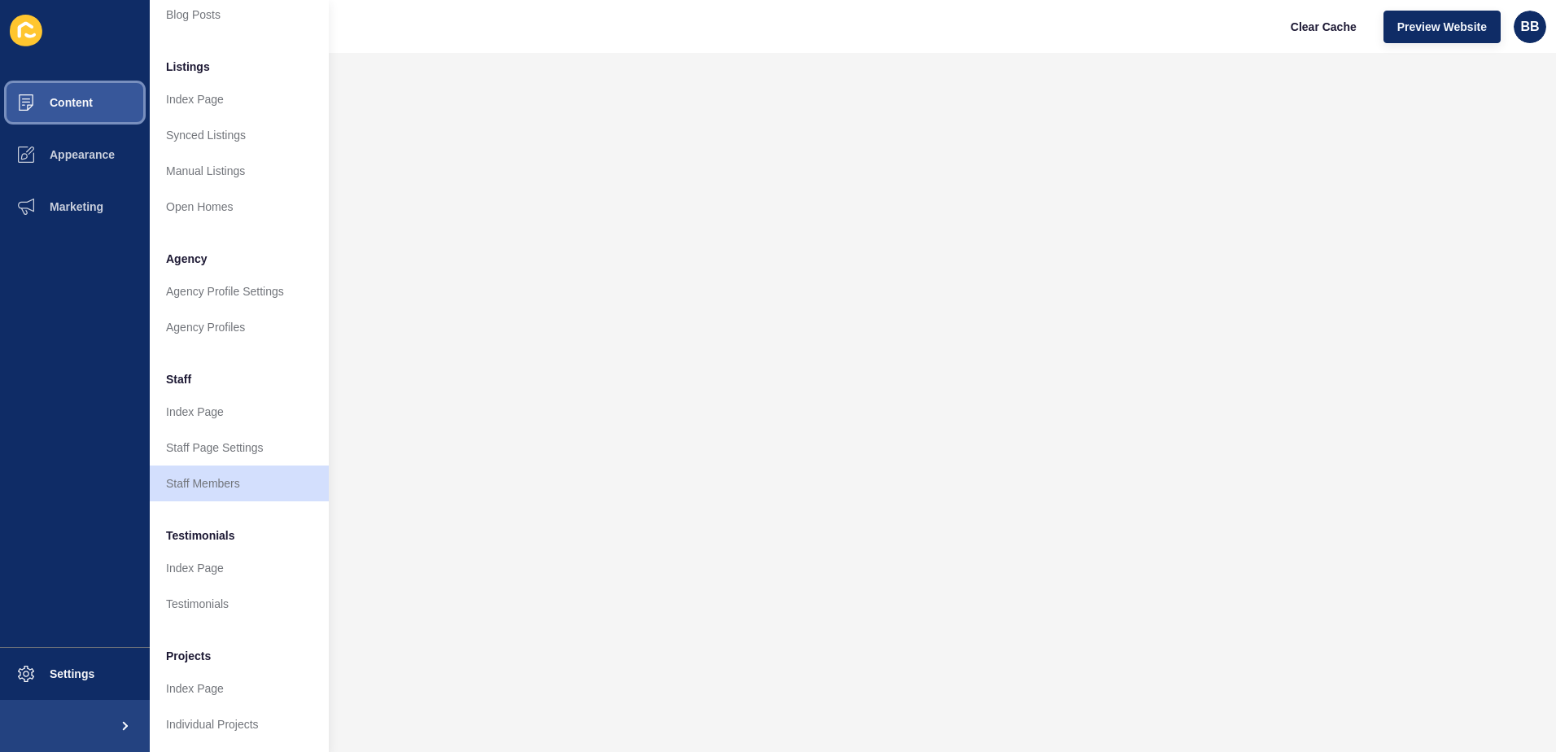
scroll to position [214, 0]
click at [234, 587] on link "Testimonials" at bounding box center [239, 604] width 179 height 36
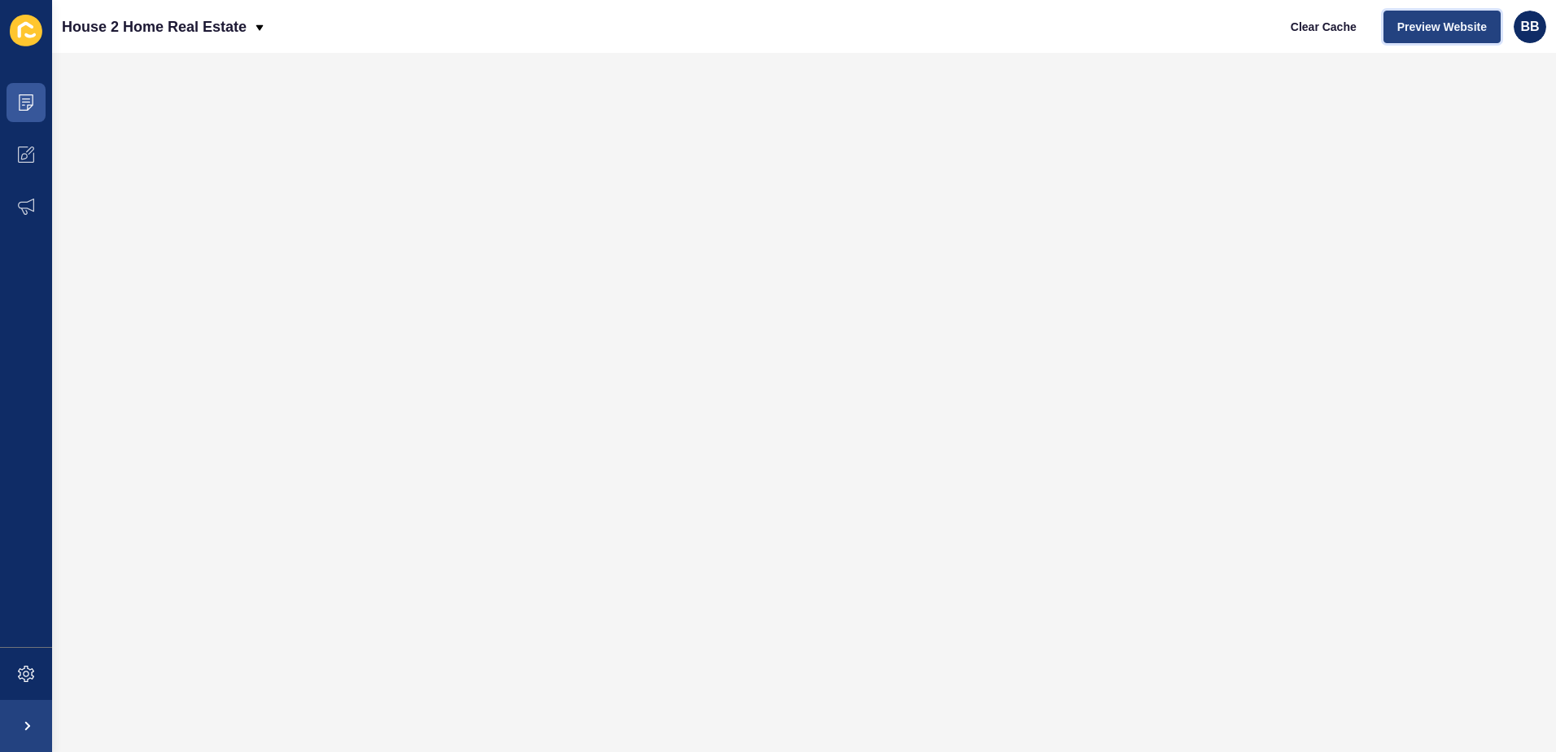
click at [1423, 21] on span "Preview Website" at bounding box center [1442, 27] width 90 height 16
click at [1439, 19] on span "Preview Website" at bounding box center [1442, 27] width 90 height 16
click at [1459, 24] on span "Preview Website" at bounding box center [1442, 27] width 90 height 16
click at [1454, 24] on span "Preview Website" at bounding box center [1442, 27] width 90 height 16
click at [42, 105] on span at bounding box center [26, 103] width 52 height 52
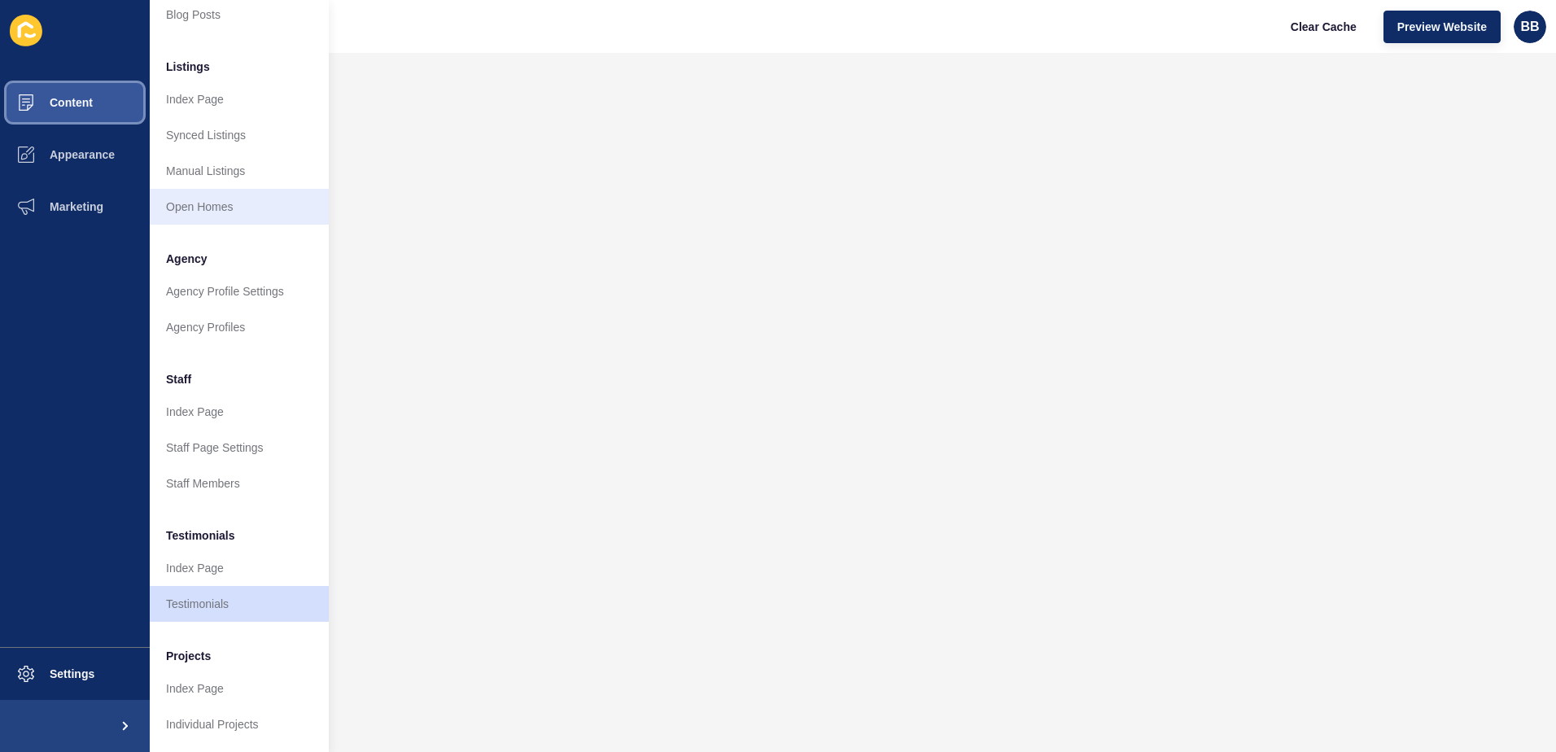
scroll to position [214, 0]
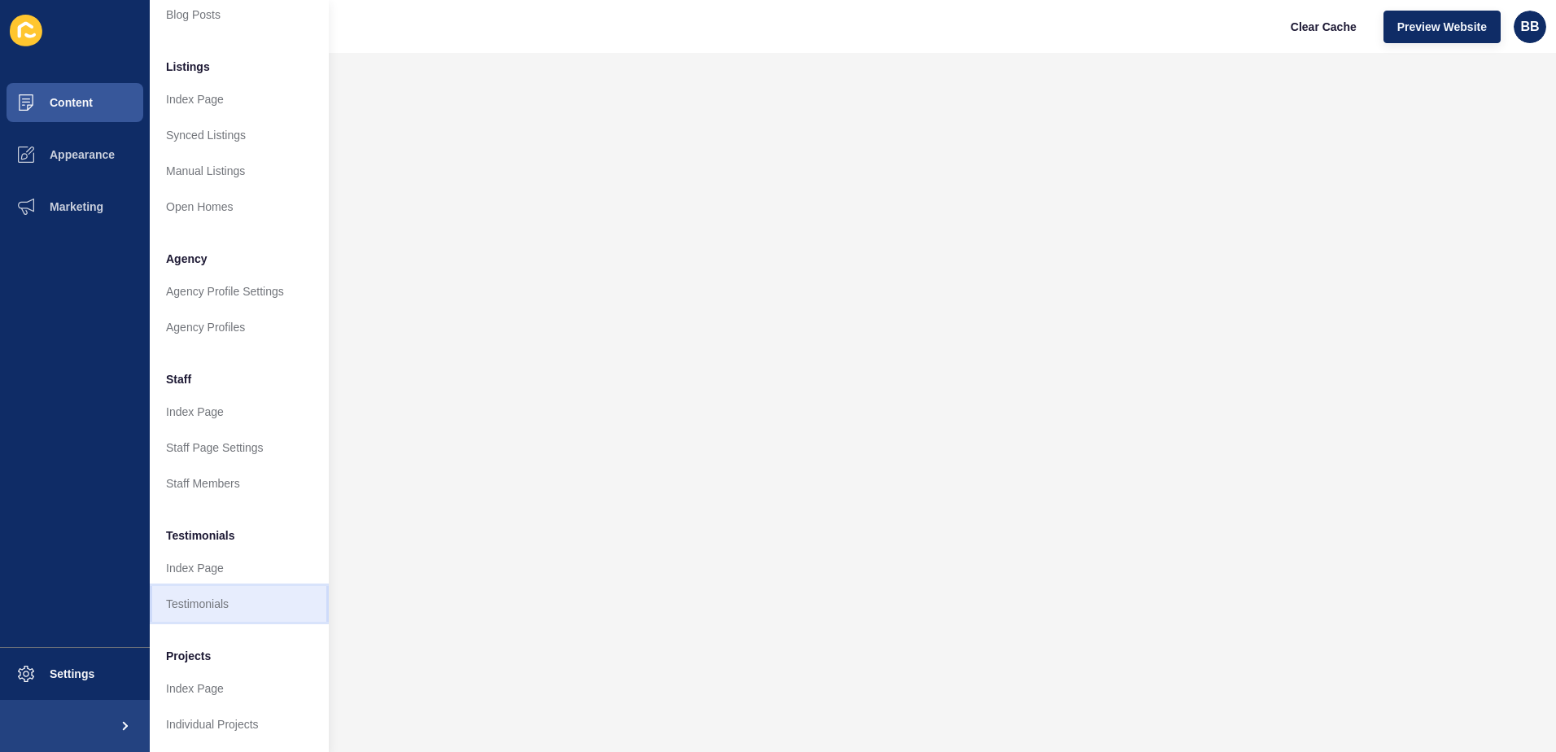
click at [205, 594] on link "Testimonials" at bounding box center [239, 604] width 179 height 36
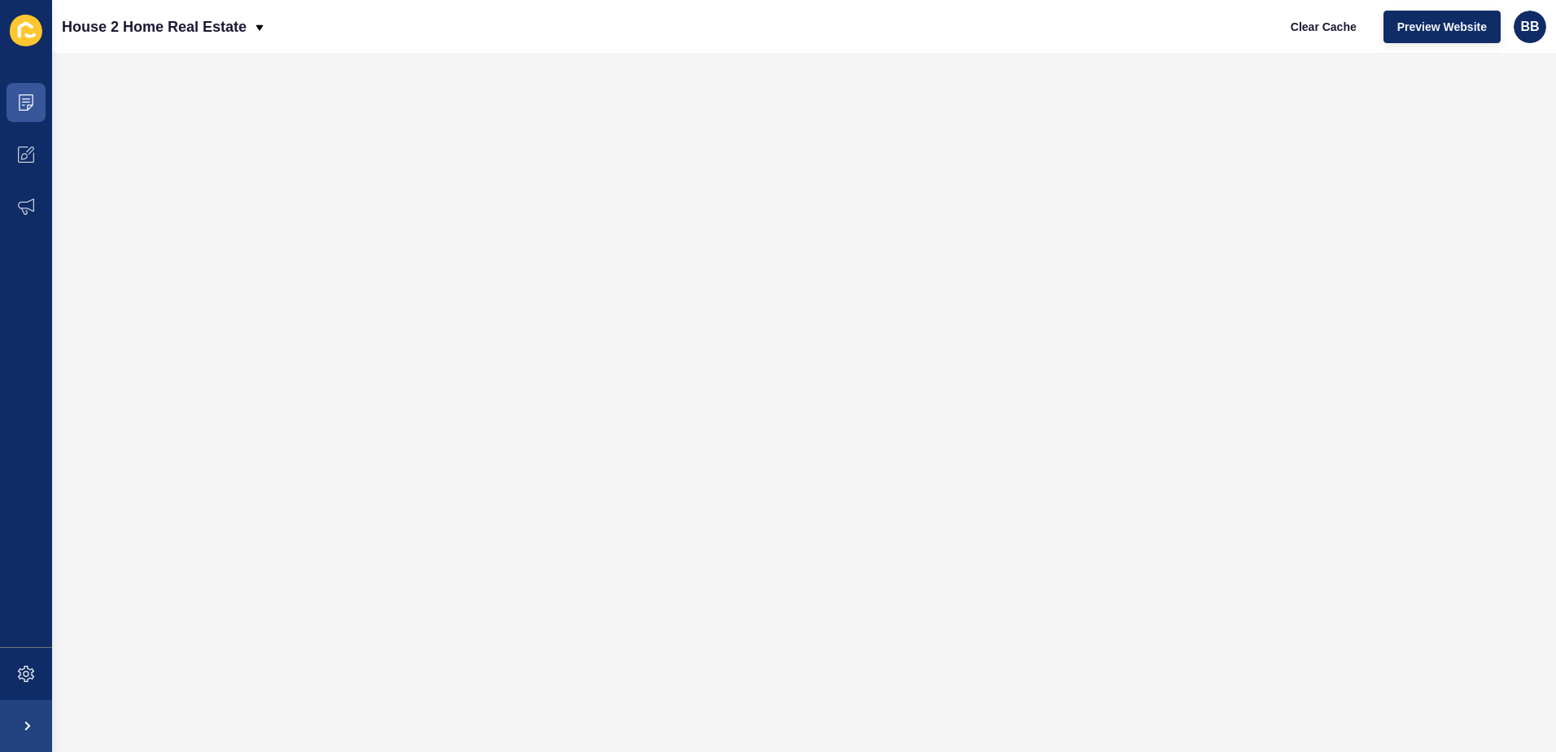
scroll to position [0, 0]
click at [1413, 28] on span "Preview Website" at bounding box center [1442, 27] width 90 height 16
click at [1445, 23] on span "Preview Website" at bounding box center [1442, 27] width 90 height 16
click at [30, 109] on icon at bounding box center [26, 102] width 16 height 16
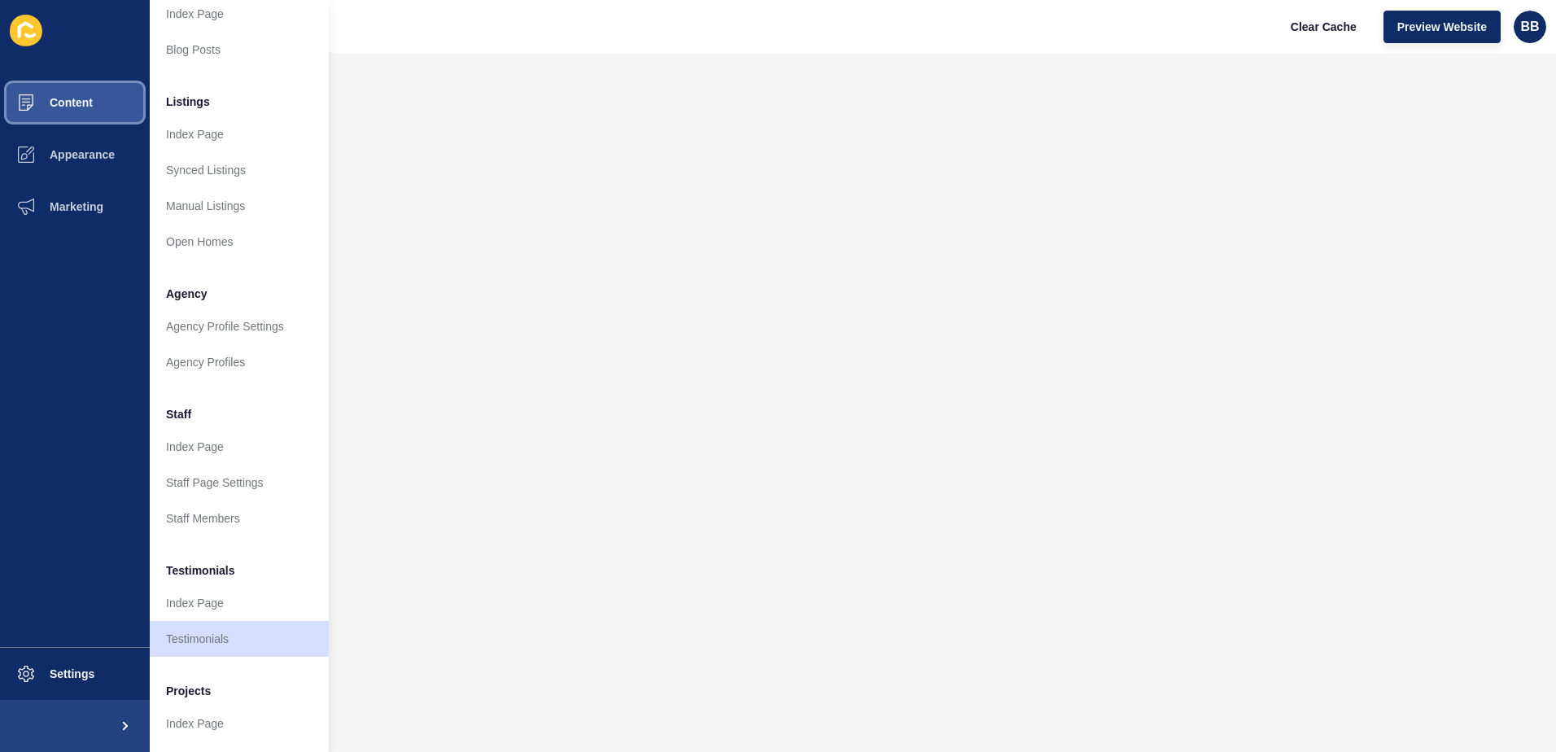
scroll to position [214, 0]
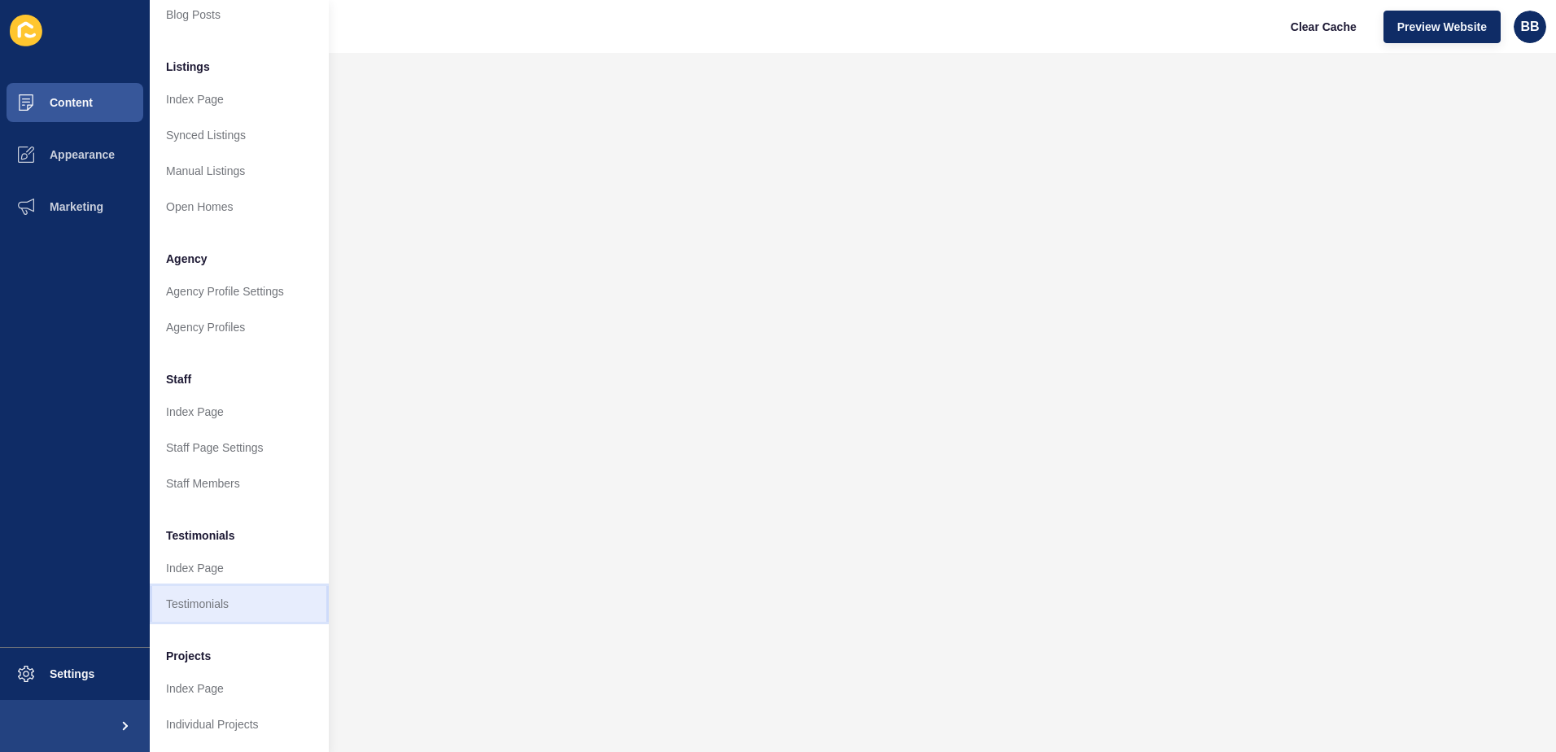
click at [208, 587] on link "Testimonials" at bounding box center [239, 604] width 179 height 36
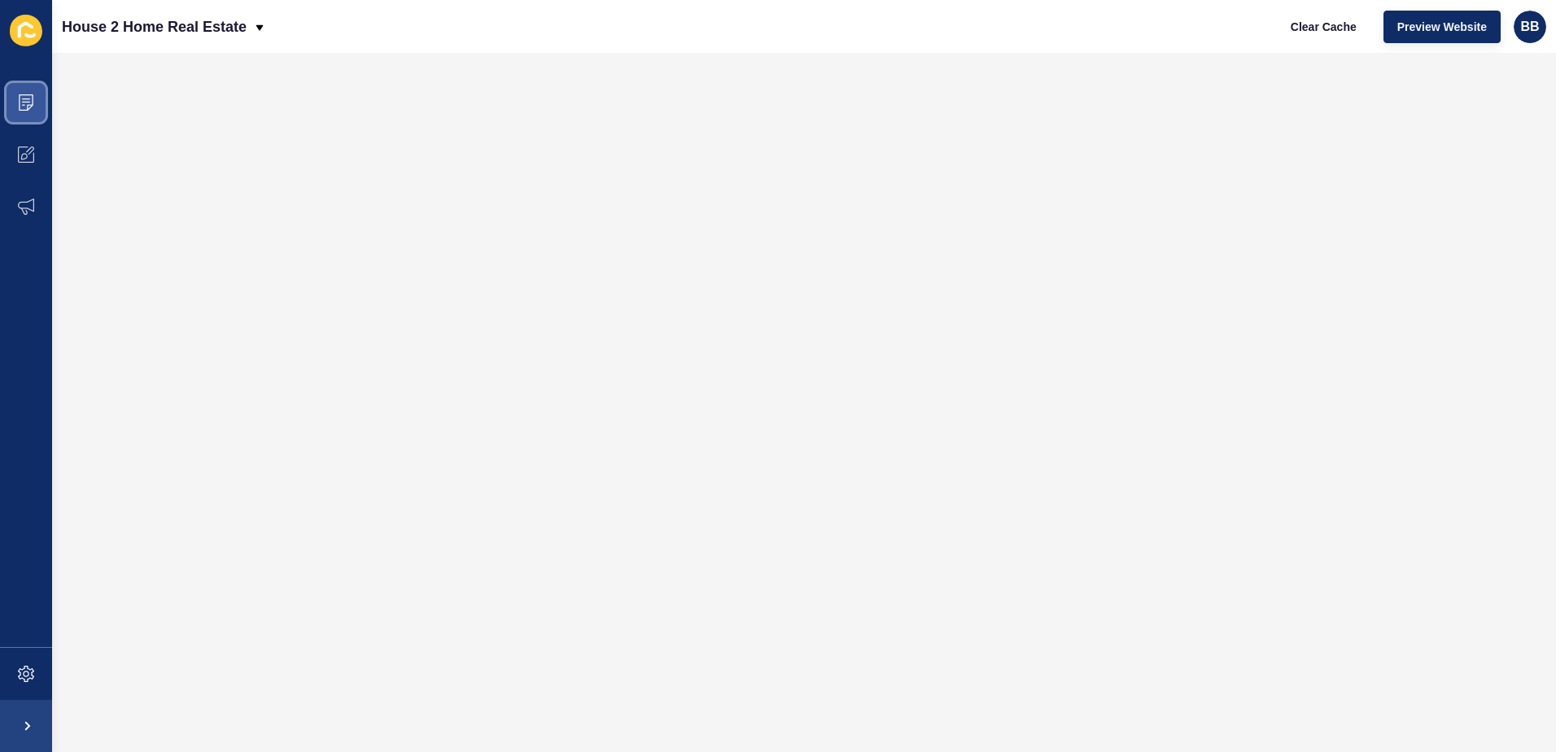
click at [37, 103] on span at bounding box center [26, 103] width 52 height 52
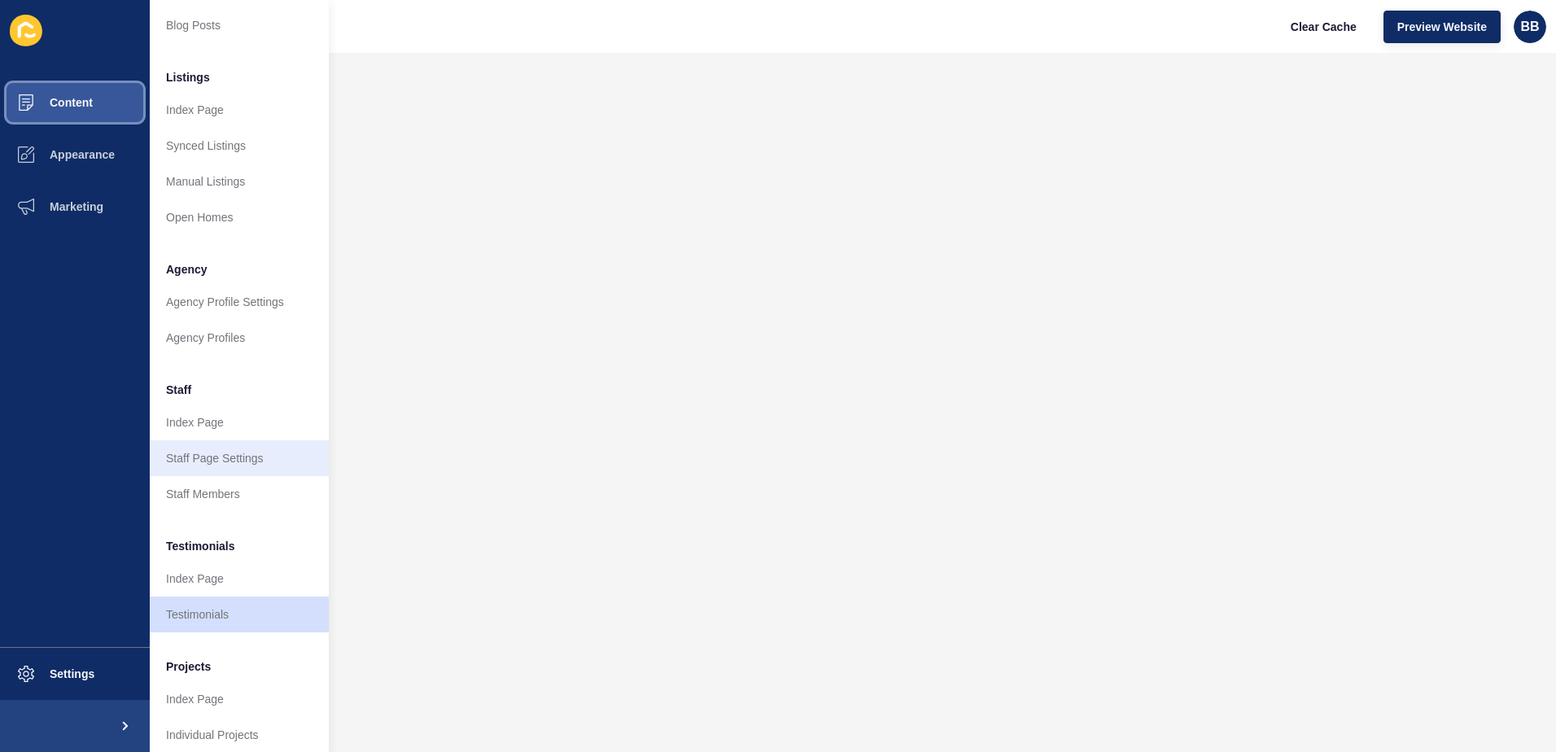
scroll to position [214, 0]
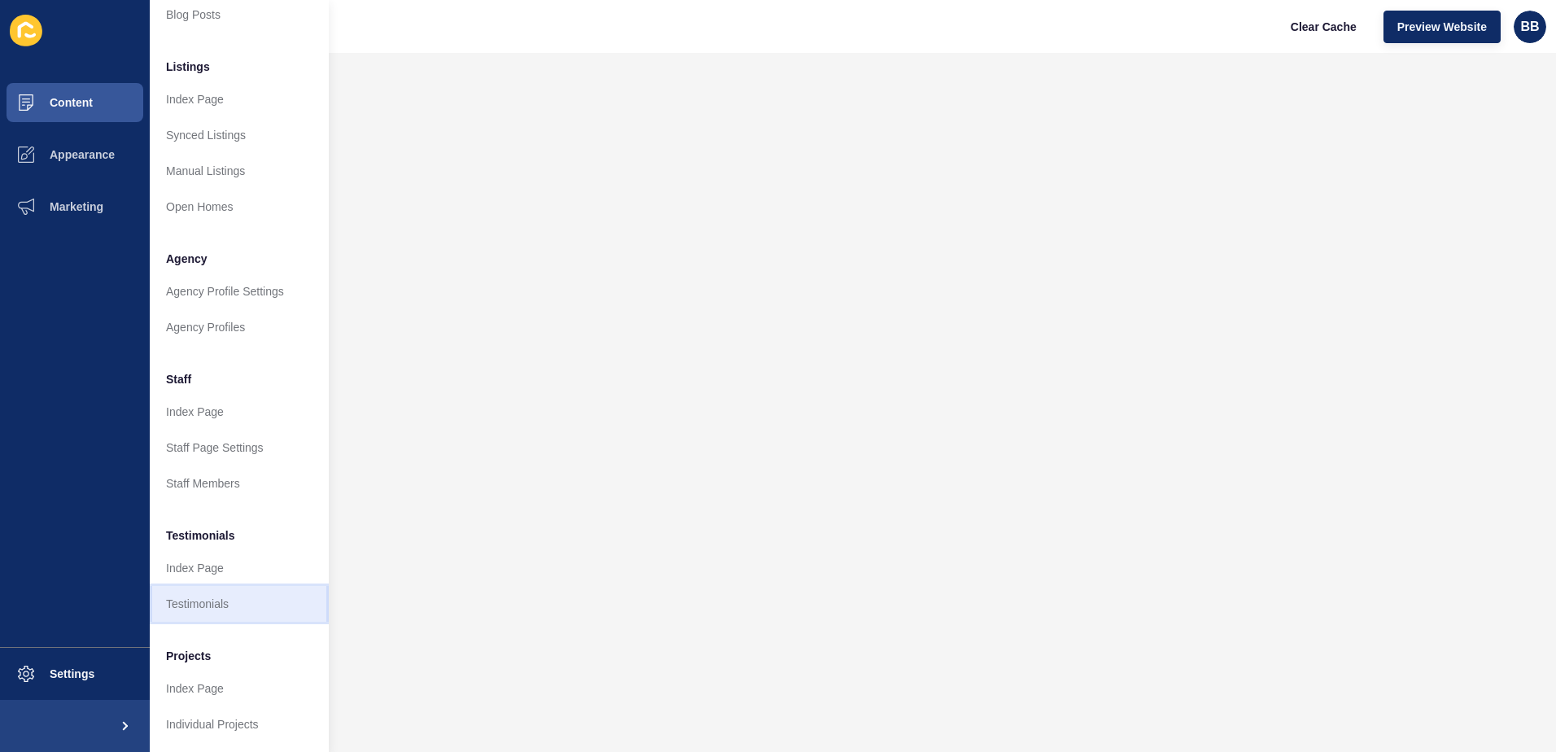
click at [207, 589] on link "Testimonials" at bounding box center [239, 604] width 179 height 36
